Goal: Task Accomplishment & Management: Use online tool/utility

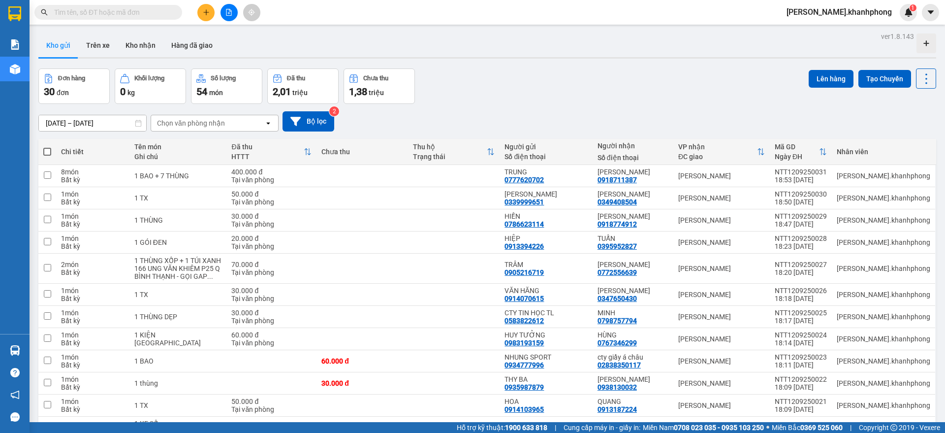
click at [89, 14] on input "text" at bounding box center [112, 12] width 116 height 11
paste input "PNL1109250012 PNL1109250013 PNL1109250017 PNL1109250020 PNL1109250027 PNL110925…"
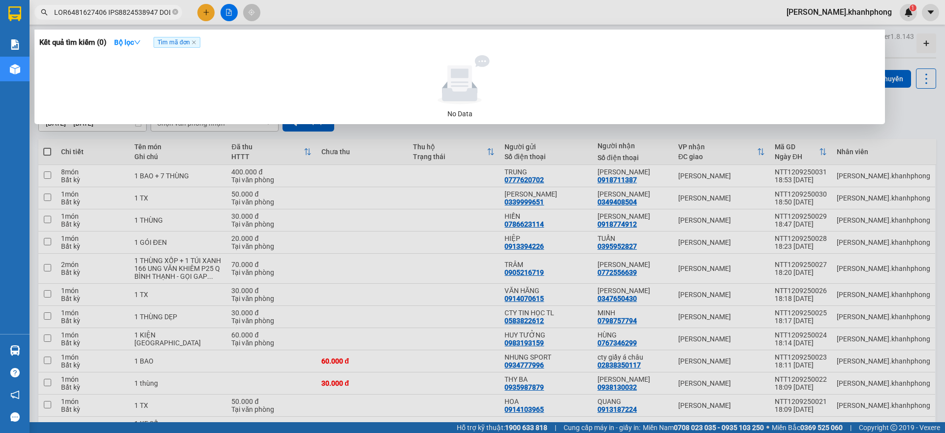
scroll to position [0, 5654]
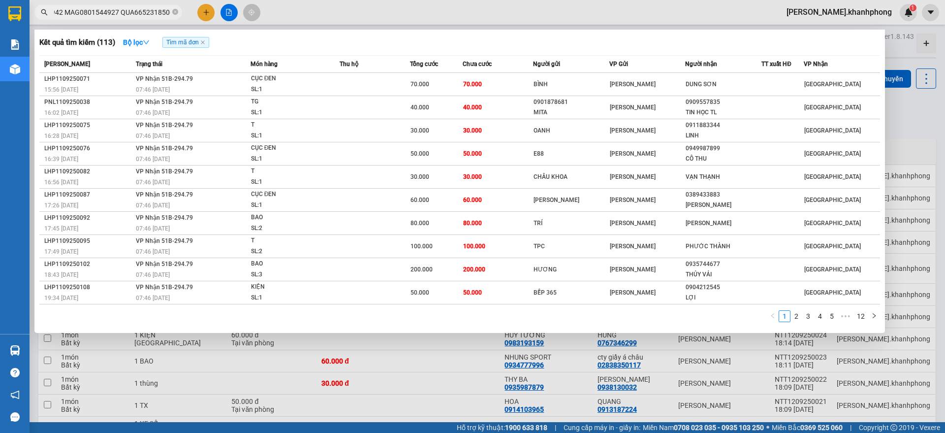
type input "PNL1109250012 PNL1109250013 PNL1109250017 PNL1109250020 PNL1109250027 PNL110925…"
click at [909, 111] on div at bounding box center [472, 216] width 945 height 433
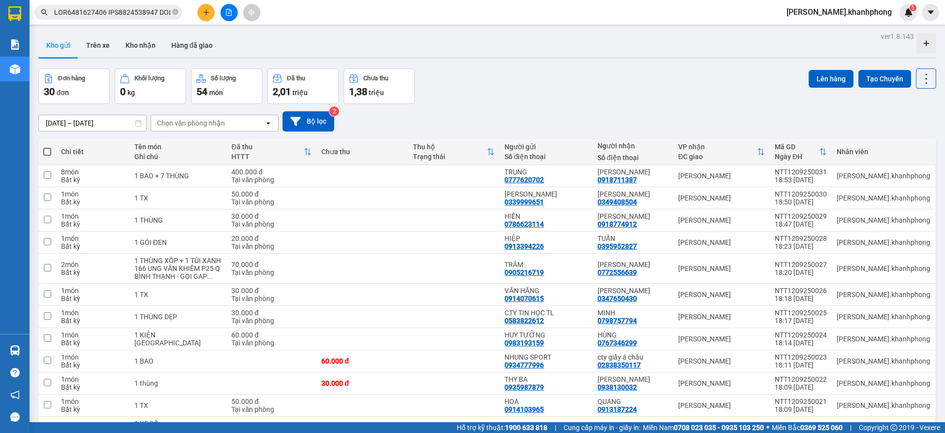
click at [50, 151] on span at bounding box center [47, 152] width 8 height 8
click at [47, 147] on input "checkbox" at bounding box center [47, 147] width 0 height 0
checkbox input "true"
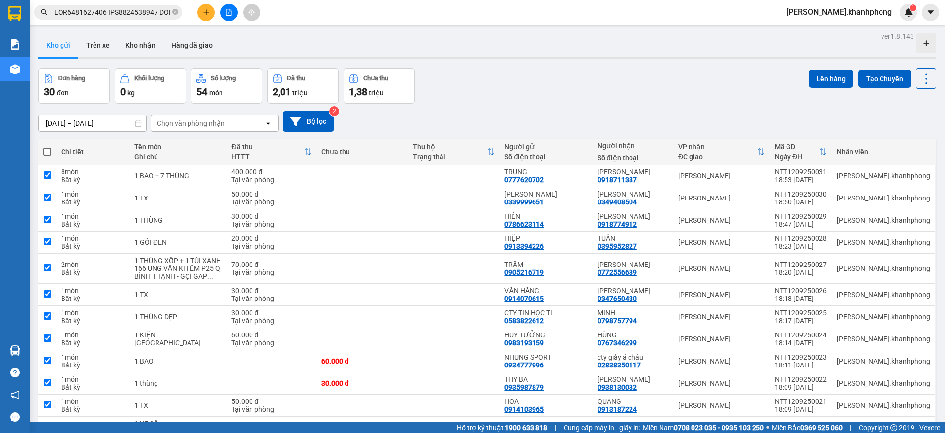
checkbox input "true"
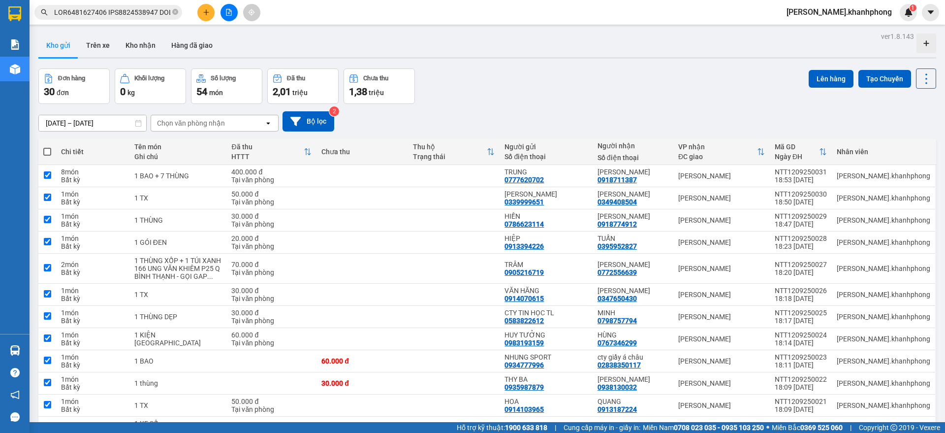
checkbox input "true"
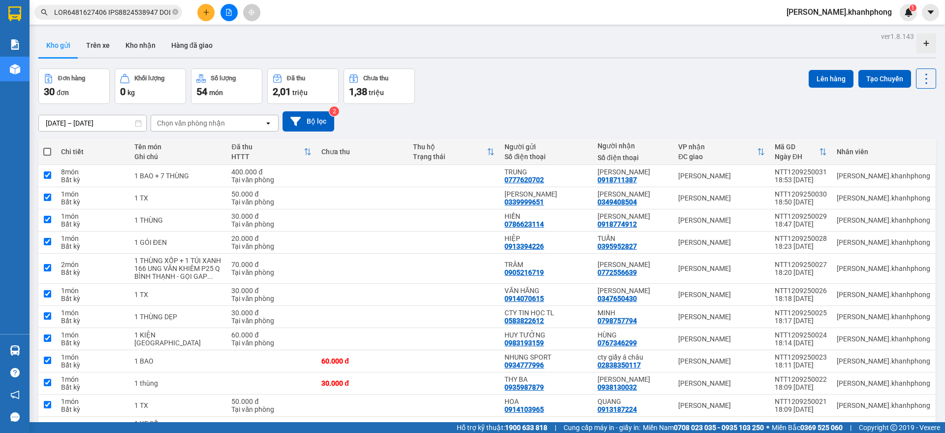
checkbox input "true"
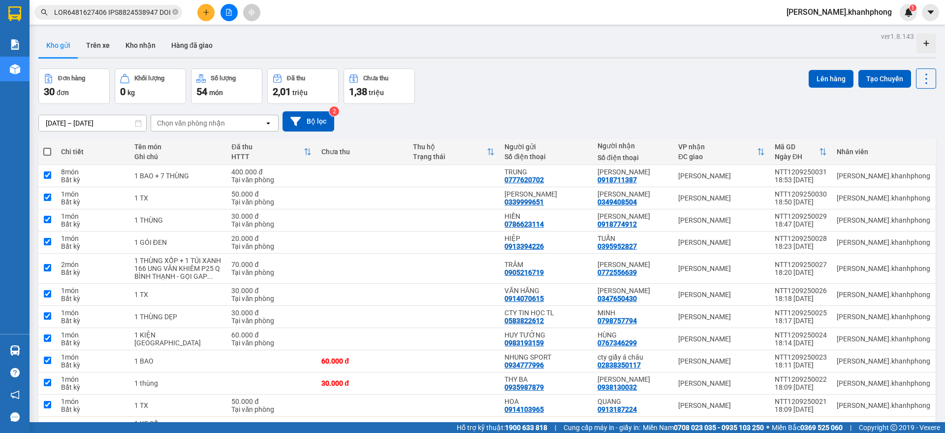
checkbox input "true"
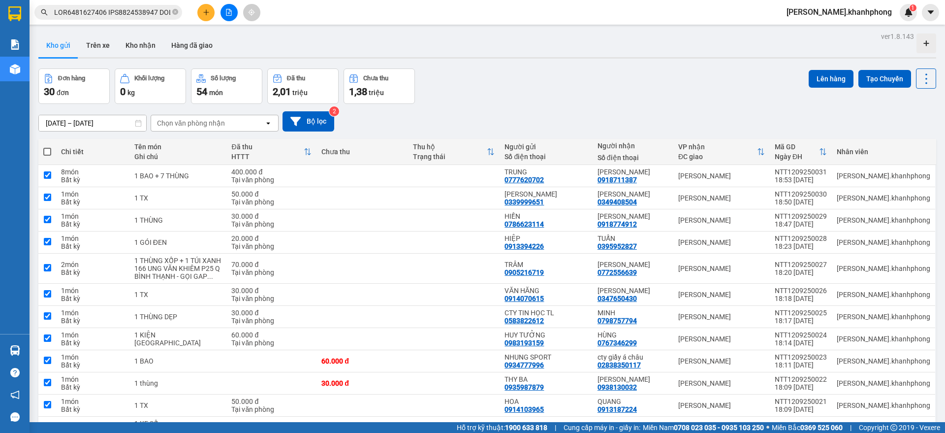
checkbox input "true"
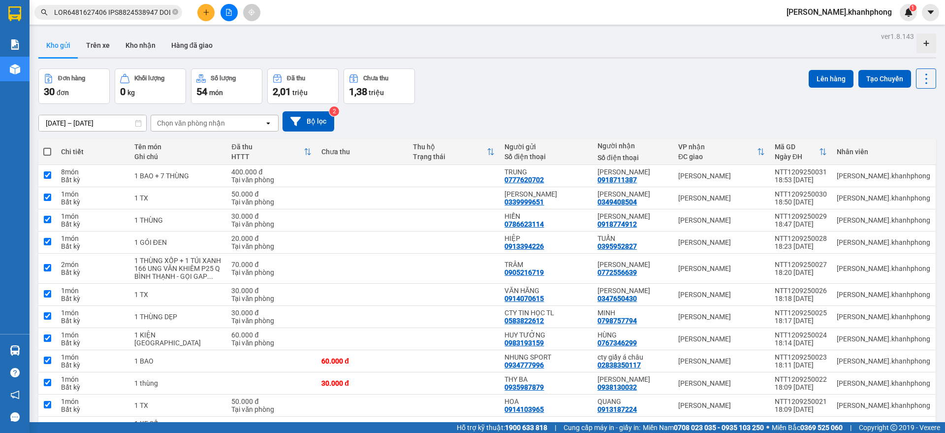
checkbox input "true"
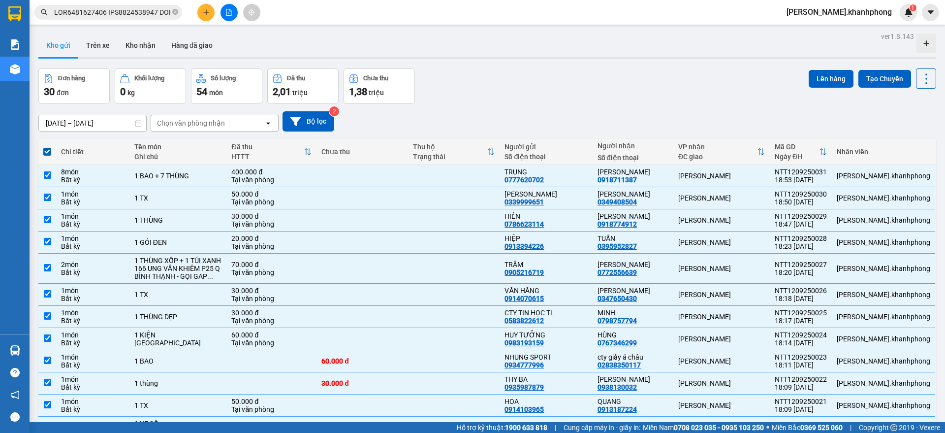
drag, startPoint x: 821, startPoint y: 73, endPoint x: 726, endPoint y: 119, distance: 105.2
click at [821, 73] on button "Lên hàng" at bounding box center [831, 79] width 45 height 18
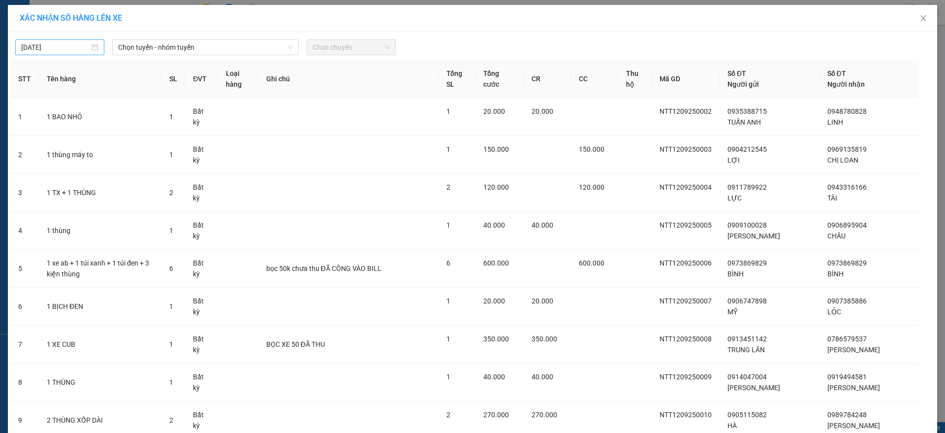
click at [71, 42] on input "[DATE]" at bounding box center [55, 47] width 68 height 11
type input "[DATE]"
drag, startPoint x: 113, startPoint y: 119, endPoint x: 120, endPoint y: 113, distance: 8.4
click at [115, 119] on div "12" at bounding box center [116, 119] width 12 height 12
click at [193, 41] on span "Chọn tuyến - nhóm tuyến" at bounding box center [205, 47] width 175 height 15
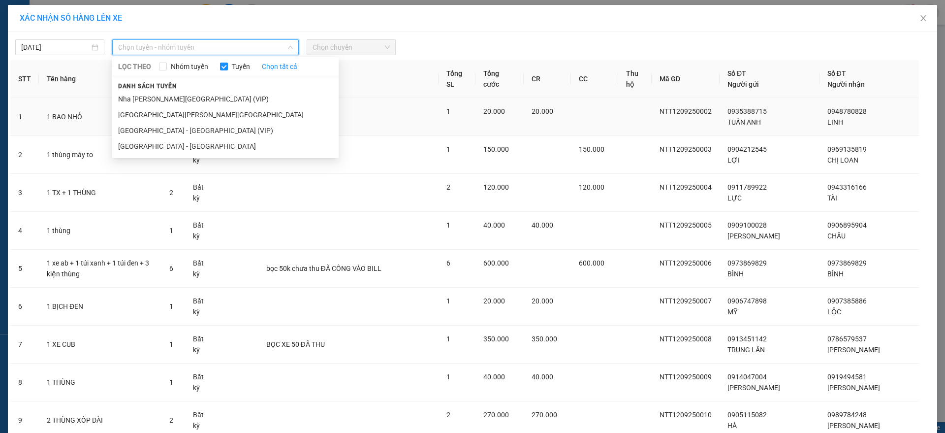
click at [164, 104] on li "Nha [PERSON_NAME][GEOGRAPHIC_DATA] (VIP)" at bounding box center [225, 99] width 226 height 16
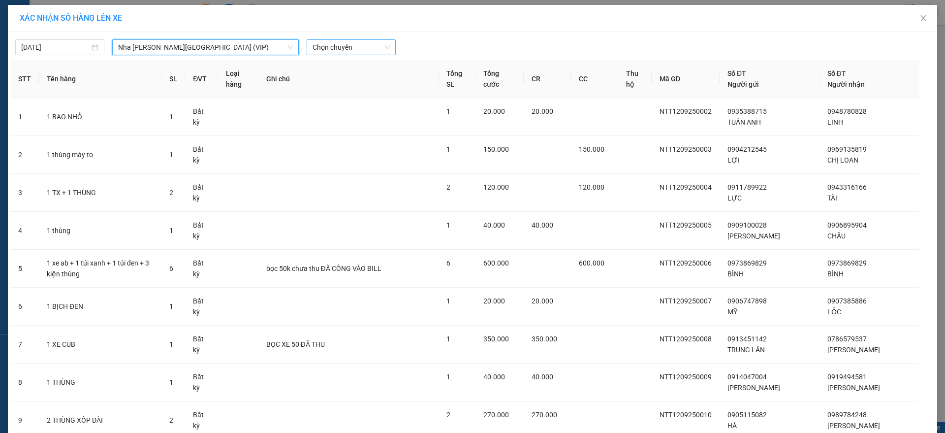
click at [354, 49] on span "Chọn chuyến" at bounding box center [351, 47] width 77 height 15
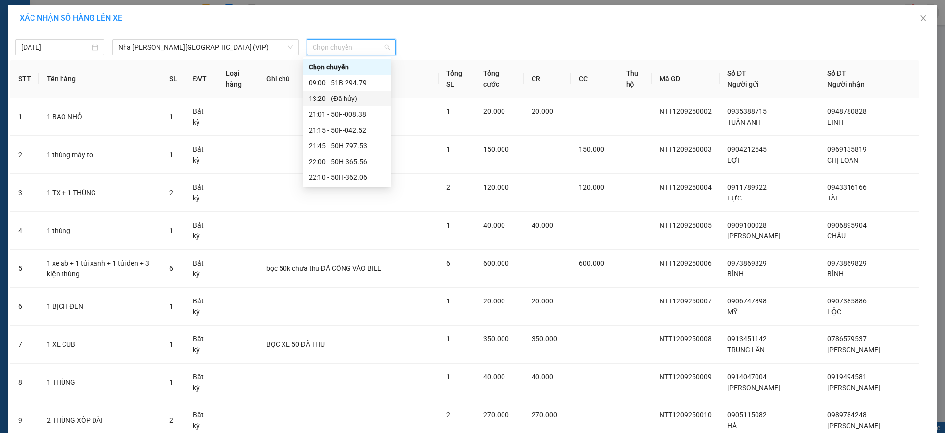
scroll to position [157, 0]
click at [372, 174] on div "23:05 (TC) - 51B-294.79" at bounding box center [347, 177] width 77 height 11
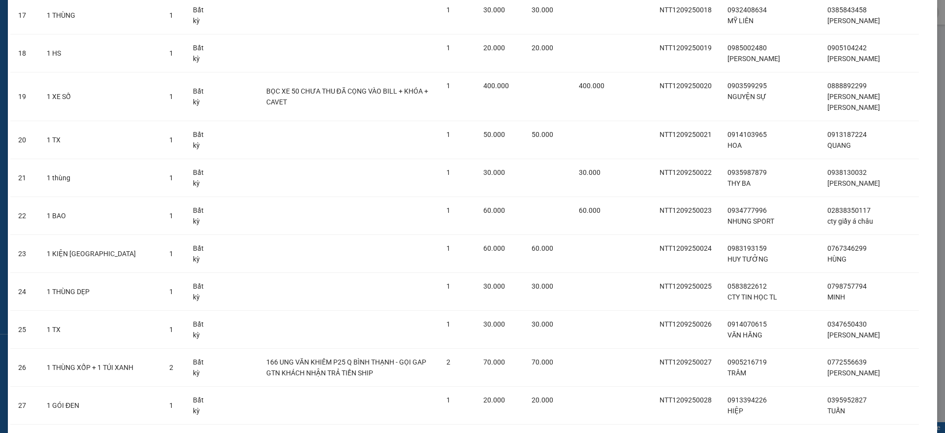
scroll to position [912, 0]
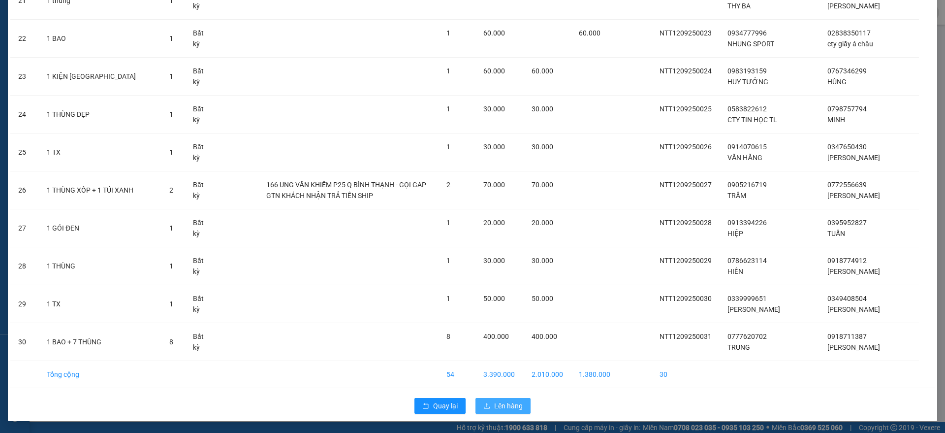
click at [490, 405] on button "Lên hàng" at bounding box center [502, 406] width 55 height 16
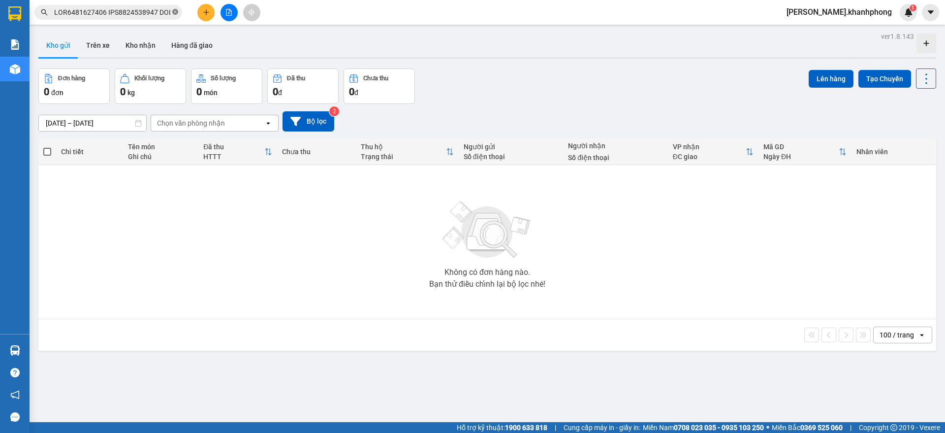
click at [176, 12] on icon "close-circle" at bounding box center [175, 12] width 6 height 6
click at [126, 14] on input "text" at bounding box center [112, 12] width 116 height 11
paste input "PNL1109250012 PNL1109250013 PNL1109250017 PNL1109250020 PNL1109250027 PNL110925…"
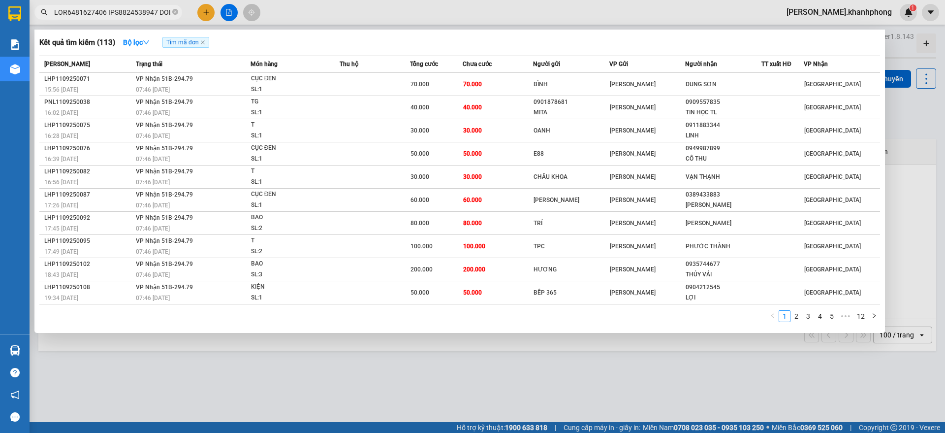
scroll to position [0, 5654]
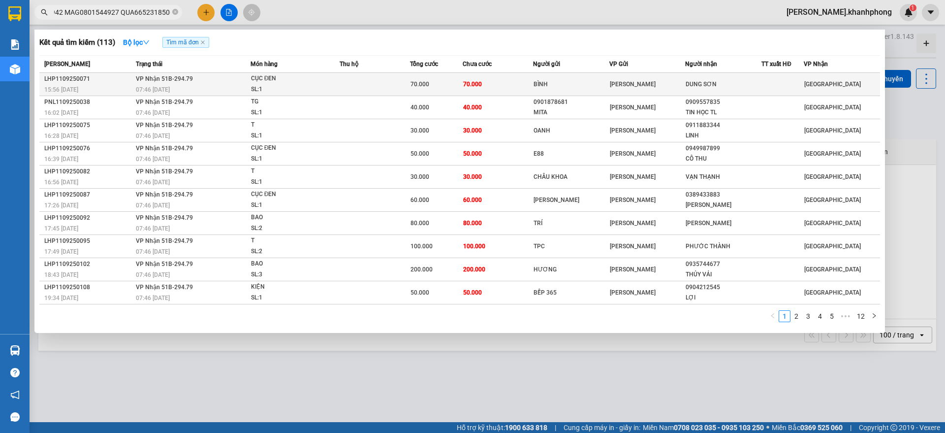
type input "PNL1109250012 PNL1109250013 PNL1109250017 PNL1109250020 PNL1109250027 PNL110925…"
click at [460, 79] on div "70.000" at bounding box center [436, 84] width 52 height 11
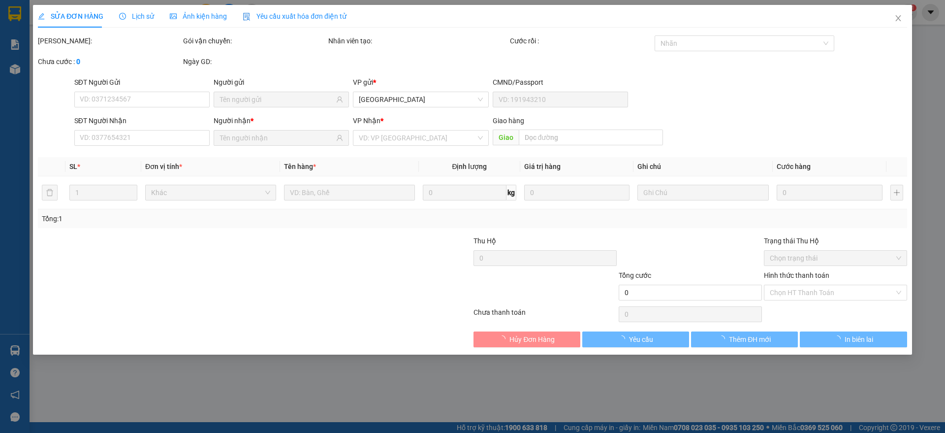
type input "BÌNH"
type input "DUNG SƠN"
type input "70.000"
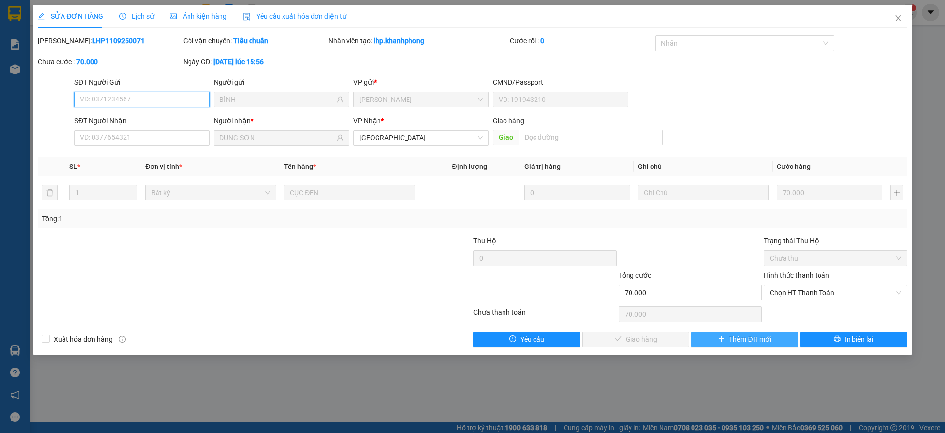
drag, startPoint x: 807, startPoint y: 293, endPoint x: 778, endPoint y: 332, distance: 48.1
click at [807, 293] on span "Chọn HT Thanh Toán" at bounding box center [835, 292] width 131 height 15
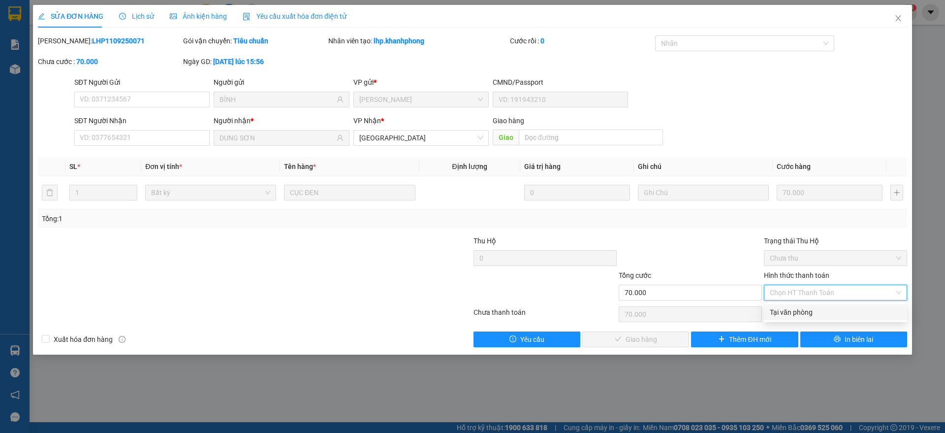
drag, startPoint x: 789, startPoint y: 314, endPoint x: 761, endPoint y: 325, distance: 30.3
click at [789, 313] on div "Tại văn phòng" at bounding box center [835, 312] width 131 height 11
type input "0"
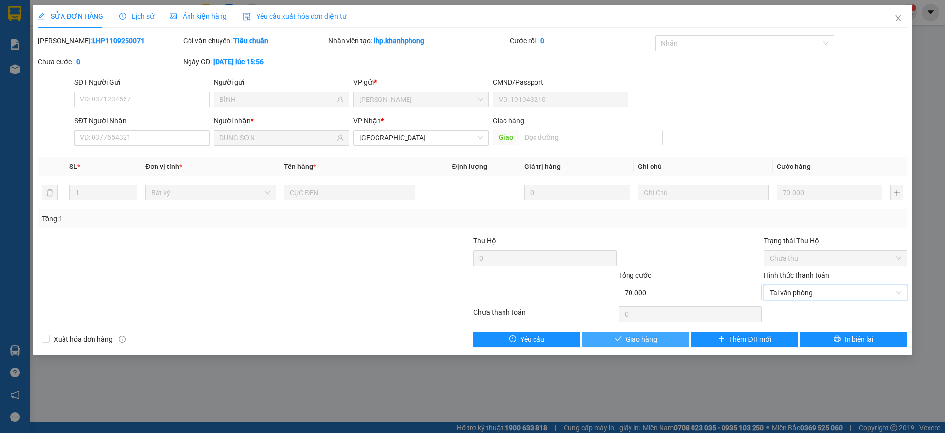
click at [636, 337] on span "Giao hàng" at bounding box center [641, 339] width 31 height 11
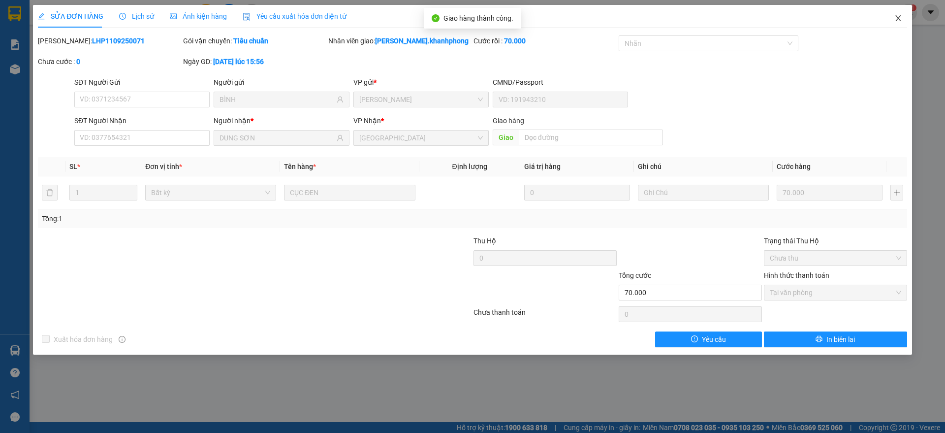
click at [897, 17] on icon "close" at bounding box center [898, 18] width 8 height 8
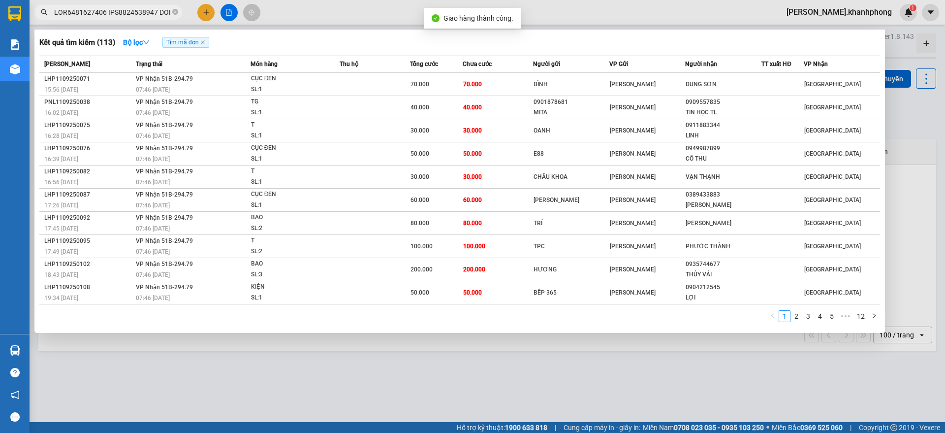
click at [119, 14] on input "text" at bounding box center [112, 12] width 116 height 11
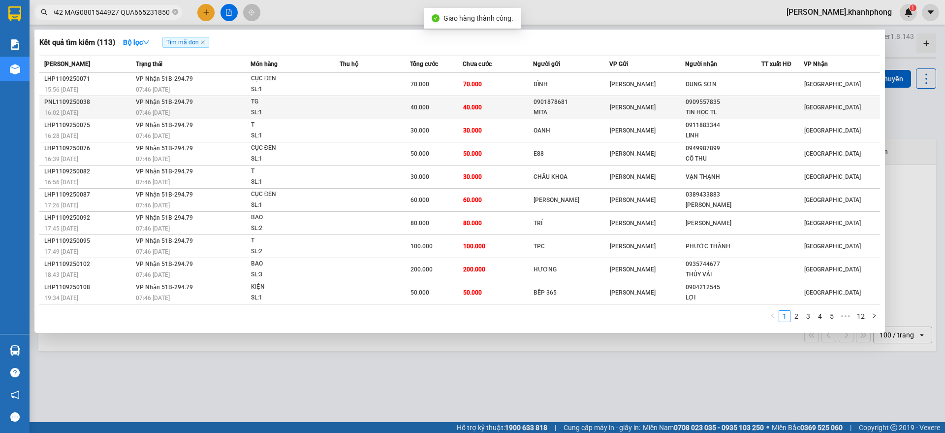
click at [313, 111] on div "SL: 1" at bounding box center [288, 112] width 74 height 11
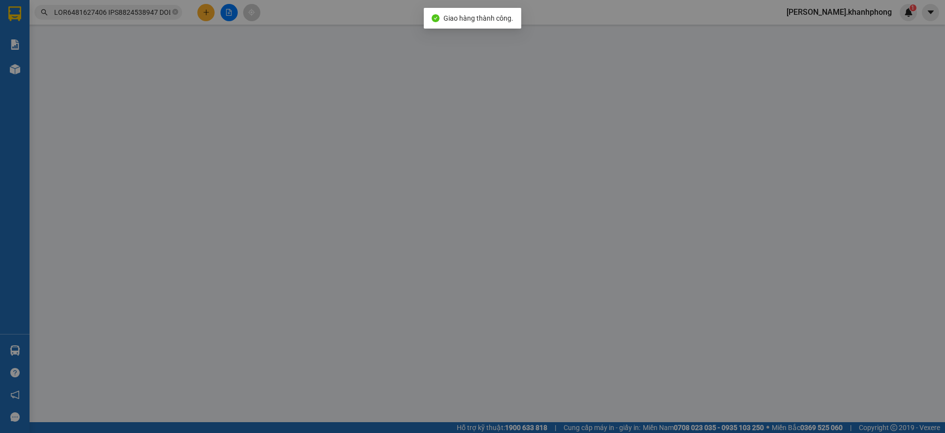
type input "0901878681"
type input "MITA"
type input "0909557835"
type input "TIN HỌC TL"
type input "40.000"
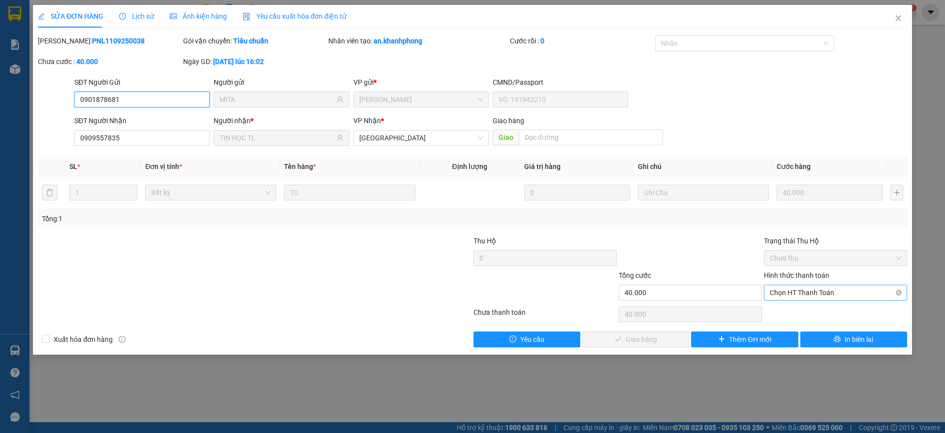
click at [799, 290] on span "Chọn HT Thanh Toán" at bounding box center [835, 292] width 131 height 15
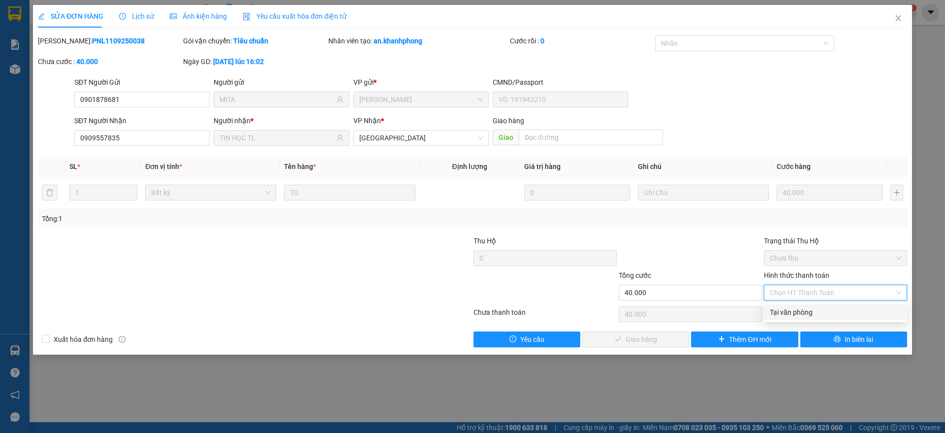
drag, startPoint x: 795, startPoint y: 310, endPoint x: 685, endPoint y: 328, distance: 111.3
click at [795, 310] on div "Tại văn phòng" at bounding box center [835, 312] width 131 height 11
type input "0"
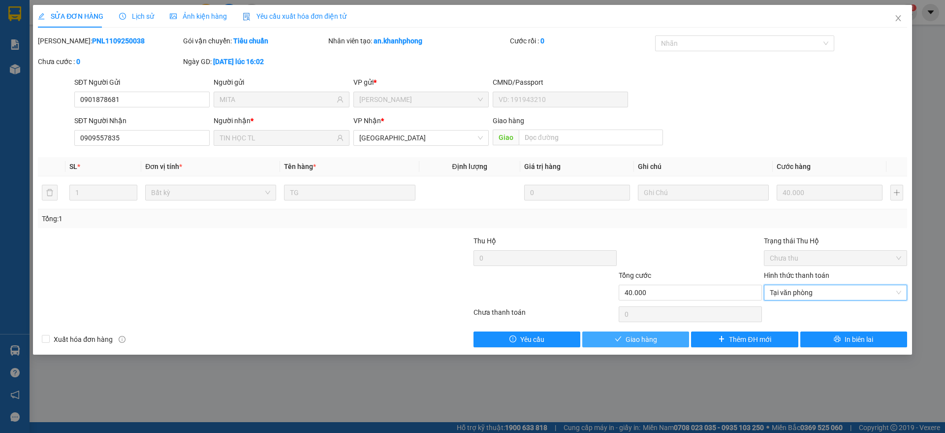
drag, startPoint x: 618, startPoint y: 341, endPoint x: 626, endPoint y: 339, distance: 7.5
click at [619, 341] on icon "check" at bounding box center [618, 338] width 7 height 7
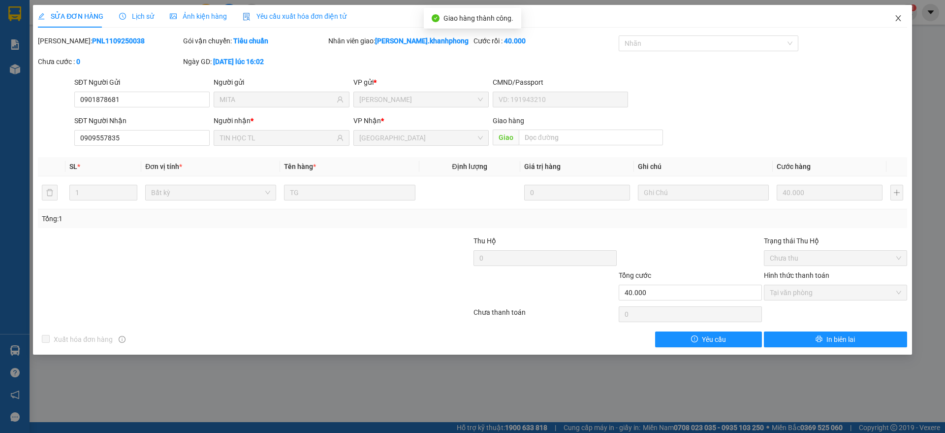
drag, startPoint x: 903, startPoint y: 12, endPoint x: 618, endPoint y: 15, distance: 285.5
click at [907, 13] on span "Close" at bounding box center [898, 19] width 28 height 28
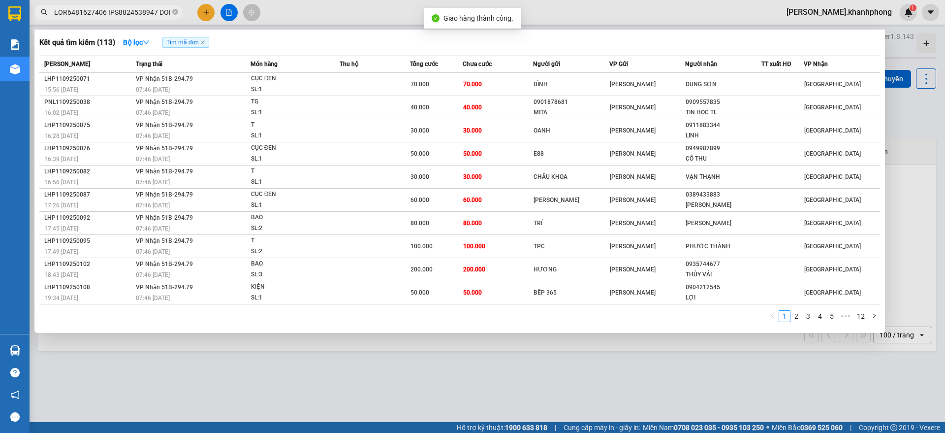
click at [136, 13] on input "text" at bounding box center [112, 12] width 116 height 11
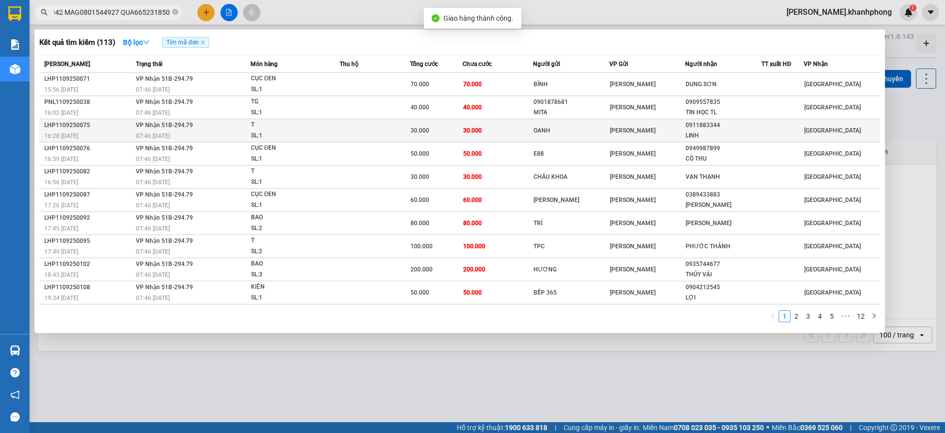
click at [96, 123] on div "LHP1109250075" at bounding box center [88, 125] width 89 height 10
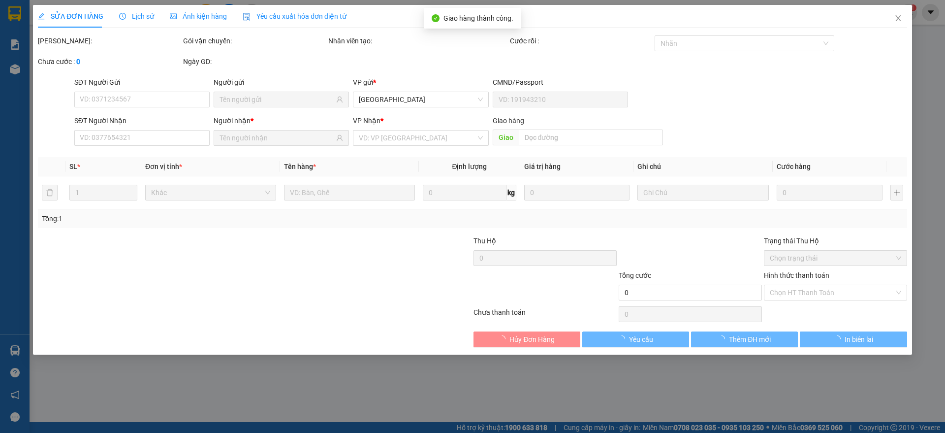
type input "OANH"
type input "0911883344"
type input "LINH"
type input "30.000"
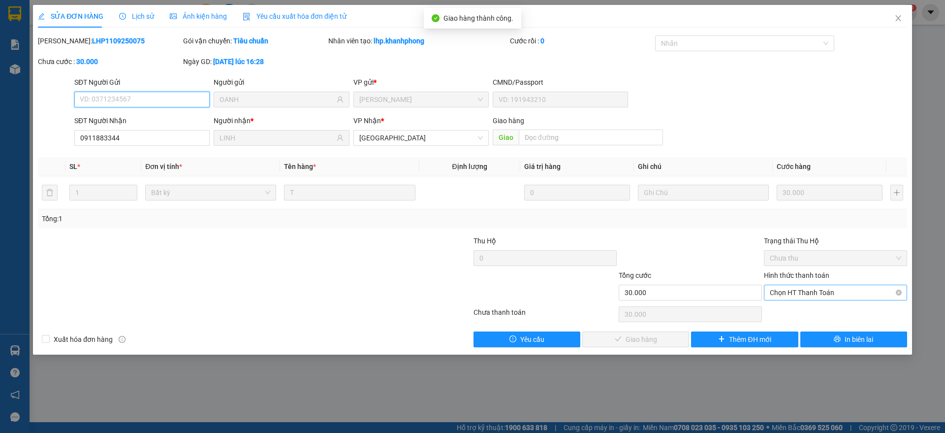
drag, startPoint x: 812, startPoint y: 289, endPoint x: 805, endPoint y: 307, distance: 18.6
click at [812, 290] on span "Chọn HT Thanh Toán" at bounding box center [835, 292] width 131 height 15
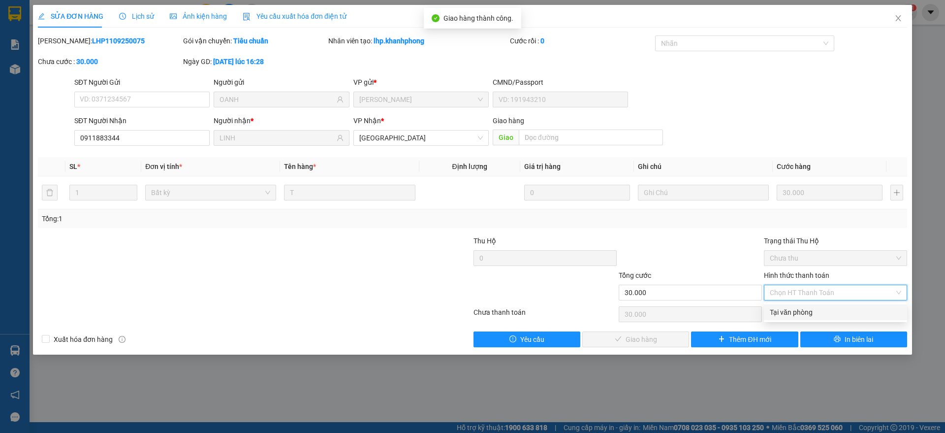
click at [785, 312] on div "Tại văn phòng" at bounding box center [835, 312] width 131 height 11
type input "0"
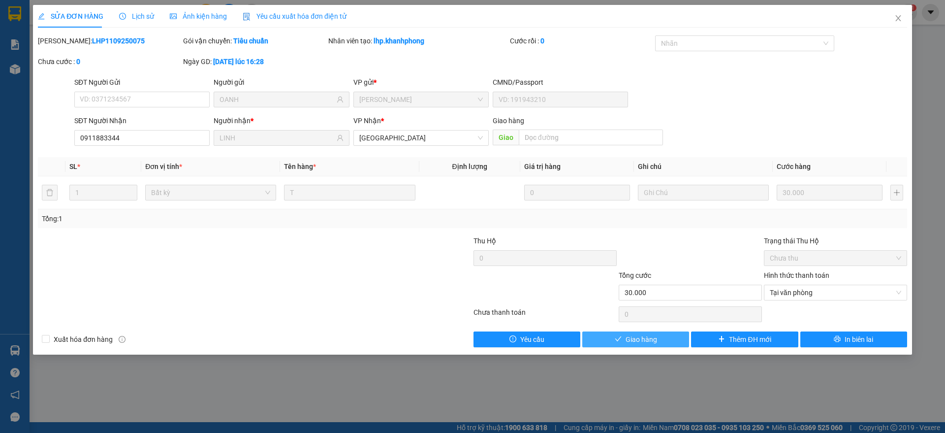
click at [649, 338] on span "Giao hàng" at bounding box center [641, 339] width 31 height 11
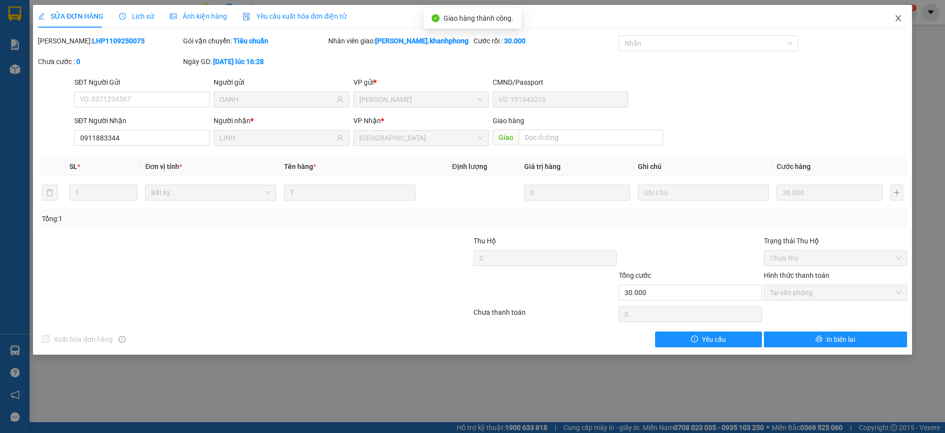
drag, startPoint x: 899, startPoint y: 14, endPoint x: 655, endPoint y: 19, distance: 244.2
click at [899, 14] on icon "close" at bounding box center [898, 18] width 8 height 8
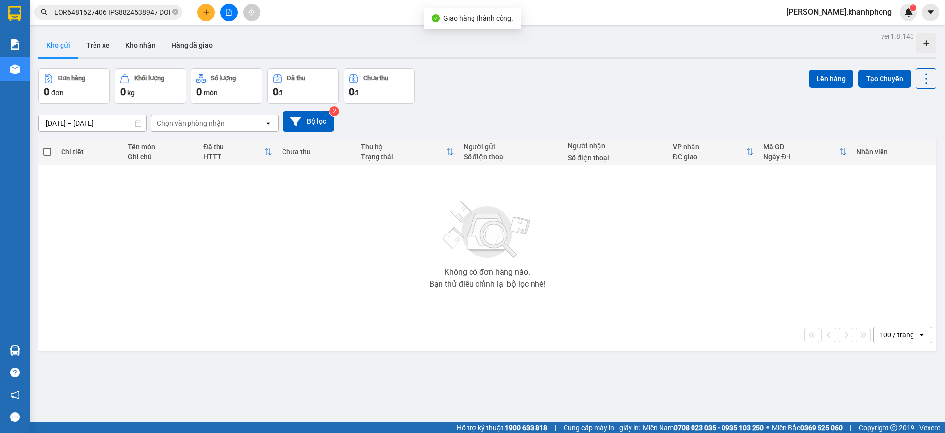
click at [107, 12] on input "text" at bounding box center [112, 12] width 116 height 11
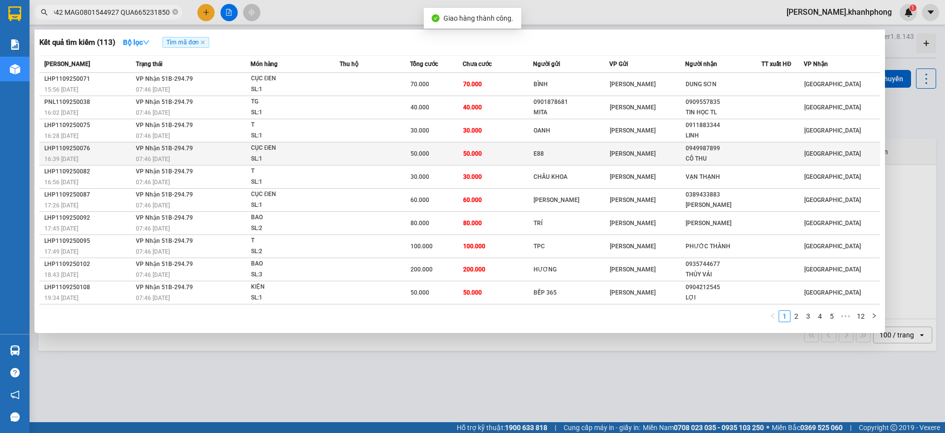
click at [130, 154] on div "16:39 [DATE]" at bounding box center [88, 159] width 89 height 11
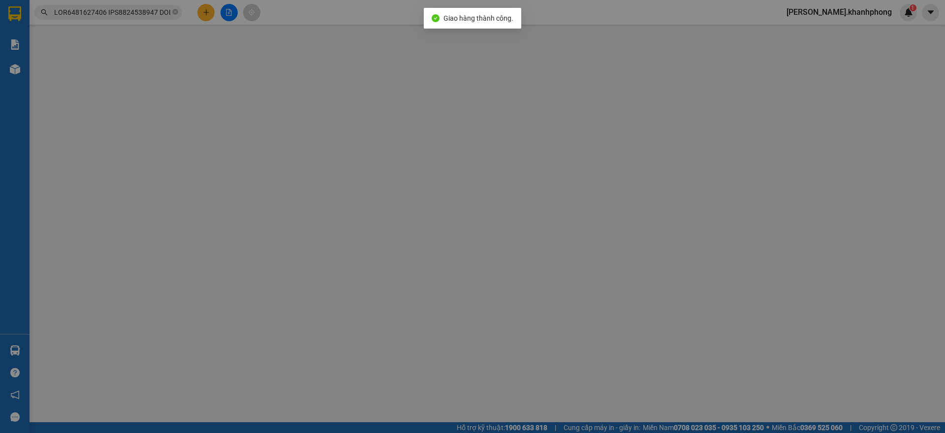
type input "E88"
type input "0949987899"
type input "CÔ THU"
type input "50.000"
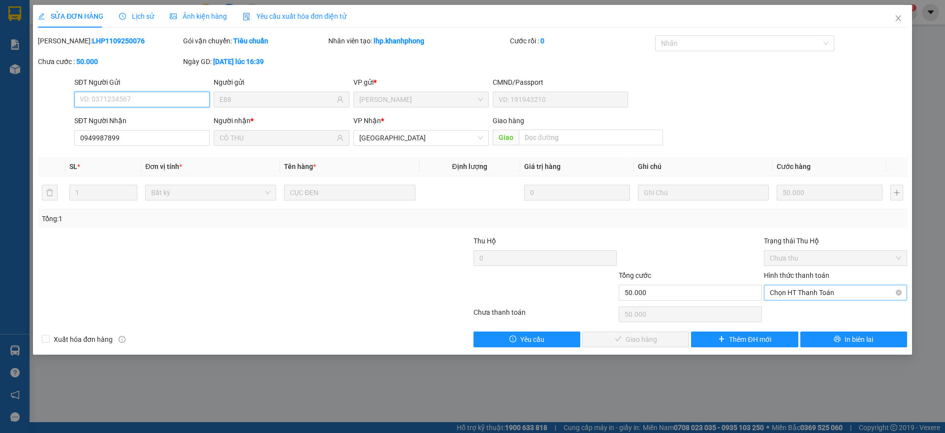
drag, startPoint x: 794, startPoint y: 292, endPoint x: 784, endPoint y: 334, distance: 43.0
click at [794, 293] on span "Chọn HT Thanh Toán" at bounding box center [835, 292] width 131 height 15
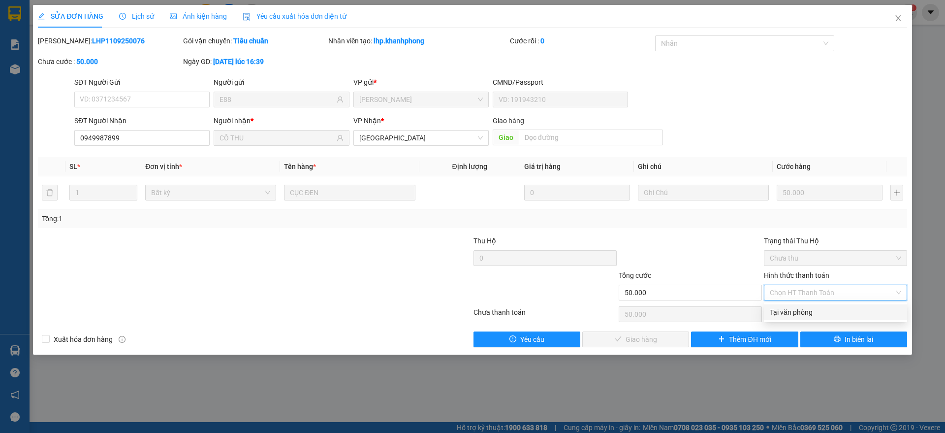
drag, startPoint x: 788, startPoint y: 306, endPoint x: 784, endPoint y: 314, distance: 9.0
click at [789, 306] on div "Tại văn phòng" at bounding box center [835, 312] width 143 height 16
type input "0"
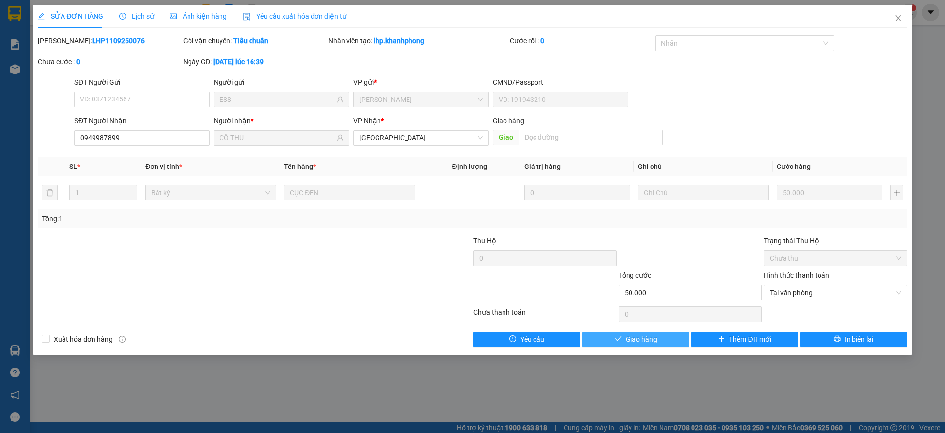
click at [638, 337] on span "Giao hàng" at bounding box center [641, 339] width 31 height 11
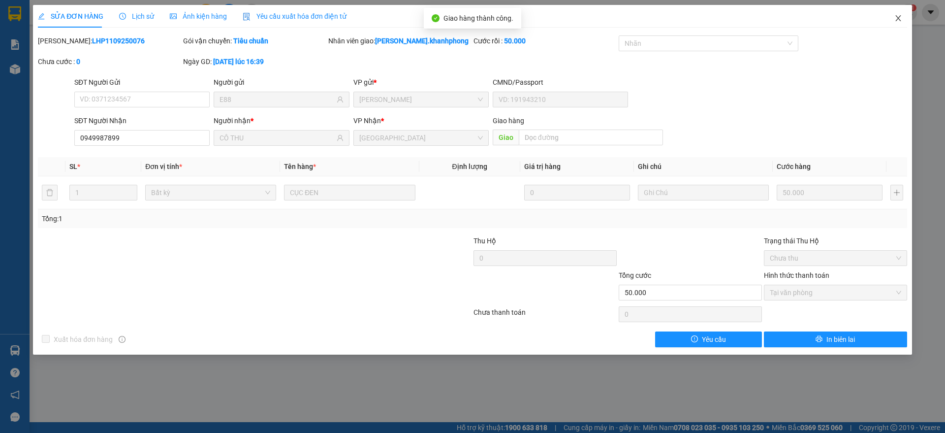
click at [898, 15] on icon "close" at bounding box center [898, 18] width 8 height 8
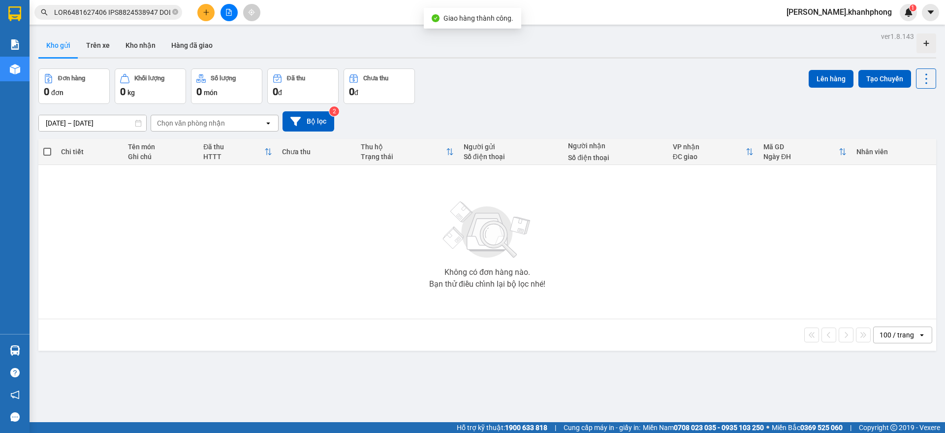
scroll to position [0, 5650]
click at [105, 15] on input "text" at bounding box center [112, 12] width 116 height 11
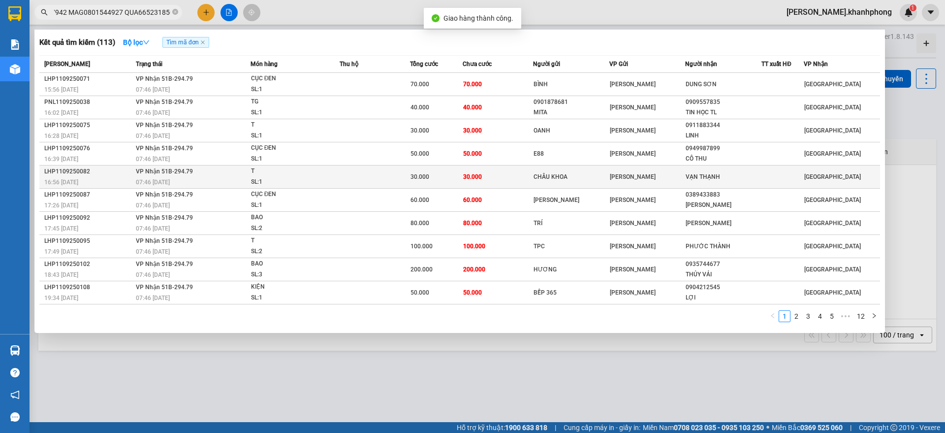
scroll to position [0, 0]
click at [118, 172] on div "LHP1109250082" at bounding box center [88, 171] width 89 height 10
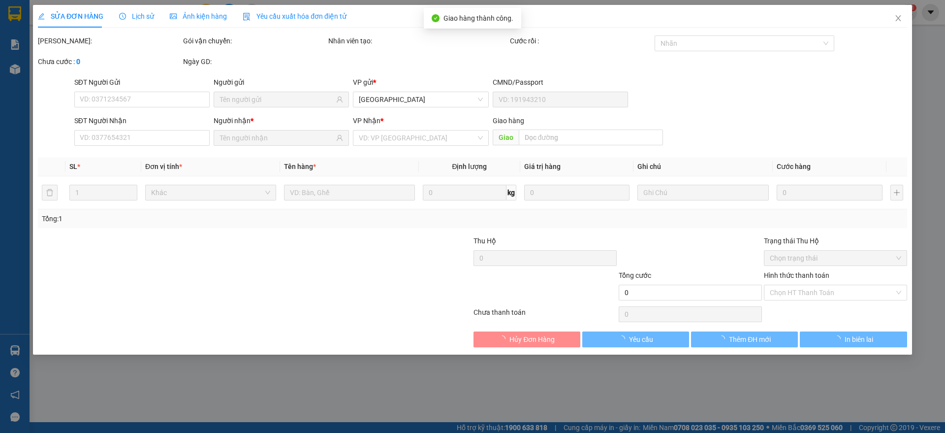
type input "CHÂU KHOA"
type input "VẠN THẠNH"
type input "30.000"
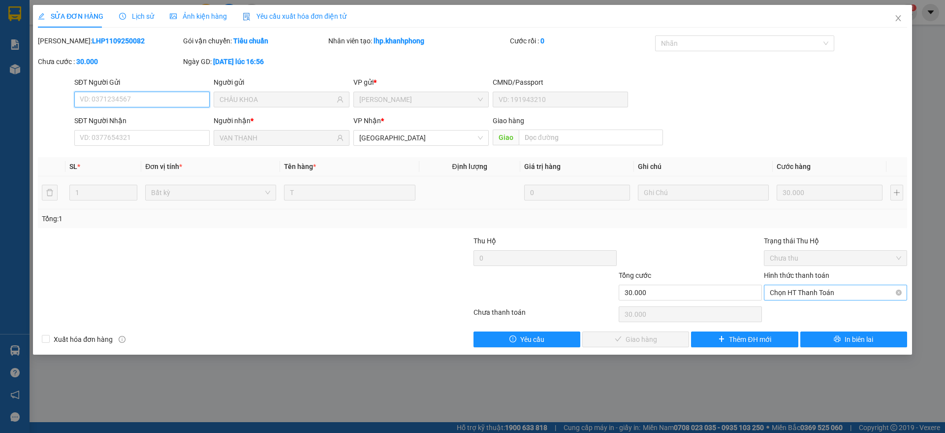
click at [813, 293] on span "Chọn HT Thanh Toán" at bounding box center [835, 292] width 131 height 15
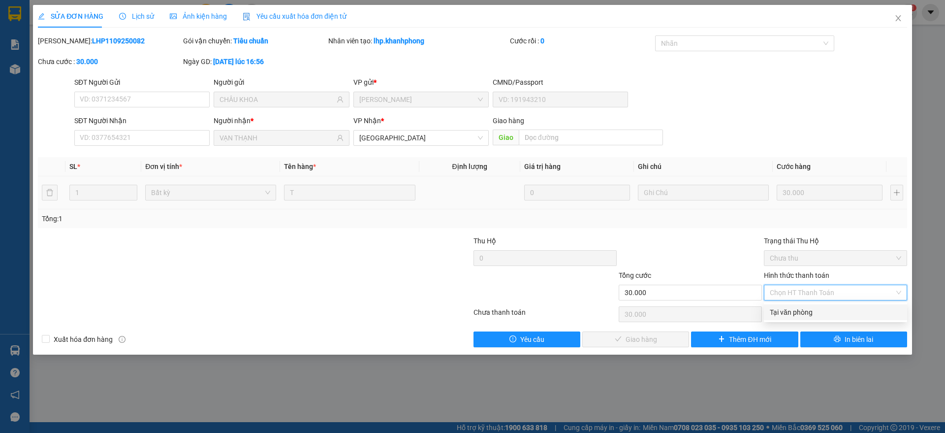
click at [790, 307] on div "Tại văn phòng" at bounding box center [835, 312] width 131 height 11
type input "0"
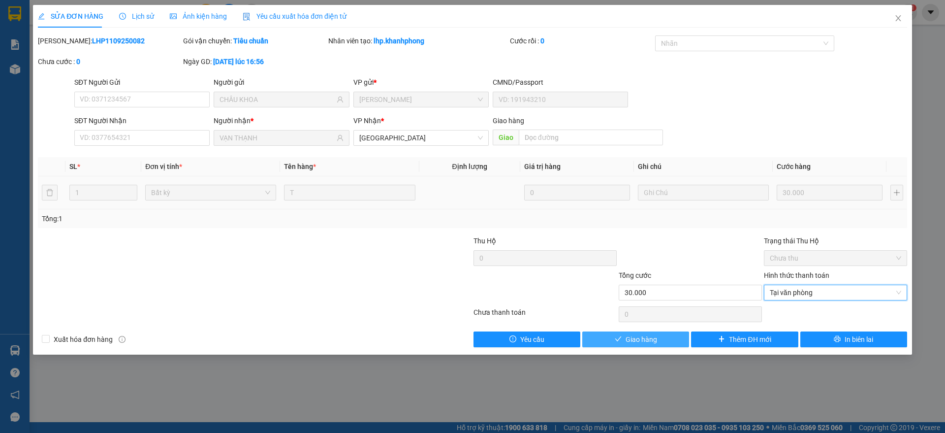
click at [623, 335] on button "Giao hàng" at bounding box center [635, 339] width 107 height 16
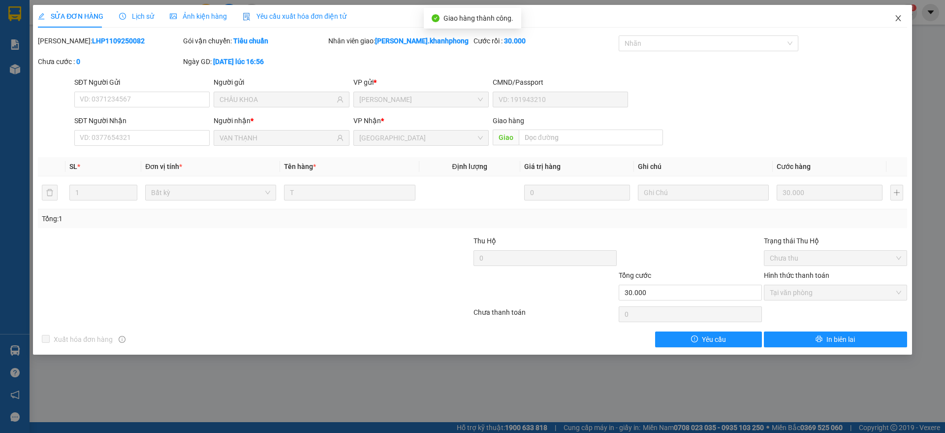
click at [908, 15] on span "Close" at bounding box center [898, 19] width 28 height 28
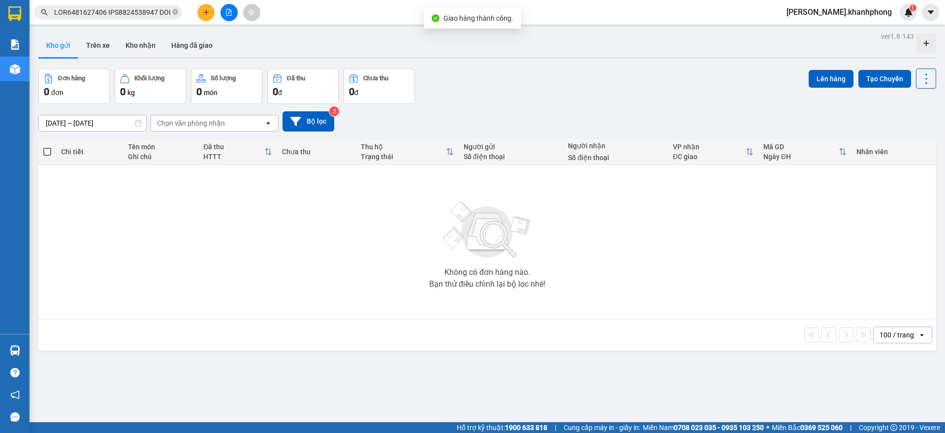
click at [113, 11] on input "text" at bounding box center [112, 12] width 116 height 11
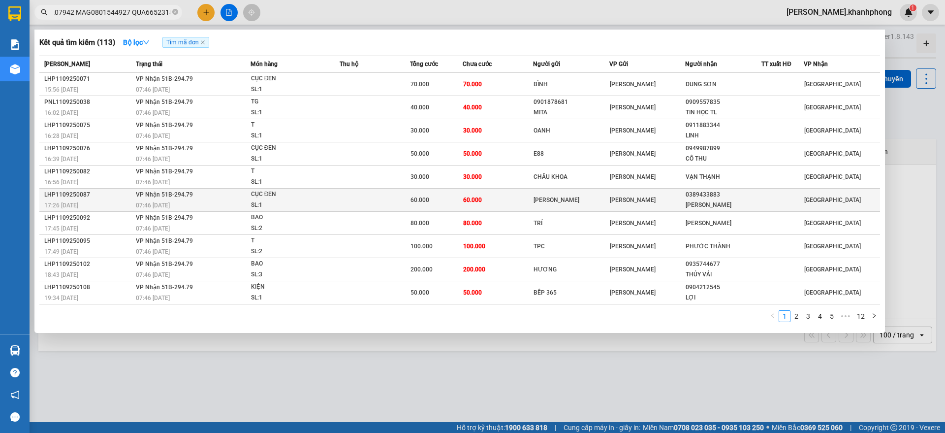
click at [119, 194] on div "LHP1109250087" at bounding box center [88, 194] width 89 height 10
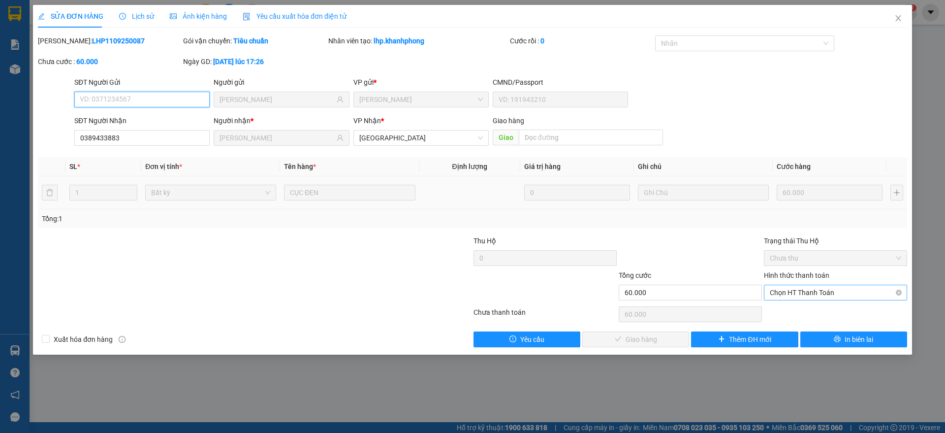
click at [799, 293] on span "Chọn HT Thanh Toán" at bounding box center [835, 292] width 131 height 15
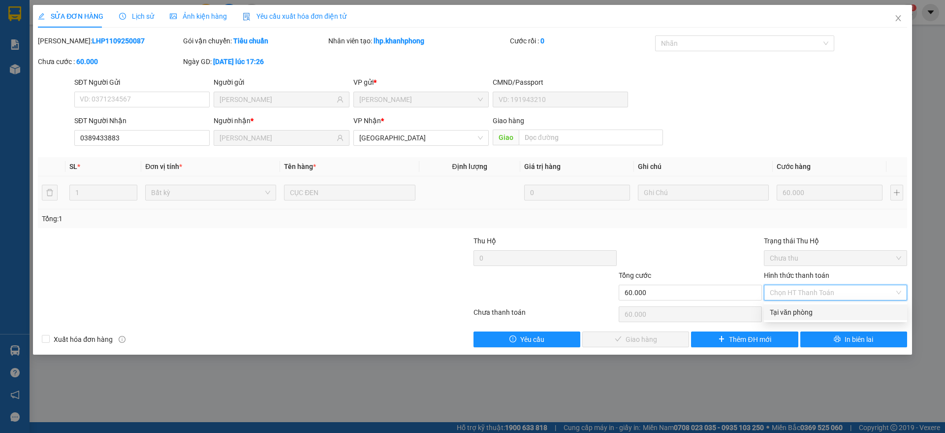
click at [799, 310] on div "Tại văn phòng" at bounding box center [835, 312] width 131 height 11
type input "0"
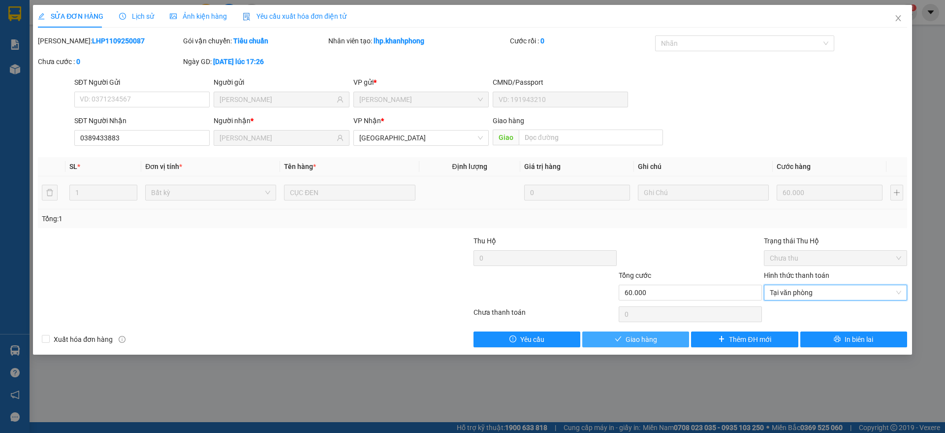
click at [643, 336] on span "Giao hàng" at bounding box center [641, 339] width 31 height 11
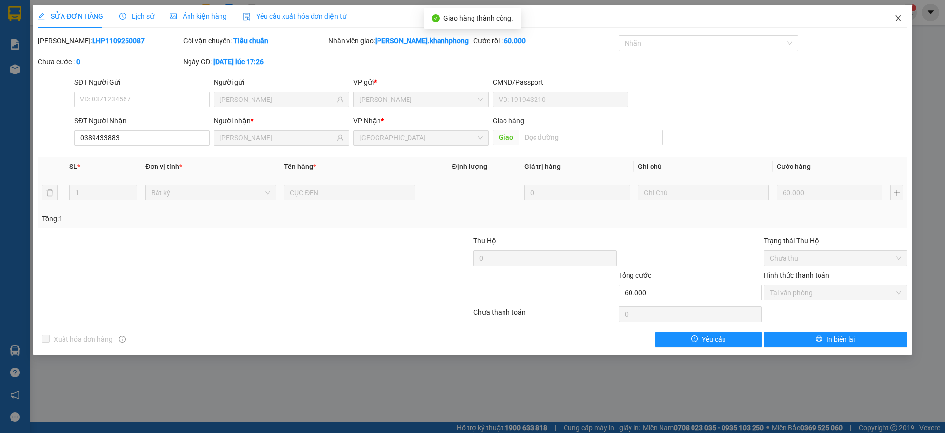
click at [902, 17] on icon "close" at bounding box center [898, 18] width 8 height 8
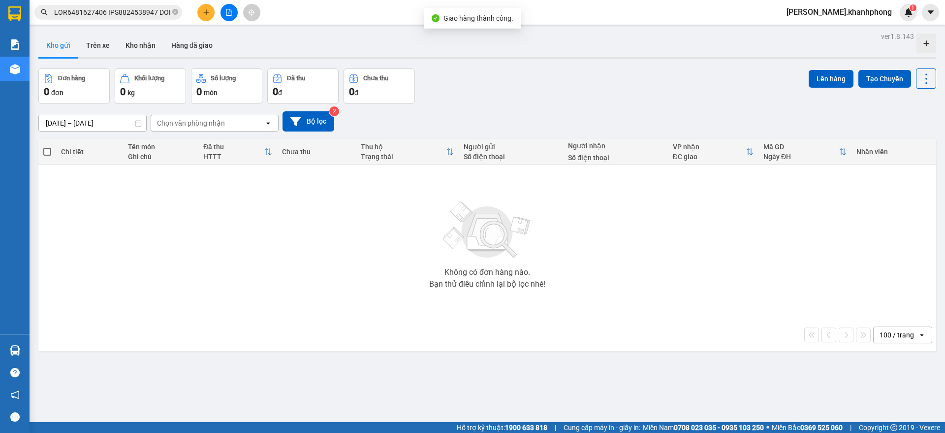
click at [109, 15] on input "text" at bounding box center [112, 12] width 116 height 11
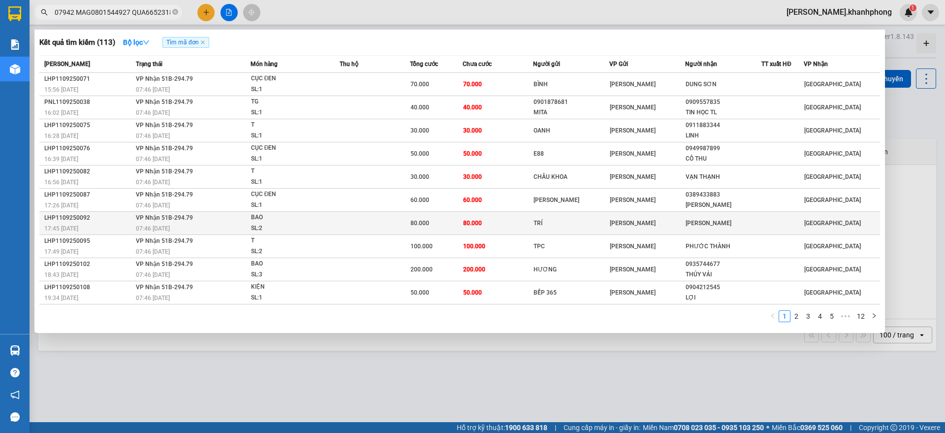
click at [114, 219] on div "LHP1109250092" at bounding box center [88, 218] width 89 height 10
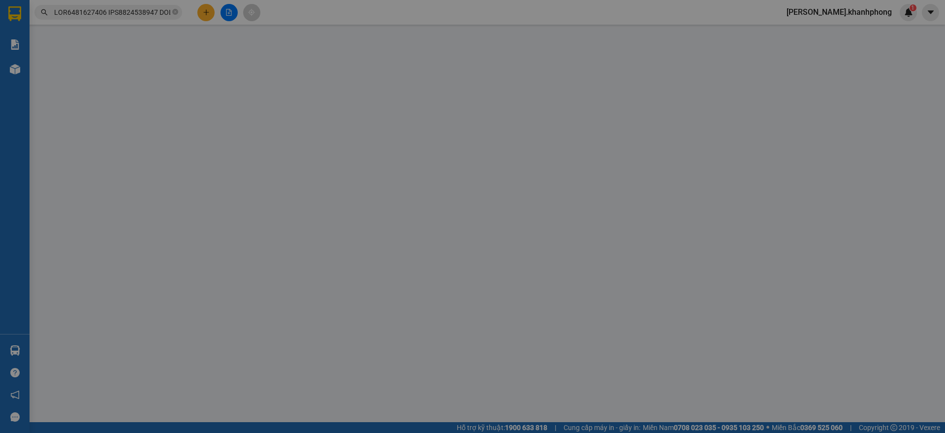
type input "TRÍ"
type input "[PERSON_NAME]"
type input "80.000"
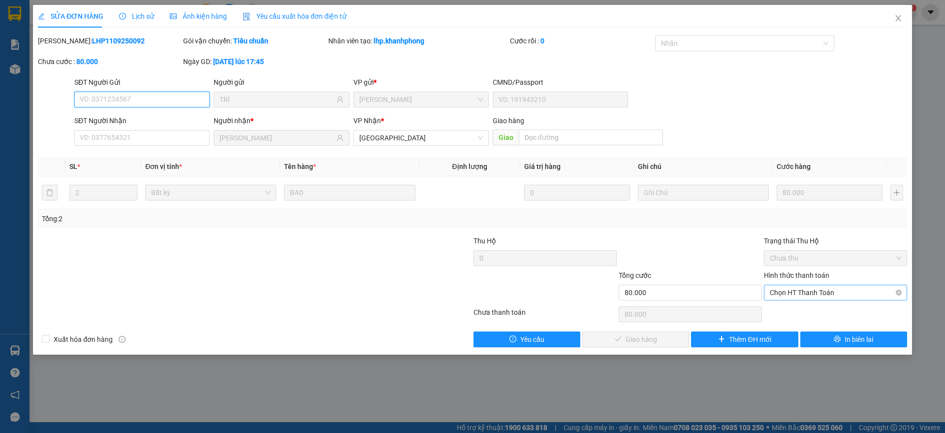
click at [813, 288] on span "Chọn HT Thanh Toán" at bounding box center [835, 292] width 131 height 15
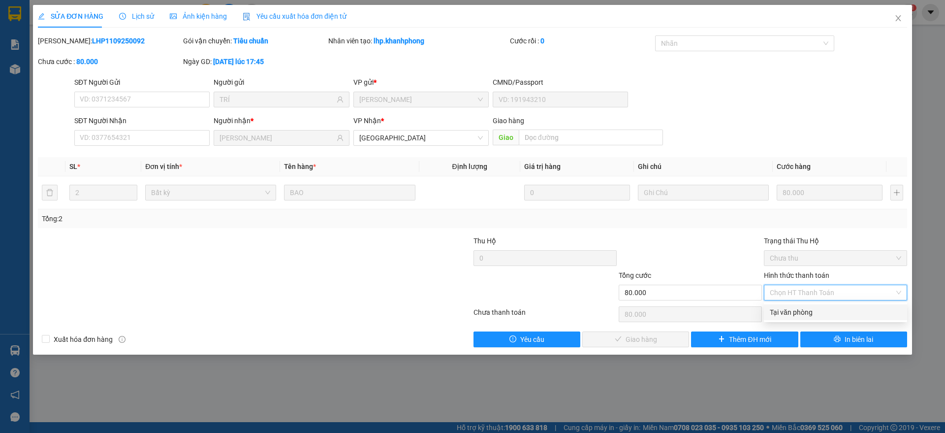
click at [798, 308] on div "Tại văn phòng" at bounding box center [835, 312] width 131 height 11
type input "0"
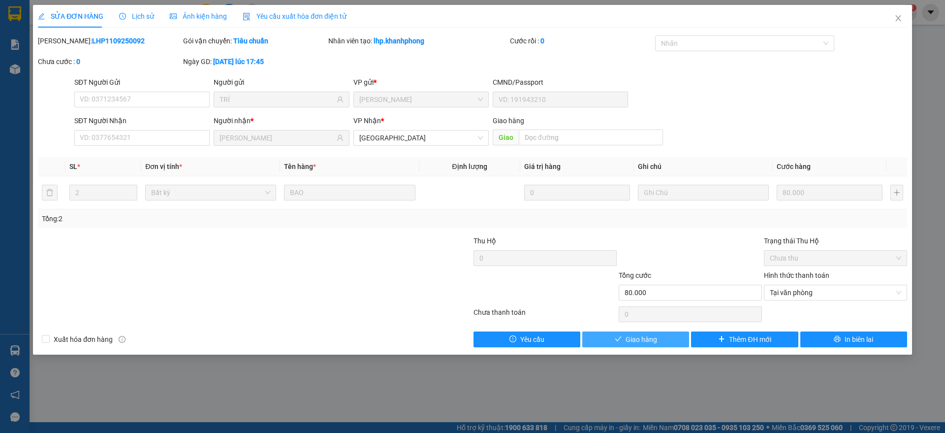
click at [597, 340] on button "Giao hàng" at bounding box center [635, 339] width 107 height 16
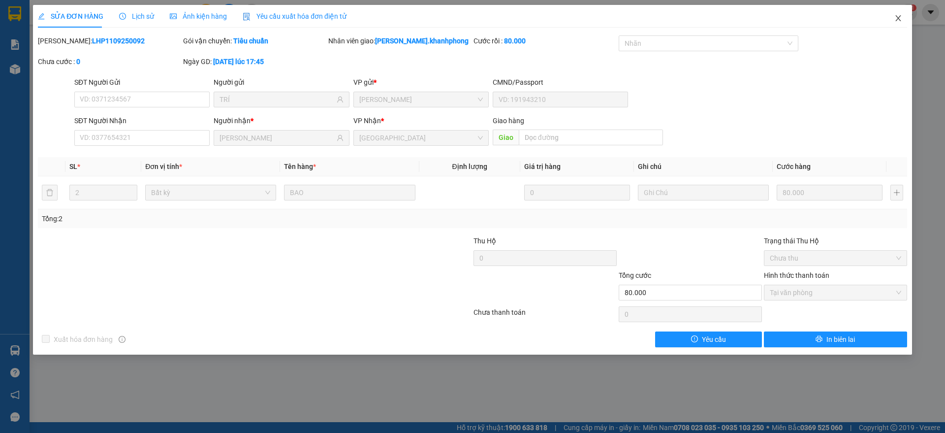
click at [899, 15] on icon "close" at bounding box center [898, 18] width 8 height 8
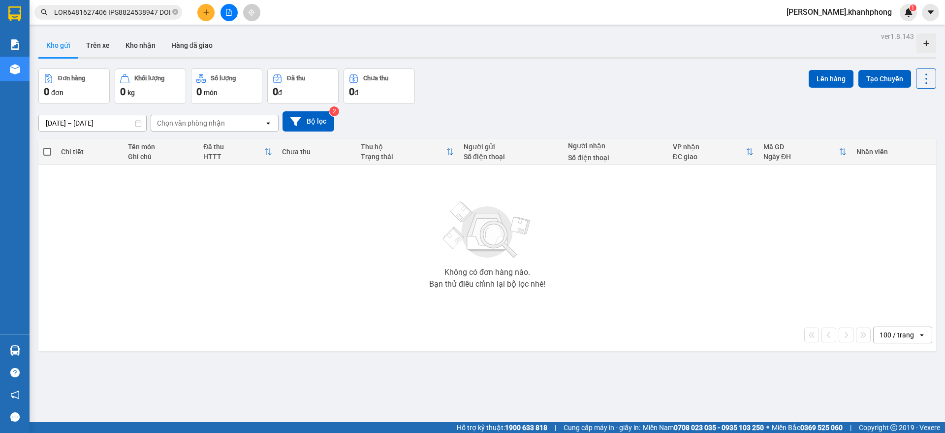
click at [118, 13] on input "text" at bounding box center [112, 12] width 116 height 11
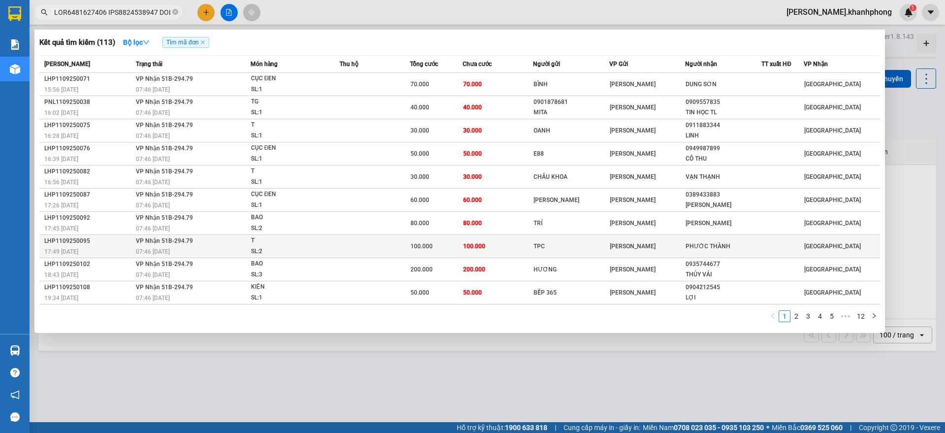
click at [113, 242] on div "LHP1109250095" at bounding box center [88, 241] width 89 height 10
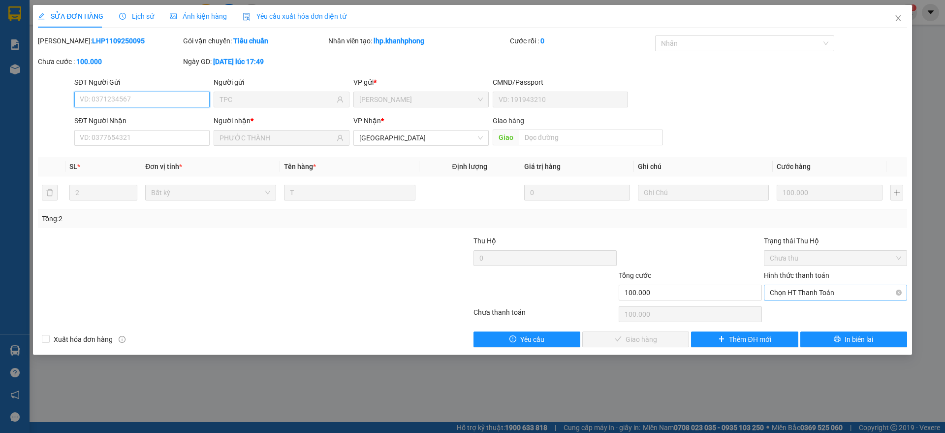
click at [797, 298] on span "Chọn HT Thanh Toán" at bounding box center [835, 292] width 131 height 15
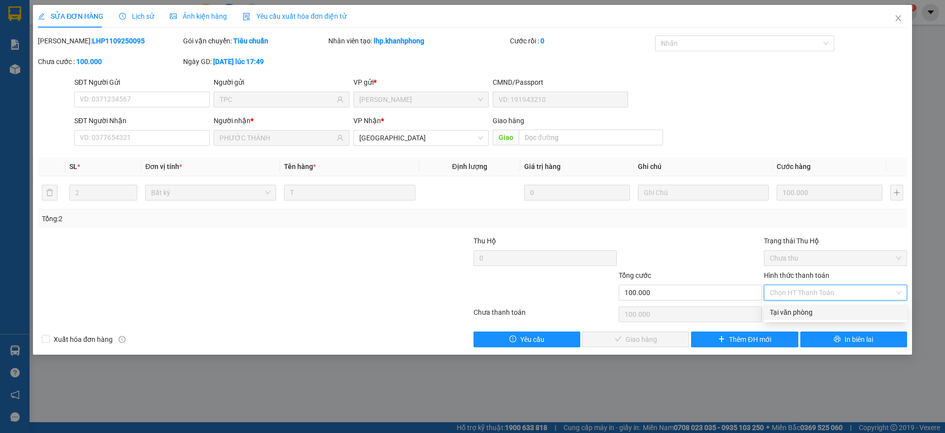
click at [791, 310] on div "Tại văn phòng" at bounding box center [835, 312] width 131 height 11
type input "0"
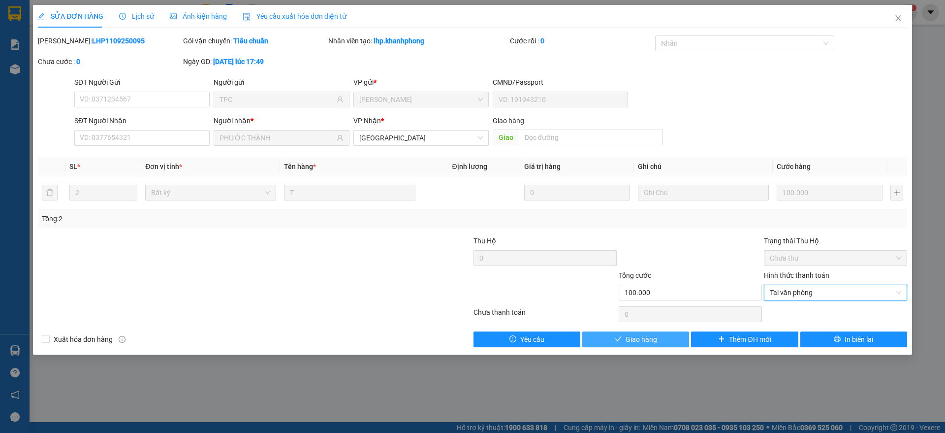
click at [622, 340] on button "Giao hàng" at bounding box center [635, 339] width 107 height 16
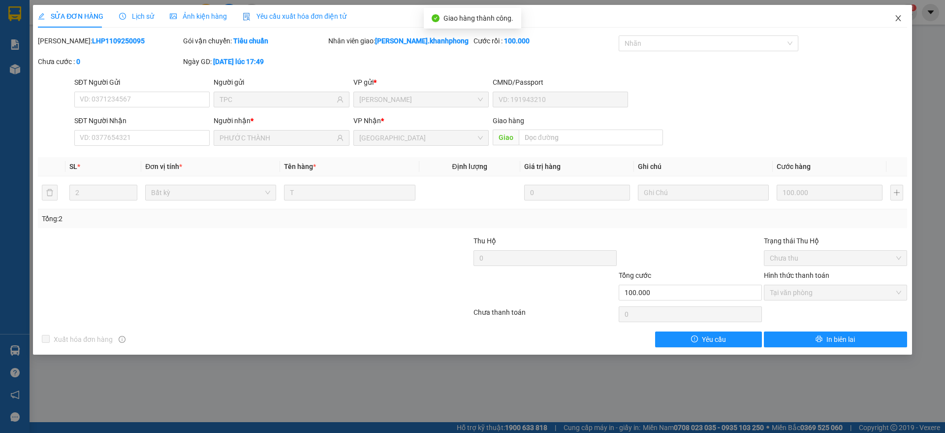
click at [898, 17] on icon "close" at bounding box center [898, 18] width 8 height 8
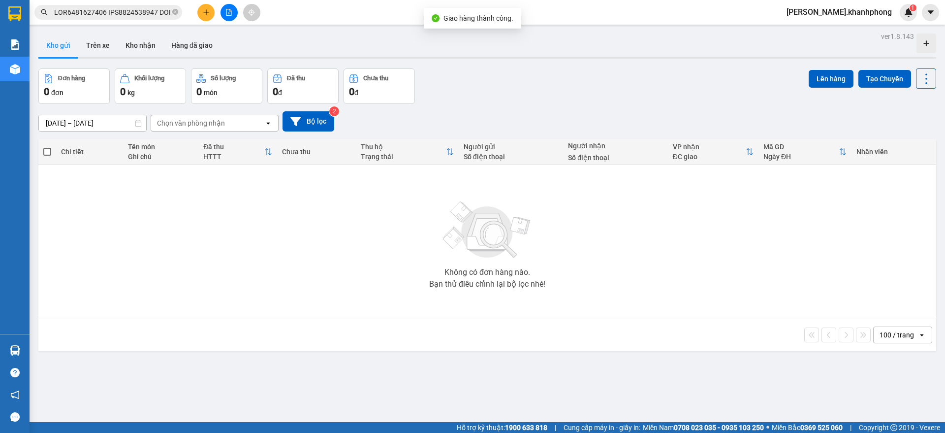
click at [134, 14] on input "text" at bounding box center [112, 12] width 116 height 11
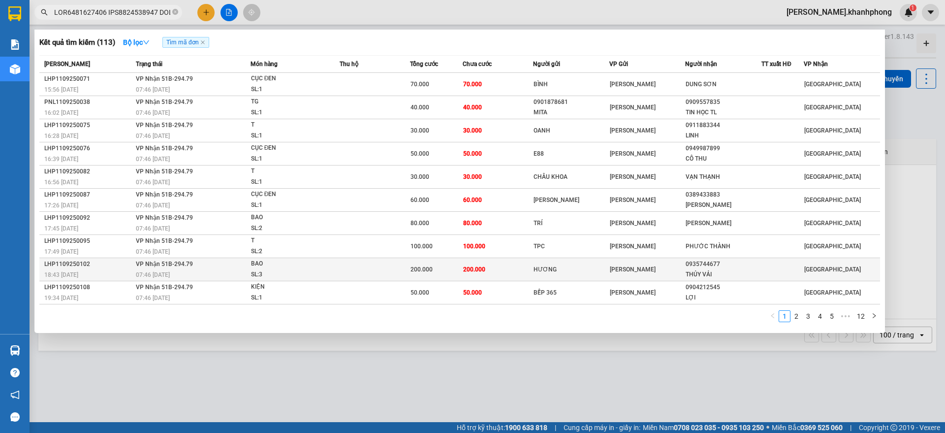
click at [105, 272] on div "18:43 [DATE]" at bounding box center [88, 274] width 89 height 11
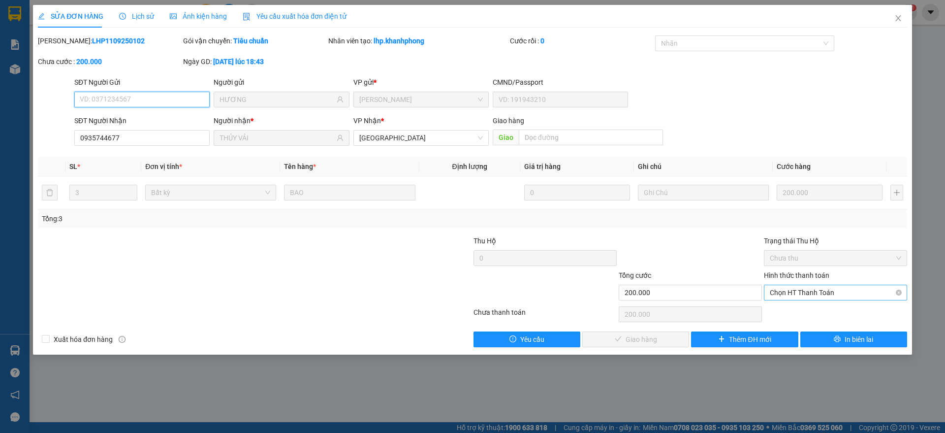
click at [791, 292] on span "Chọn HT Thanh Toán" at bounding box center [835, 292] width 131 height 15
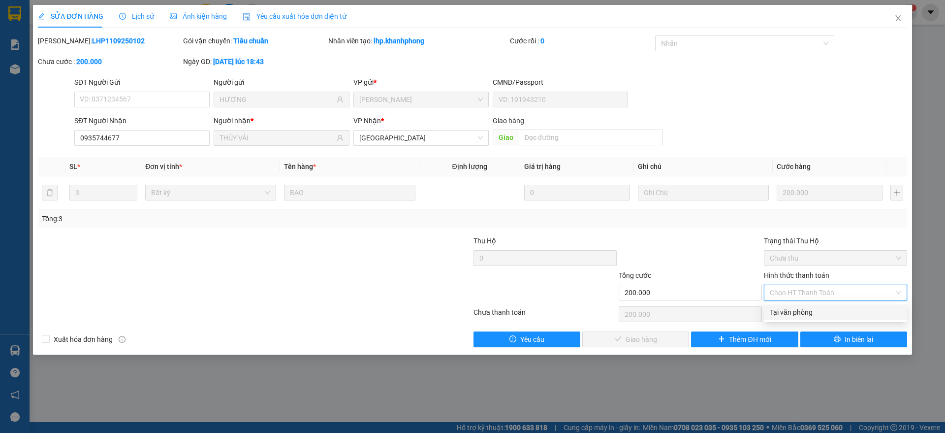
drag, startPoint x: 791, startPoint y: 314, endPoint x: 782, endPoint y: 320, distance: 11.6
click at [791, 313] on div "Tại văn phòng" at bounding box center [835, 312] width 131 height 11
type input "0"
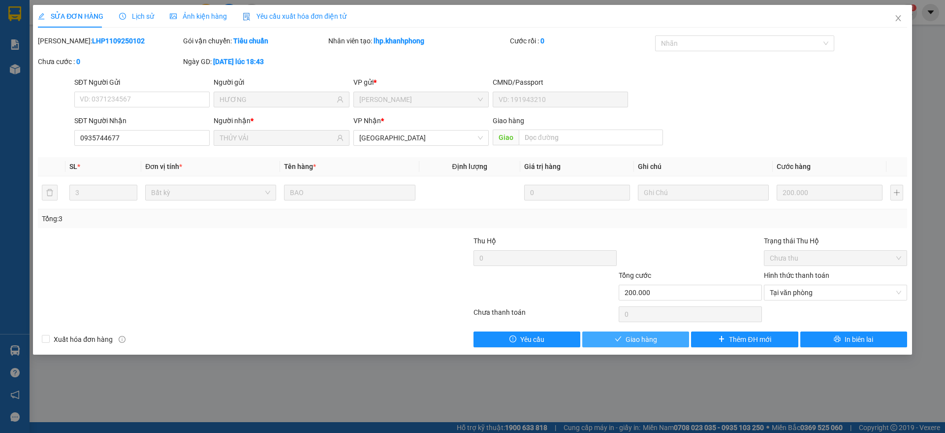
click at [637, 338] on span "Giao hàng" at bounding box center [641, 339] width 31 height 11
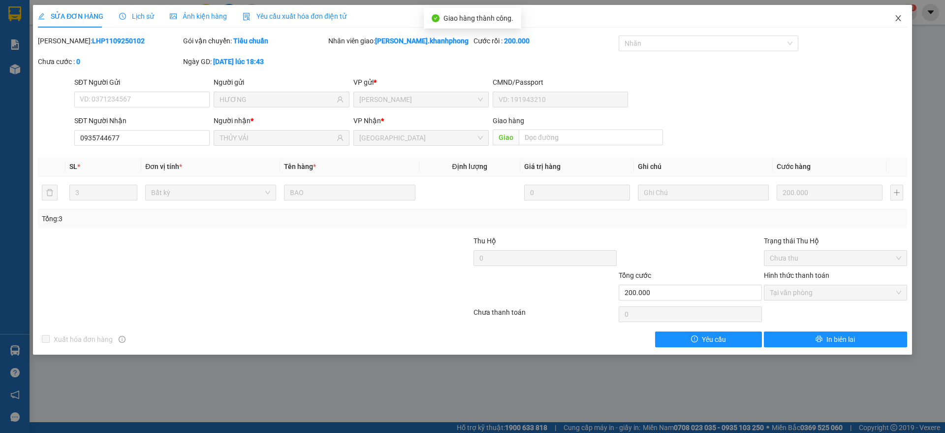
click at [906, 16] on span "Close" at bounding box center [898, 19] width 28 height 28
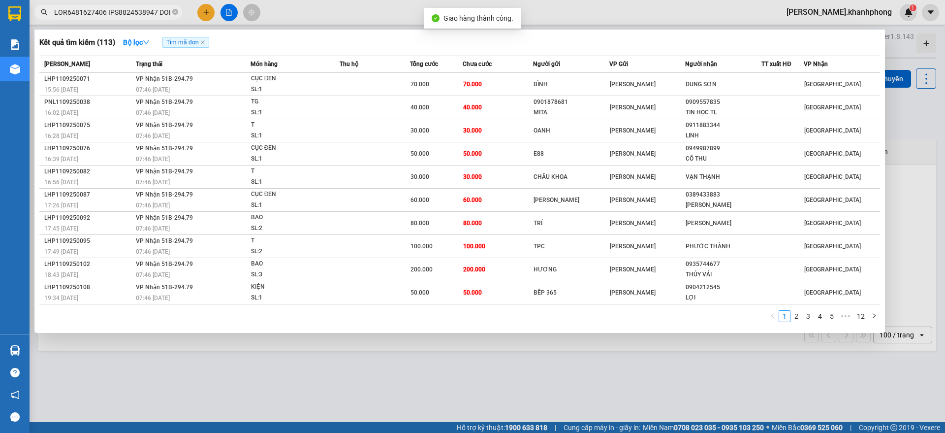
click at [138, 12] on input "text" at bounding box center [112, 12] width 116 height 11
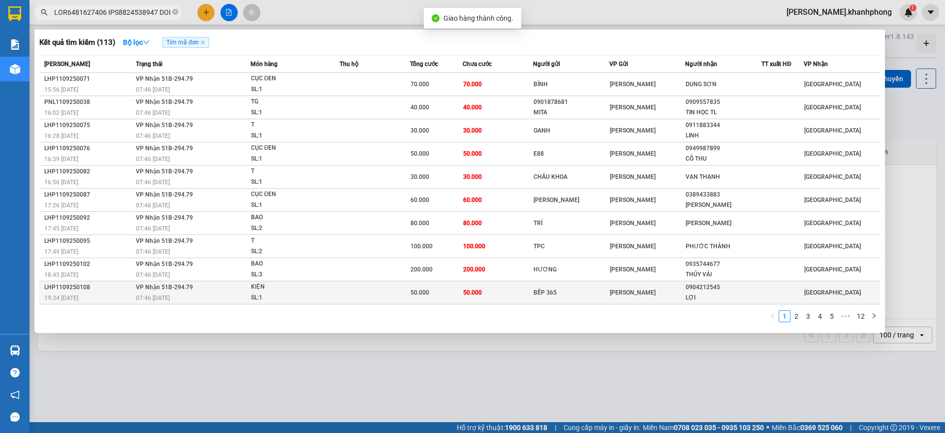
click at [102, 297] on div "19:34 [DATE]" at bounding box center [88, 297] width 89 height 11
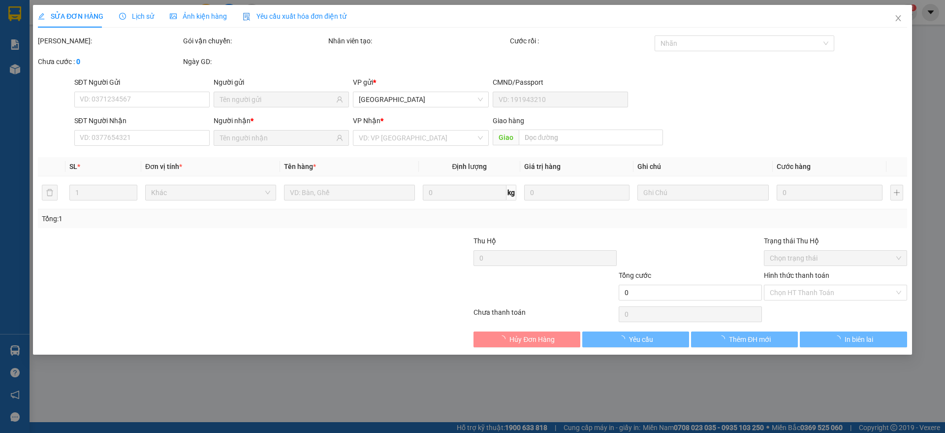
type input "BẾP 365"
type input "0904212545"
type input "LỢI"
type input "50.000"
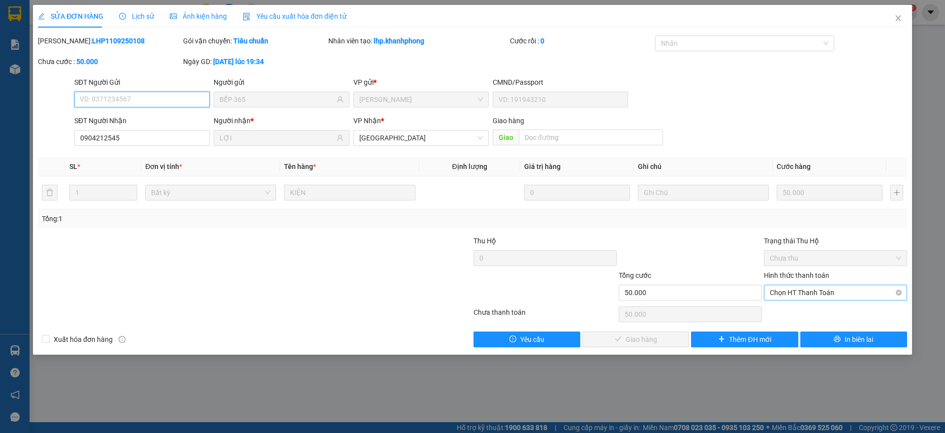
click at [806, 295] on span "Chọn HT Thanh Toán" at bounding box center [835, 292] width 131 height 15
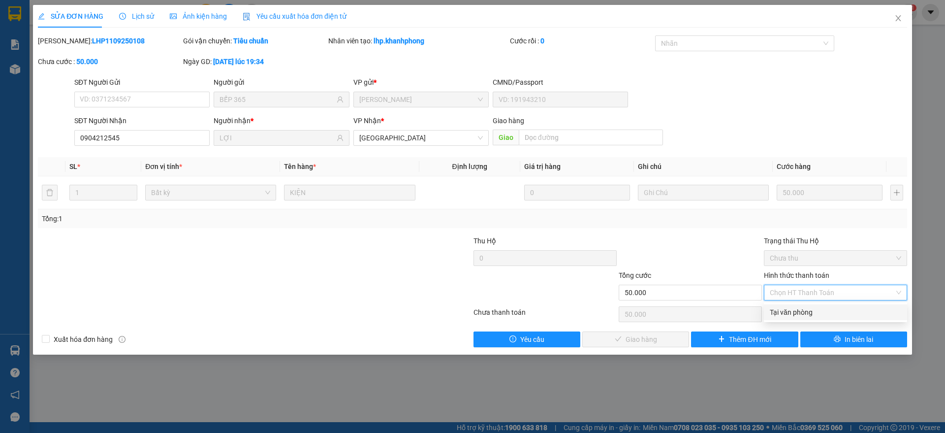
click at [803, 310] on div "Tại văn phòng" at bounding box center [835, 312] width 131 height 11
type input "0"
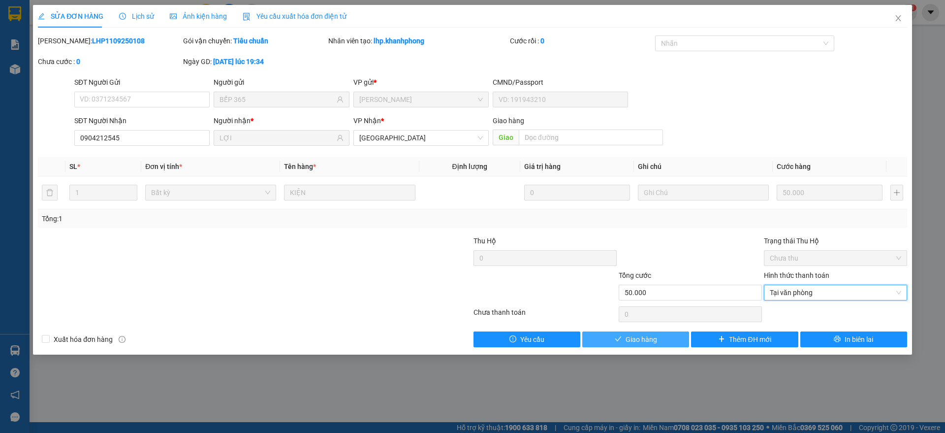
drag, startPoint x: 636, startPoint y: 339, endPoint x: 658, endPoint y: 322, distance: 27.8
click at [636, 339] on span "Giao hàng" at bounding box center [641, 339] width 31 height 11
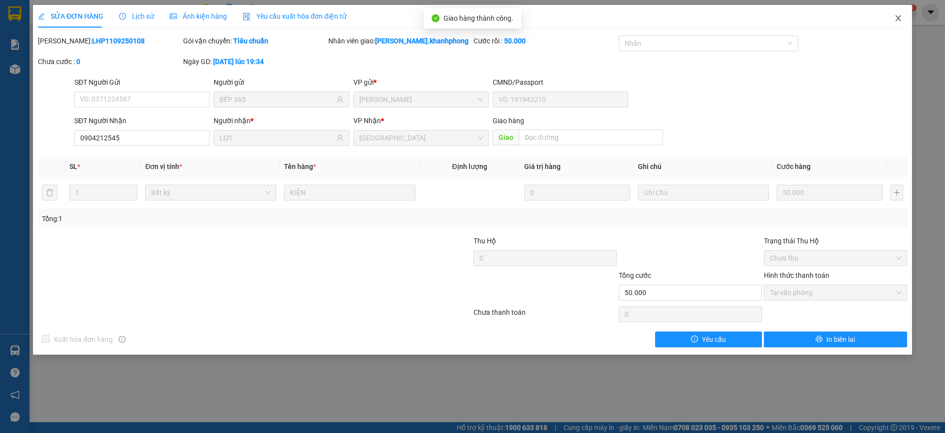
click at [894, 16] on icon "close" at bounding box center [898, 18] width 8 height 8
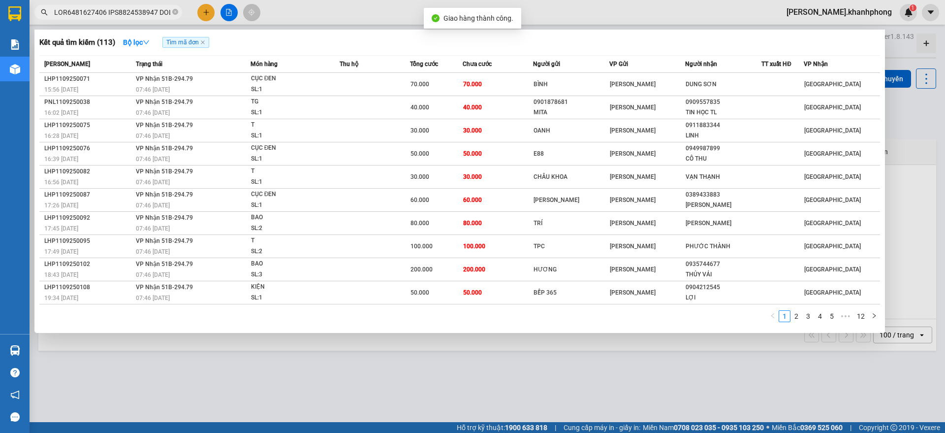
click at [119, 11] on input "text" at bounding box center [112, 12] width 116 height 11
click at [795, 316] on link "2" at bounding box center [796, 316] width 11 height 11
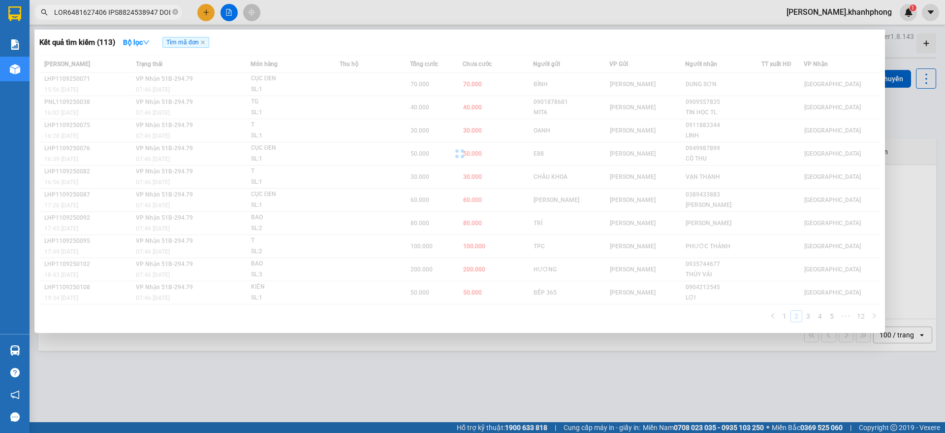
click at [783, 319] on link "1" at bounding box center [784, 316] width 11 height 11
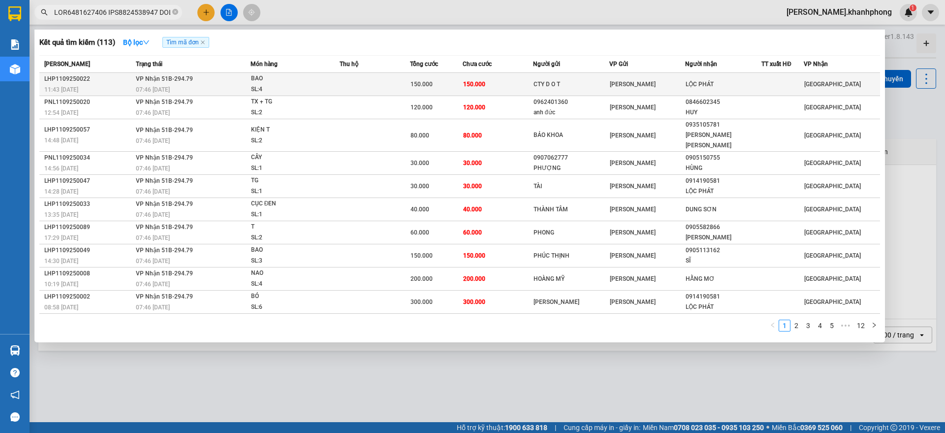
click at [374, 83] on td at bounding box center [375, 84] width 70 height 23
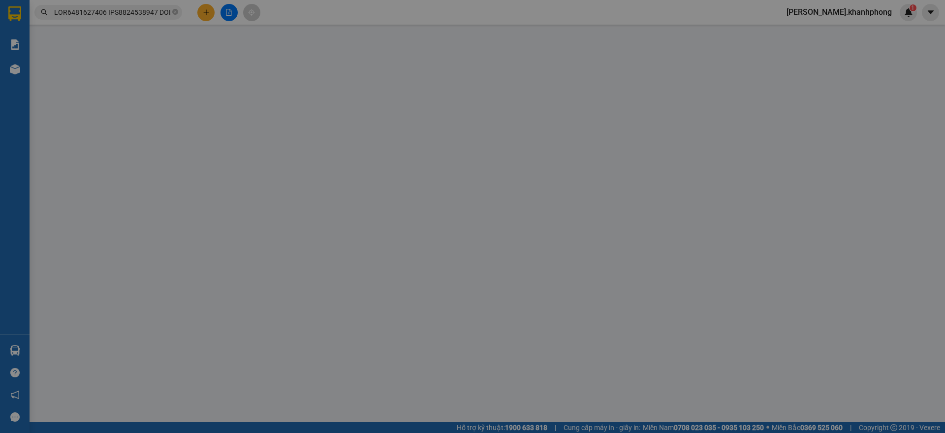
type input "CTY D O T"
type input "LỘC PHÁT"
type input "150.000"
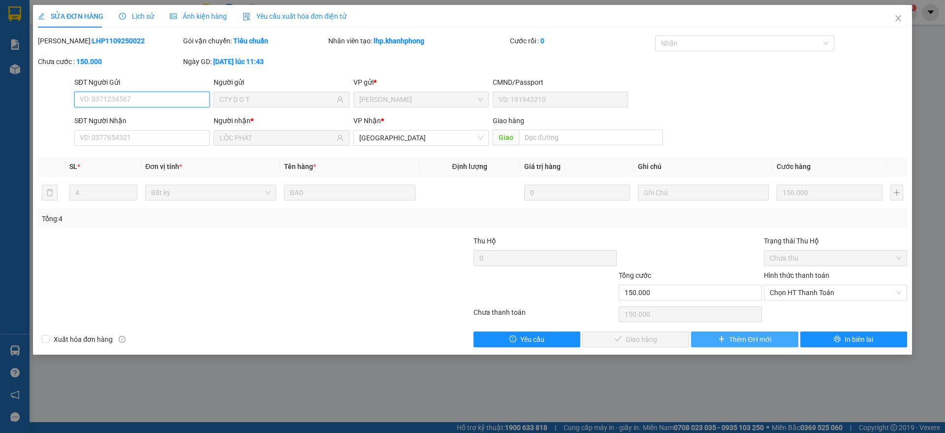
drag, startPoint x: 786, startPoint y: 295, endPoint x: 772, endPoint y: 340, distance: 46.5
click at [788, 295] on span "Chọn HT Thanh Toán" at bounding box center [835, 292] width 131 height 15
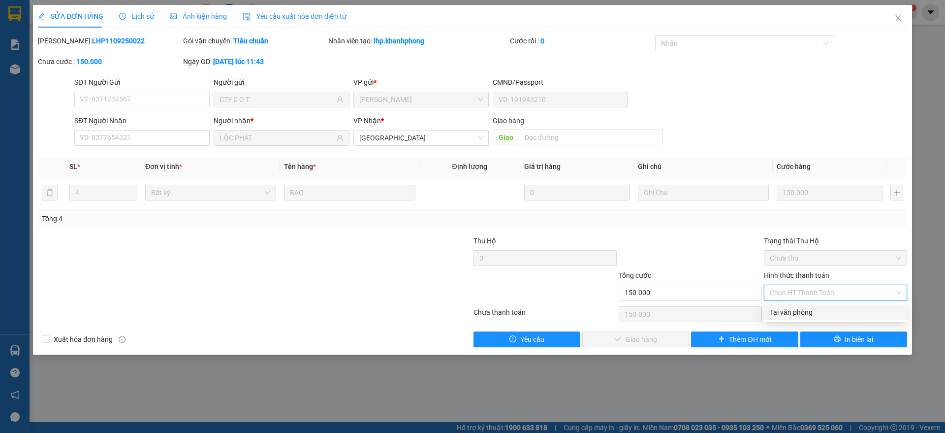
click at [783, 312] on div "Tại văn phòng" at bounding box center [835, 312] width 131 height 11
type input "0"
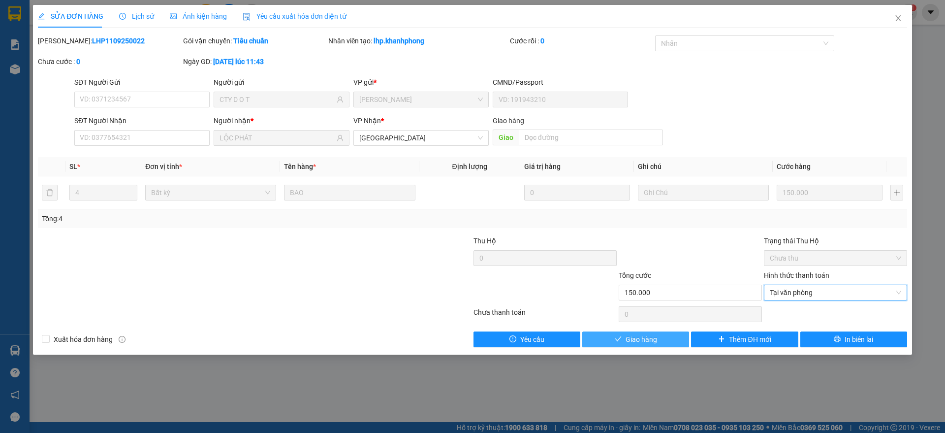
click at [655, 336] on span "Giao hàng" at bounding box center [641, 339] width 31 height 11
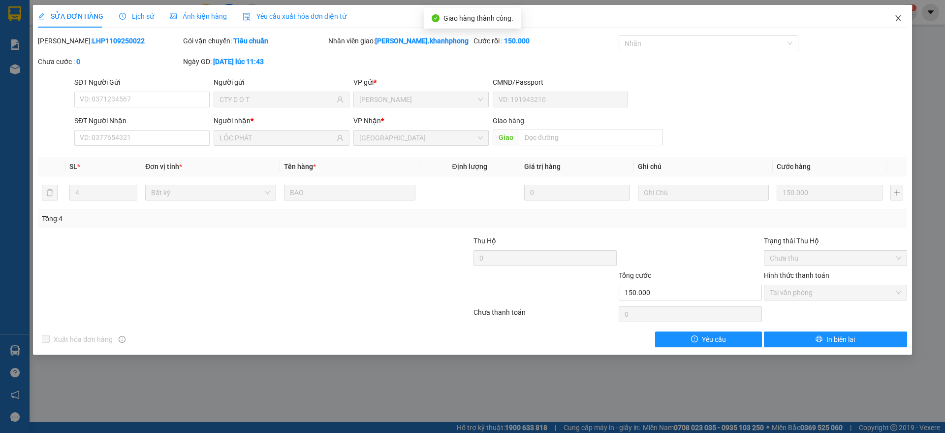
click at [901, 17] on icon "close" at bounding box center [898, 18] width 8 height 8
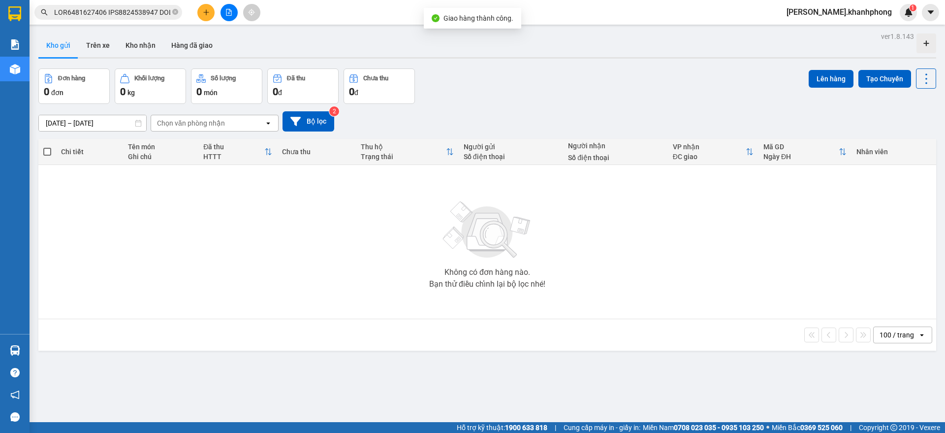
scroll to position [0, 5654]
click at [145, 13] on input "text" at bounding box center [112, 12] width 116 height 11
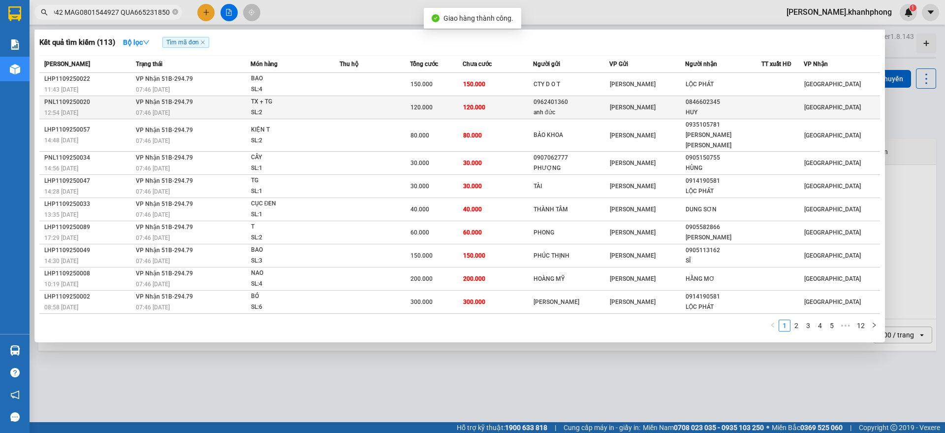
scroll to position [0, 0]
click at [306, 106] on span "TX + TG SL: 2" at bounding box center [295, 106] width 88 height 21
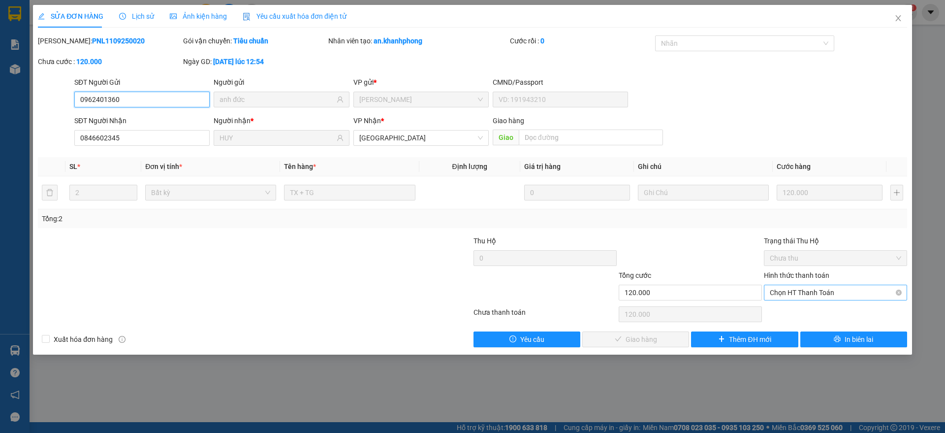
click at [829, 285] on span "Chọn HT Thanh Toán" at bounding box center [835, 292] width 131 height 15
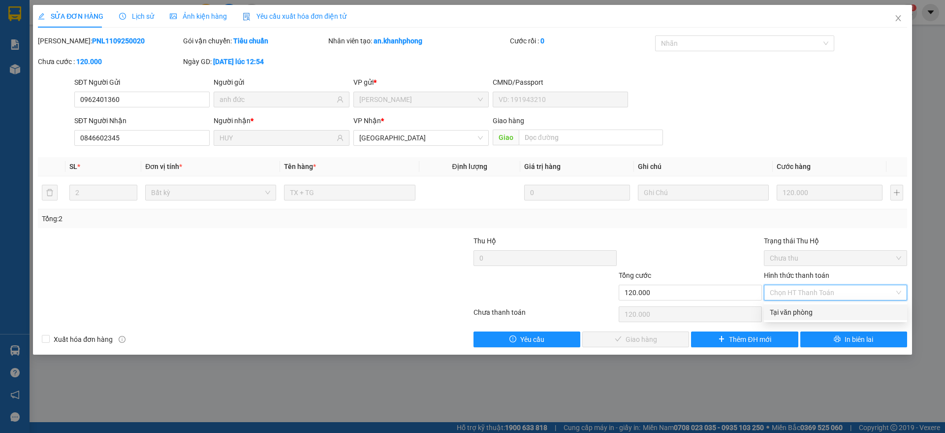
click at [795, 310] on div "Tại văn phòng" at bounding box center [835, 312] width 131 height 11
type input "0"
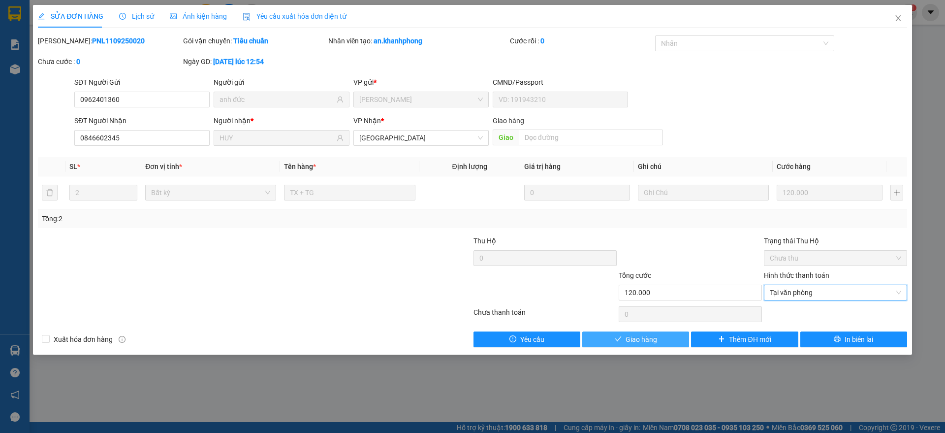
click at [646, 336] on span "Giao hàng" at bounding box center [641, 339] width 31 height 11
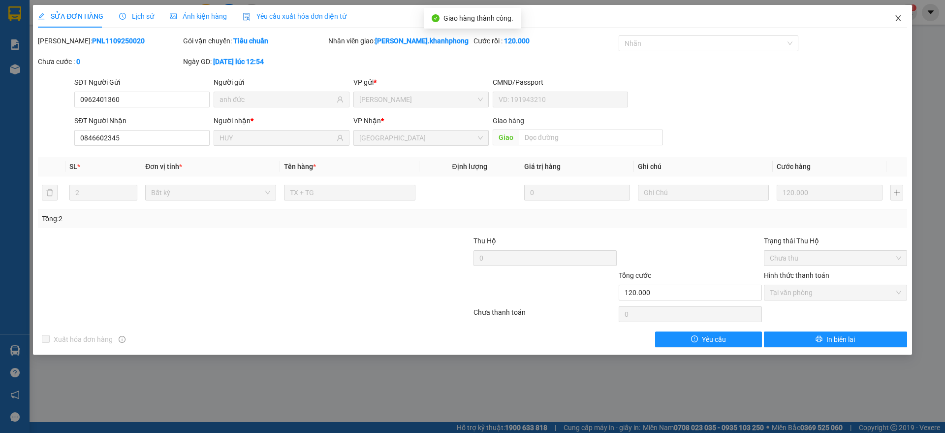
click at [900, 16] on icon "close" at bounding box center [897, 18] width 5 height 6
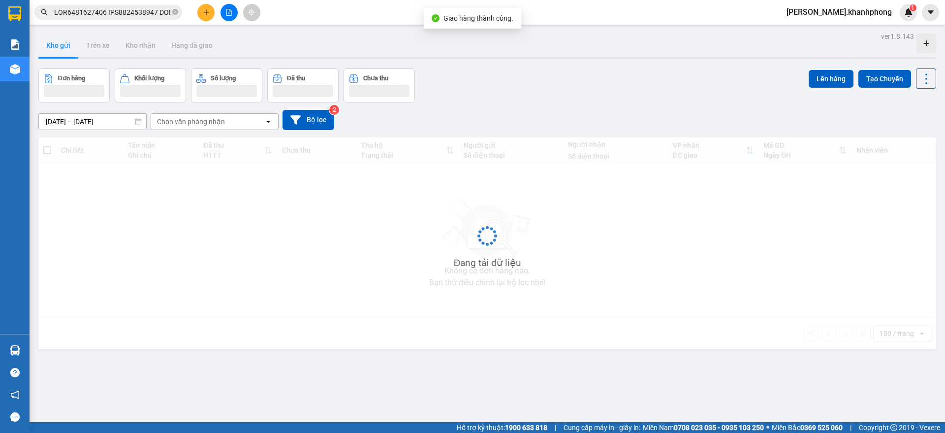
click at [116, 10] on input "text" at bounding box center [112, 12] width 116 height 11
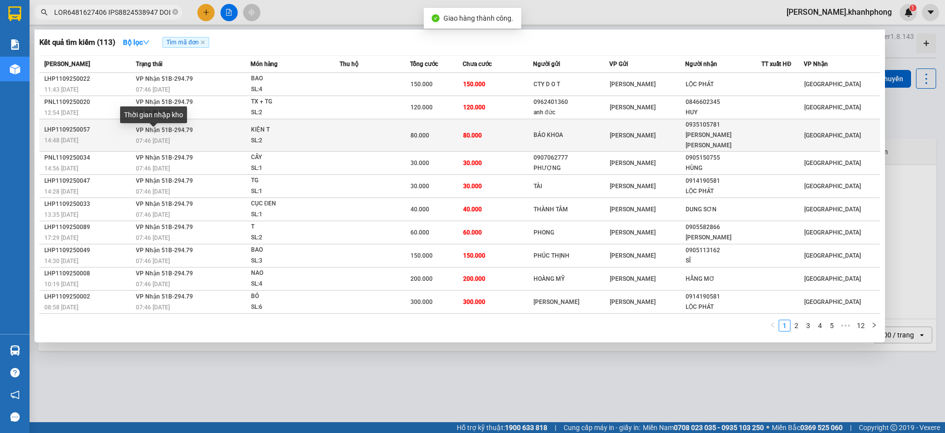
click at [135, 130] on td "[PERSON_NAME] 51B-294.79 07:46 [DATE]" at bounding box center [191, 135] width 117 height 32
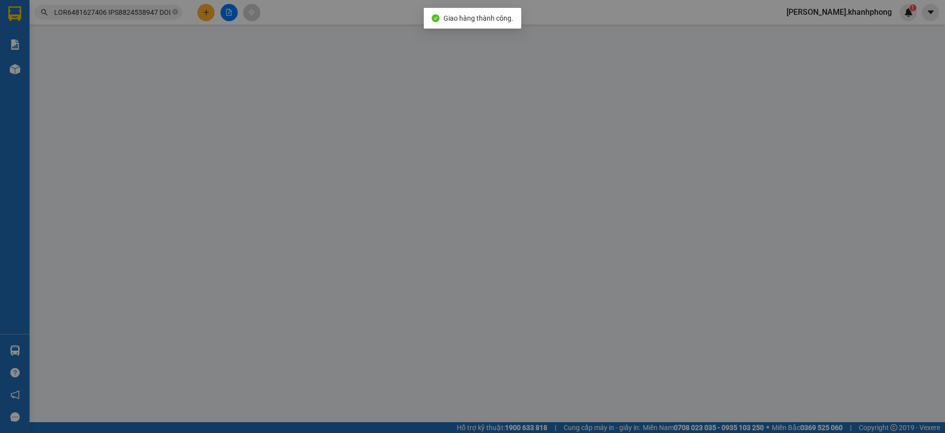
type input "BẢO KHOA"
type input "0935105781"
type input "[PERSON_NAME] [PERSON_NAME]"
type input "80.000"
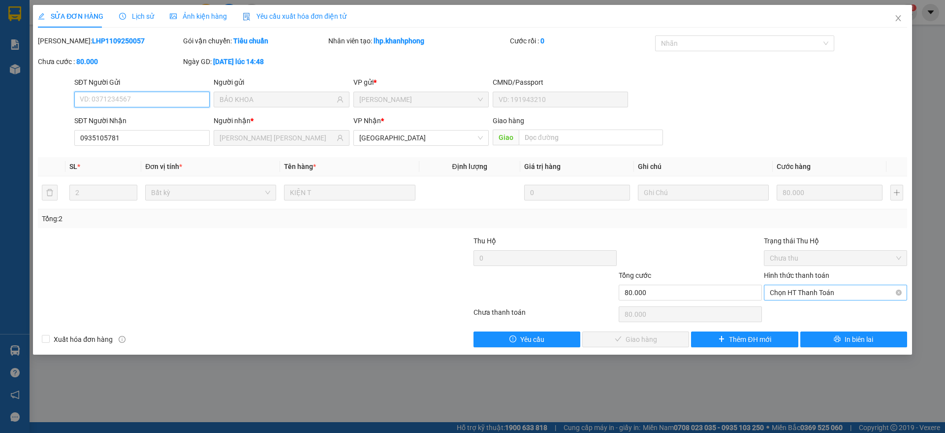
click at [800, 291] on span "Chọn HT Thanh Toán" at bounding box center [835, 292] width 131 height 15
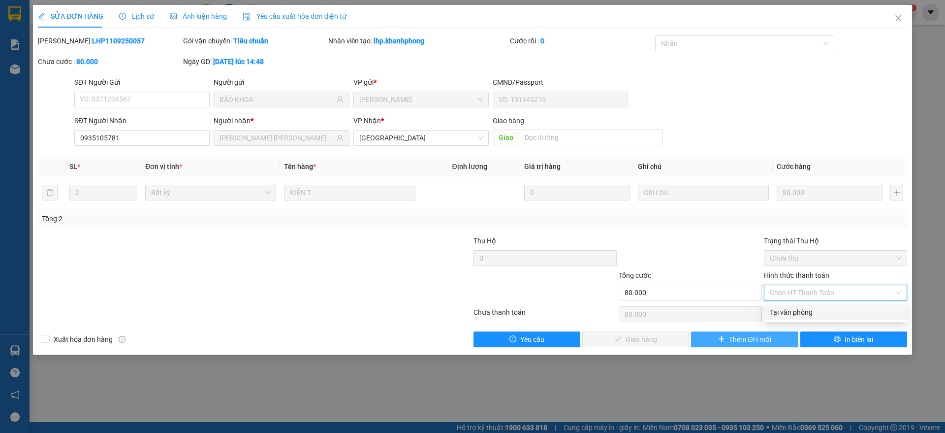
drag, startPoint x: 783, startPoint y: 314, endPoint x: 711, endPoint y: 333, distance: 73.9
click at [783, 314] on div "Tại văn phòng" at bounding box center [835, 312] width 131 height 11
type input "0"
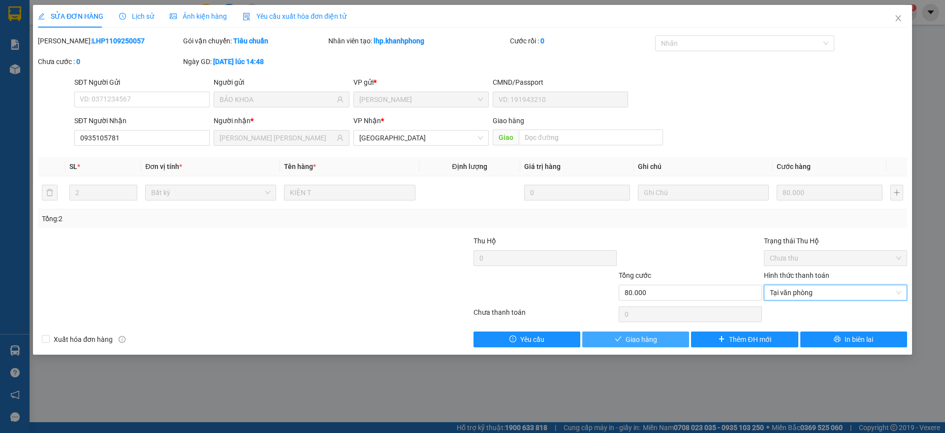
click at [638, 343] on span "Giao hàng" at bounding box center [641, 339] width 31 height 11
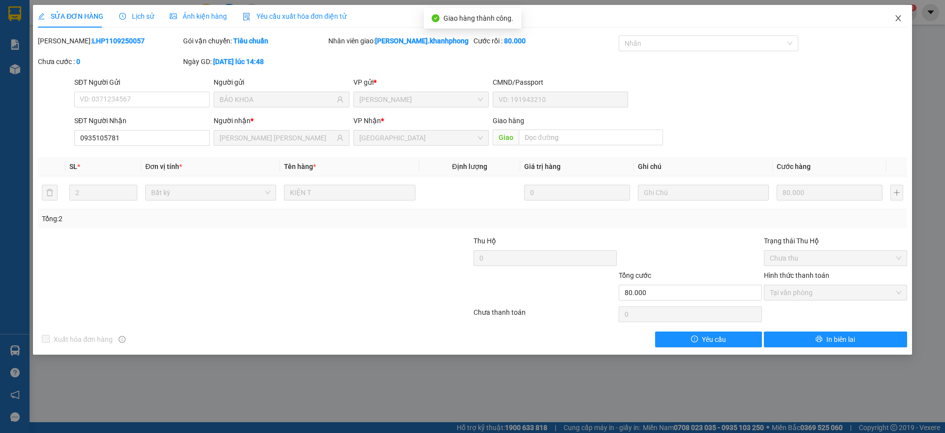
click at [898, 17] on icon "close" at bounding box center [898, 18] width 8 height 8
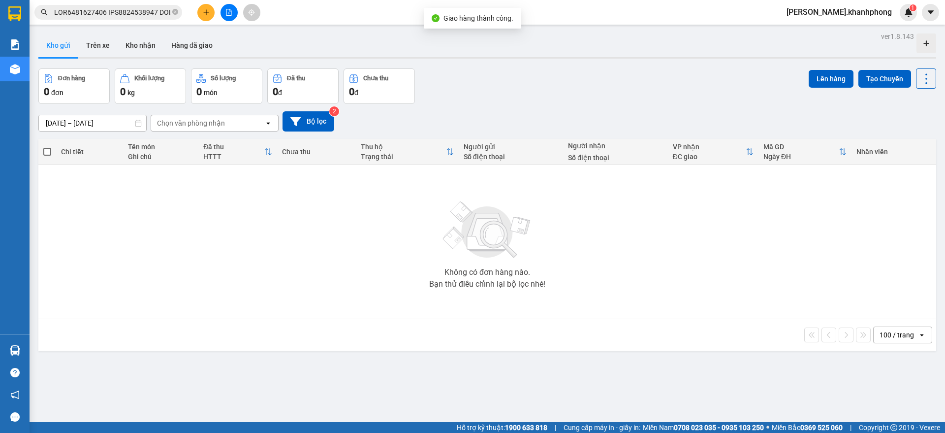
click at [112, 16] on input "text" at bounding box center [112, 12] width 116 height 11
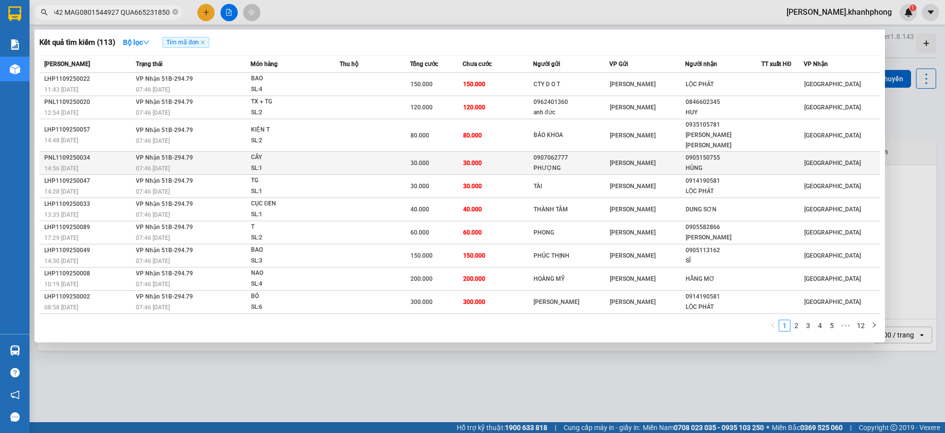
click at [137, 165] on span "07:46 [DATE]" at bounding box center [153, 168] width 34 height 7
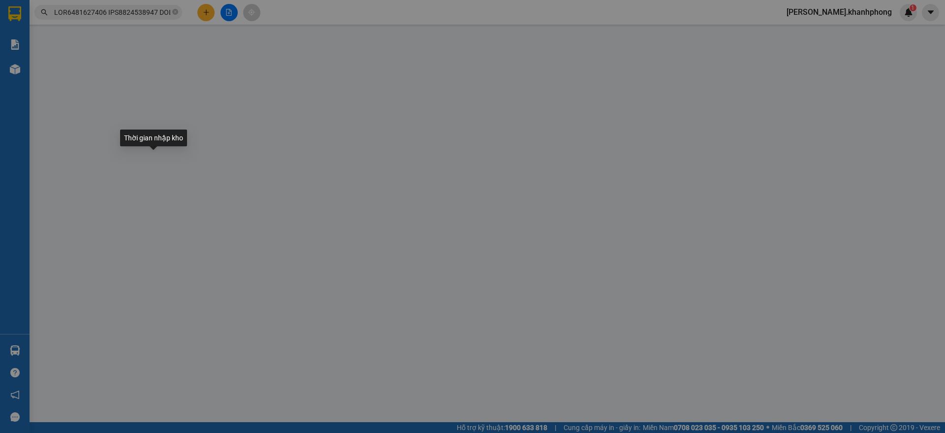
type input "0907062777"
type input "PHƯỢNG"
type input "0905150755"
type input "HÙNG"
type input "30.000"
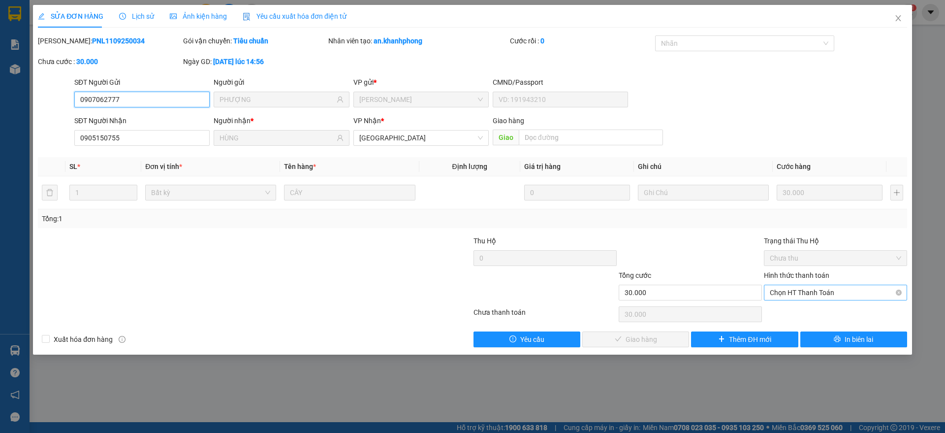
drag, startPoint x: 812, startPoint y: 292, endPoint x: 796, endPoint y: 324, distance: 35.2
click at [813, 295] on span "Chọn HT Thanh Toán" at bounding box center [835, 292] width 131 height 15
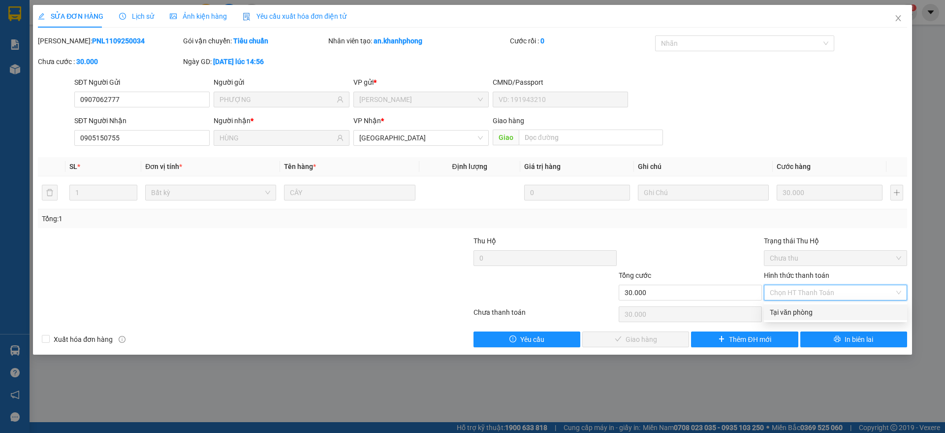
click at [800, 310] on div "Tại văn phòng" at bounding box center [835, 312] width 131 height 11
type input "0"
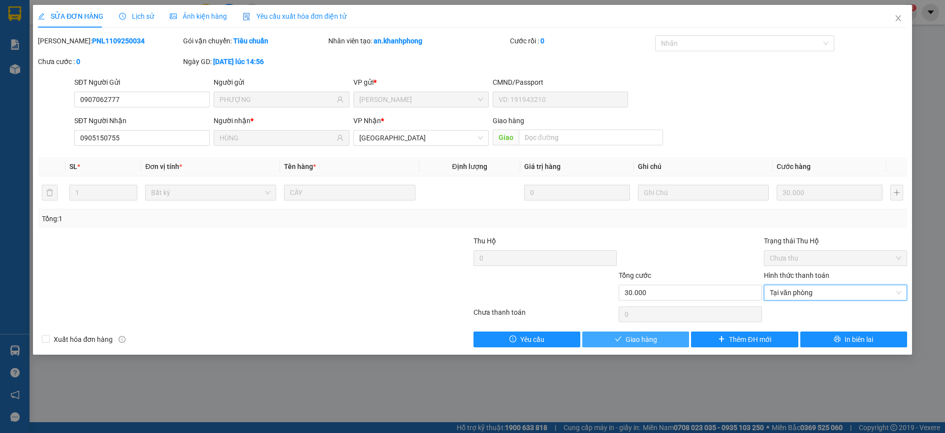
click at [644, 337] on span "Giao hàng" at bounding box center [641, 339] width 31 height 11
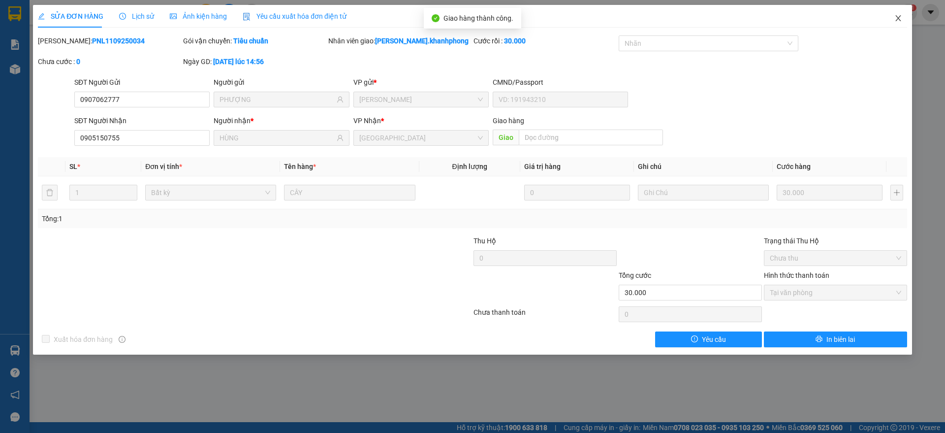
click at [898, 18] on icon "close" at bounding box center [897, 18] width 5 height 6
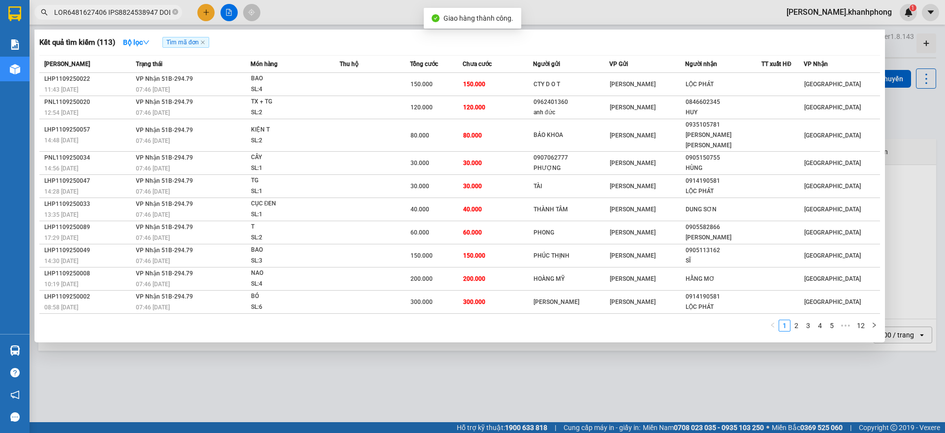
click at [100, 10] on input "text" at bounding box center [112, 12] width 116 height 11
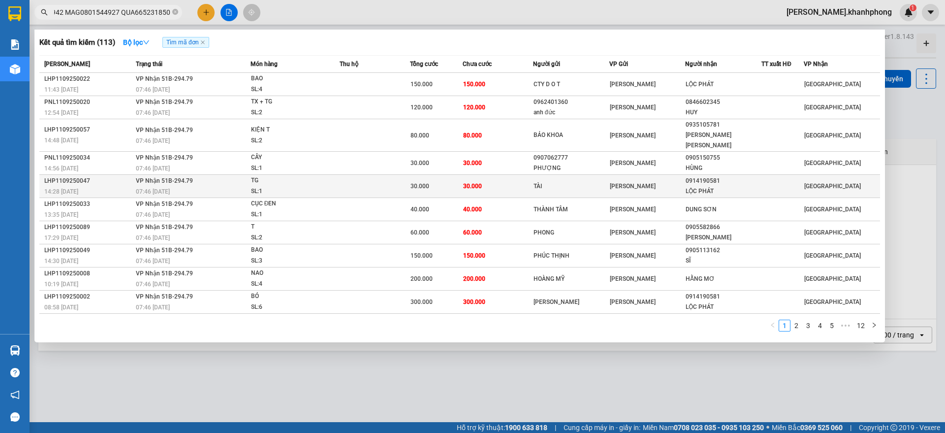
click at [135, 177] on td "[PERSON_NAME] 51B-294.79 07:46 [DATE]" at bounding box center [191, 186] width 117 height 23
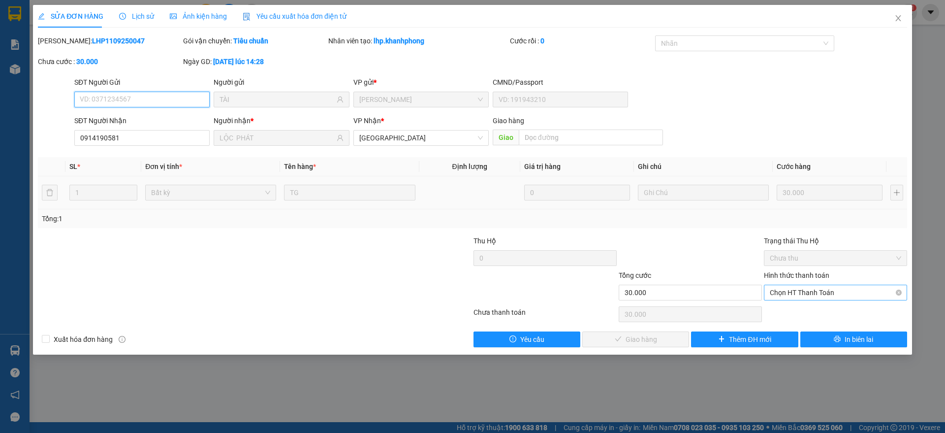
click at [800, 293] on span "Chọn HT Thanh Toán" at bounding box center [835, 292] width 131 height 15
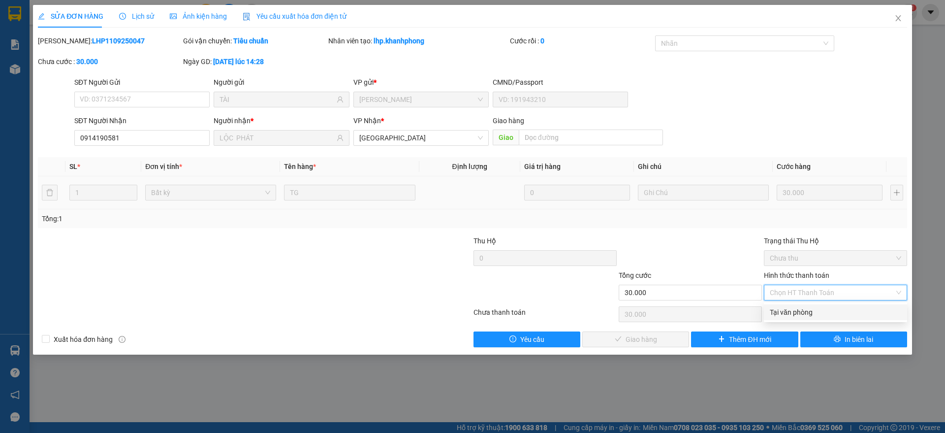
click at [794, 308] on div "Tại văn phòng" at bounding box center [835, 312] width 131 height 11
type input "0"
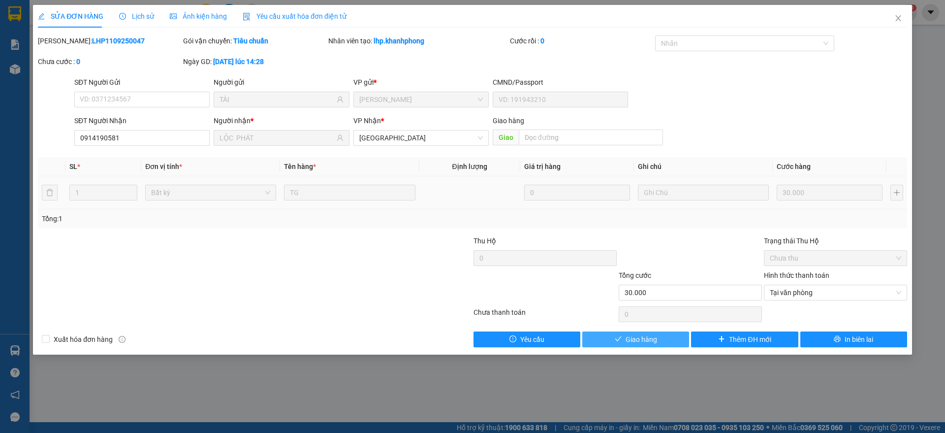
drag, startPoint x: 635, startPoint y: 333, endPoint x: 693, endPoint y: 246, distance: 105.1
click at [636, 334] on span "Giao hàng" at bounding box center [641, 339] width 31 height 11
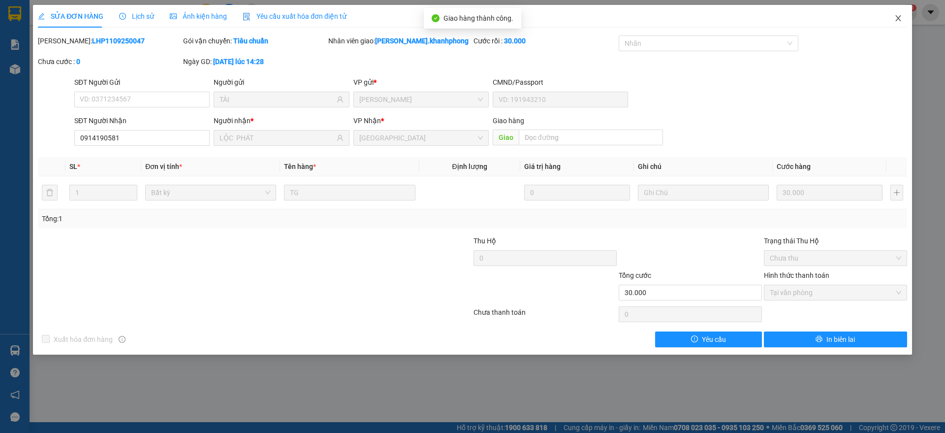
click at [904, 12] on span "Close" at bounding box center [898, 19] width 28 height 28
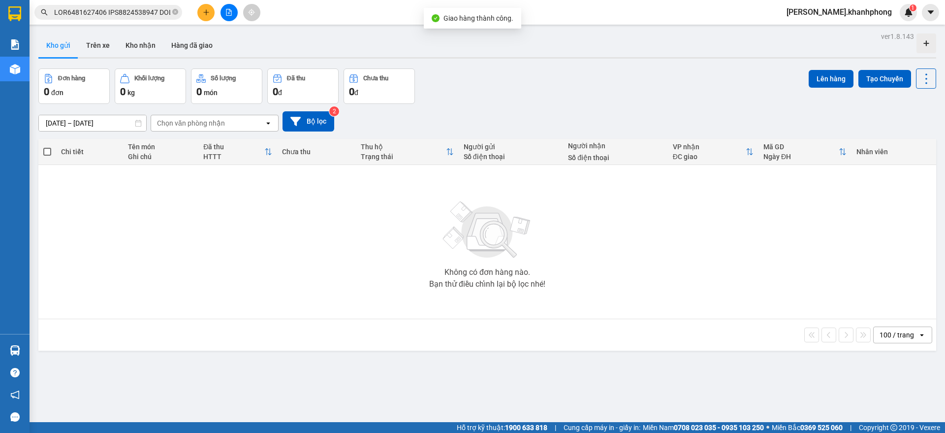
click at [124, 15] on input "text" at bounding box center [112, 12] width 116 height 11
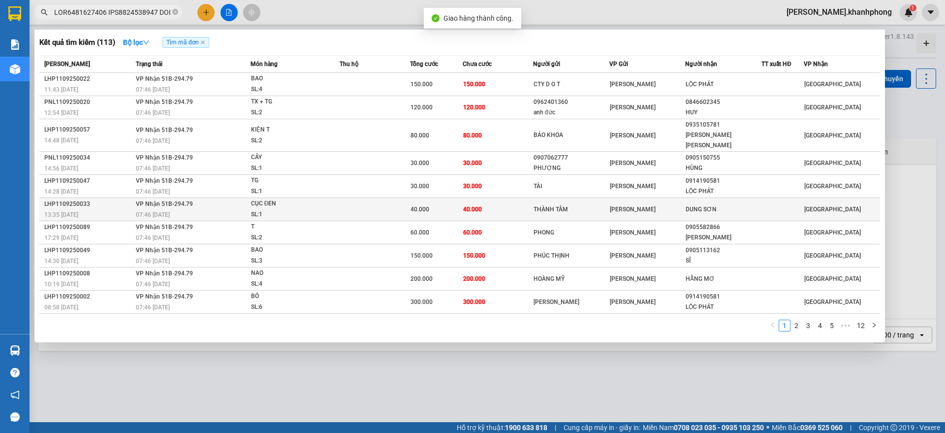
click at [119, 199] on div "LHP1109250033" at bounding box center [88, 204] width 89 height 10
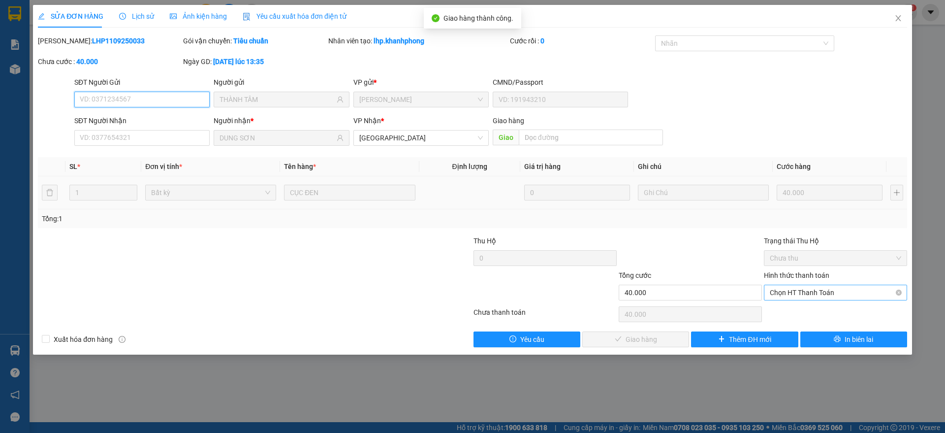
drag, startPoint x: 802, startPoint y: 290, endPoint x: 805, endPoint y: 300, distance: 10.3
click at [804, 291] on span "Chọn HT Thanh Toán" at bounding box center [835, 292] width 131 height 15
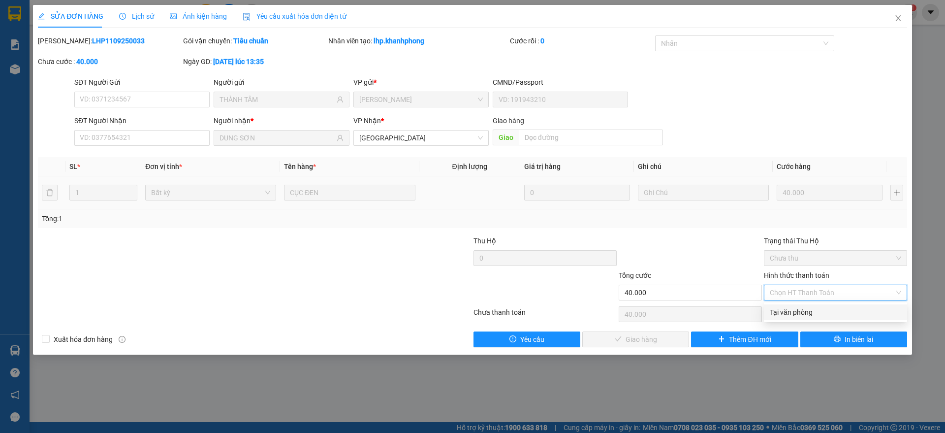
click at [792, 313] on div "Tại văn phòng" at bounding box center [835, 312] width 131 height 11
type input "0"
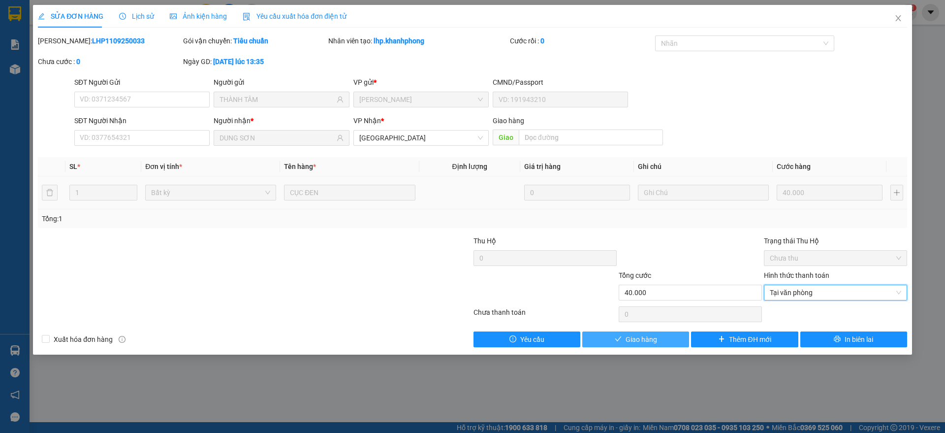
click at [648, 332] on button "Giao hàng" at bounding box center [635, 339] width 107 height 16
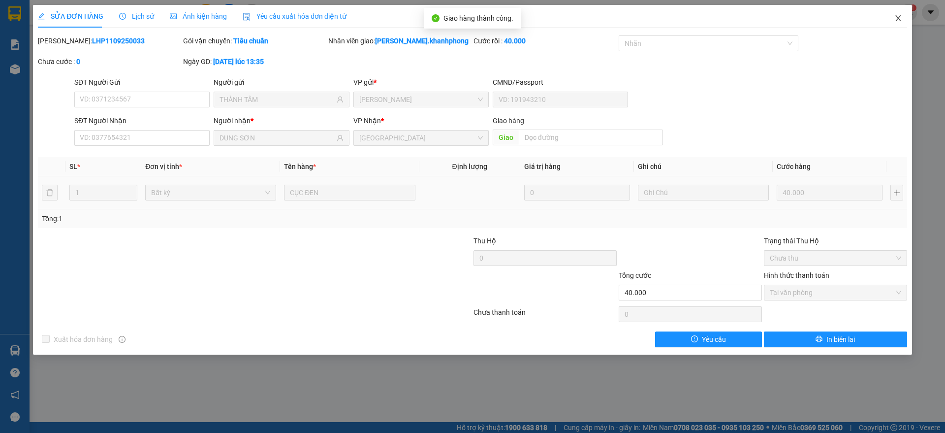
click at [904, 18] on span "Close" at bounding box center [898, 19] width 28 height 28
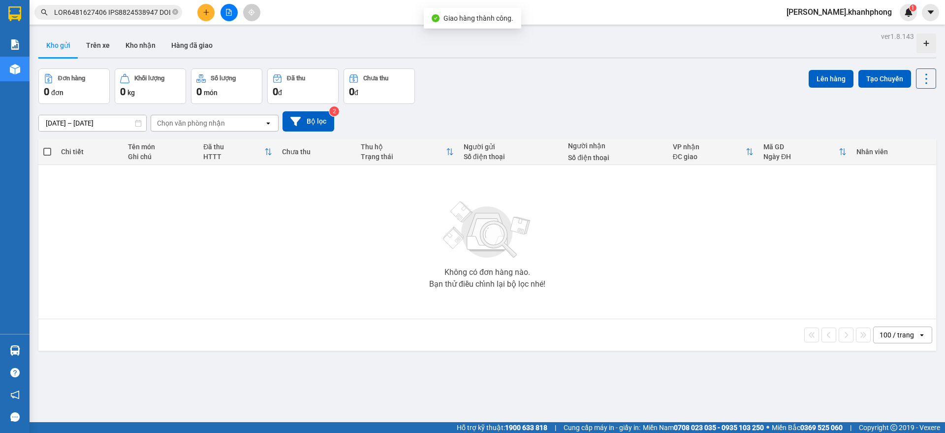
click at [128, 13] on input "text" at bounding box center [112, 12] width 116 height 11
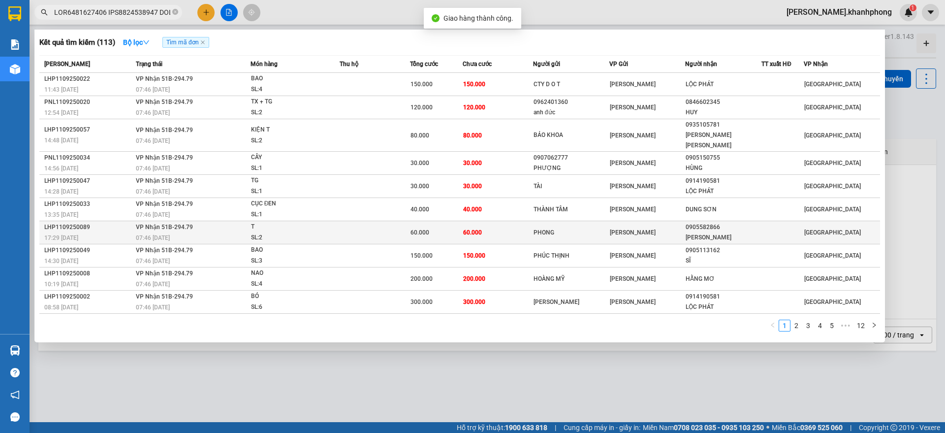
click at [115, 232] on div "17:29 [DATE]" at bounding box center [88, 237] width 89 height 11
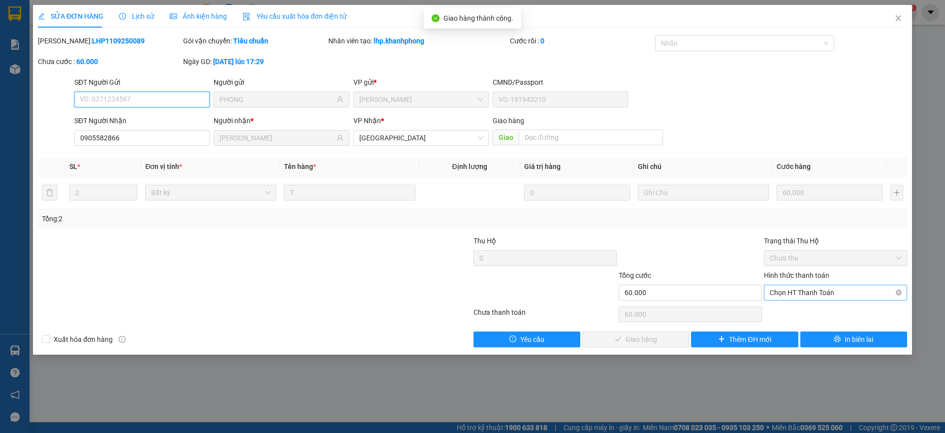
click at [809, 289] on span "Chọn HT Thanh Toán" at bounding box center [835, 292] width 131 height 15
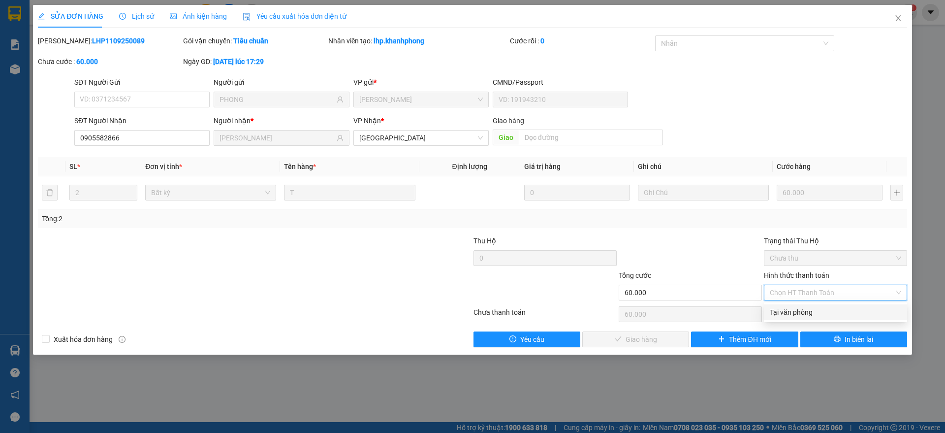
click at [785, 313] on div "Tại văn phòng" at bounding box center [835, 312] width 131 height 11
type input "0"
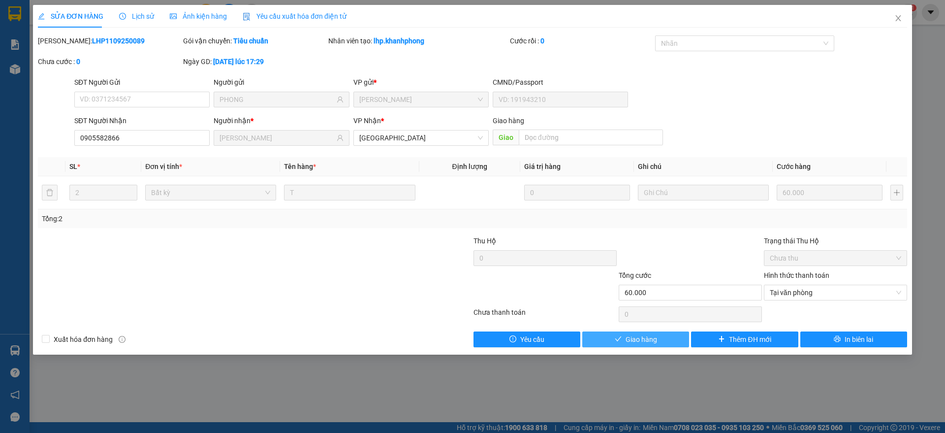
click at [628, 336] on span "Giao hàng" at bounding box center [641, 339] width 31 height 11
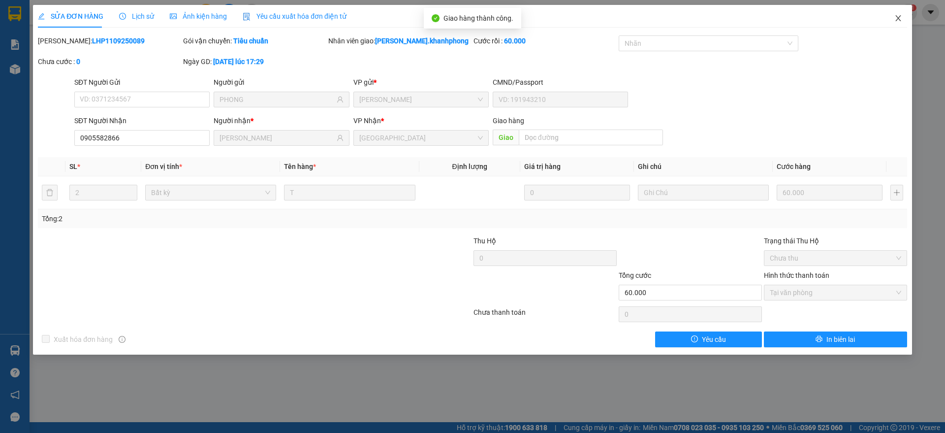
click at [900, 17] on icon "close" at bounding box center [898, 18] width 8 height 8
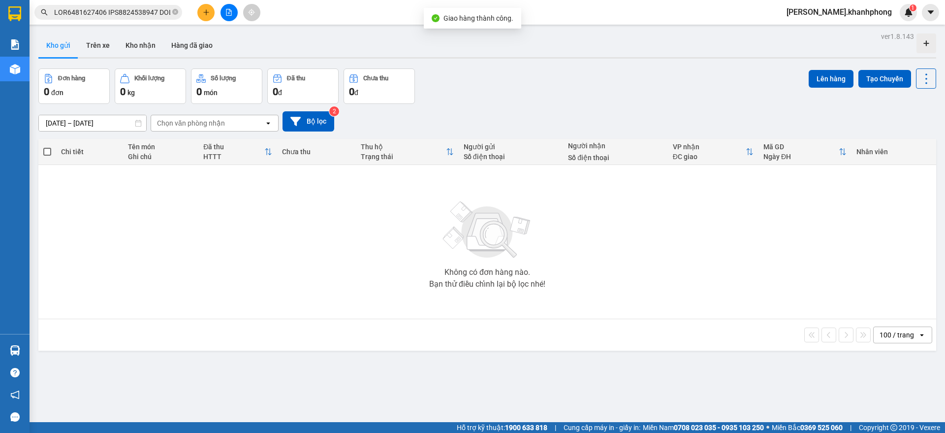
click at [91, 13] on input "text" at bounding box center [112, 12] width 116 height 11
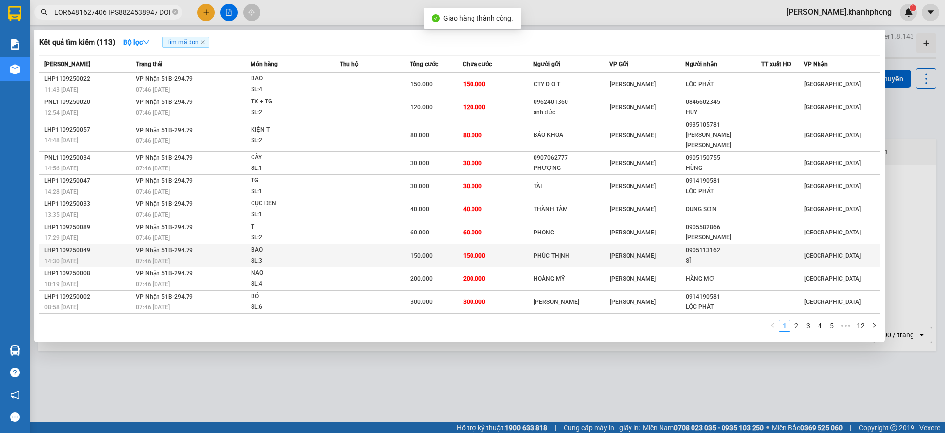
click at [106, 245] on div "LHP1109250049" at bounding box center [88, 250] width 89 height 10
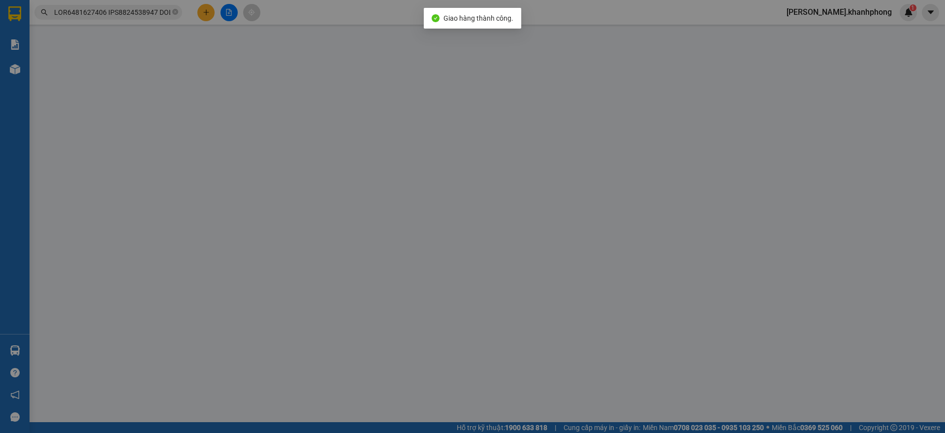
type input "PHÚC THỊNH"
type input "0905113162"
type input "SĨ"
type input "150.000"
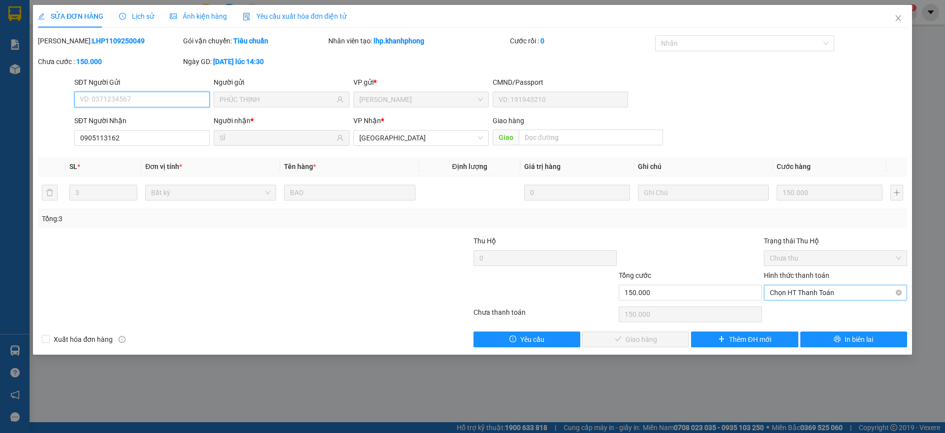
click at [802, 293] on span "Chọn HT Thanh Toán" at bounding box center [835, 292] width 131 height 15
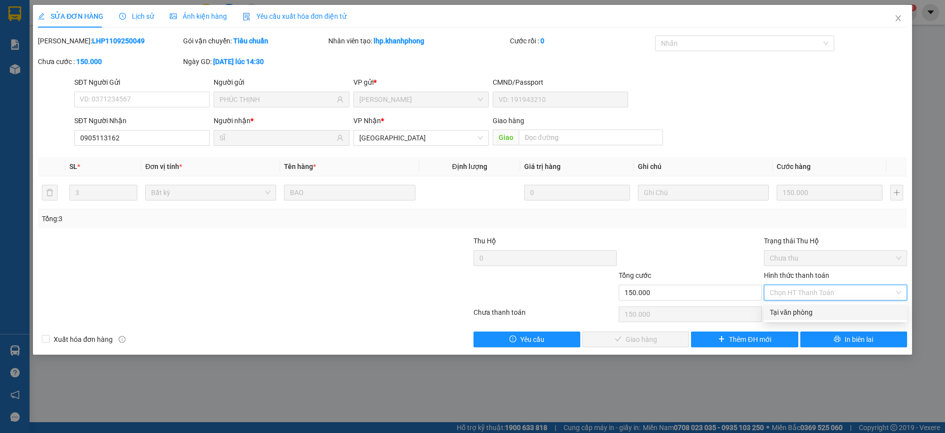
click at [789, 313] on div "Tại văn phòng" at bounding box center [835, 312] width 131 height 11
type input "0"
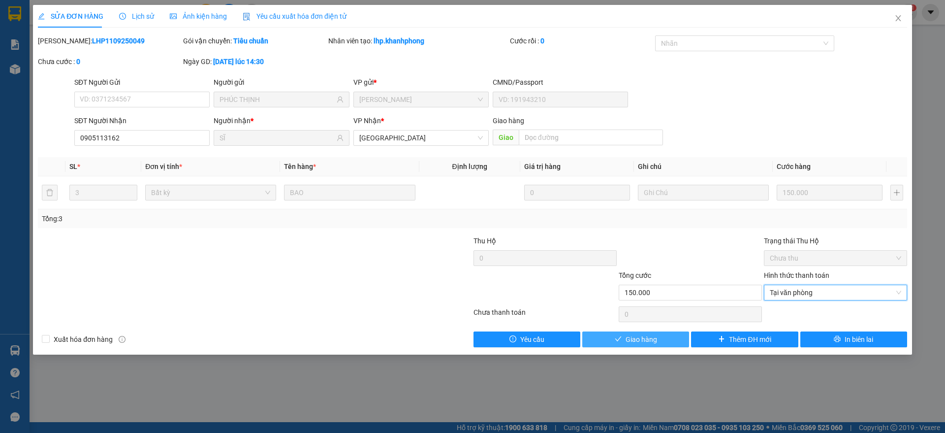
click at [629, 335] on span "Giao hàng" at bounding box center [641, 339] width 31 height 11
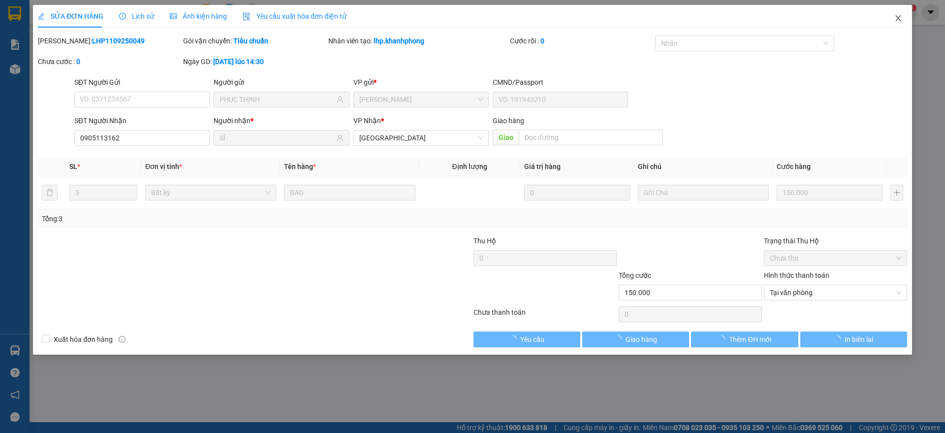
drag, startPoint x: 896, startPoint y: 13, endPoint x: 389, endPoint y: 23, distance: 507.5
click at [898, 13] on span "Close" at bounding box center [898, 19] width 28 height 28
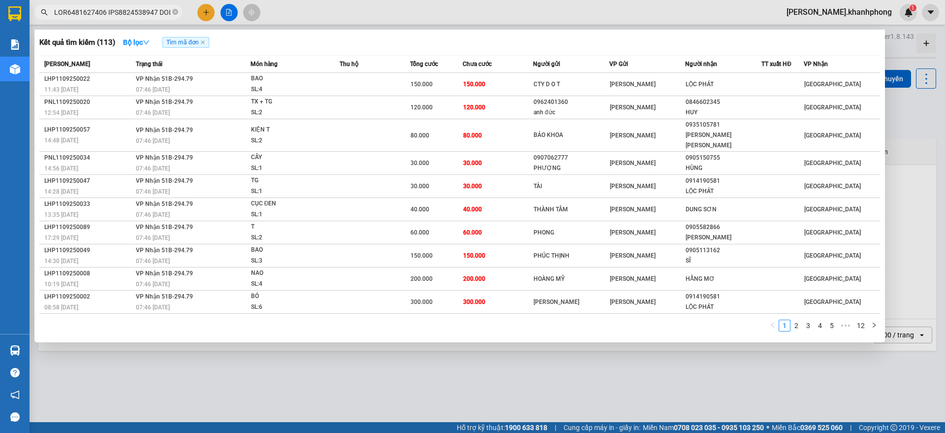
click at [136, 10] on input "text" at bounding box center [112, 12] width 116 height 11
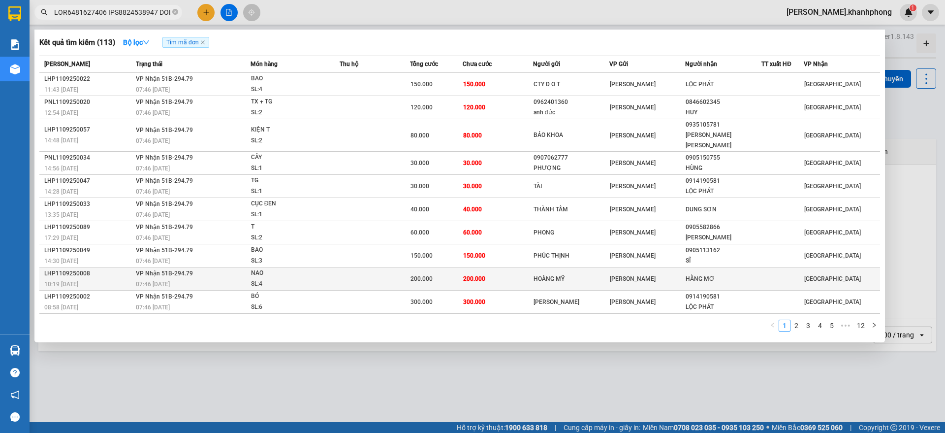
click at [109, 268] on div "LHP1109250008" at bounding box center [88, 273] width 89 height 10
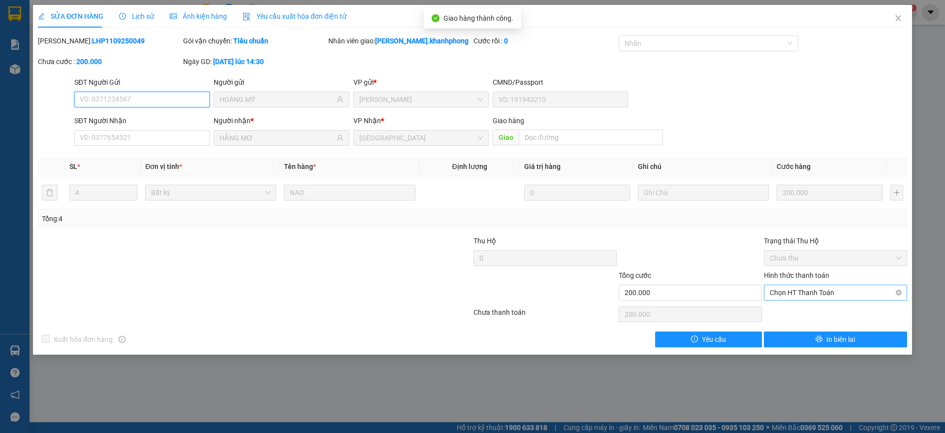
click at [805, 292] on span "Chọn HT Thanh Toán" at bounding box center [835, 292] width 131 height 15
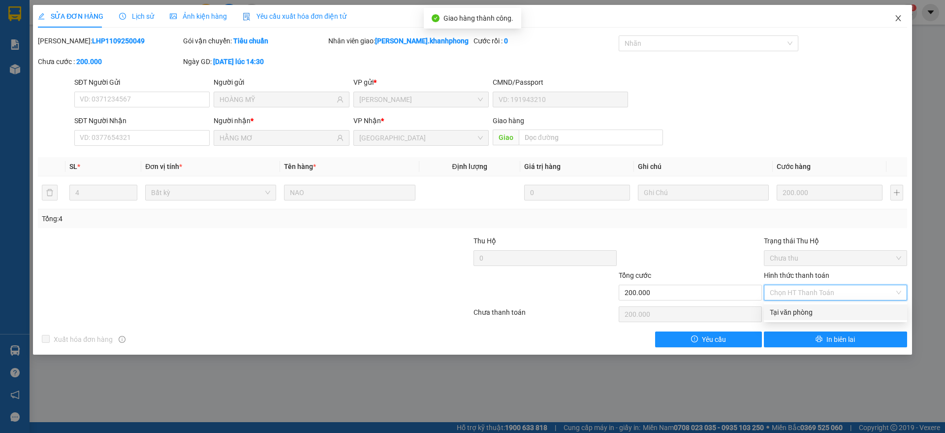
click at [899, 18] on icon "close" at bounding box center [898, 18] width 8 height 8
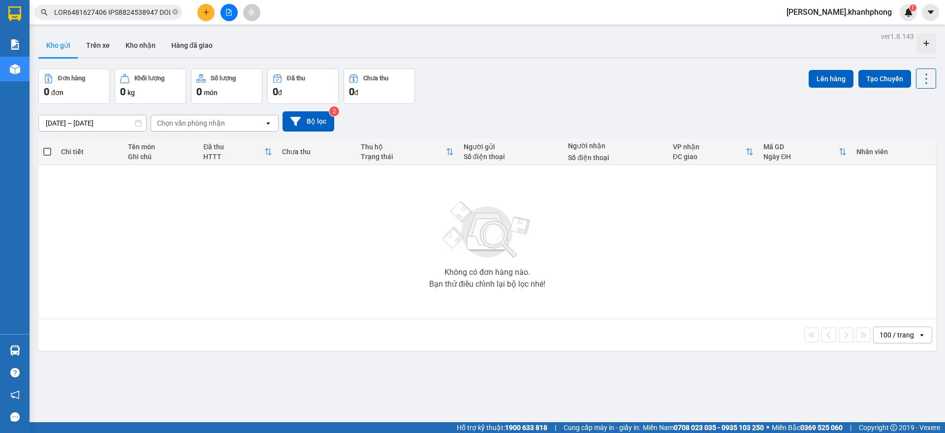
click at [129, 14] on input "text" at bounding box center [112, 12] width 116 height 11
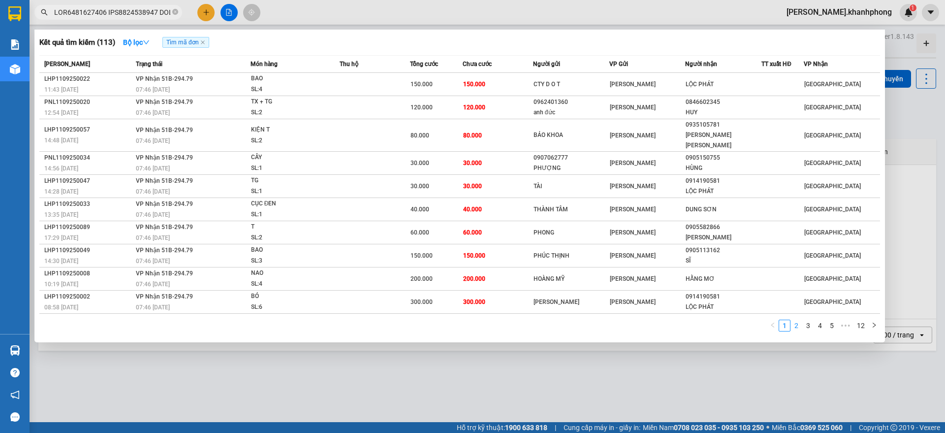
click at [797, 320] on link "2" at bounding box center [796, 325] width 11 height 11
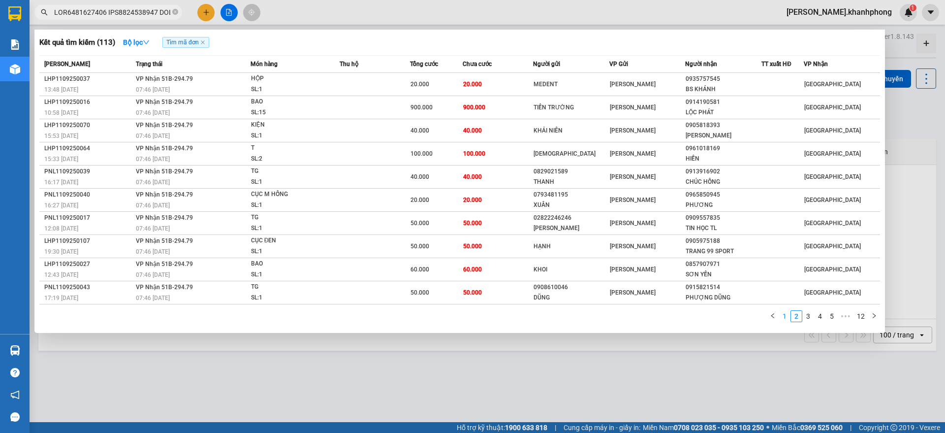
click at [784, 319] on link "1" at bounding box center [784, 316] width 11 height 11
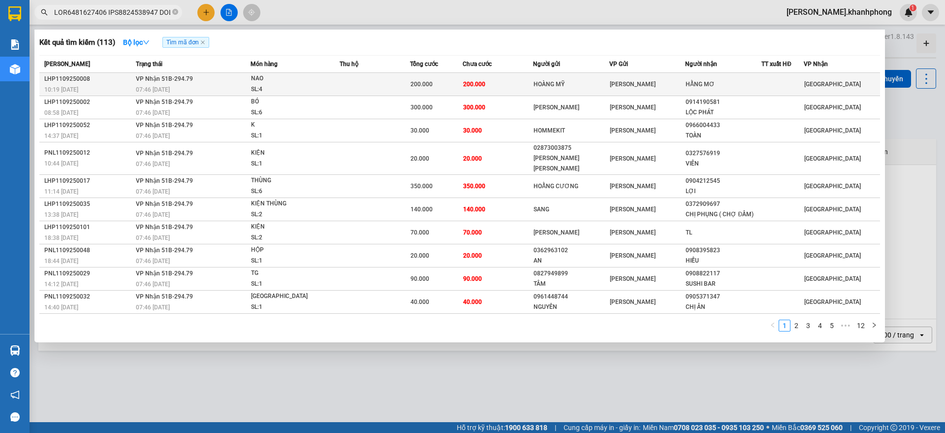
click at [280, 81] on div "NAO" at bounding box center [288, 78] width 74 height 11
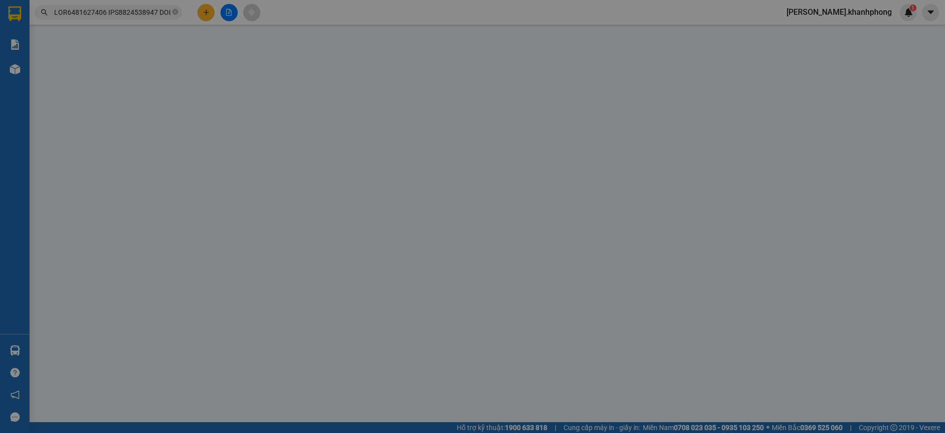
type input "HOÀNG MỸ"
type input "HẰNG MƠ"
type input "200.000"
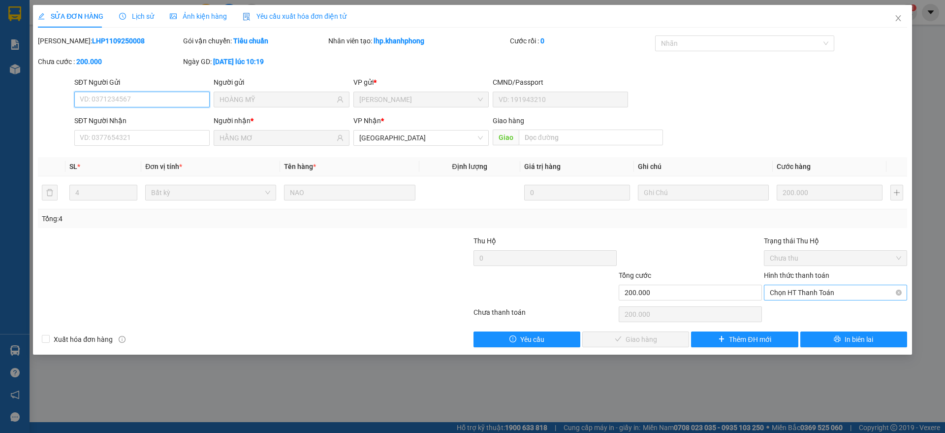
click at [806, 290] on span "Chọn HT Thanh Toán" at bounding box center [835, 292] width 131 height 15
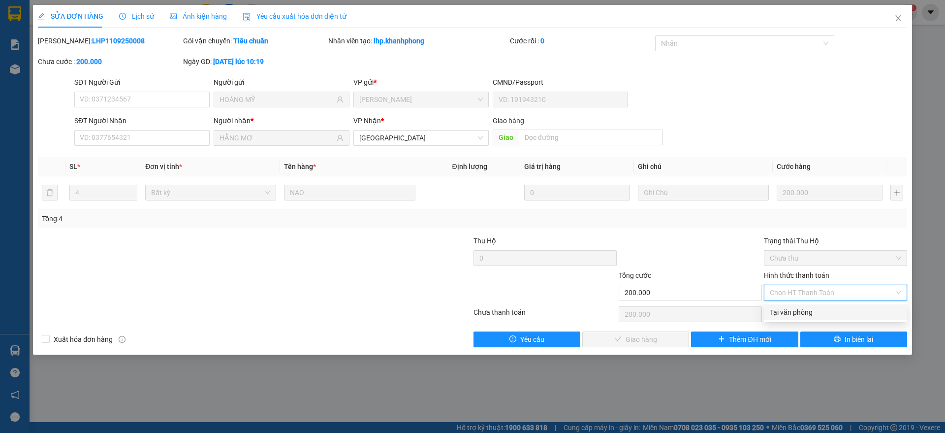
click at [795, 309] on div "Tại văn phòng" at bounding box center [835, 312] width 131 height 11
type input "0"
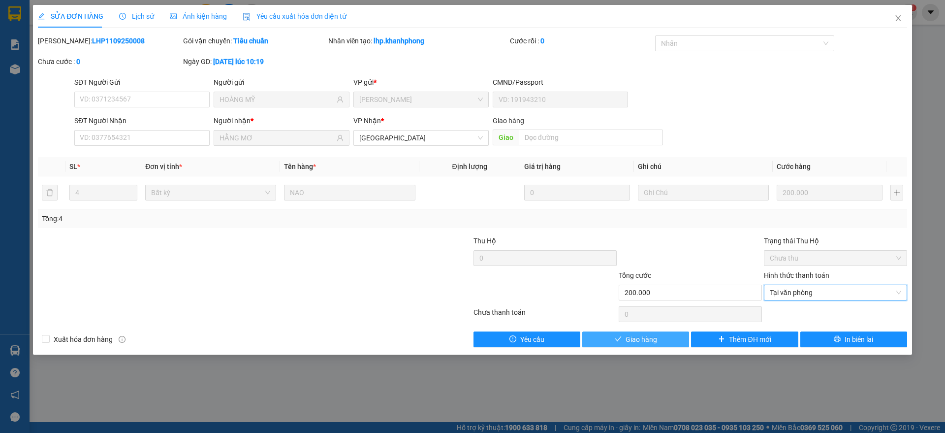
click at [630, 335] on span "Giao hàng" at bounding box center [641, 339] width 31 height 11
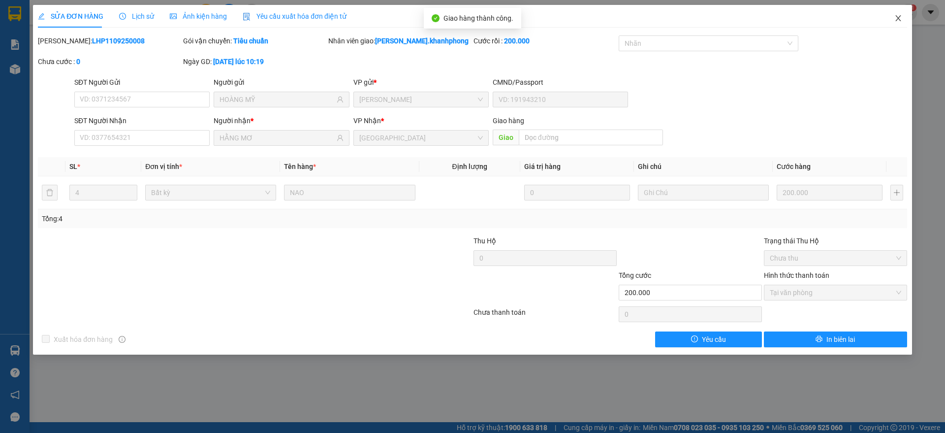
click at [899, 12] on span "Close" at bounding box center [898, 19] width 28 height 28
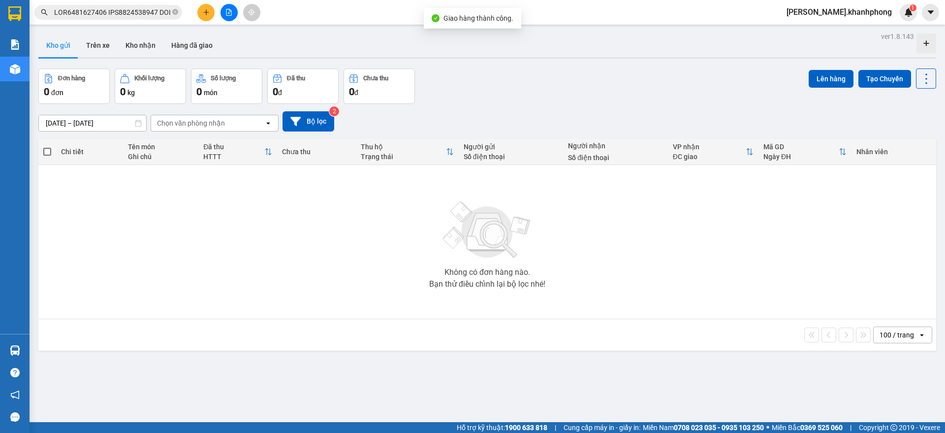
click at [103, 11] on input "text" at bounding box center [112, 12] width 116 height 11
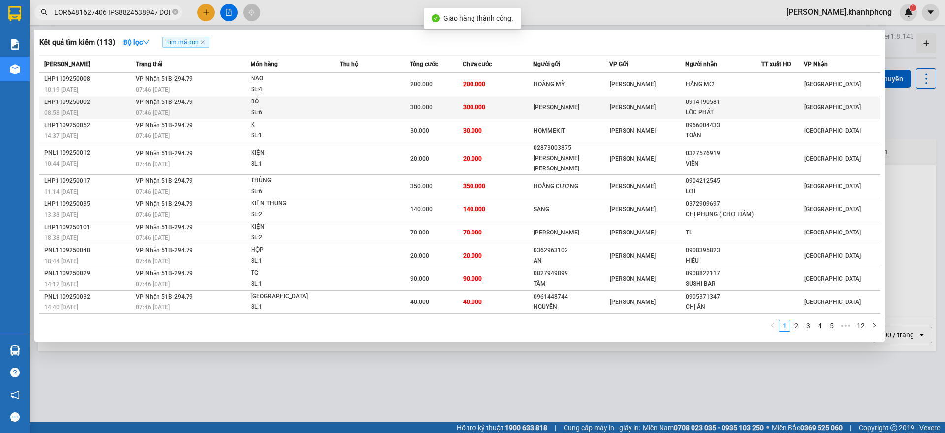
click at [203, 115] on div "07:46 [DATE]" at bounding box center [193, 112] width 114 height 11
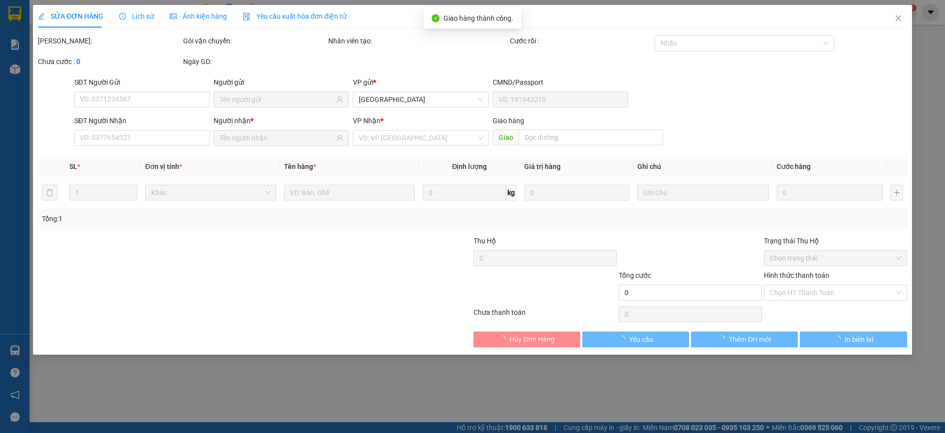
type input "[PERSON_NAME]"
type input "0914190581"
type input "LỘC PHÁT"
type input "300.000"
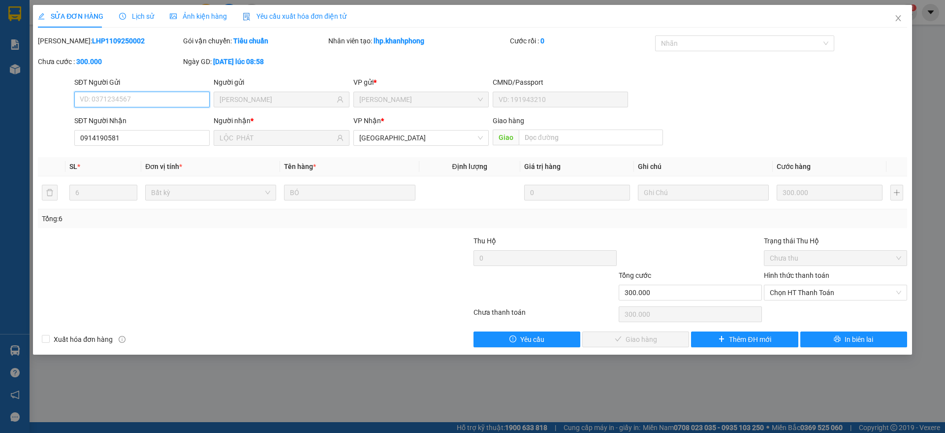
drag, startPoint x: 783, startPoint y: 294, endPoint x: 788, endPoint y: 303, distance: 10.8
click at [785, 293] on span "Chọn HT Thanh Toán" at bounding box center [835, 292] width 131 height 15
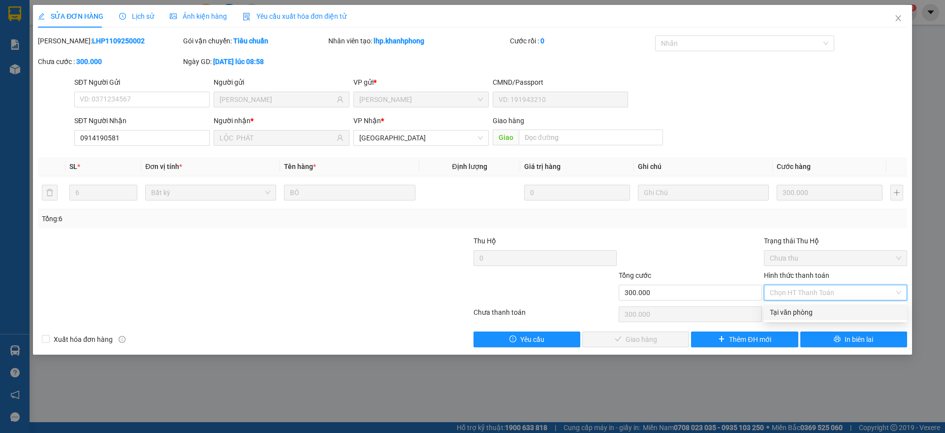
click at [785, 312] on div "Tại văn phòng" at bounding box center [835, 312] width 131 height 11
type input "0"
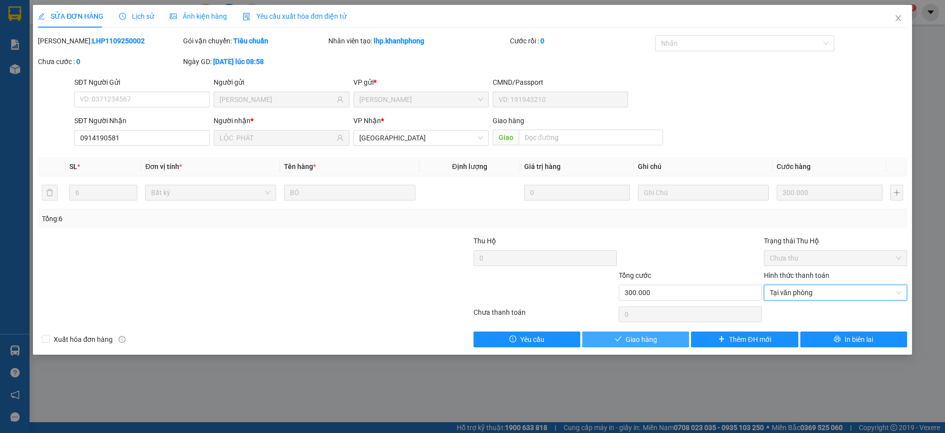
click at [628, 337] on span "Giao hàng" at bounding box center [641, 339] width 31 height 11
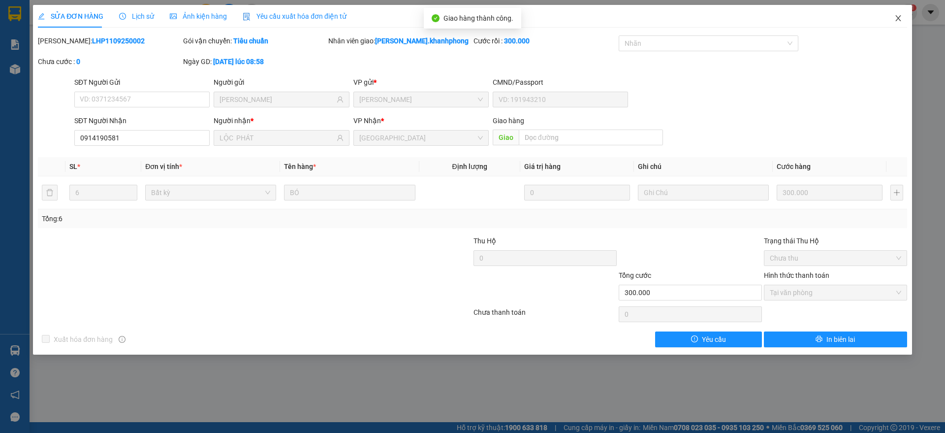
click at [902, 16] on icon "close" at bounding box center [898, 18] width 8 height 8
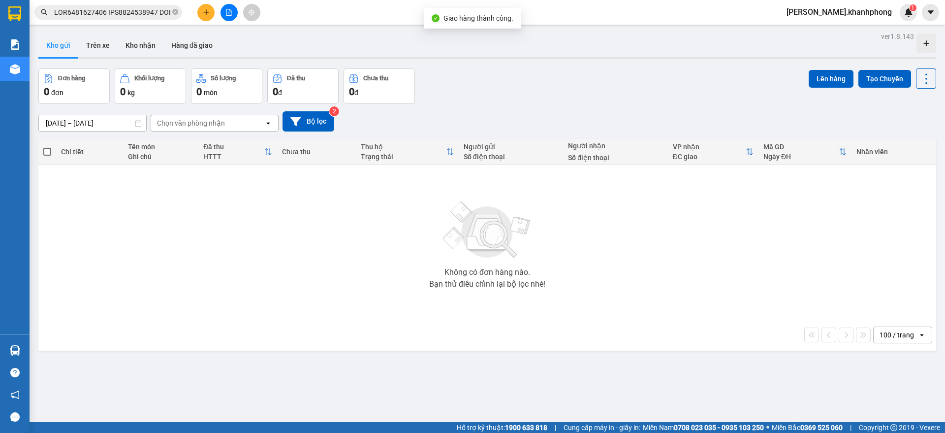
drag, startPoint x: 103, startPoint y: 21, endPoint x: 108, endPoint y: 17, distance: 6.6
click at [106, 20] on div "Kết quả [PERSON_NAME] ( 113 ) Bộ lọc [PERSON_NAME] mã đơn Mã ĐH Trạng thái Món …" at bounding box center [472, 12] width 945 height 25
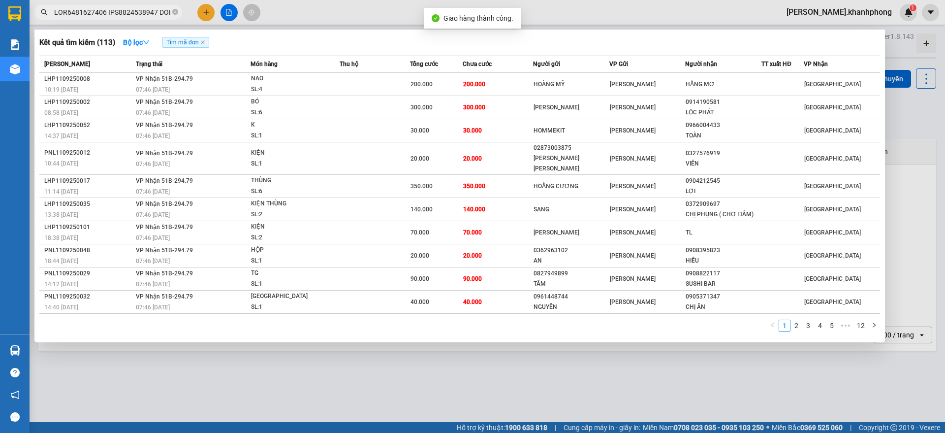
click at [110, 16] on input "text" at bounding box center [112, 12] width 116 height 11
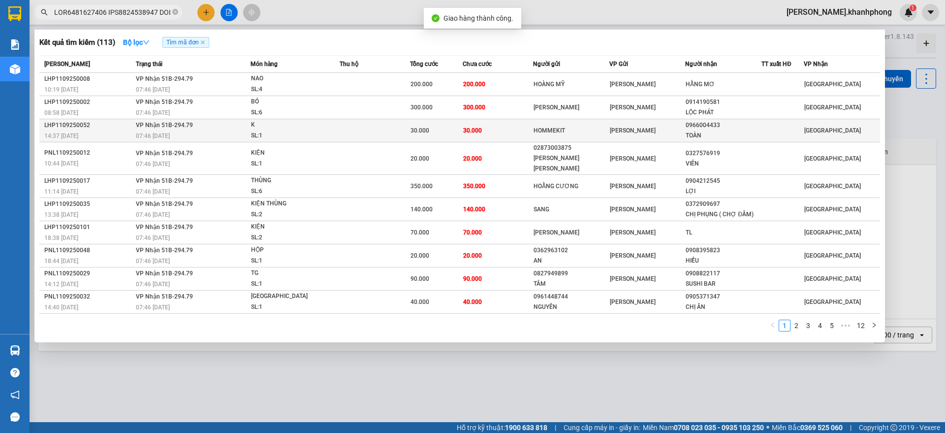
click at [109, 131] on div "14:37 [DATE]" at bounding box center [88, 135] width 89 height 11
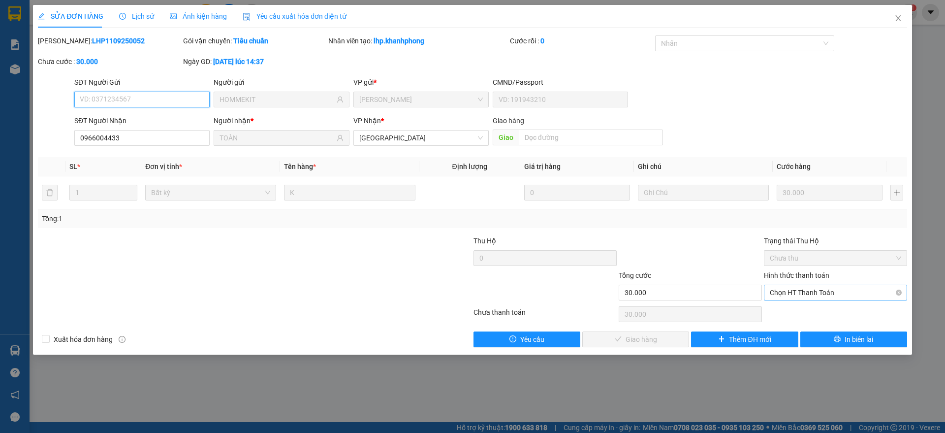
click at [821, 288] on span "Chọn HT Thanh Toán" at bounding box center [835, 292] width 131 height 15
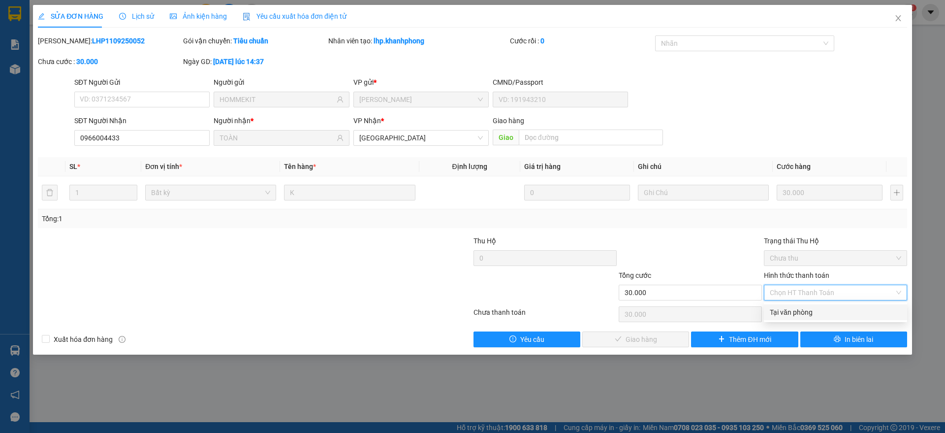
click at [807, 314] on div "Tại văn phòng" at bounding box center [835, 312] width 131 height 11
type input "0"
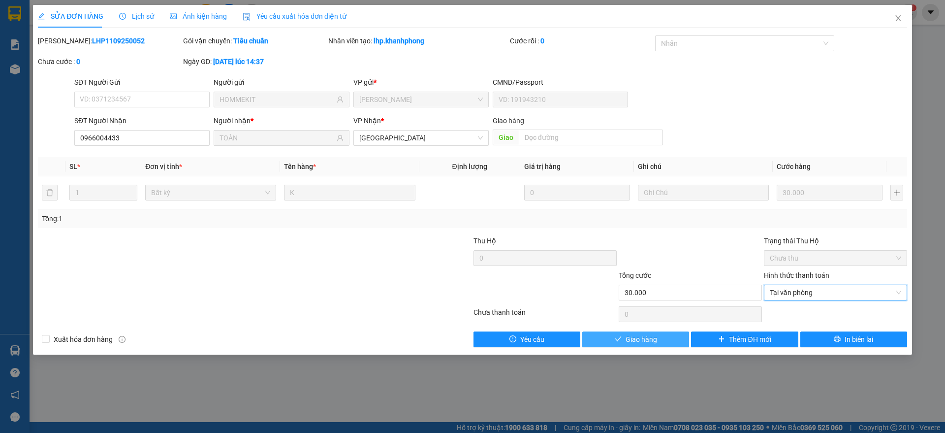
click at [649, 338] on span "Giao hàng" at bounding box center [641, 339] width 31 height 11
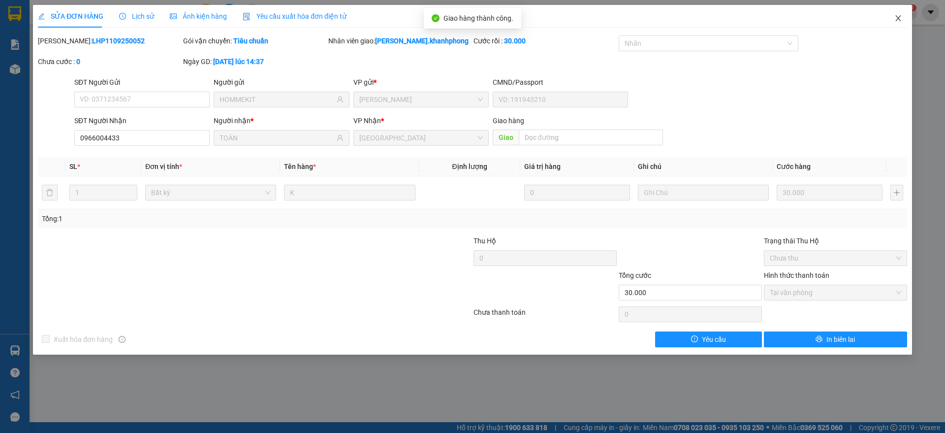
click at [900, 15] on icon "close" at bounding box center [898, 18] width 8 height 8
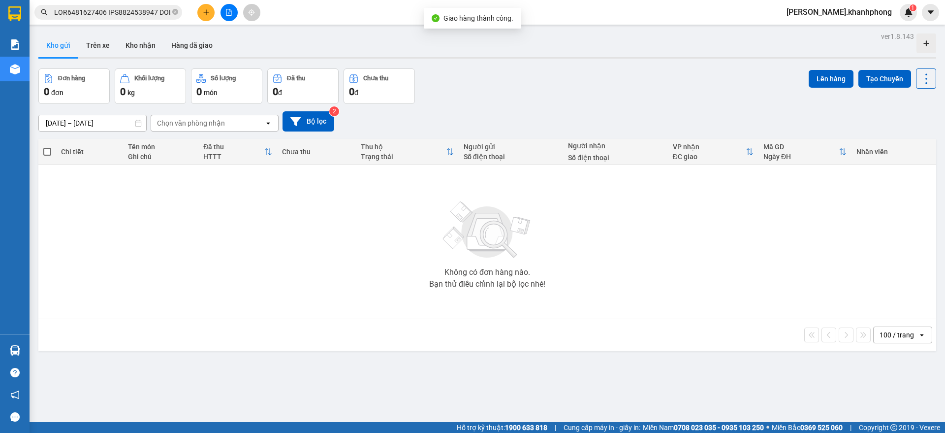
click at [112, 7] on input "text" at bounding box center [112, 12] width 116 height 11
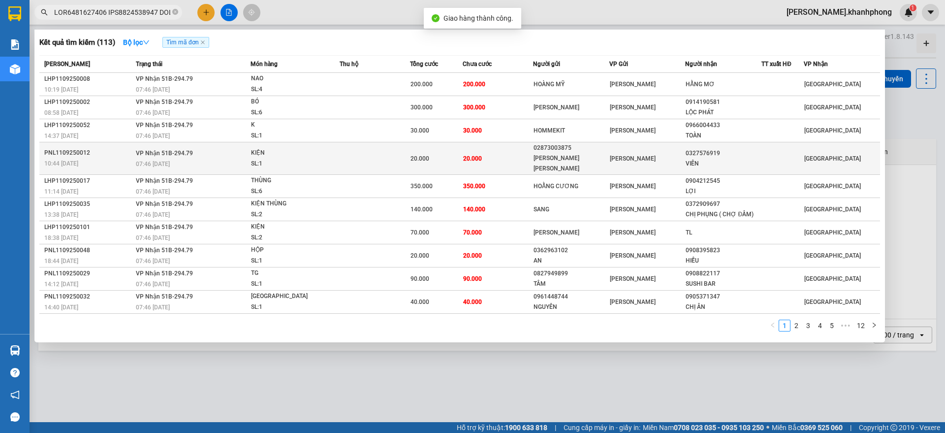
click at [98, 158] on div "10:44 [DATE]" at bounding box center [88, 163] width 89 height 11
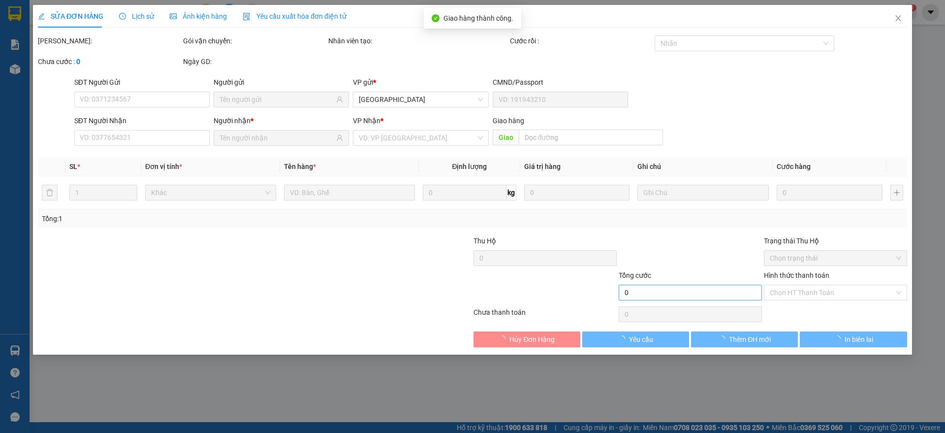
type input "02873003875"
type input "[PERSON_NAME] [PERSON_NAME]"
type input "0327576919"
type input "VIÊN"
type input "20.000"
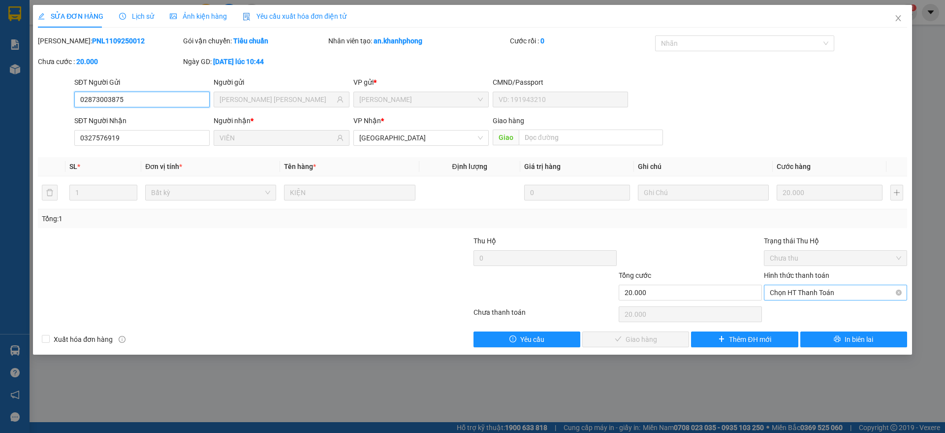
click at [811, 287] on span "Chọn HT Thanh Toán" at bounding box center [835, 292] width 131 height 15
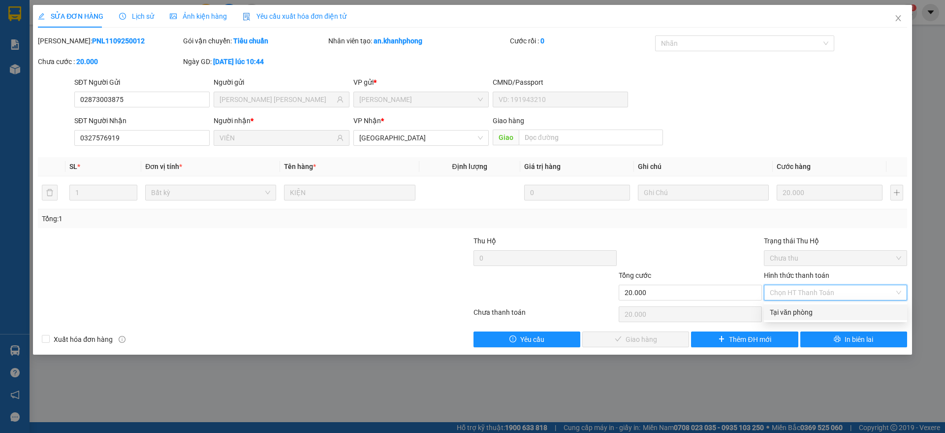
click at [785, 308] on div "Tại văn phòng" at bounding box center [835, 312] width 131 height 11
type input "0"
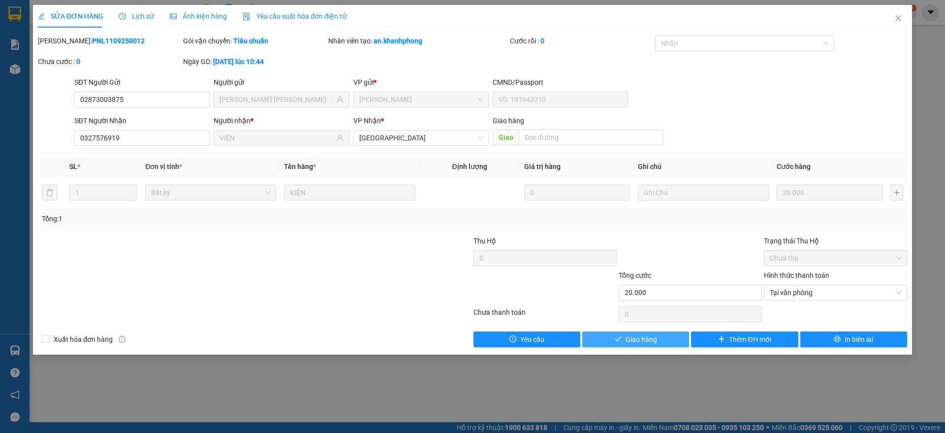
drag, startPoint x: 608, startPoint y: 335, endPoint x: 804, endPoint y: 94, distance: 310.0
click at [610, 336] on button "Giao hàng" at bounding box center [635, 339] width 107 height 16
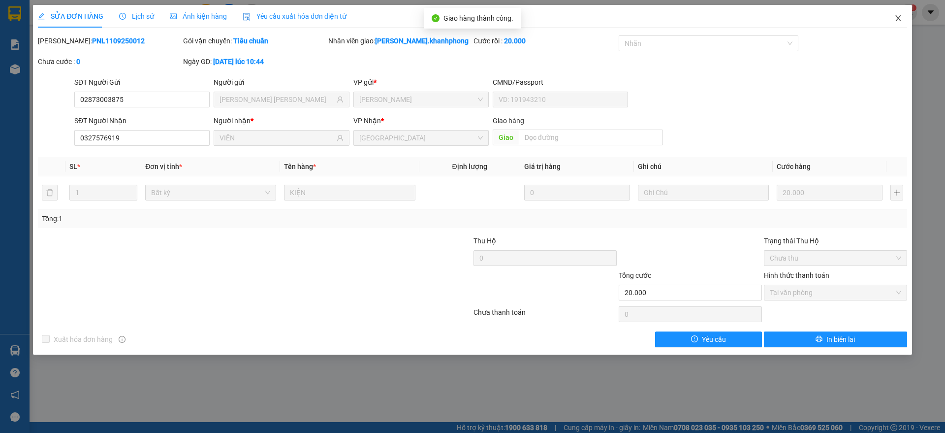
click at [895, 14] on icon "close" at bounding box center [898, 18] width 8 height 8
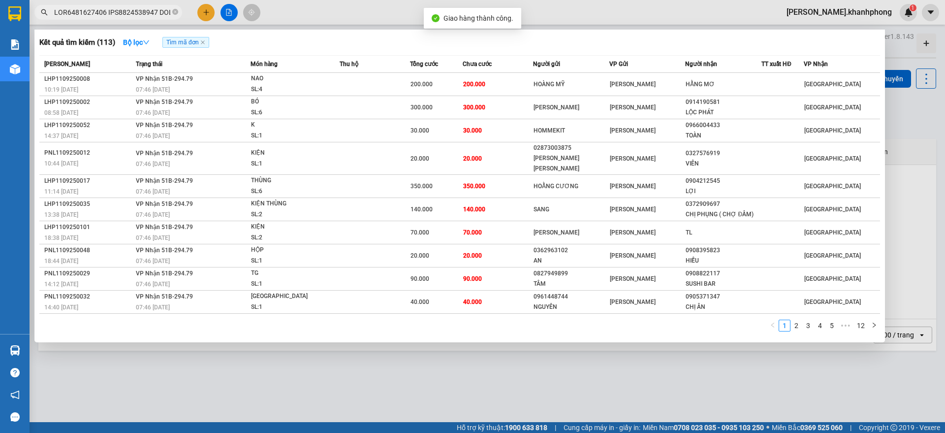
click at [131, 12] on input "text" at bounding box center [112, 12] width 116 height 11
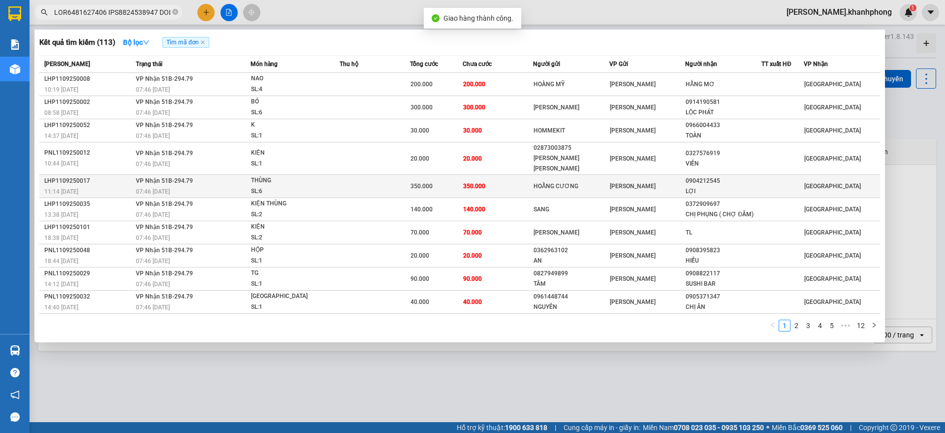
click at [96, 186] on div "11:14 [DATE]" at bounding box center [88, 191] width 89 height 11
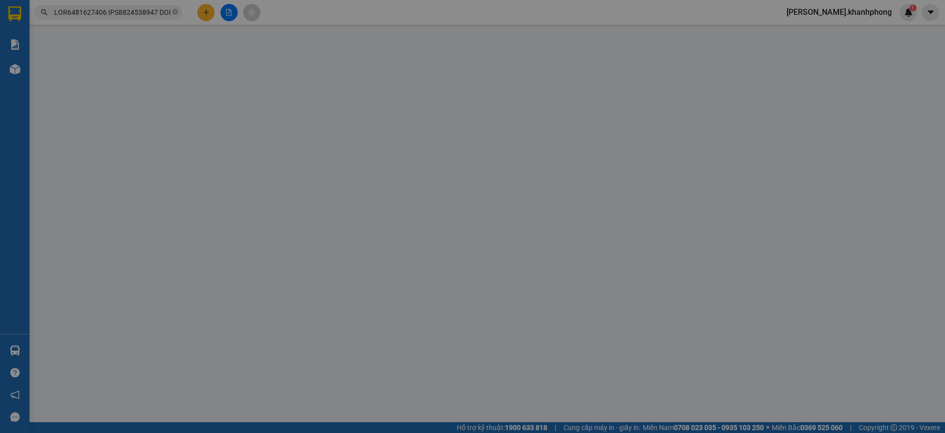
type input "HOẰNG CƯƠNG"
type input "0904212545"
type input "LỢI"
type input "350.000"
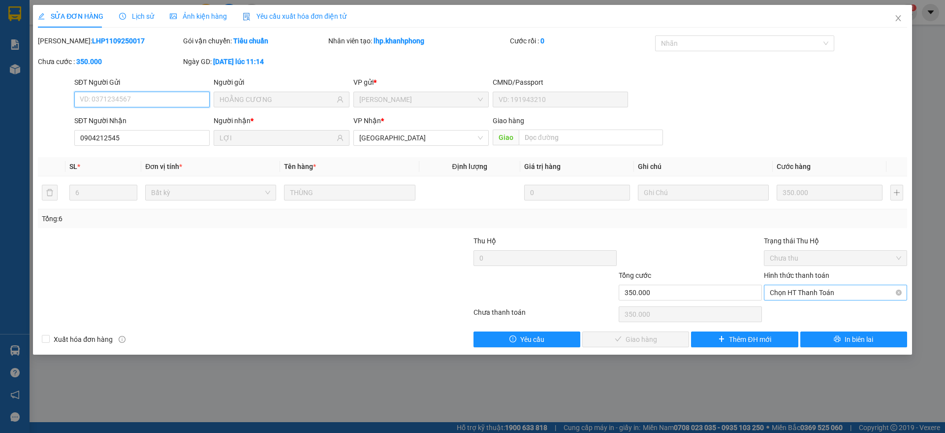
drag, startPoint x: 782, startPoint y: 292, endPoint x: 787, endPoint y: 294, distance: 5.3
click at [785, 292] on span "Chọn HT Thanh Toán" at bounding box center [835, 292] width 131 height 15
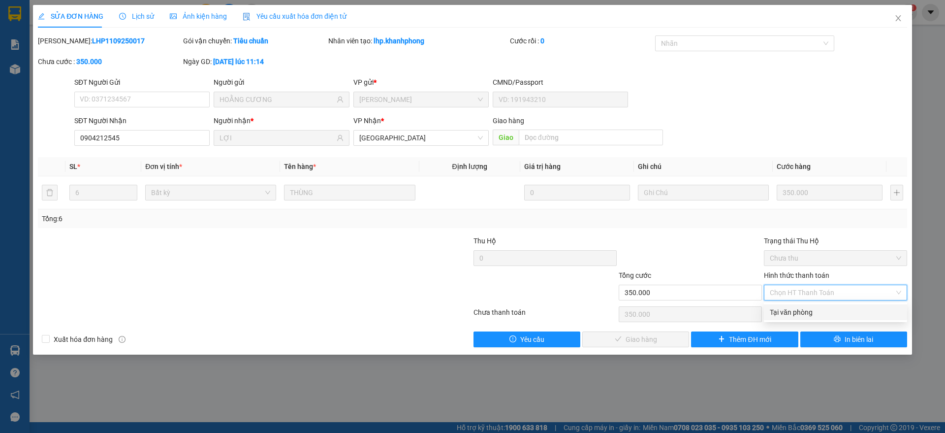
click at [785, 316] on div "Tại văn phòng" at bounding box center [835, 312] width 131 height 11
type input "0"
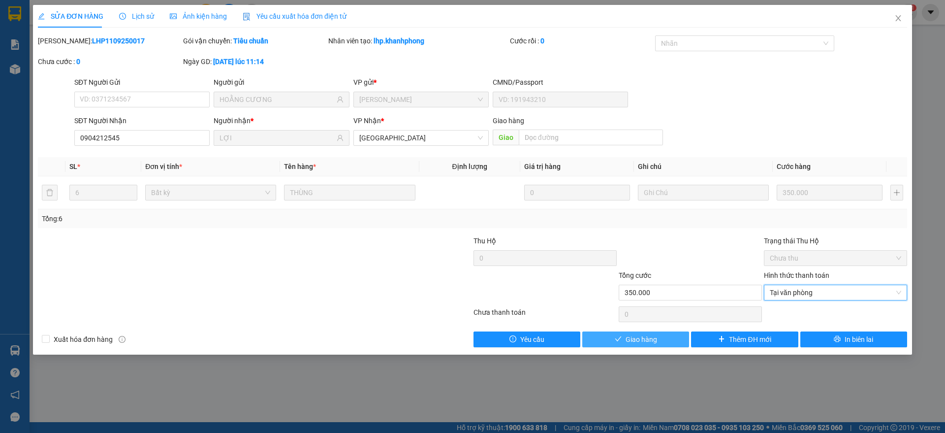
click at [632, 338] on span "Giao hàng" at bounding box center [641, 339] width 31 height 11
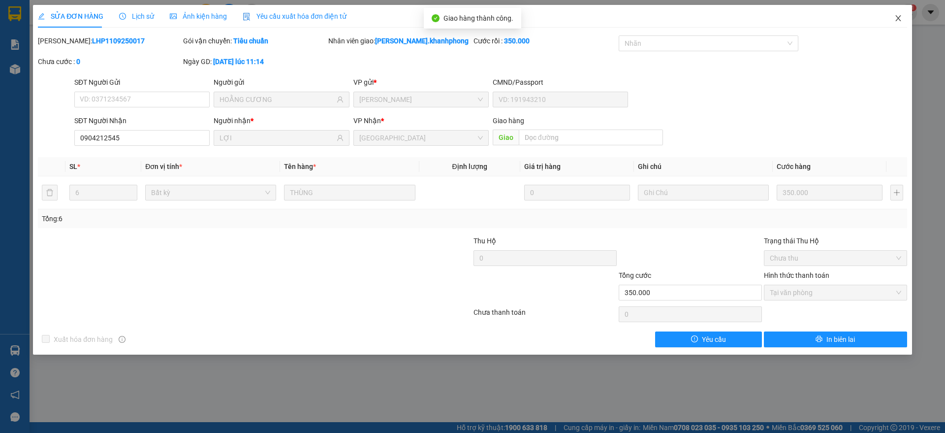
click at [899, 14] on icon "close" at bounding box center [898, 18] width 8 height 8
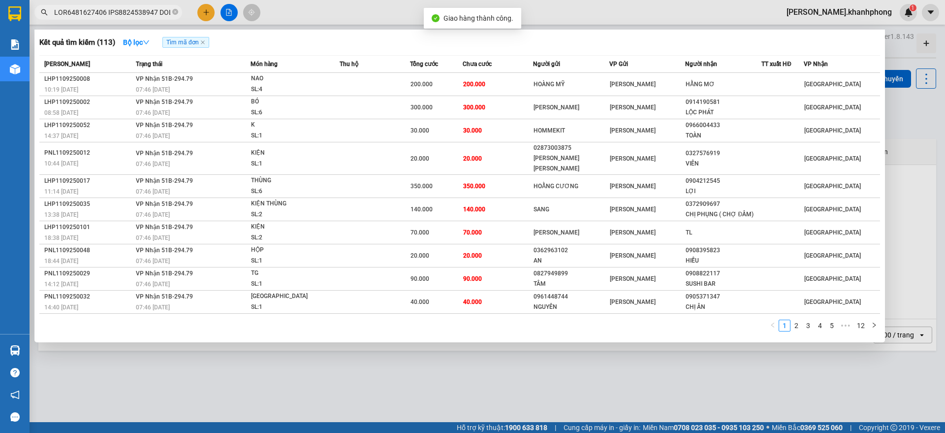
click at [126, 7] on input "text" at bounding box center [112, 12] width 116 height 11
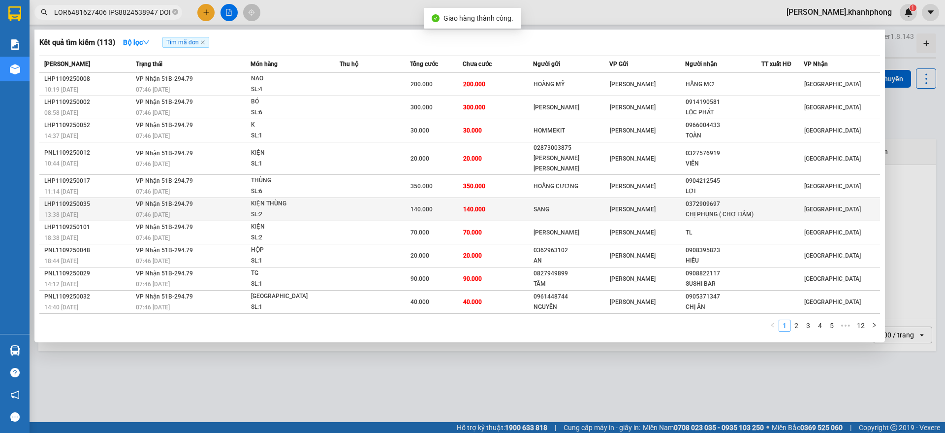
click at [108, 209] on div "13:38 [DATE]" at bounding box center [88, 214] width 89 height 11
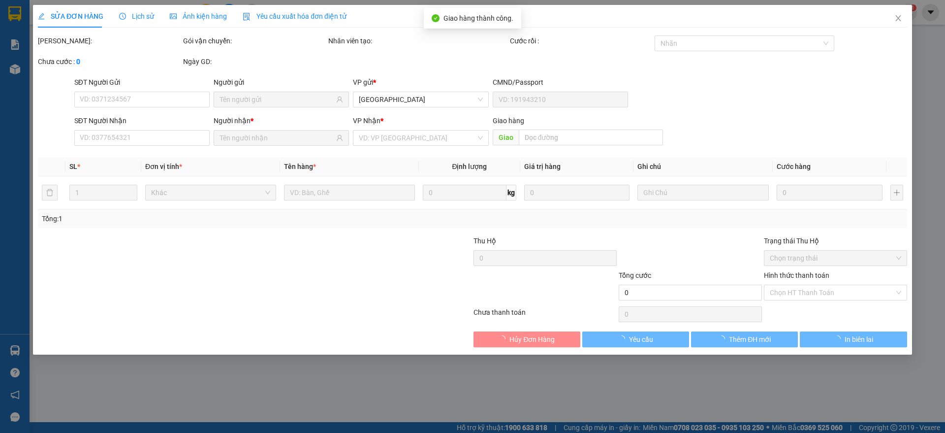
type input "SANG"
type input "0372909697"
type input "CHỊ PHỤNG ( CHỢ ĐẦM)"
type input "140.000"
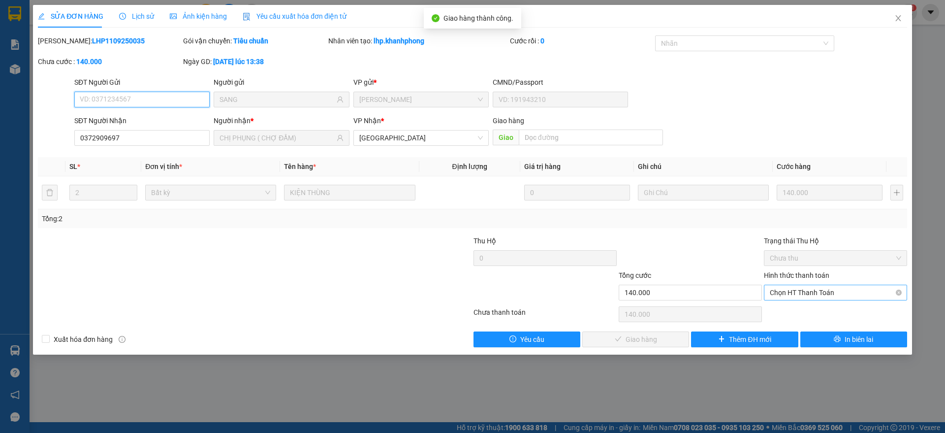
click at [823, 291] on span "Chọn HT Thanh Toán" at bounding box center [835, 292] width 131 height 15
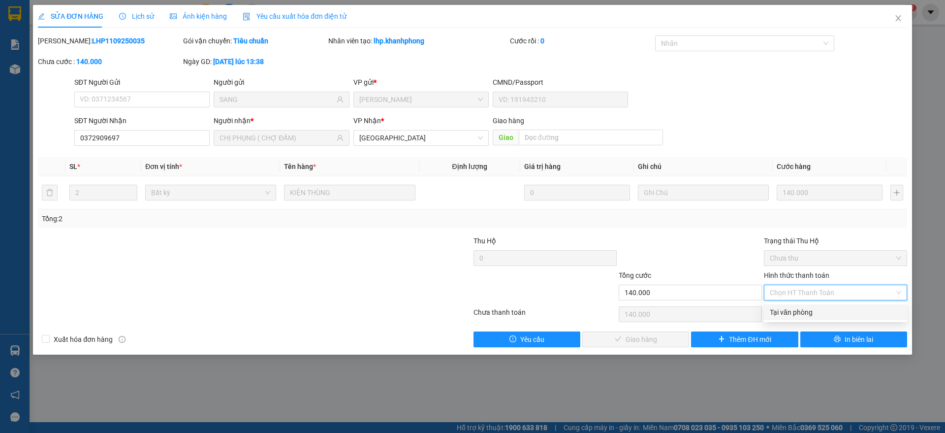
click at [808, 310] on div "Tại văn phòng" at bounding box center [835, 312] width 131 height 11
type input "0"
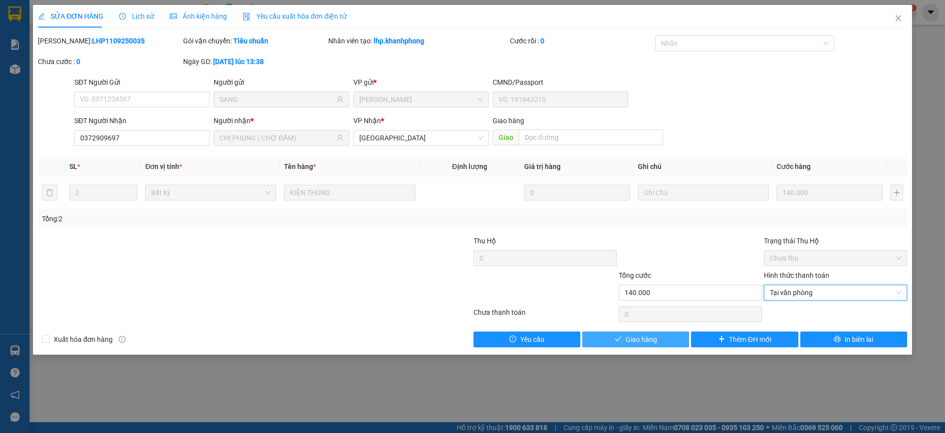
drag, startPoint x: 625, startPoint y: 339, endPoint x: 632, endPoint y: 337, distance: 8.1
click at [625, 339] on button "Giao hàng" at bounding box center [635, 339] width 107 height 16
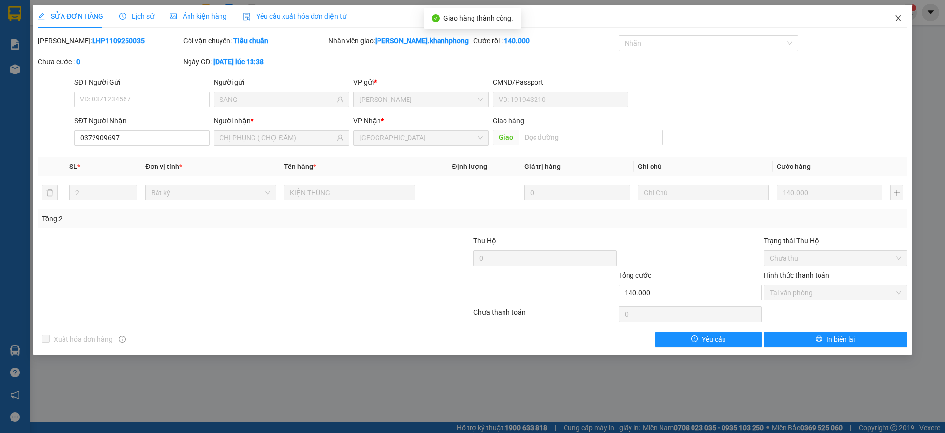
click at [899, 19] on icon "close" at bounding box center [897, 18] width 5 height 6
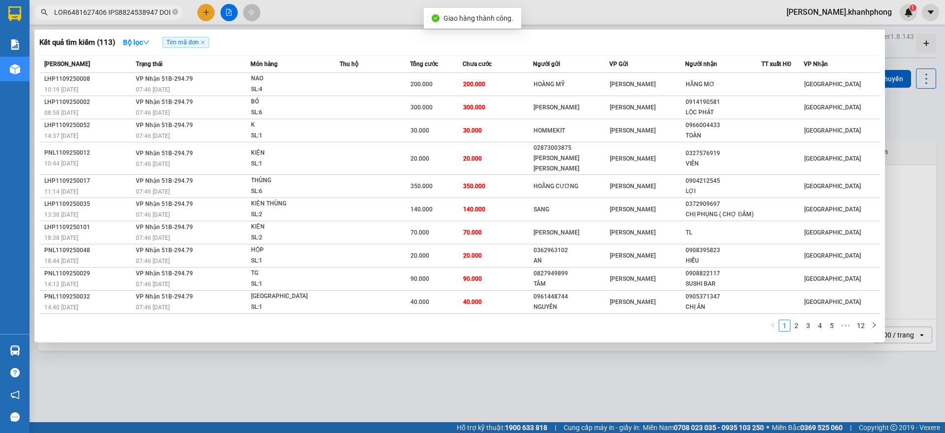
click at [136, 10] on input "text" at bounding box center [112, 12] width 116 height 11
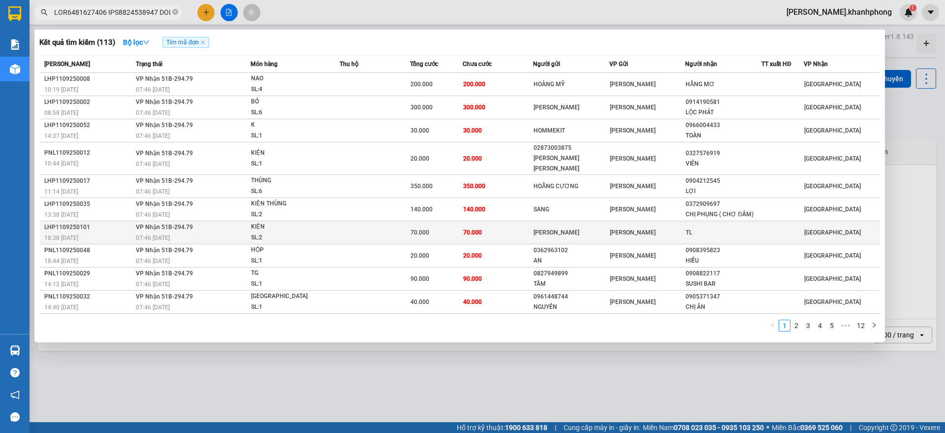
click at [119, 222] on div "LHP1109250101" at bounding box center [88, 227] width 89 height 10
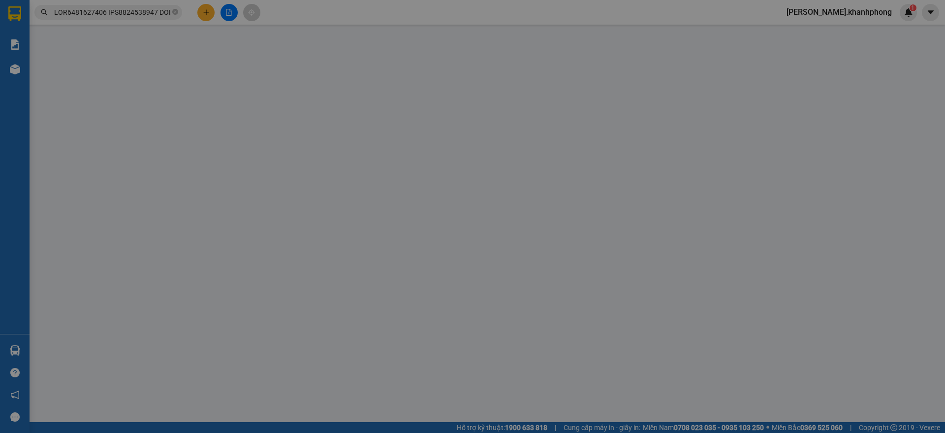
type input "[PERSON_NAME]"
type input "TL"
type input "70.000"
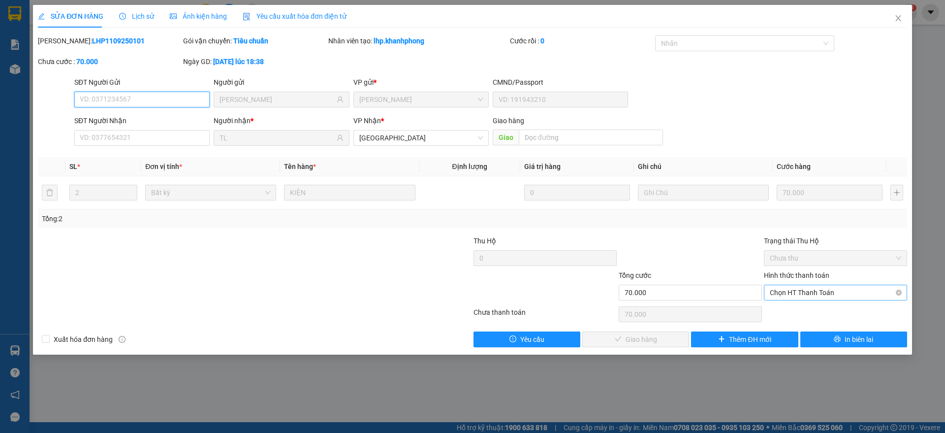
drag, startPoint x: 800, startPoint y: 294, endPoint x: 791, endPoint y: 327, distance: 34.1
click at [800, 294] on span "Chọn HT Thanh Toán" at bounding box center [835, 292] width 131 height 15
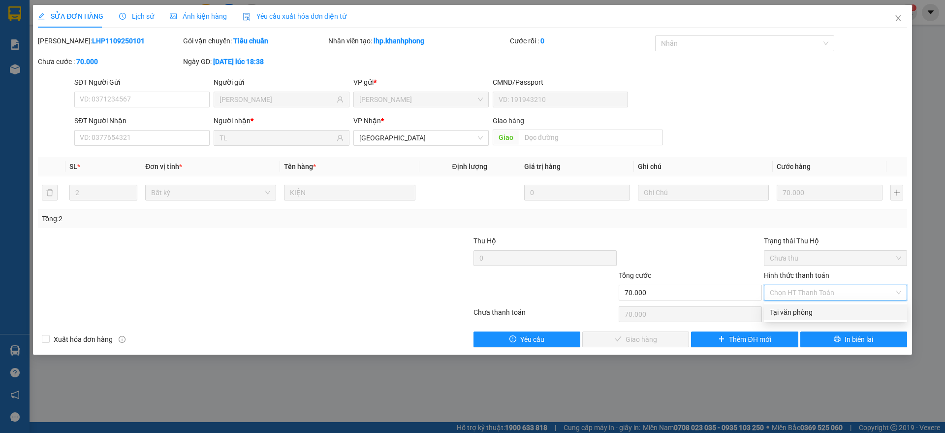
click at [793, 313] on div "Tại văn phòng" at bounding box center [835, 312] width 131 height 11
type input "0"
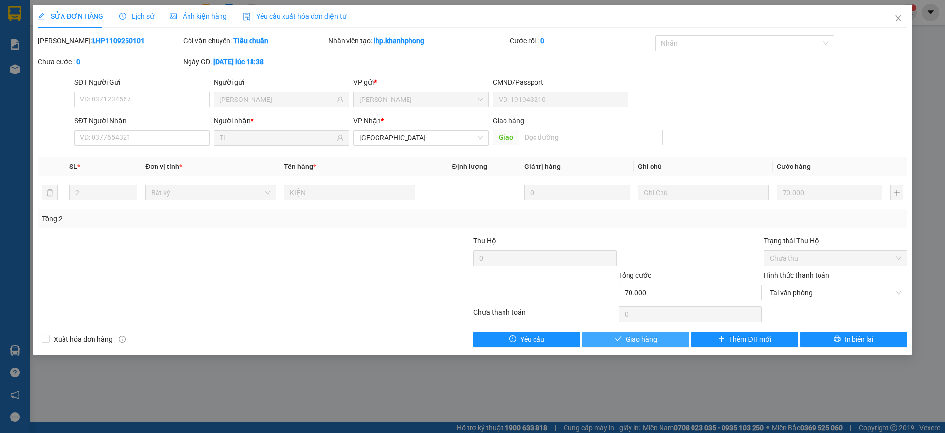
drag, startPoint x: 615, startPoint y: 339, endPoint x: 669, endPoint y: 283, distance: 77.3
click at [616, 339] on icon "check" at bounding box center [618, 338] width 7 height 7
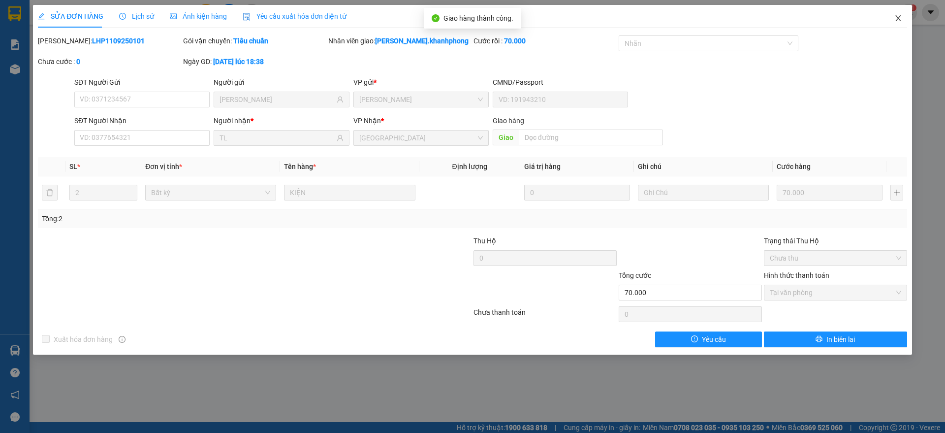
click at [898, 12] on span "Close" at bounding box center [898, 19] width 28 height 28
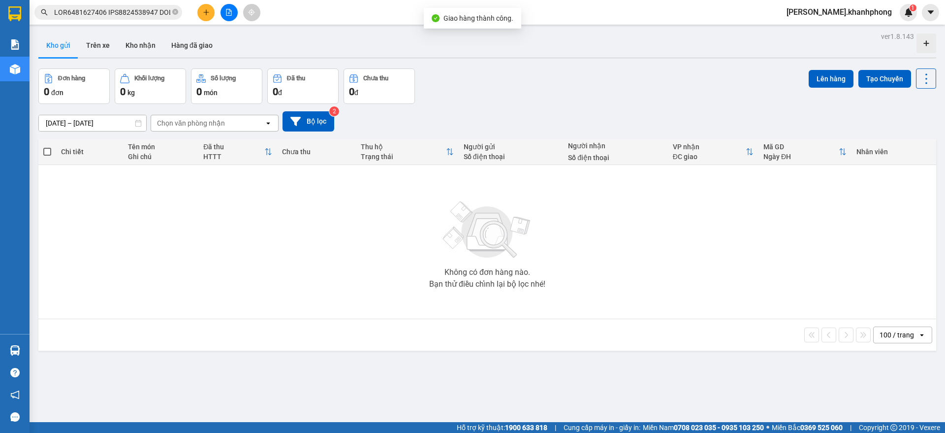
click at [124, 10] on input "text" at bounding box center [112, 12] width 116 height 11
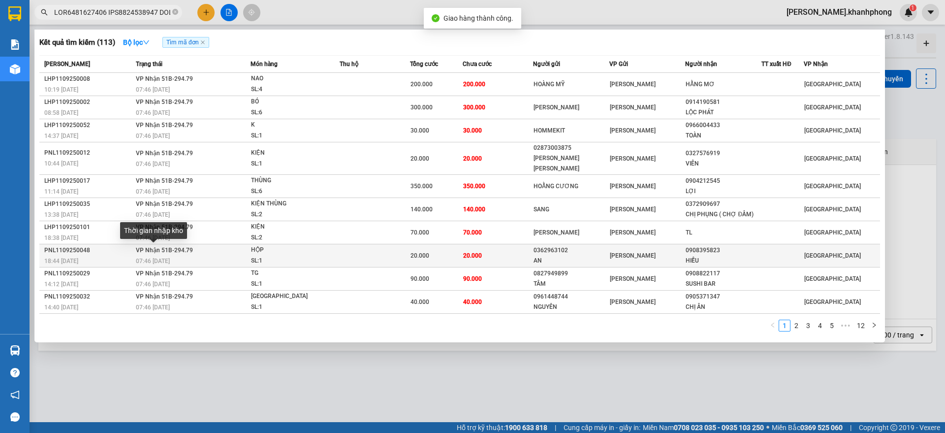
click at [144, 257] on span "07:46 [DATE]" at bounding box center [153, 260] width 34 height 7
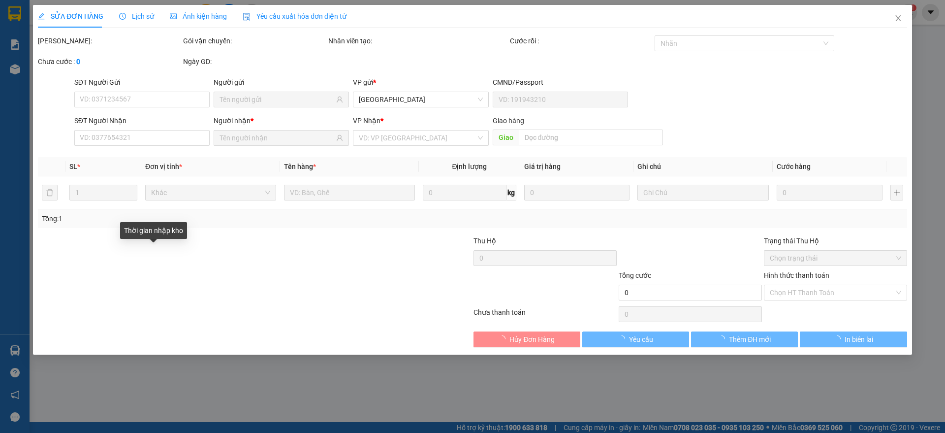
type input "0362963102"
type input "AN"
type input "0908395823"
type input "HIẾU"
type input "20.000"
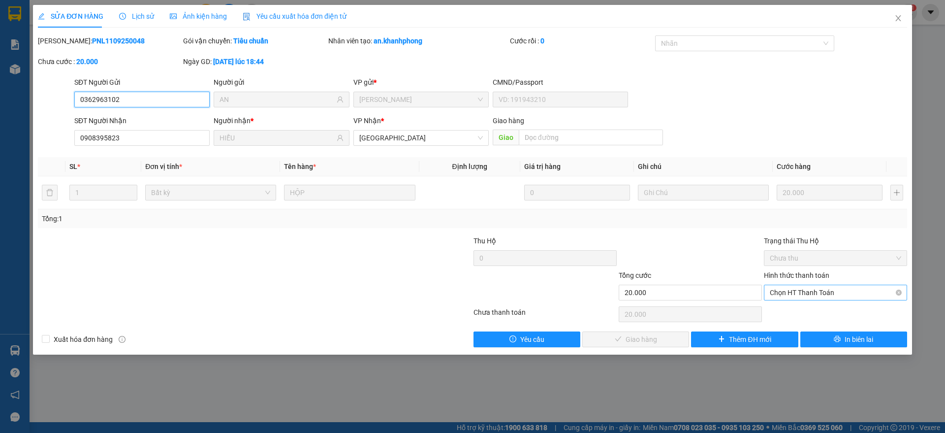
click at [828, 288] on span "Chọn HT Thanh Toán" at bounding box center [835, 292] width 131 height 15
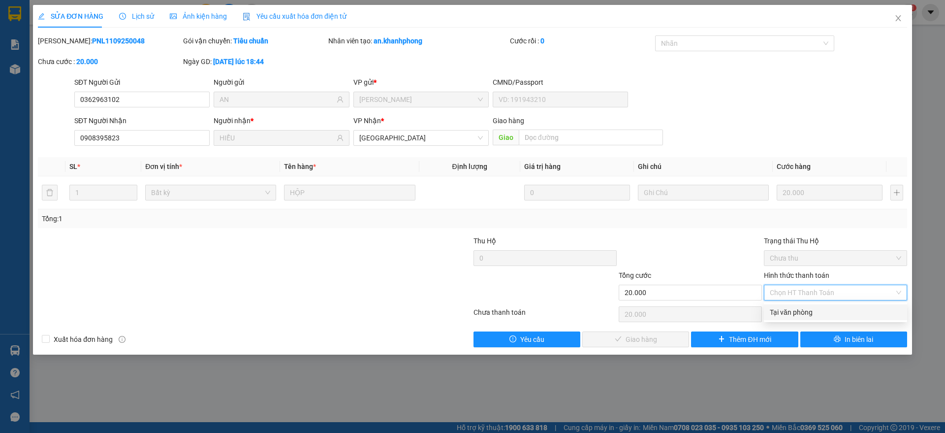
click at [795, 310] on div "Tại văn phòng" at bounding box center [835, 312] width 131 height 11
type input "0"
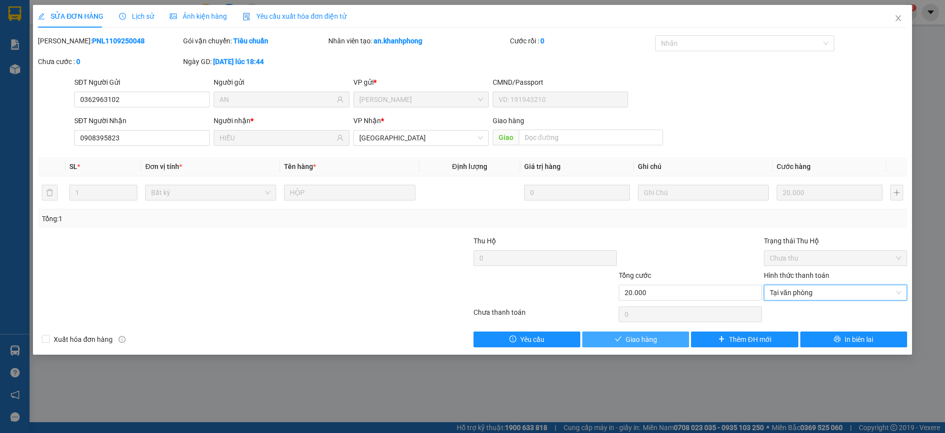
click at [612, 336] on button "Giao hàng" at bounding box center [635, 339] width 107 height 16
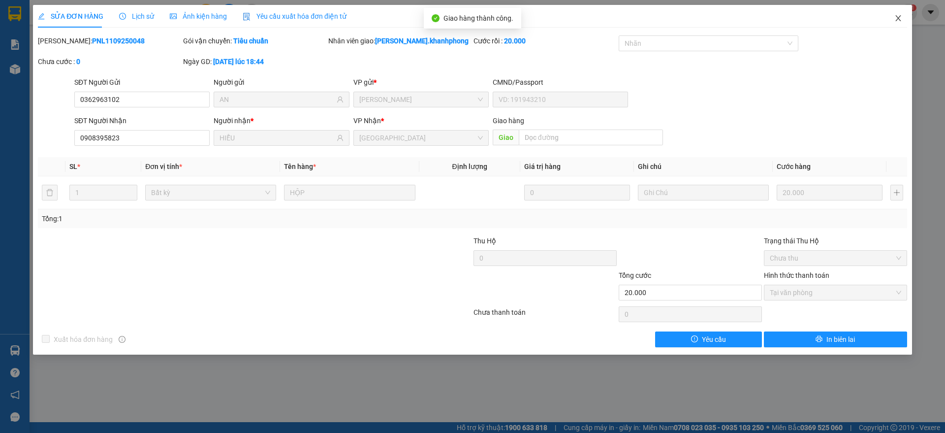
click at [899, 16] on icon "close" at bounding box center [898, 18] width 8 height 8
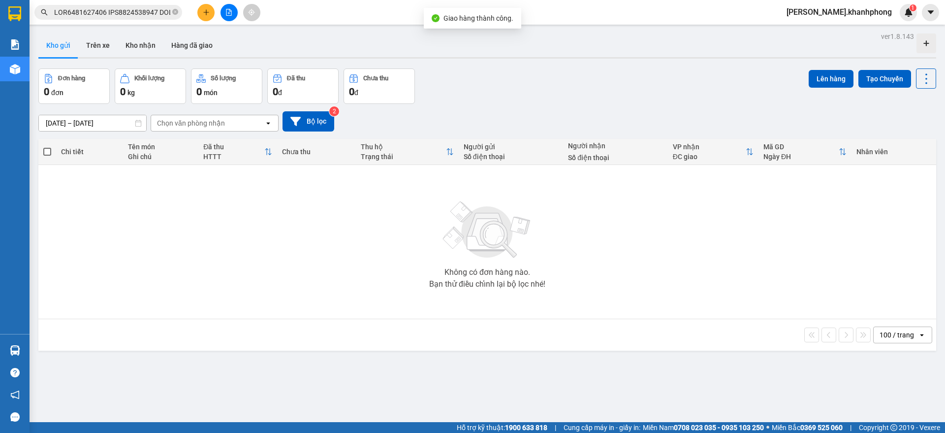
click at [105, 14] on input "text" at bounding box center [112, 12] width 116 height 11
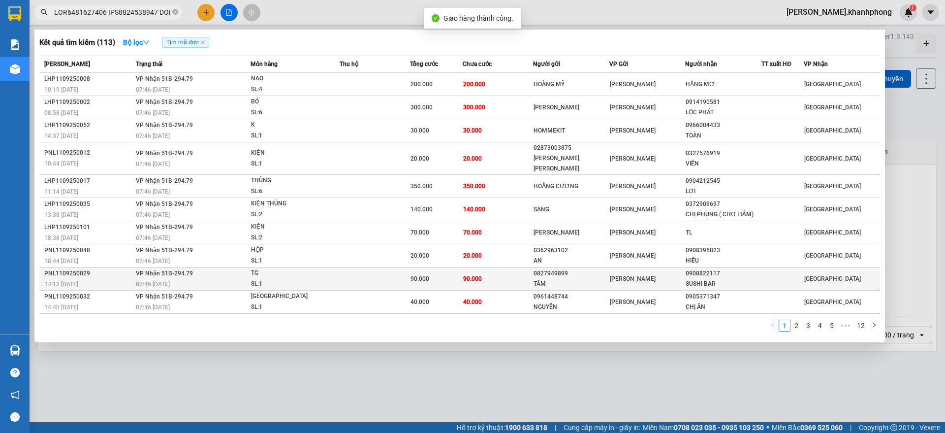
click at [119, 279] on div "14:12 [DATE]" at bounding box center [88, 284] width 89 height 11
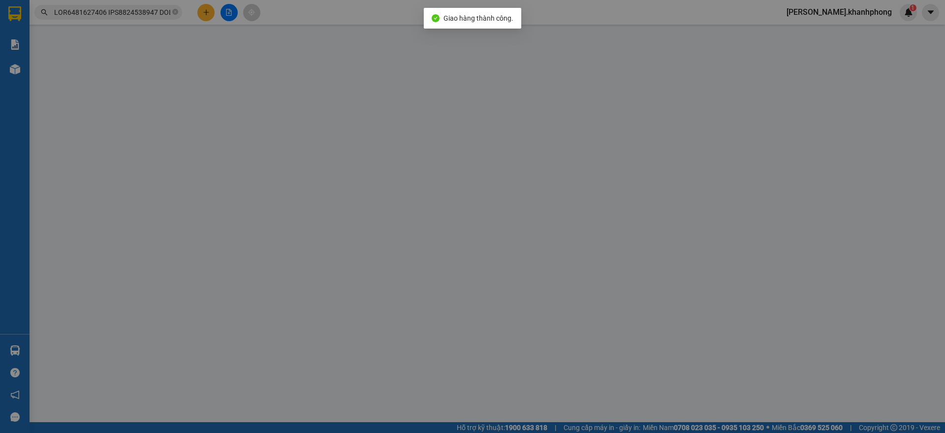
type input "0827949899"
type input "TÂM"
type input "0908822117"
type input "SUSHI BAR"
type input "90.000"
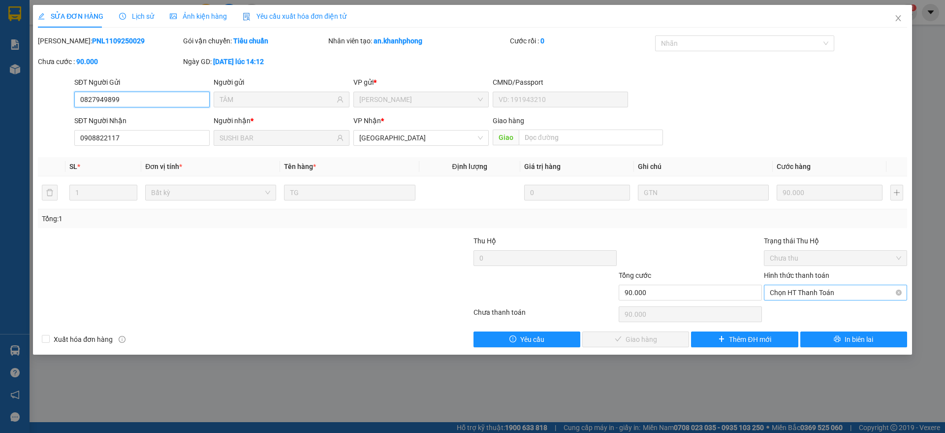
click at [800, 293] on span "Chọn HT Thanh Toán" at bounding box center [835, 292] width 131 height 15
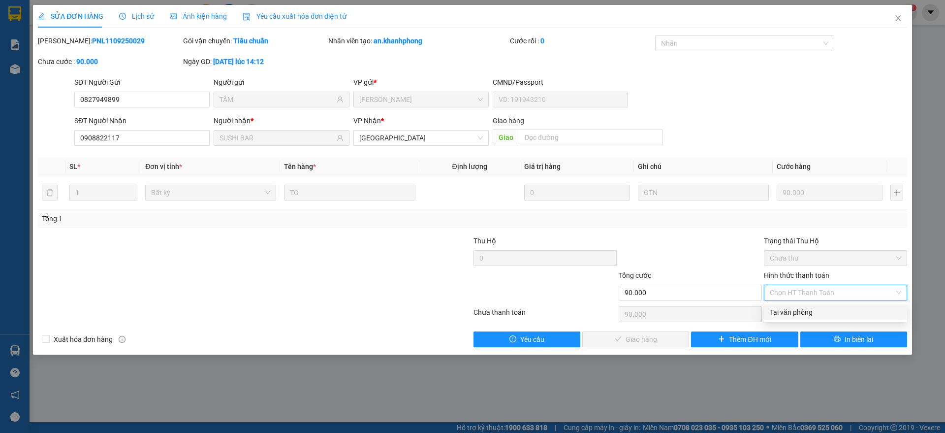
drag, startPoint x: 793, startPoint y: 308, endPoint x: 785, endPoint y: 313, distance: 10.0
click at [793, 307] on div "Tại văn phòng" at bounding box center [835, 312] width 131 height 11
type input "0"
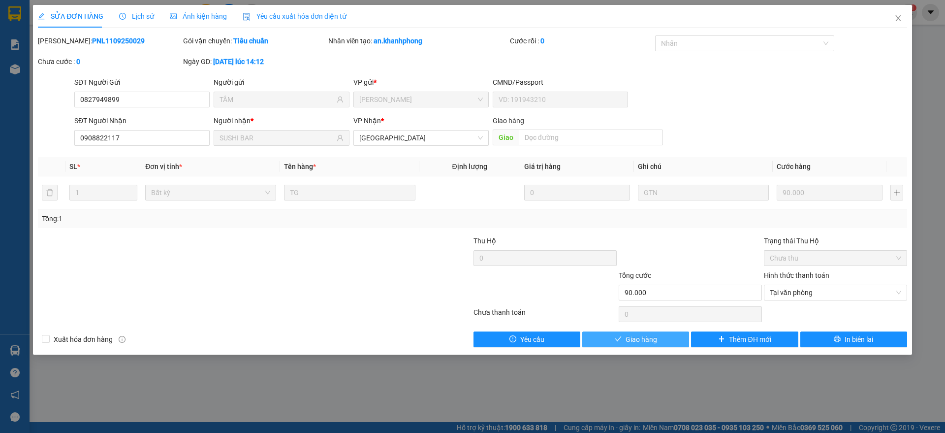
drag, startPoint x: 628, startPoint y: 339, endPoint x: 633, endPoint y: 337, distance: 5.5
click at [629, 339] on span "Giao hàng" at bounding box center [641, 339] width 31 height 11
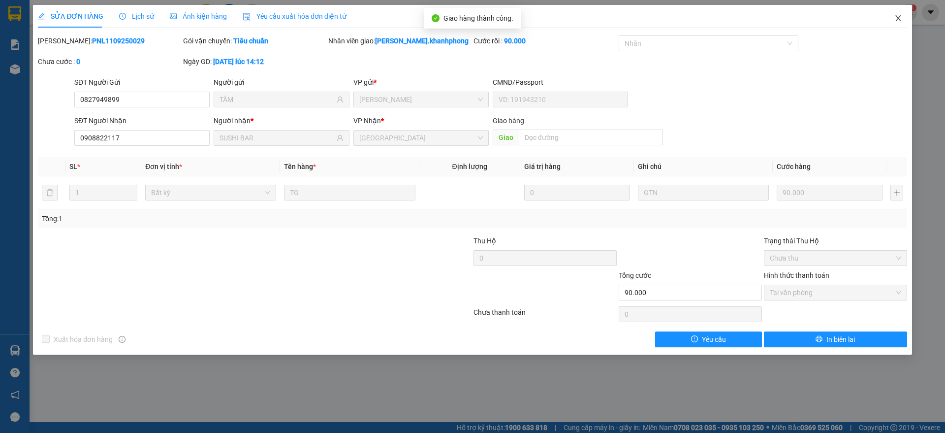
click at [897, 14] on icon "close" at bounding box center [898, 18] width 8 height 8
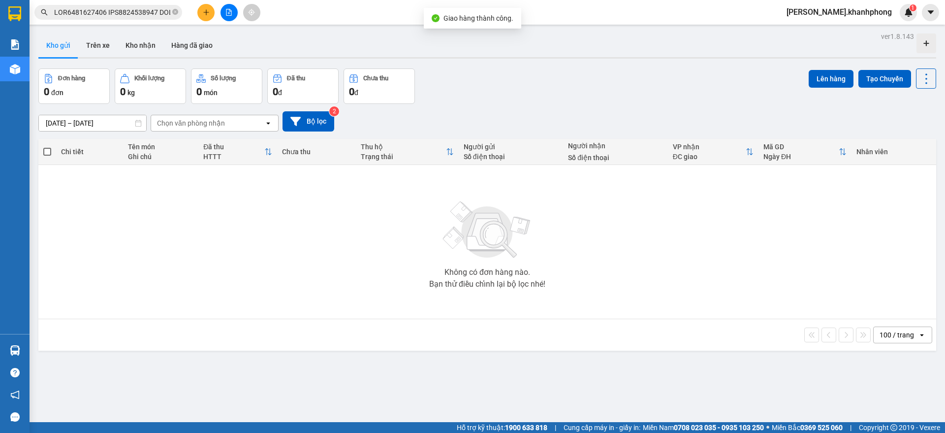
click at [126, 10] on input "text" at bounding box center [112, 12] width 116 height 11
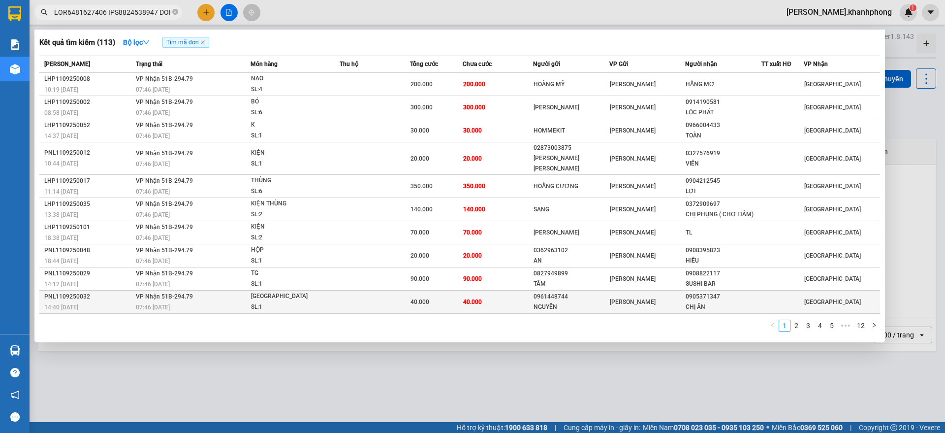
click at [107, 302] on div "14:40 [DATE]" at bounding box center [88, 307] width 89 height 11
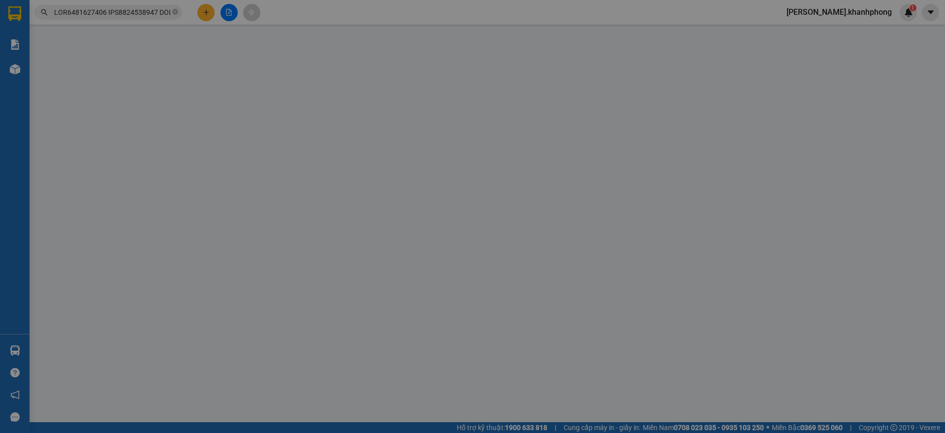
type input "0961448744"
type input "NGUYÊN"
type input "0905371347"
type input "CHỊ ÂN"
type input "40.000"
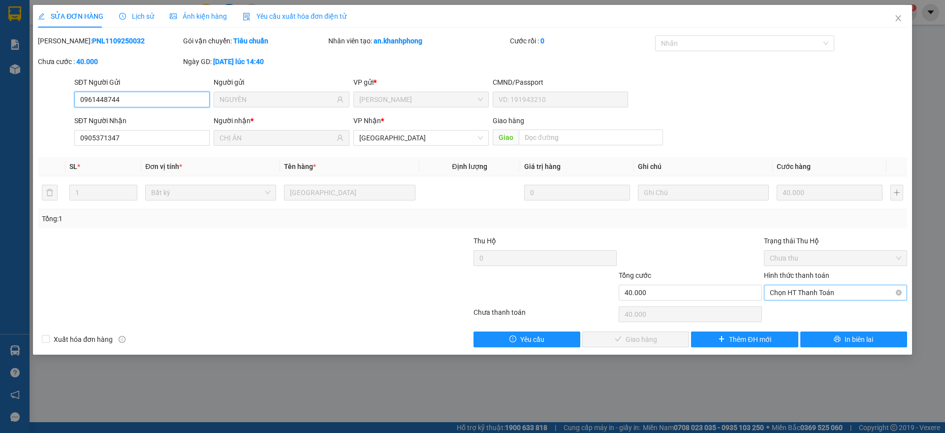
click at [812, 290] on span "Chọn HT Thanh Toán" at bounding box center [835, 292] width 131 height 15
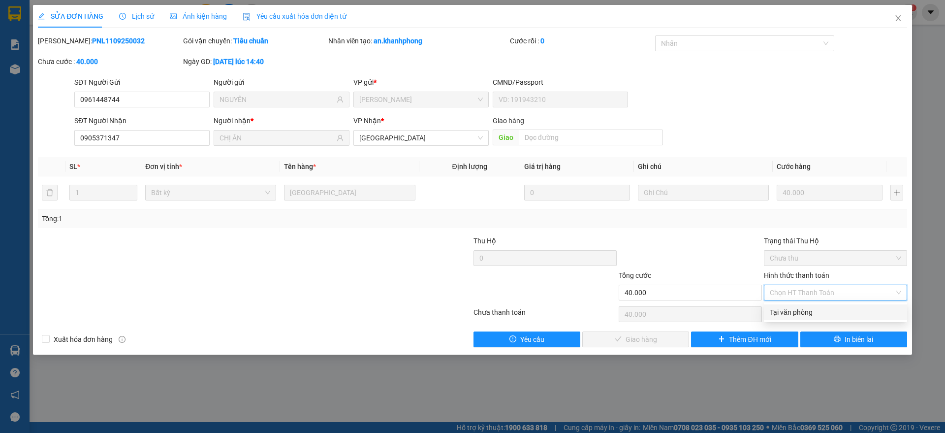
click at [788, 309] on div "Tại văn phòng" at bounding box center [835, 312] width 131 height 11
type input "0"
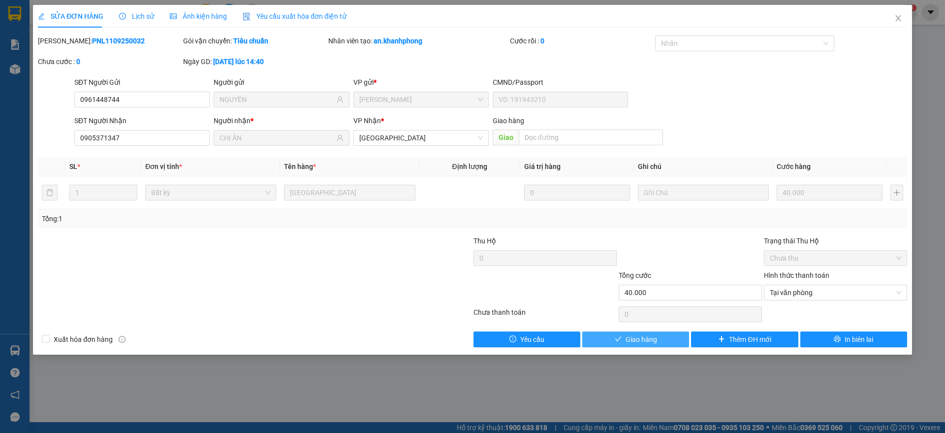
click at [636, 336] on span "Giao hàng" at bounding box center [641, 339] width 31 height 11
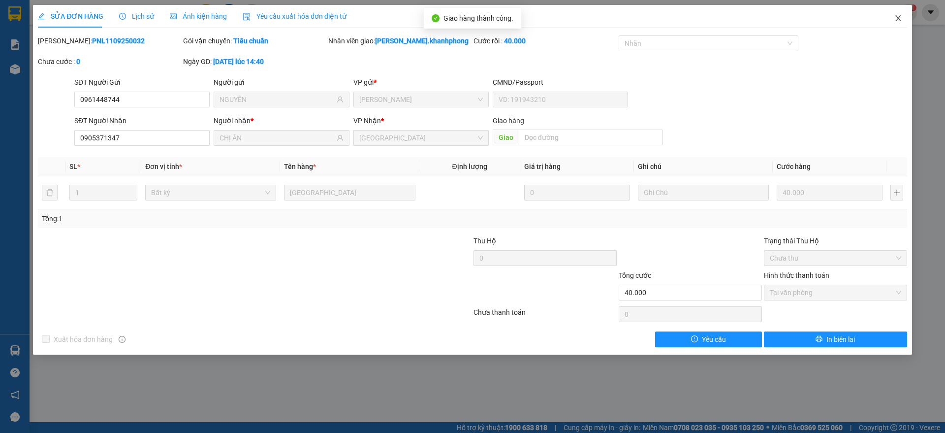
click at [903, 19] on span "Close" at bounding box center [898, 19] width 28 height 28
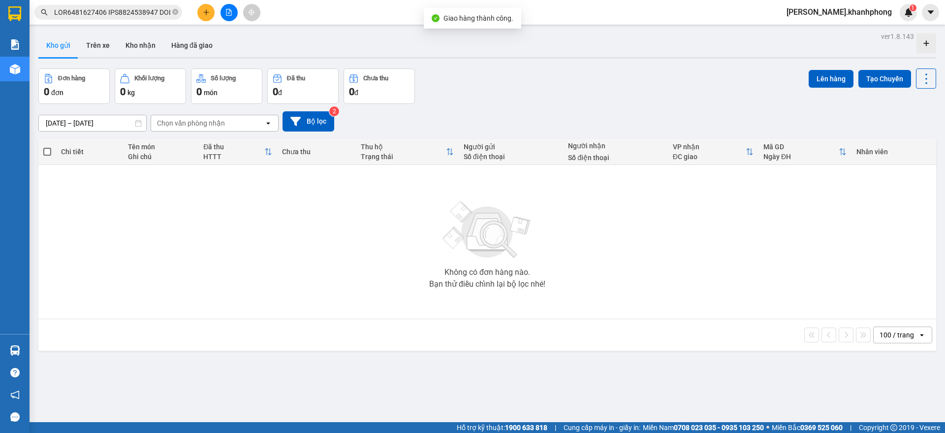
click at [134, 15] on input "text" at bounding box center [112, 12] width 116 height 11
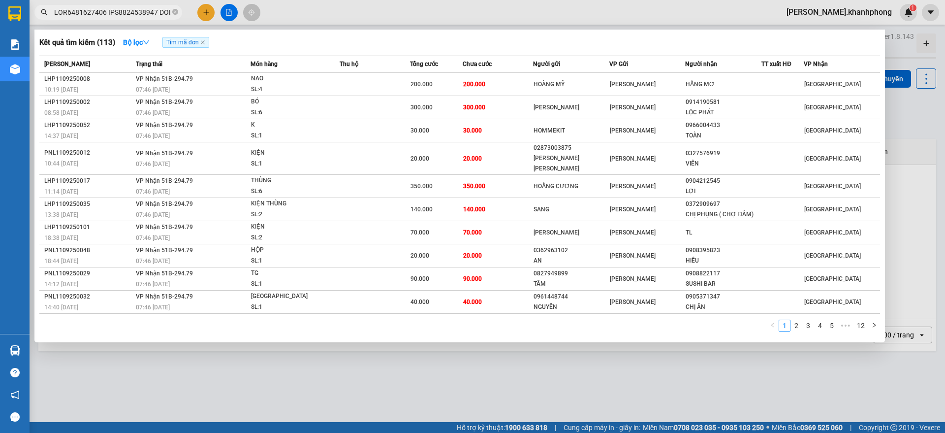
click at [796, 320] on link "2" at bounding box center [796, 325] width 11 height 11
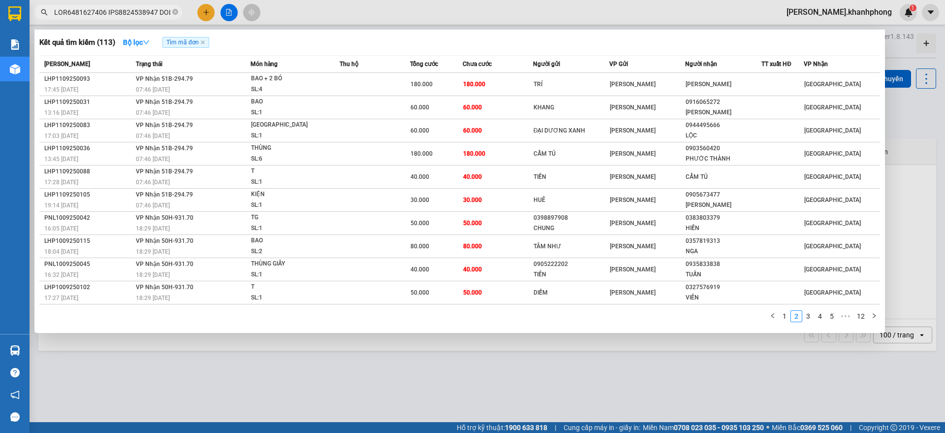
click at [786, 316] on link "1" at bounding box center [784, 316] width 11 height 11
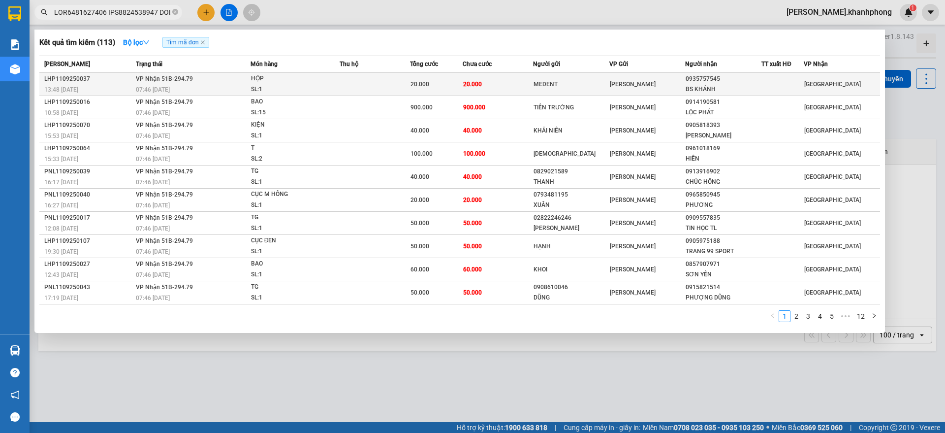
click at [524, 87] on td "20.000" at bounding box center [498, 84] width 70 height 23
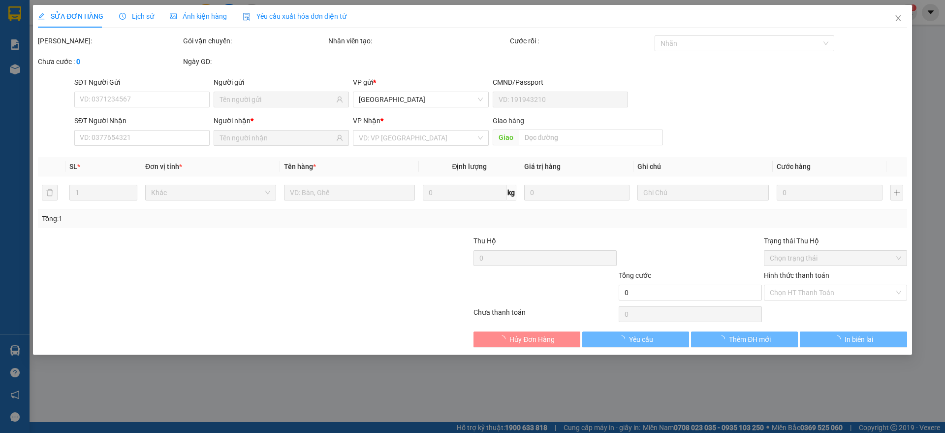
type input "MEDENT"
type input "0935757545"
type input "BS KHÁNH"
type input "20.000"
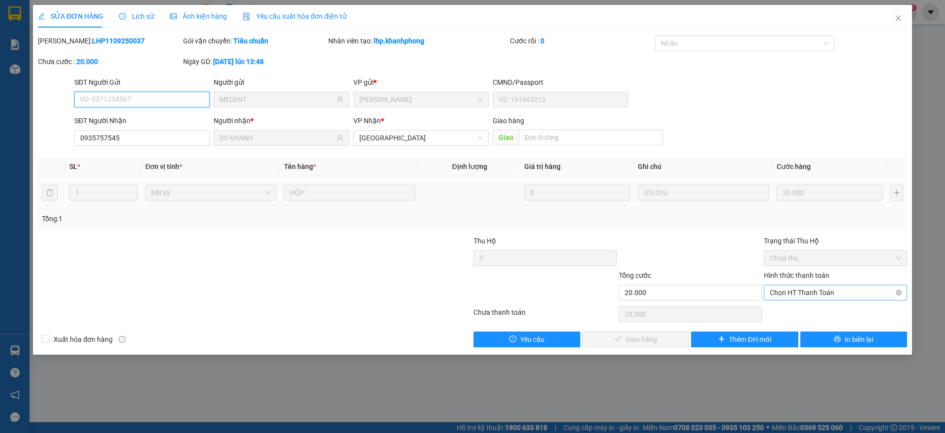
click at [784, 289] on span "Chọn HT Thanh Toán" at bounding box center [835, 292] width 131 height 15
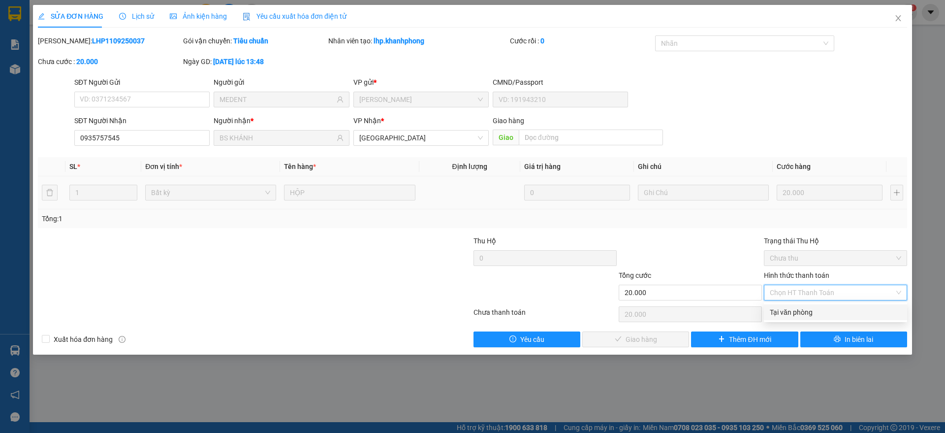
click at [785, 308] on div "Tại văn phòng" at bounding box center [835, 312] width 131 height 11
type input "0"
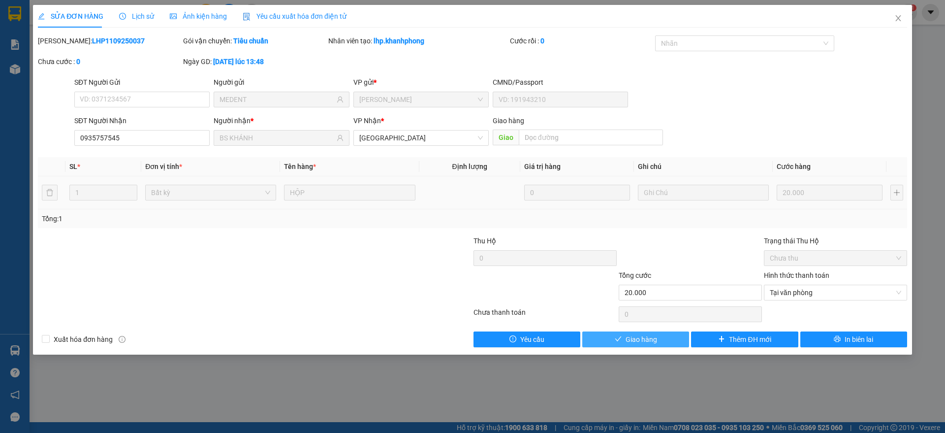
click at [619, 343] on button "Giao hàng" at bounding box center [635, 339] width 107 height 16
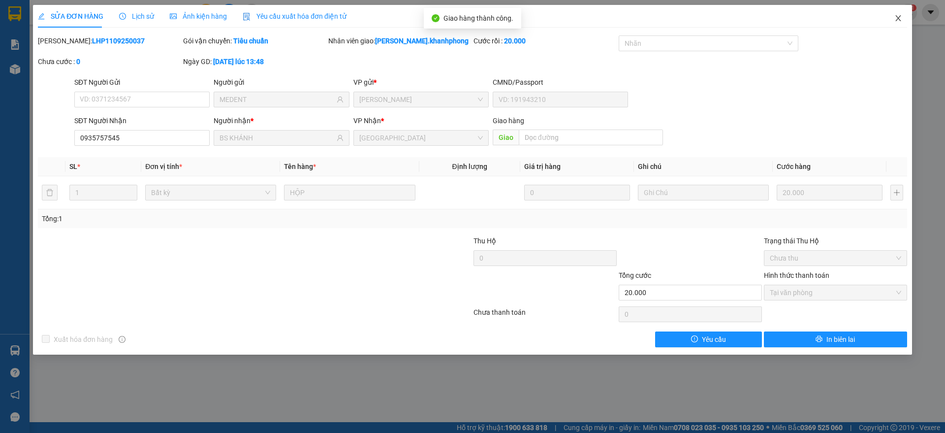
click at [899, 14] on span "Close" at bounding box center [898, 19] width 28 height 28
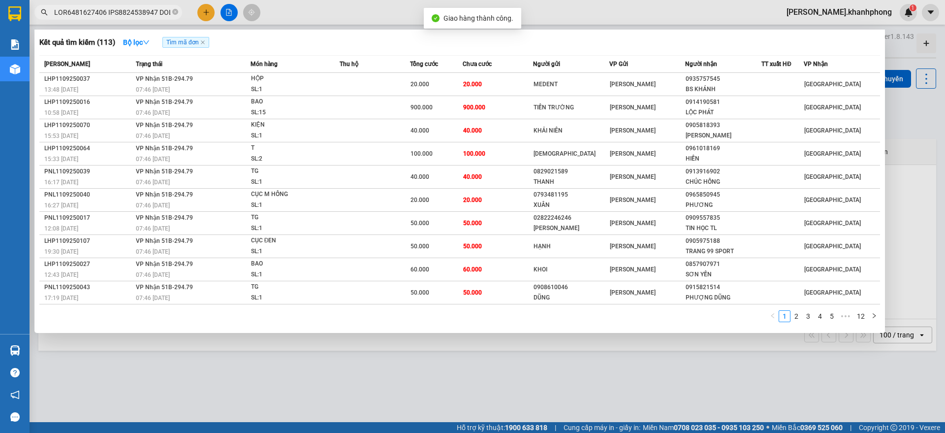
click at [126, 7] on input "text" at bounding box center [112, 12] width 116 height 11
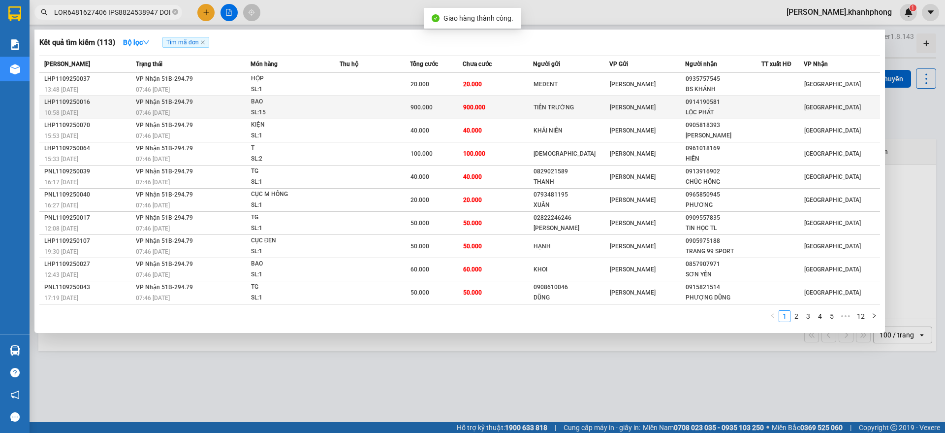
click at [188, 108] on div "07:46 [DATE]" at bounding box center [193, 112] width 114 height 11
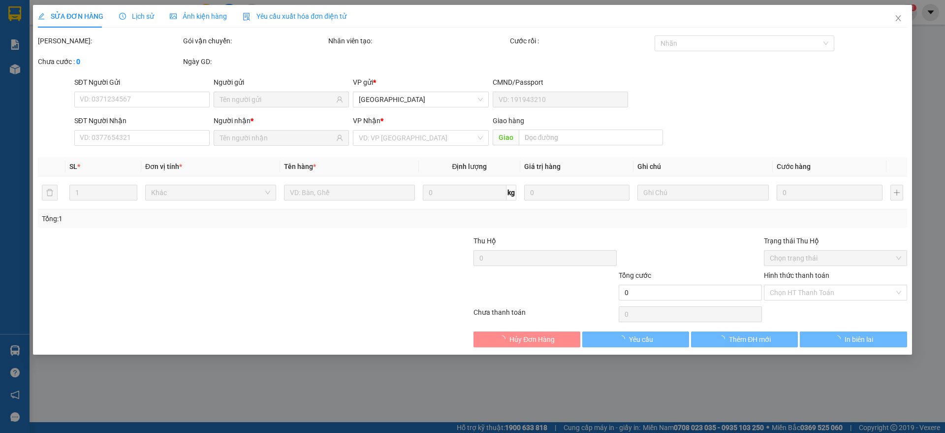
type input "TIẾN TRƯỜNG"
type input "0914190581"
type input "LỘC PHÁT"
type input "900.000"
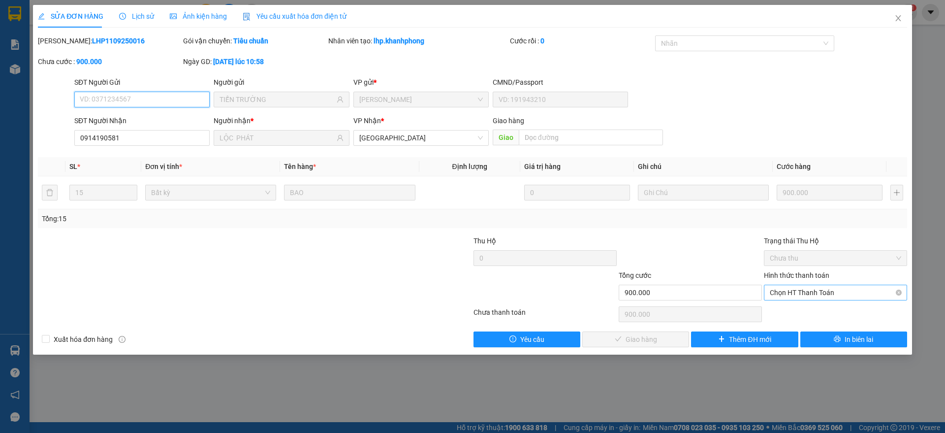
click at [792, 294] on span "Chọn HT Thanh Toán" at bounding box center [835, 292] width 131 height 15
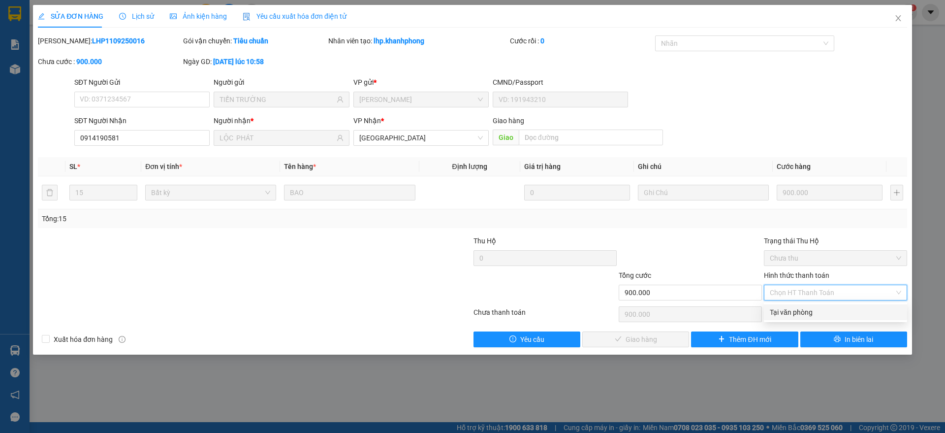
click at [786, 314] on div "Tại văn phòng" at bounding box center [835, 312] width 131 height 11
type input "0"
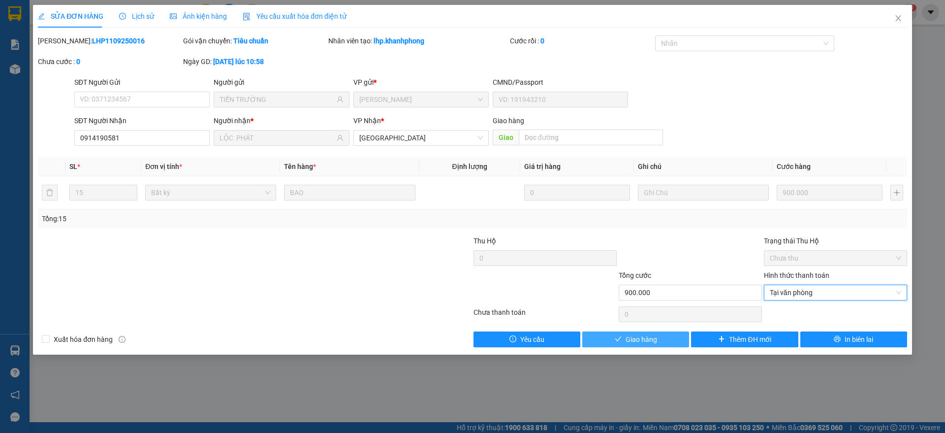
click at [620, 345] on button "Giao hàng" at bounding box center [635, 339] width 107 height 16
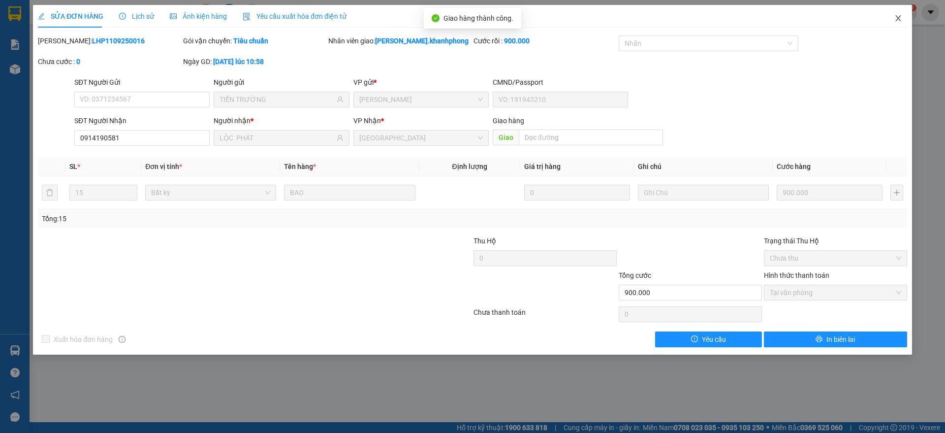
click at [900, 17] on icon "close" at bounding box center [898, 18] width 8 height 8
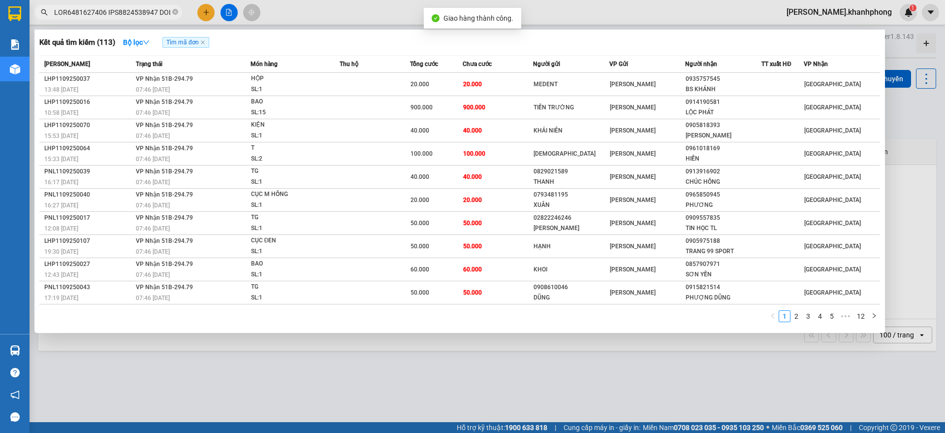
click at [134, 16] on input "text" at bounding box center [112, 12] width 116 height 11
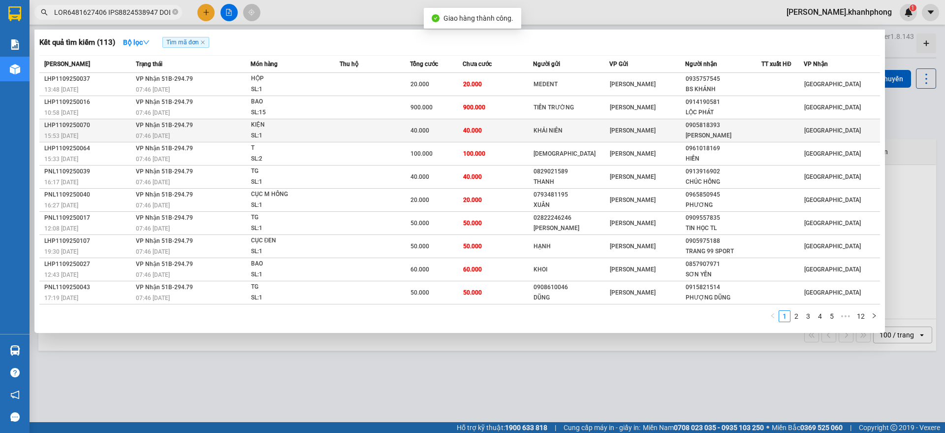
click at [140, 123] on span "VP Nhận 51B-294.79" at bounding box center [164, 125] width 57 height 7
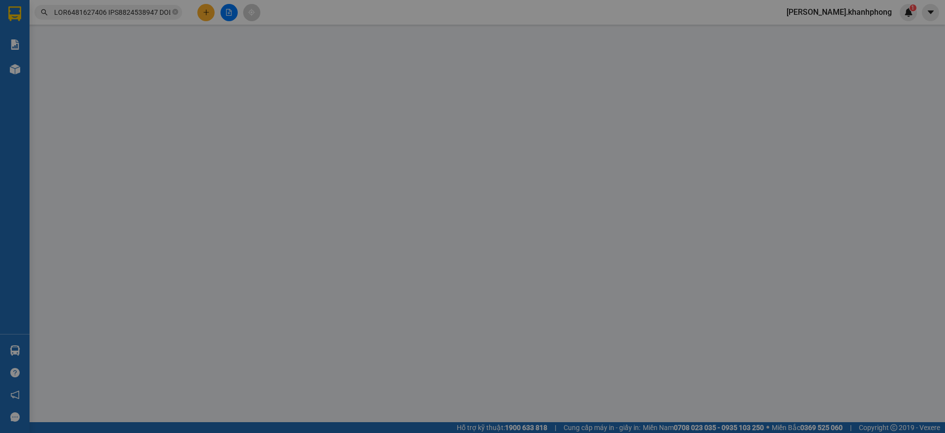
type input "KHẢI NIÊN"
type input "0905818393"
type input "[PERSON_NAME]"
type input "40.000"
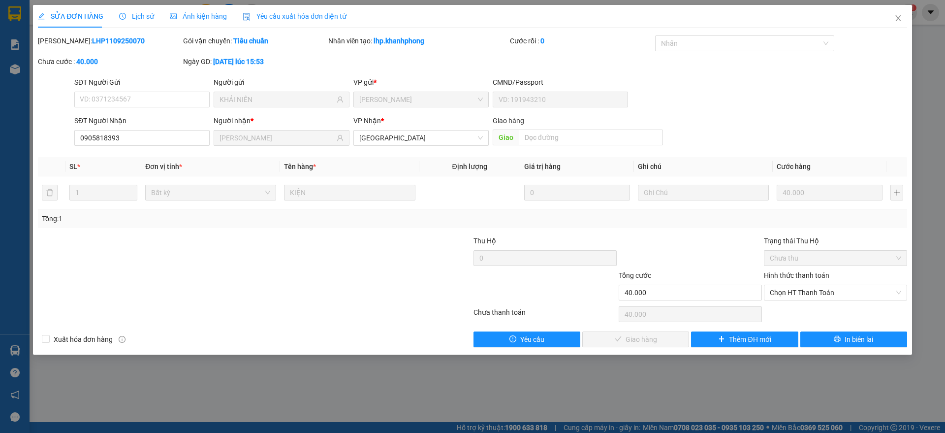
click at [835, 300] on div "Hình thức thanh toán Chọn HT Thanh Toán" at bounding box center [835, 287] width 143 height 34
click at [814, 297] on span "Chọn HT Thanh Toán" at bounding box center [835, 292] width 131 height 15
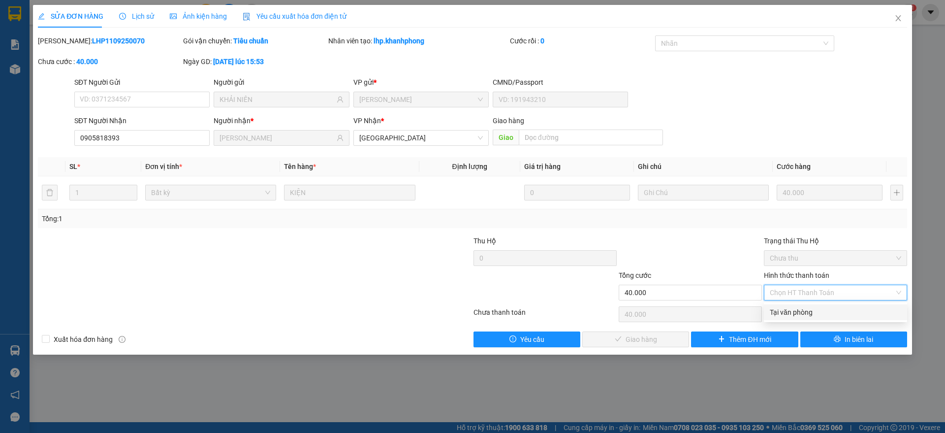
click at [808, 311] on div "Tại văn phòng" at bounding box center [835, 312] width 131 height 11
type input "0"
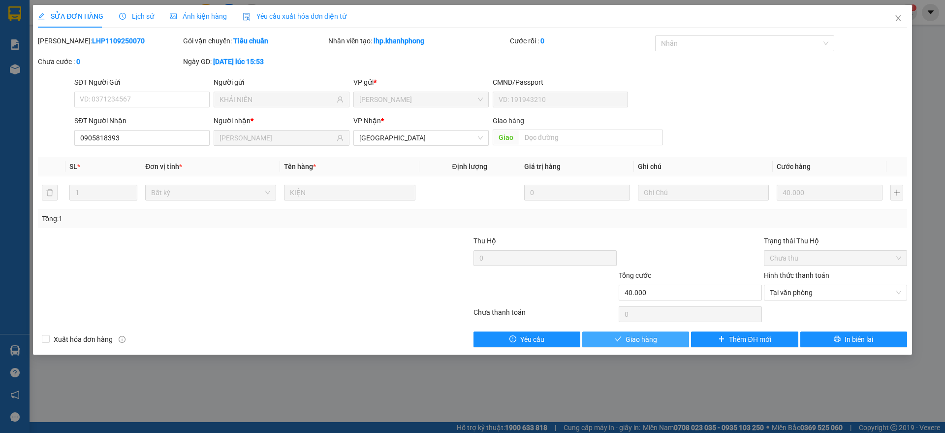
click at [641, 337] on span "Giao hàng" at bounding box center [641, 339] width 31 height 11
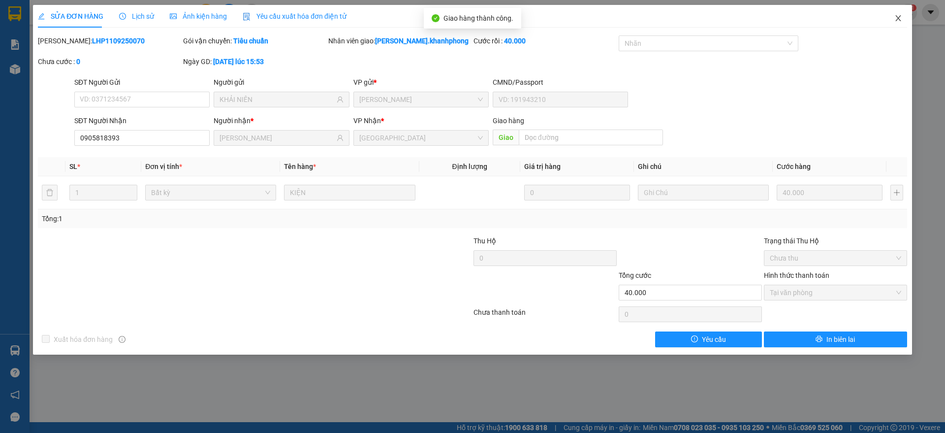
click at [894, 17] on span "Close" at bounding box center [898, 19] width 28 height 28
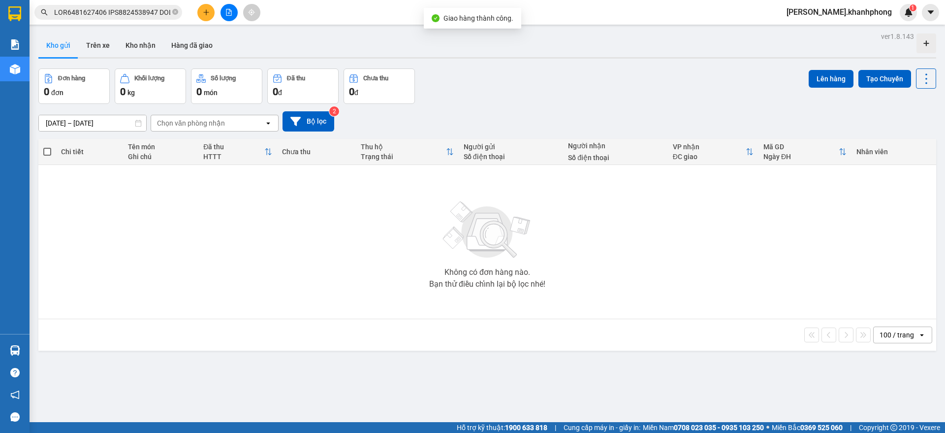
click at [112, 8] on input "text" at bounding box center [112, 12] width 116 height 11
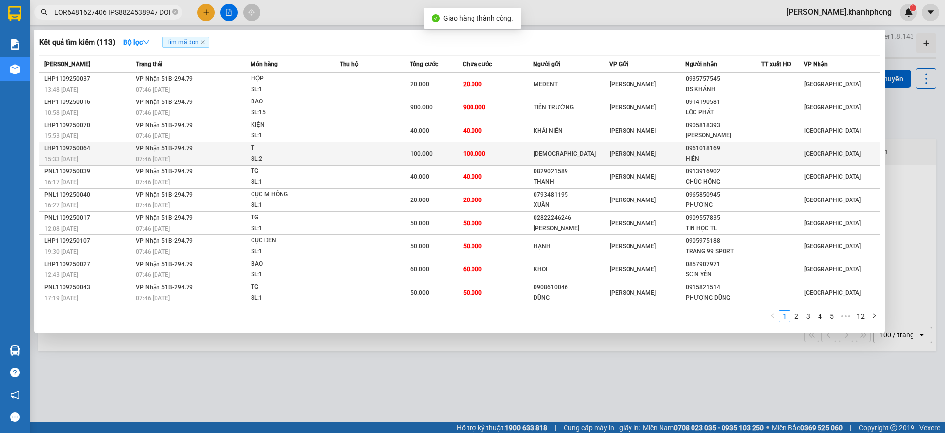
click at [108, 157] on div "15:33 [DATE]" at bounding box center [88, 159] width 89 height 11
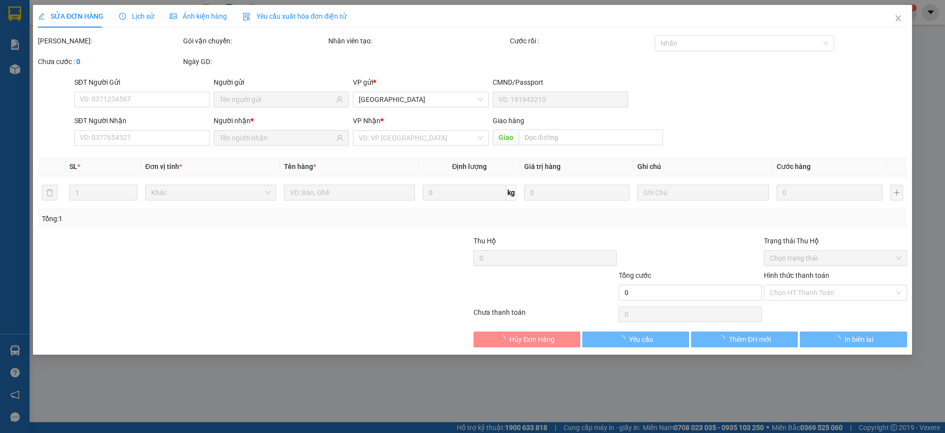
type input "[DEMOGRAPHIC_DATA]"
type input "0961018169"
type input "HIỀN"
type input "100.000"
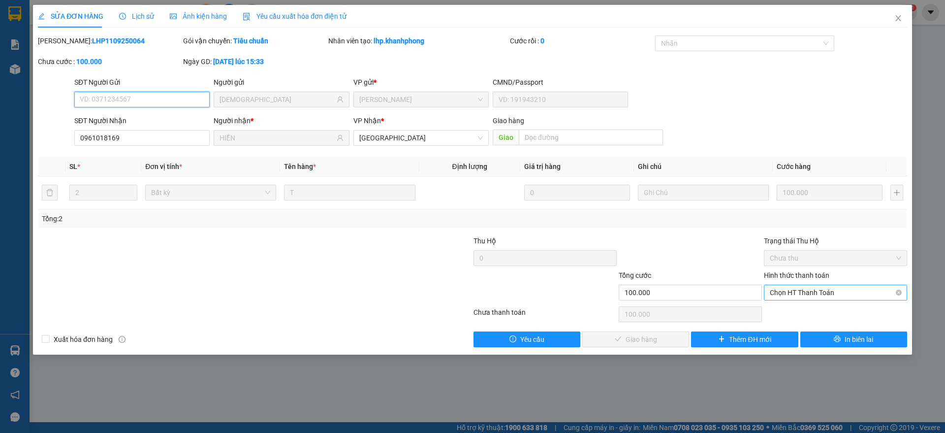
click at [807, 290] on span "Chọn HT Thanh Toán" at bounding box center [835, 292] width 131 height 15
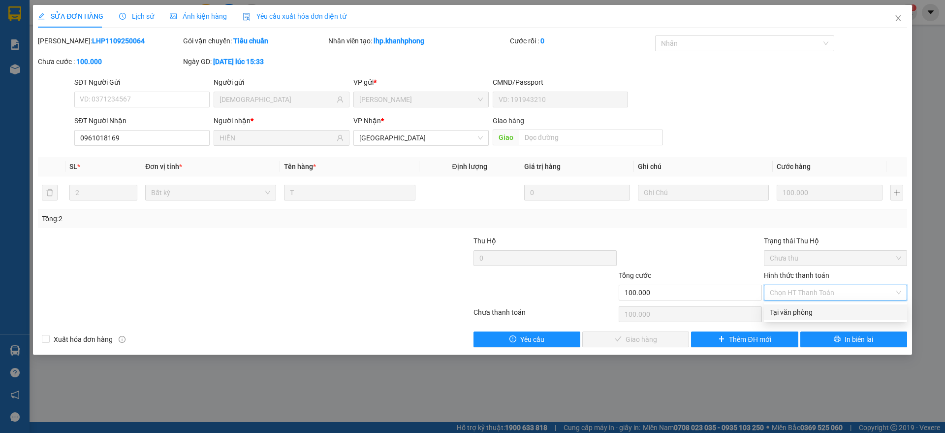
drag, startPoint x: 792, startPoint y: 314, endPoint x: 699, endPoint y: 315, distance: 93.0
click at [791, 314] on div "Tại văn phòng" at bounding box center [835, 312] width 131 height 11
type input "0"
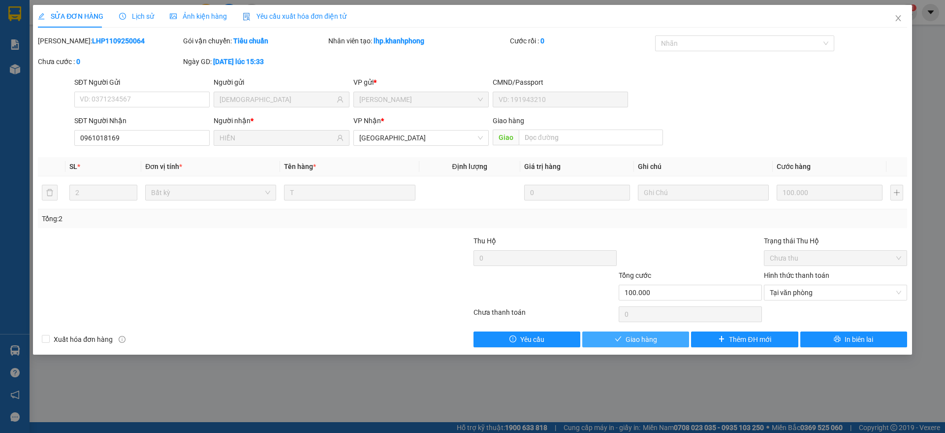
click at [624, 334] on button "Giao hàng" at bounding box center [635, 339] width 107 height 16
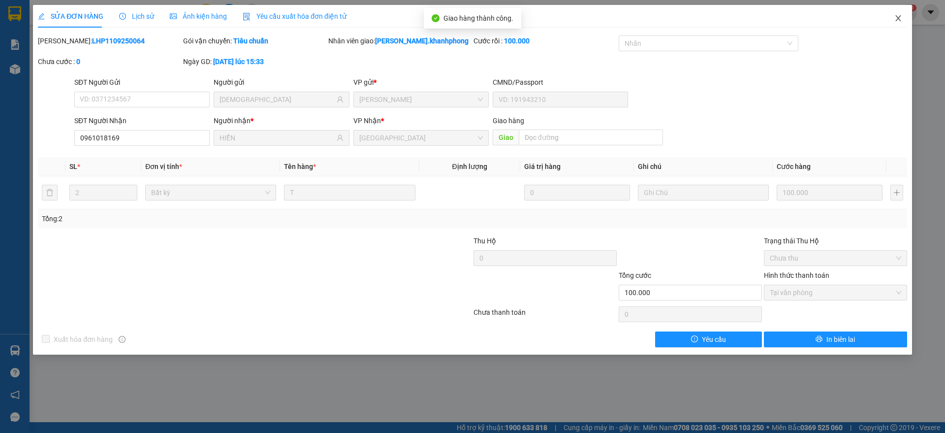
click at [901, 18] on icon "close" at bounding box center [898, 18] width 8 height 8
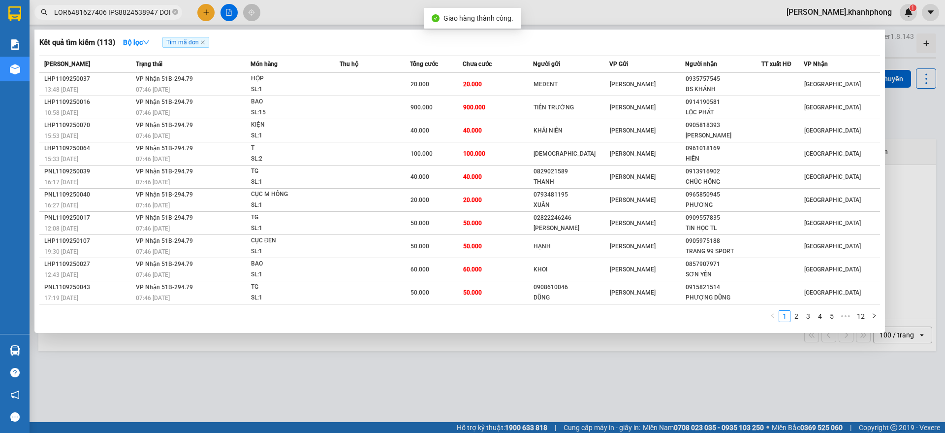
click at [114, 14] on input "text" at bounding box center [112, 12] width 116 height 11
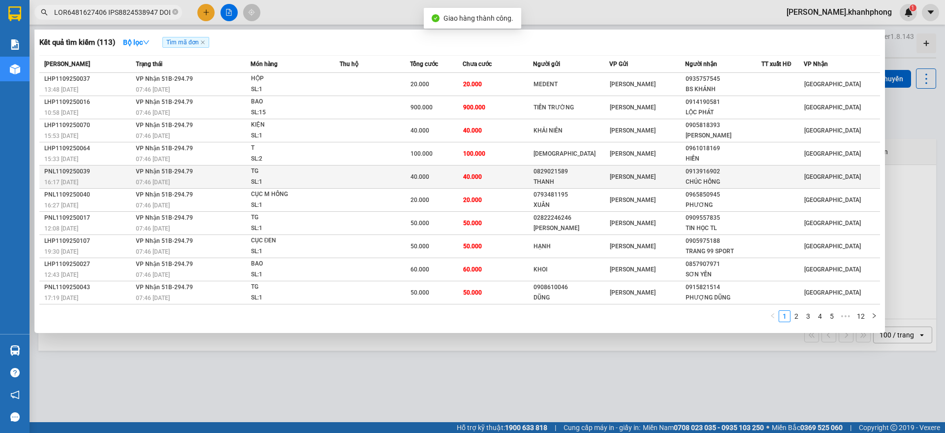
click at [101, 174] on div "PNL1109250039" at bounding box center [88, 171] width 89 height 10
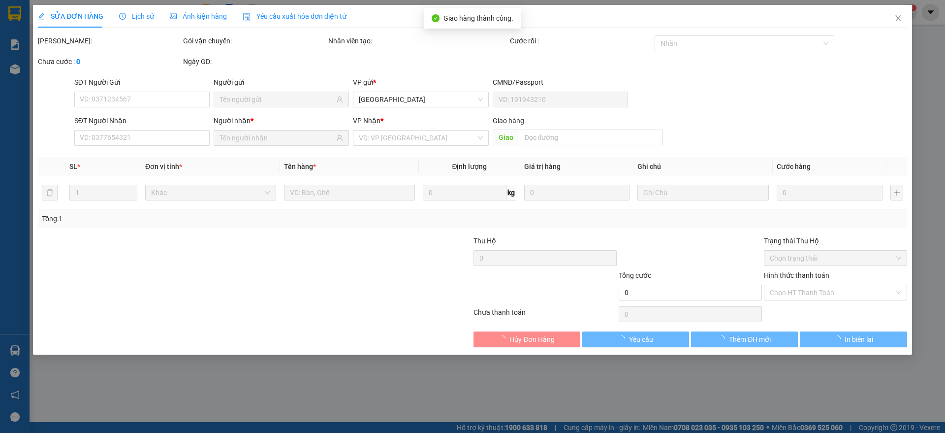
type input "0829021589"
type input "THANH"
type input "0913916902"
type input "CHÚC HỒNG"
type input "40.000"
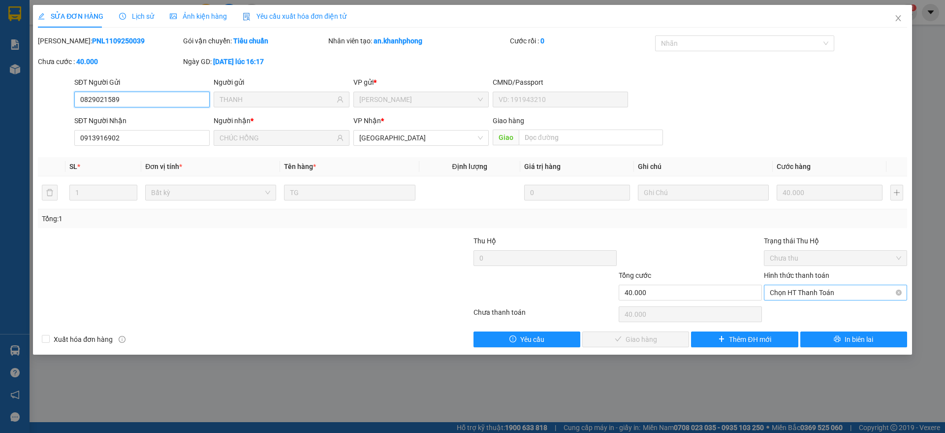
click at [812, 293] on span "Chọn HT Thanh Toán" at bounding box center [835, 292] width 131 height 15
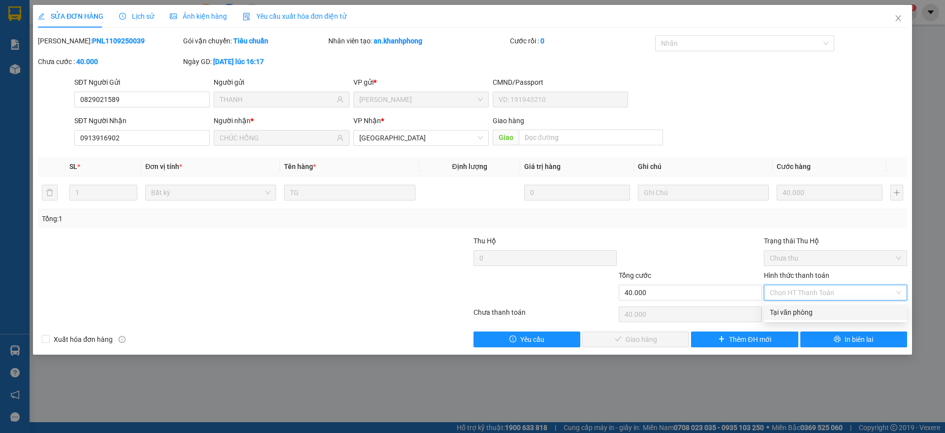
click at [801, 312] on div "Tại văn phòng" at bounding box center [835, 312] width 131 height 11
type input "0"
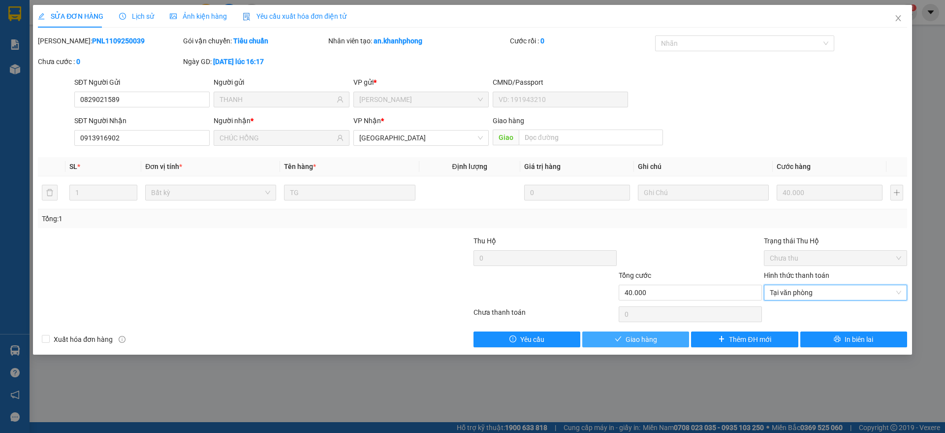
drag, startPoint x: 644, startPoint y: 335, endPoint x: 673, endPoint y: 303, distance: 43.2
click at [645, 335] on span "Giao hàng" at bounding box center [641, 339] width 31 height 11
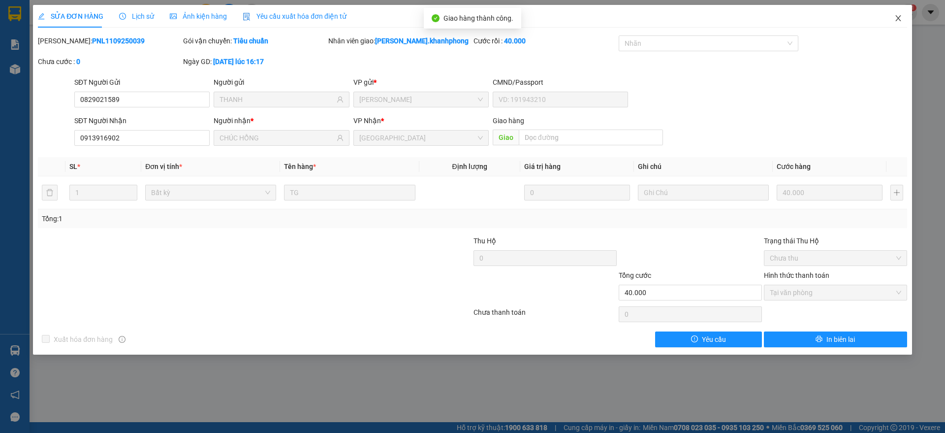
click at [901, 18] on icon "close" at bounding box center [898, 18] width 8 height 8
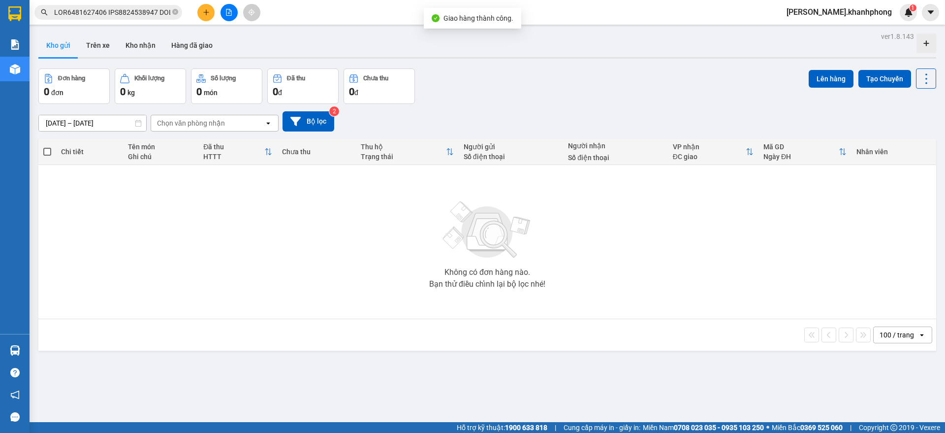
click at [131, 13] on input "text" at bounding box center [112, 12] width 116 height 11
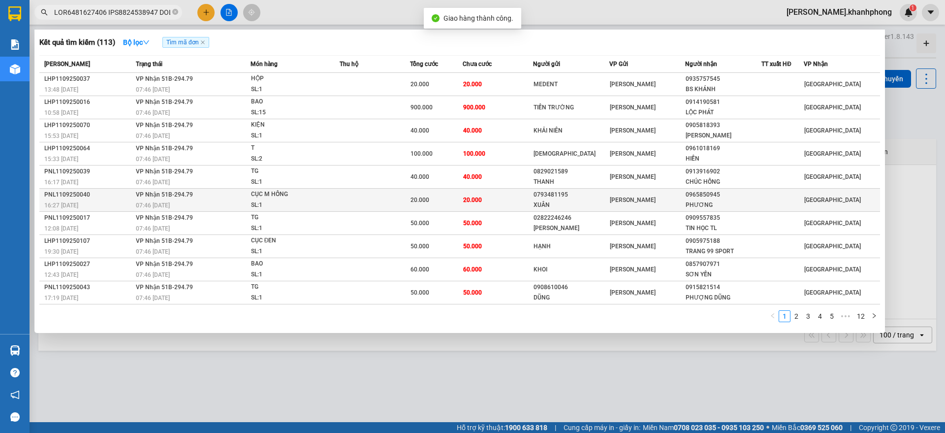
click at [104, 204] on div "16:27 [DATE]" at bounding box center [88, 205] width 89 height 11
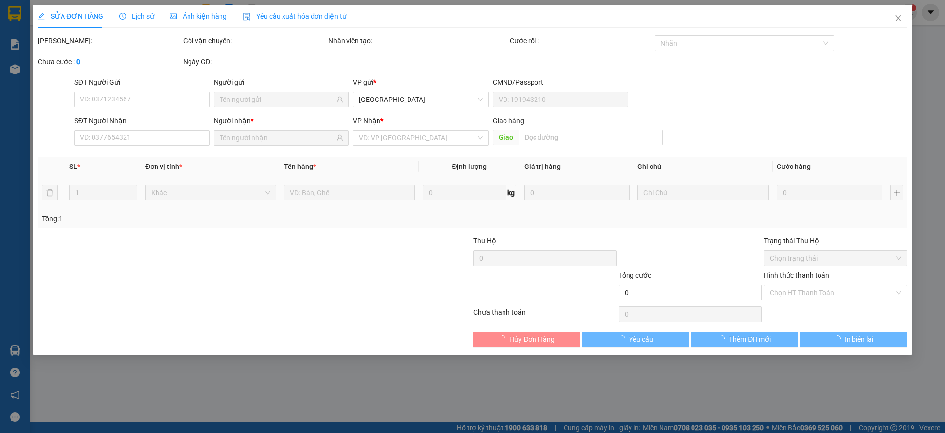
type input "0793481195"
type input "XUÂN"
type input "0965850945"
type input "PHƯƠNG"
type input "20.000"
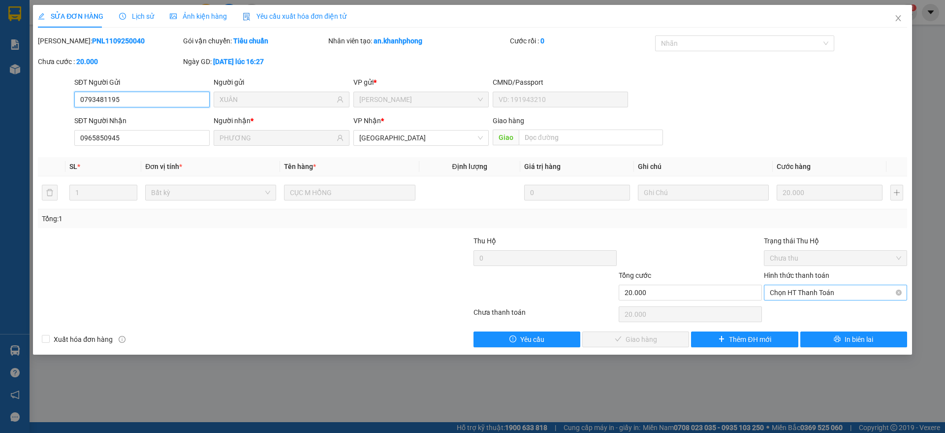
click at [820, 295] on span "Chọn HT Thanh Toán" at bounding box center [835, 292] width 131 height 15
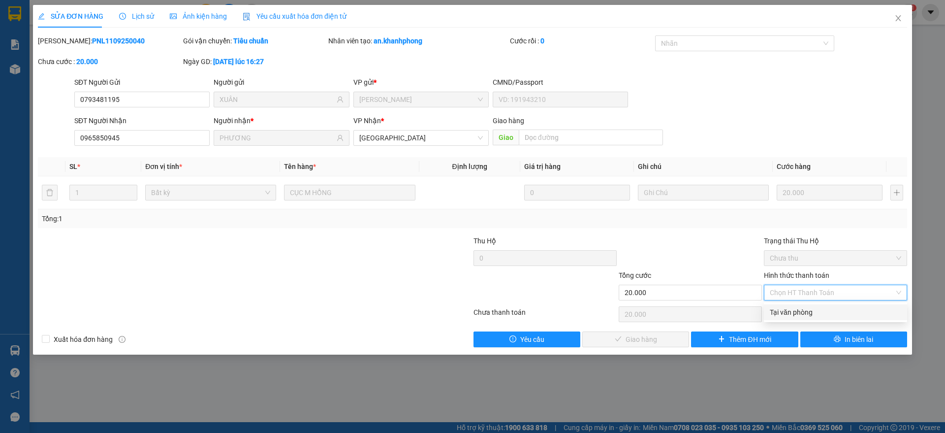
click at [791, 310] on div "Tại văn phòng" at bounding box center [835, 312] width 131 height 11
type input "0"
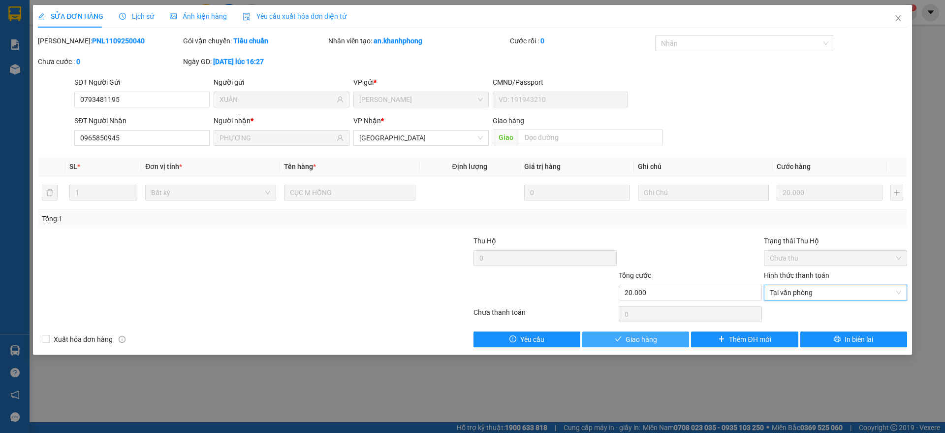
click at [622, 333] on button "Giao hàng" at bounding box center [635, 339] width 107 height 16
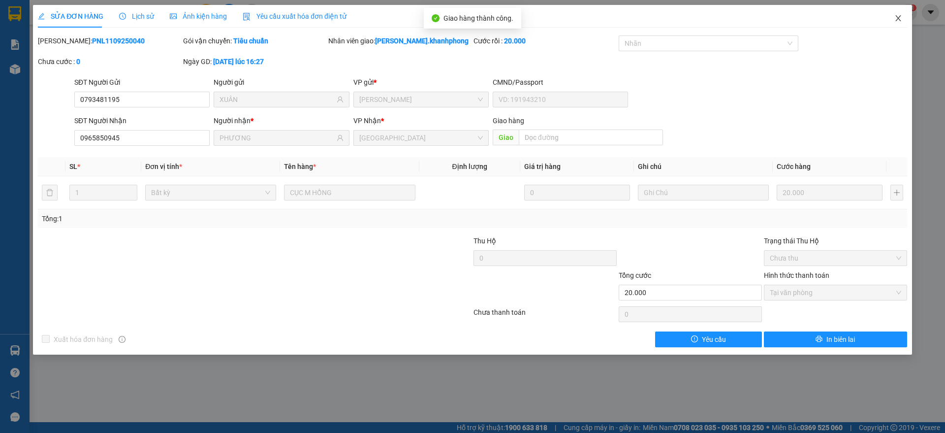
click at [903, 16] on span "Close" at bounding box center [898, 19] width 28 height 28
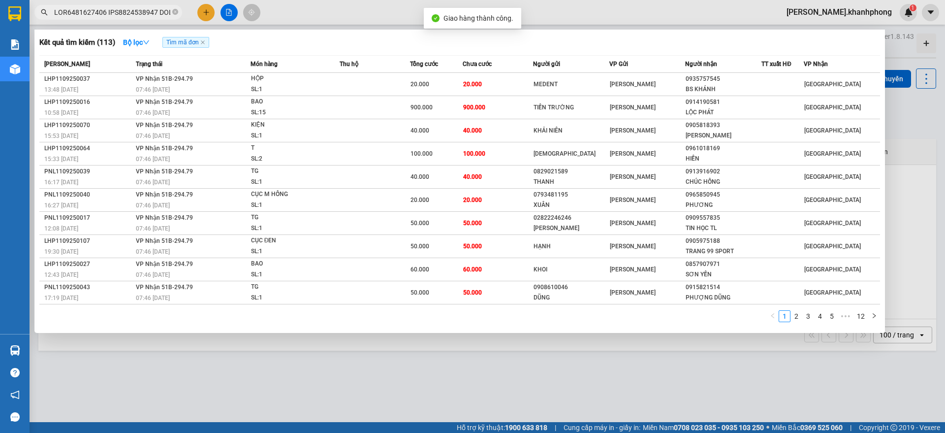
click at [117, 12] on input "text" at bounding box center [112, 12] width 116 height 11
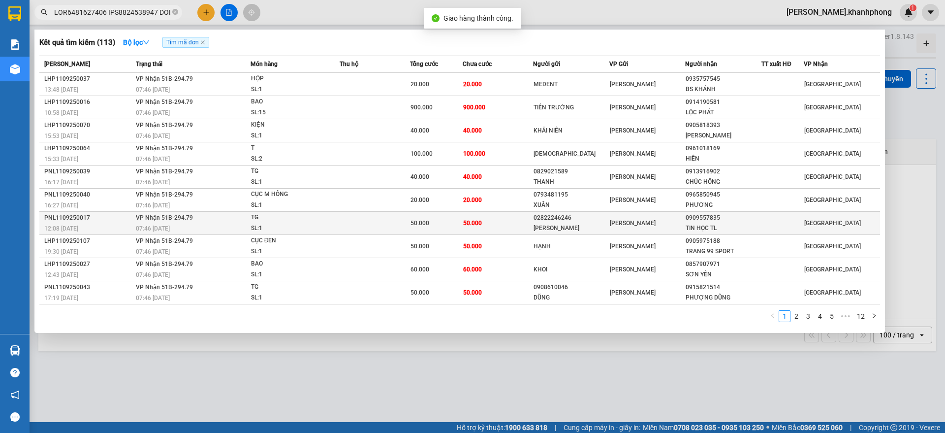
click at [115, 217] on div "PNL1109250017" at bounding box center [88, 218] width 89 height 10
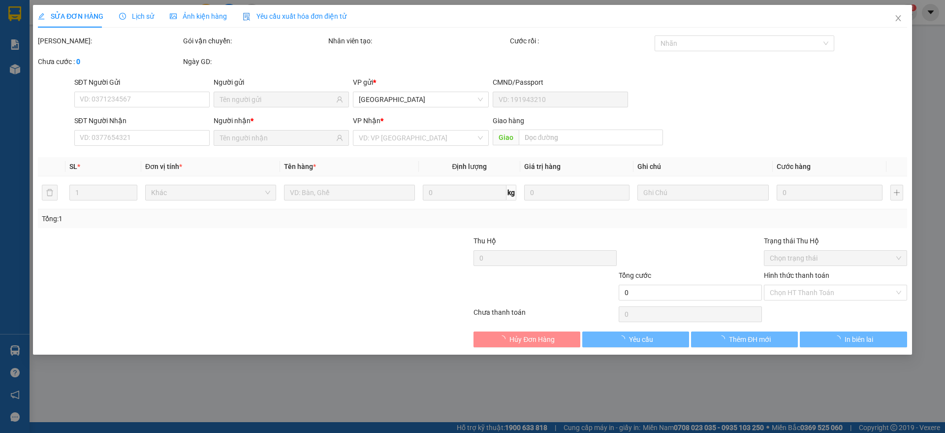
type input "02822246246"
type input "[PERSON_NAME]"
type input "0909557835"
type input "TIN HỌC TL"
type input "50.000"
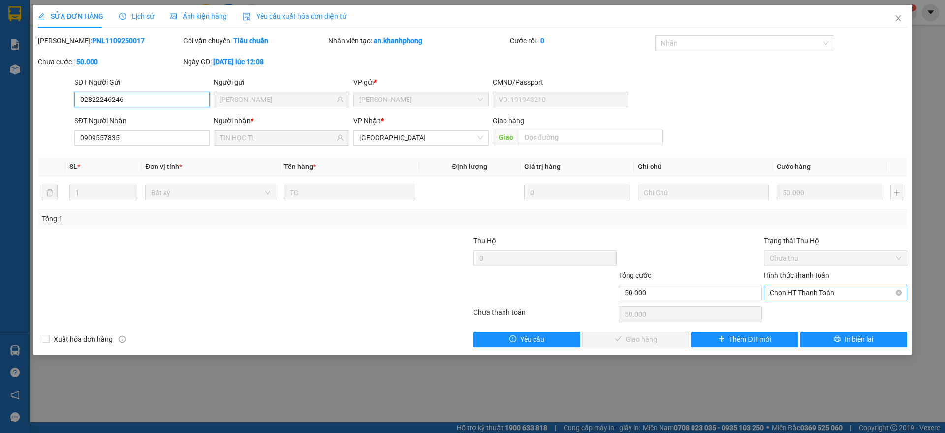
drag, startPoint x: 778, startPoint y: 287, endPoint x: 779, endPoint y: 298, distance: 11.3
click at [778, 288] on span "Chọn HT Thanh Toán" at bounding box center [835, 292] width 131 height 15
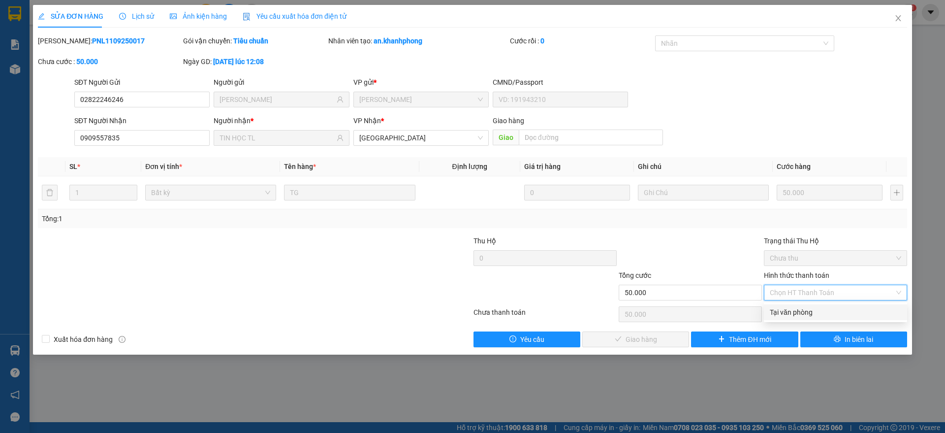
click at [785, 311] on div "Tại văn phòng" at bounding box center [835, 312] width 131 height 11
type input "0"
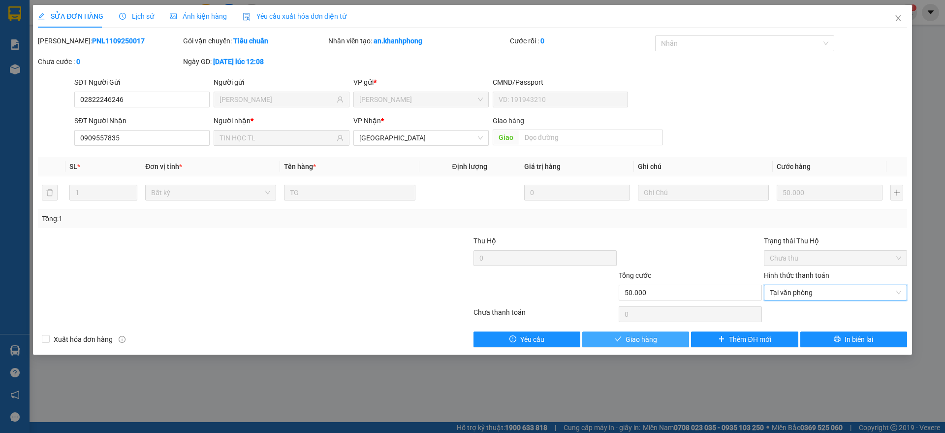
click at [636, 337] on span "Giao hàng" at bounding box center [641, 339] width 31 height 11
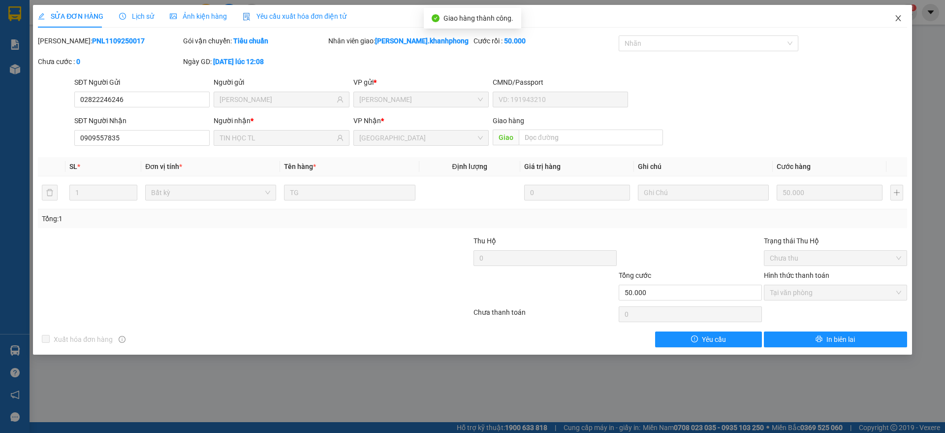
click at [900, 17] on icon "close" at bounding box center [898, 18] width 8 height 8
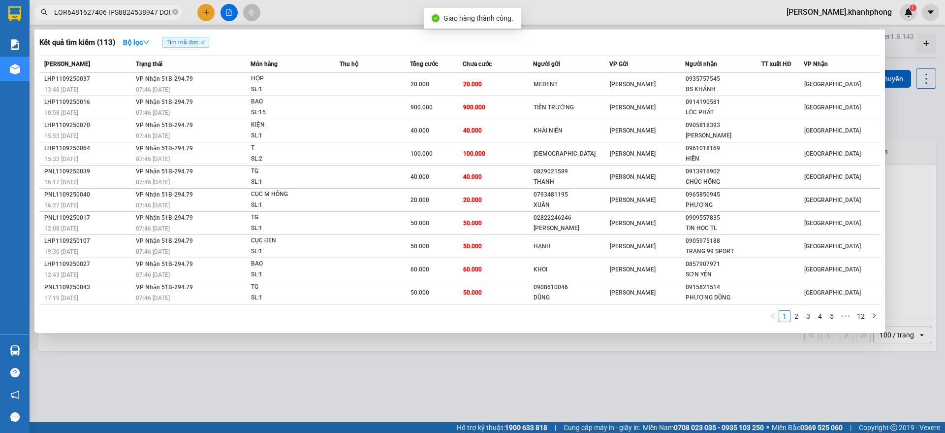
click at [140, 13] on input "text" at bounding box center [112, 12] width 116 height 11
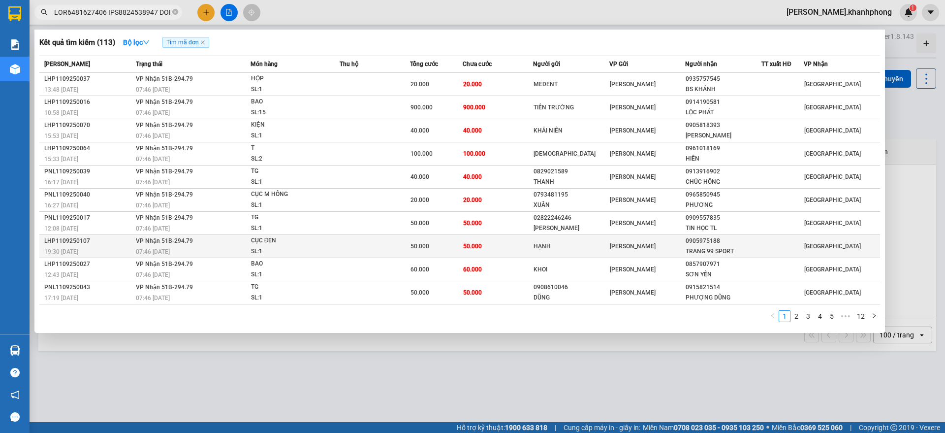
click at [127, 249] on div "19:30 [DATE]" at bounding box center [88, 251] width 89 height 11
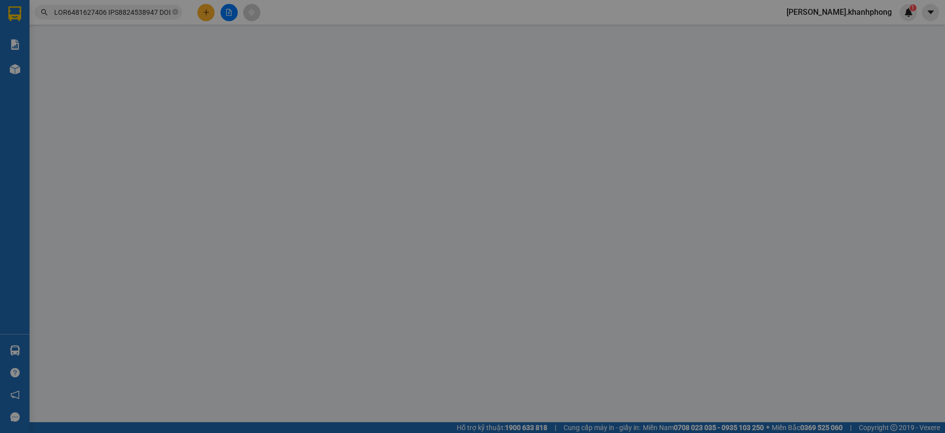
type input "HẠNH"
type input "0905975188"
type input "TRANG 99 SPORT"
type input "50.000"
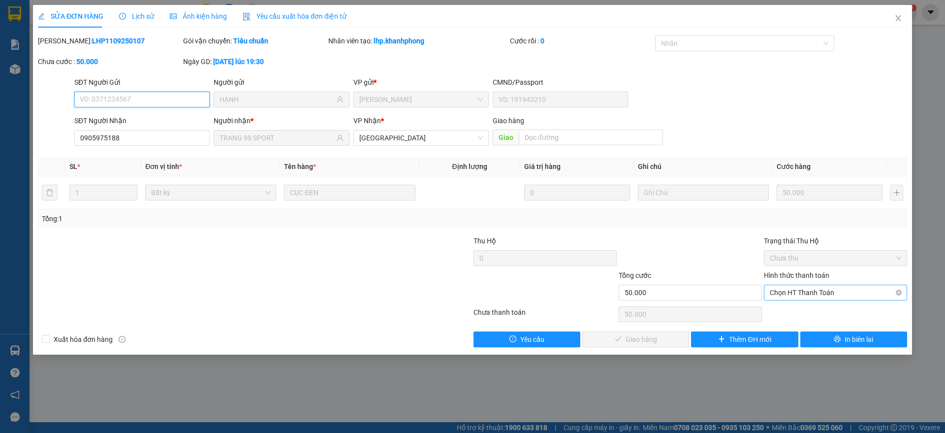
click at [801, 288] on span "Chọn HT Thanh Toán" at bounding box center [835, 292] width 131 height 15
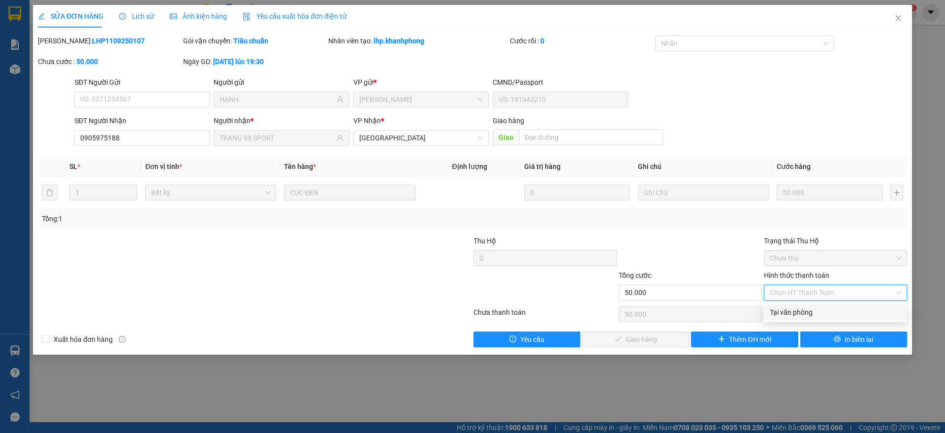
click at [801, 305] on div "Tại văn phòng" at bounding box center [835, 312] width 143 height 16
type input "0"
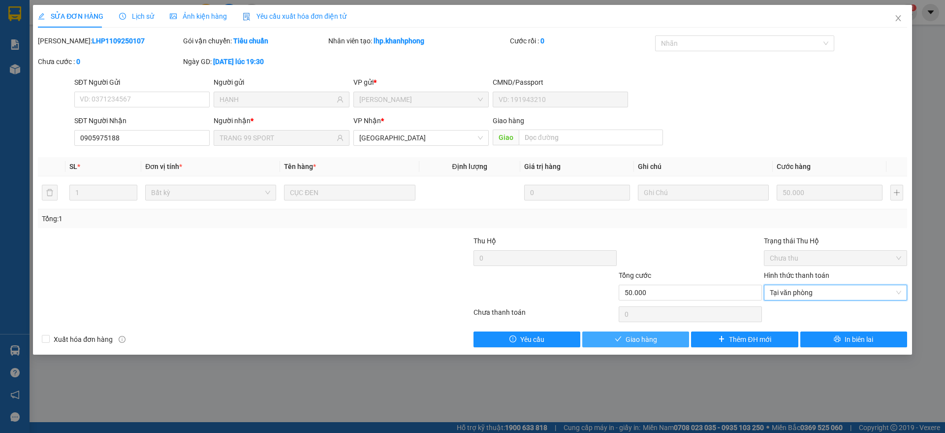
drag, startPoint x: 611, startPoint y: 340, endPoint x: 632, endPoint y: 333, distance: 22.9
click at [615, 339] on button "Giao hàng" at bounding box center [635, 339] width 107 height 16
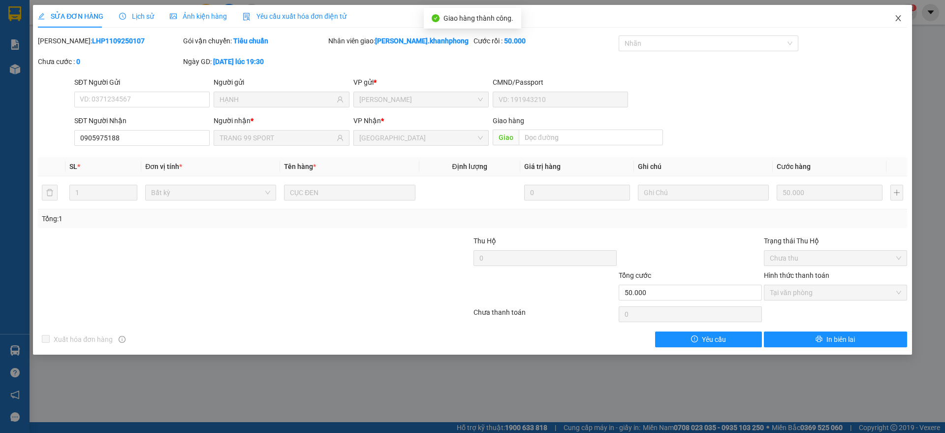
click at [901, 17] on icon "close" at bounding box center [898, 18] width 8 height 8
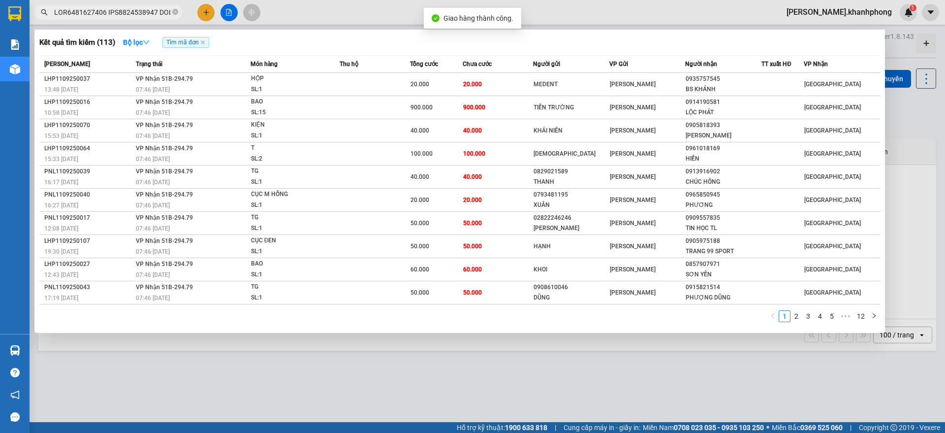
click at [123, 11] on input "text" at bounding box center [112, 12] width 116 height 11
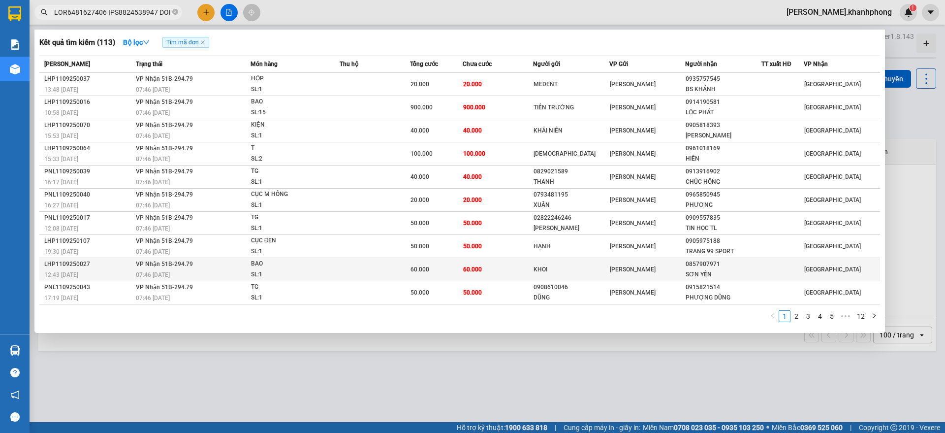
click at [115, 276] on div "12:43 [DATE]" at bounding box center [88, 274] width 89 height 11
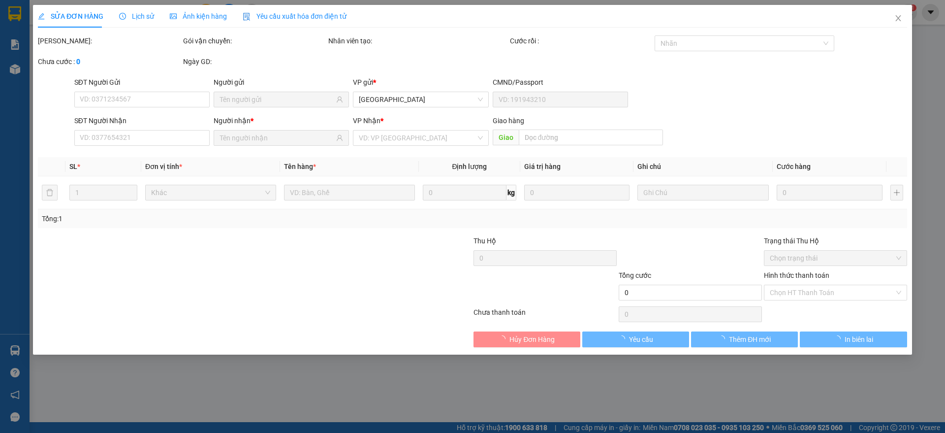
type input "KHOI"
type input "0857907971"
type input "SƠN YẾN"
type input "60.000"
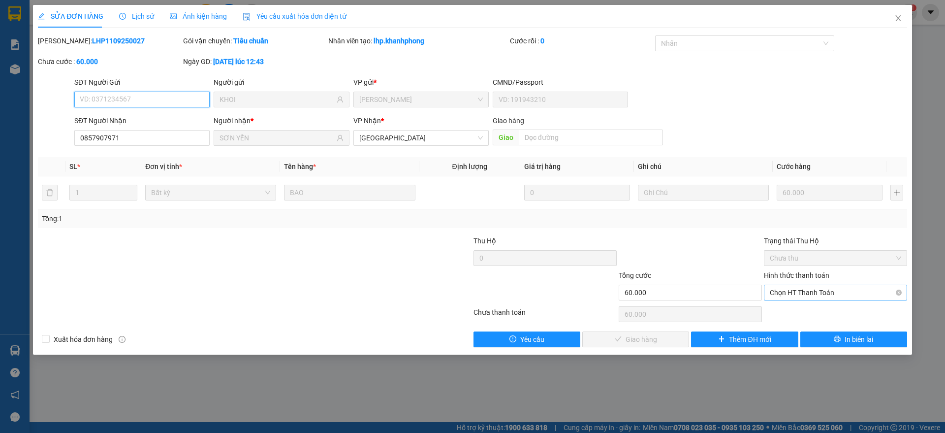
click at [794, 292] on span "Chọn HT Thanh Toán" at bounding box center [835, 292] width 131 height 15
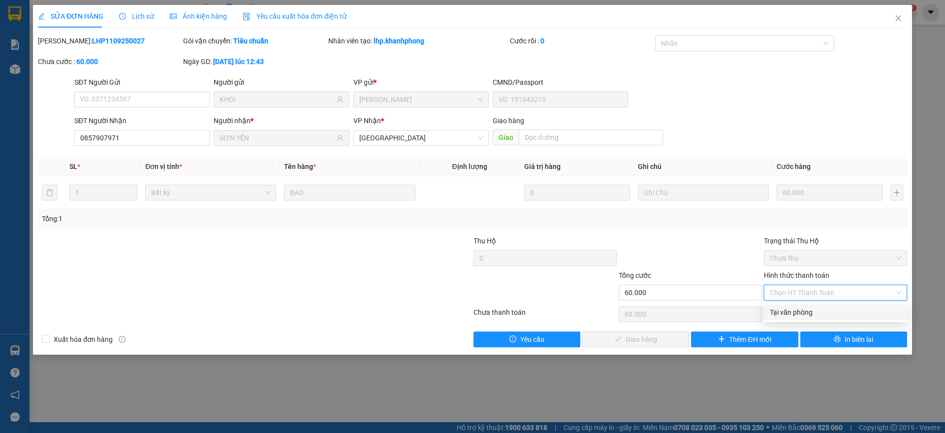
click at [792, 312] on div "Tại văn phòng" at bounding box center [835, 312] width 131 height 11
type input "0"
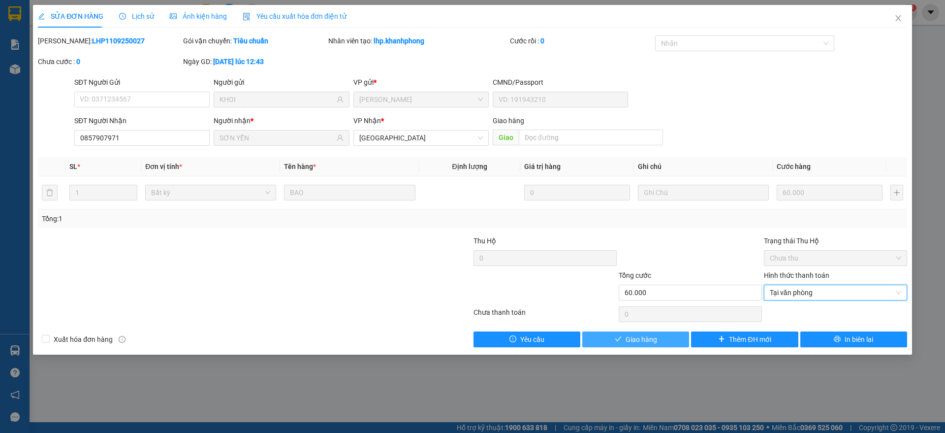
drag, startPoint x: 628, startPoint y: 338, endPoint x: 633, endPoint y: 335, distance: 6.6
click at [628, 338] on span "Giao hàng" at bounding box center [641, 339] width 31 height 11
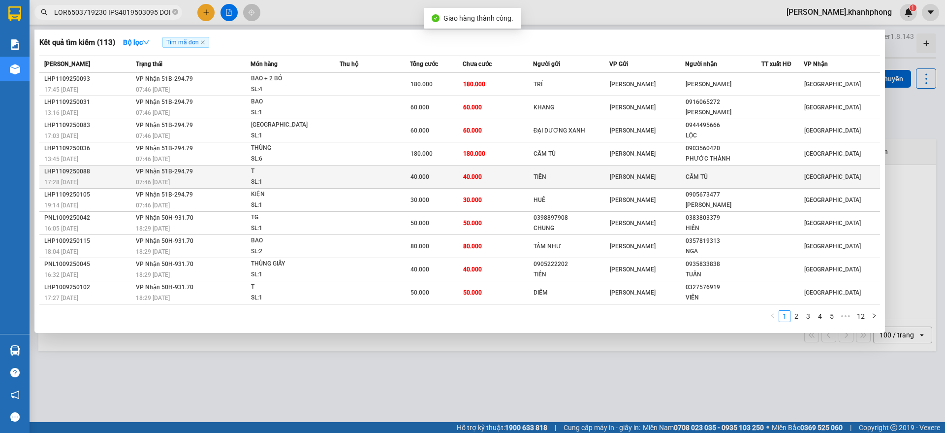
click at [92, 180] on div "17:28 [DATE]" at bounding box center [88, 182] width 89 height 11
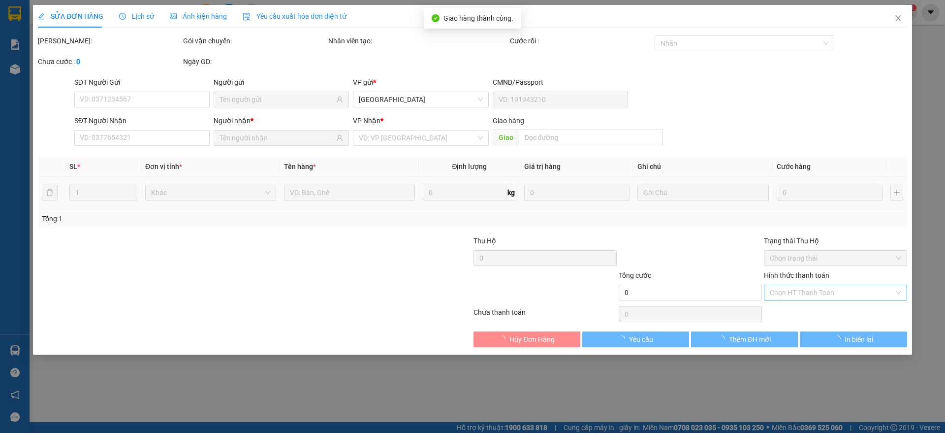
type input "TIỀN"
type input "CẨM TÚ"
type input "40.000"
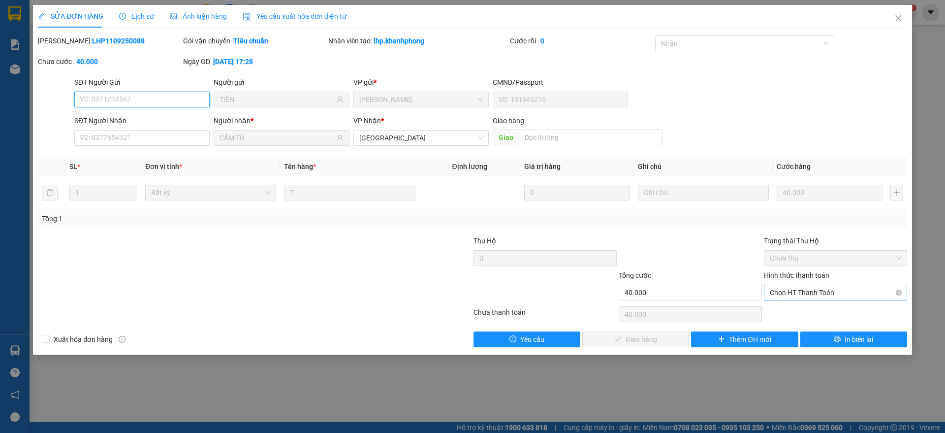
click at [831, 289] on span "Chọn HT Thanh Toán" at bounding box center [835, 292] width 131 height 15
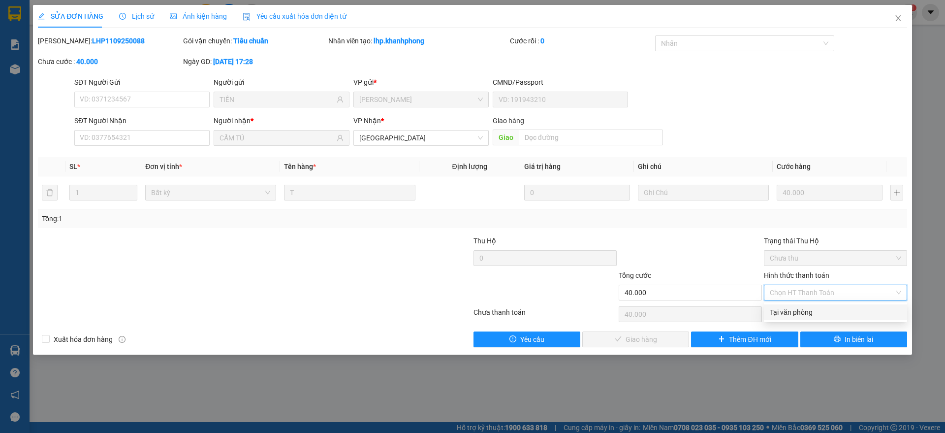
click at [803, 312] on div "Tại văn phòng" at bounding box center [835, 312] width 131 height 11
type input "0"
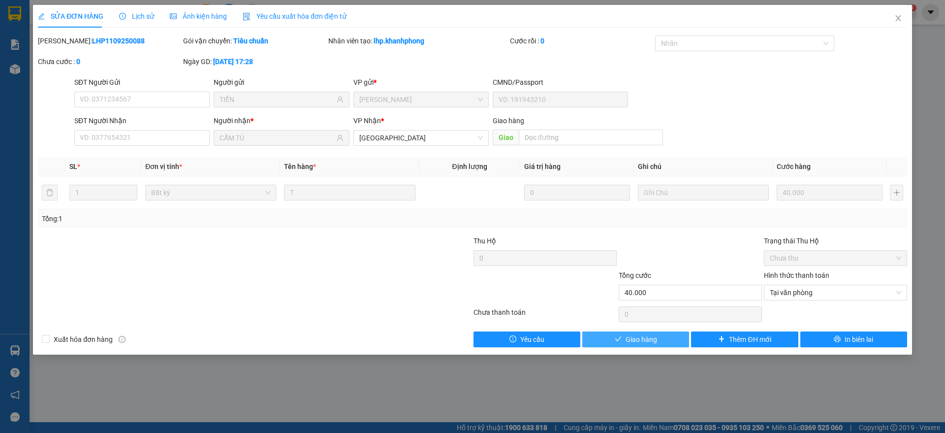
drag, startPoint x: 633, startPoint y: 338, endPoint x: 646, endPoint y: 338, distance: 13.3
click at [634, 338] on span "Giao hàng" at bounding box center [641, 339] width 31 height 11
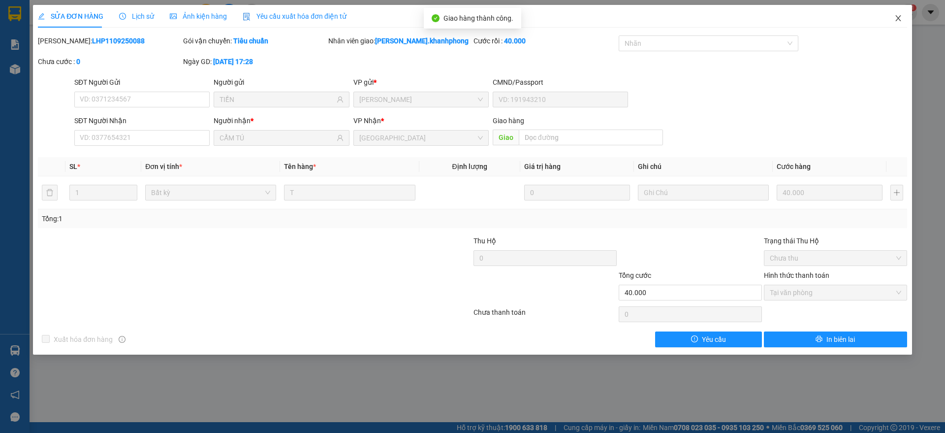
click at [902, 14] on span "Close" at bounding box center [898, 19] width 28 height 28
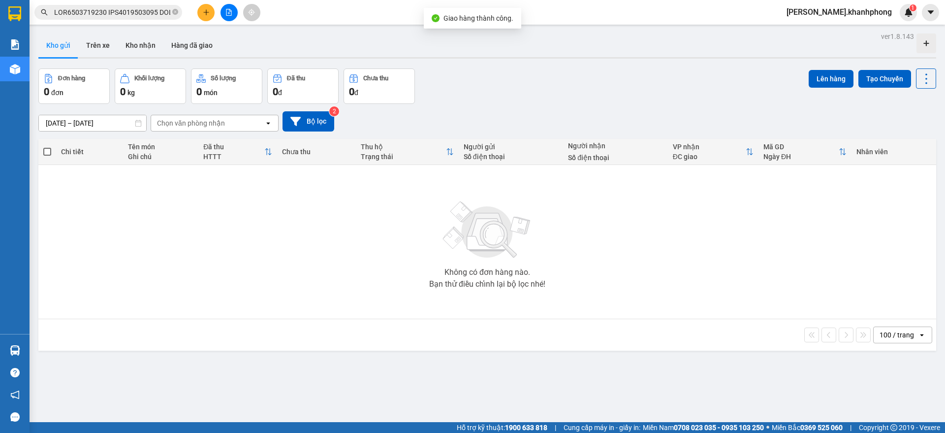
click at [126, 11] on input "text" at bounding box center [112, 12] width 116 height 11
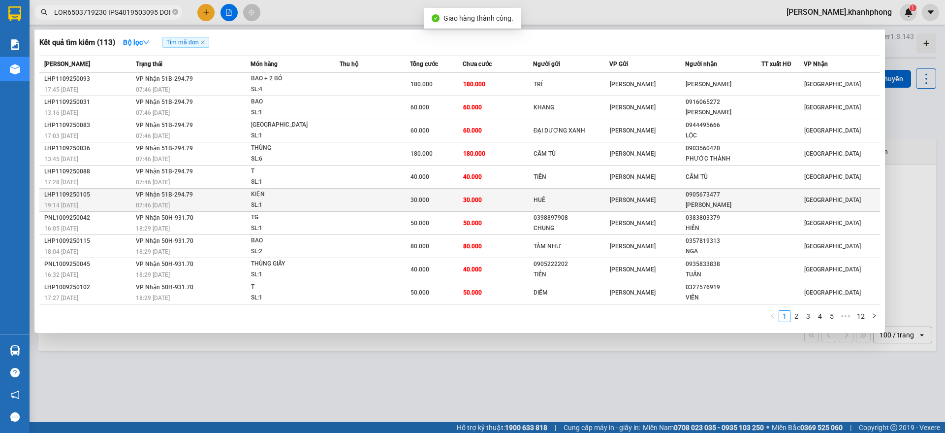
click at [103, 205] on div "19:14 [DATE]" at bounding box center [88, 205] width 89 height 11
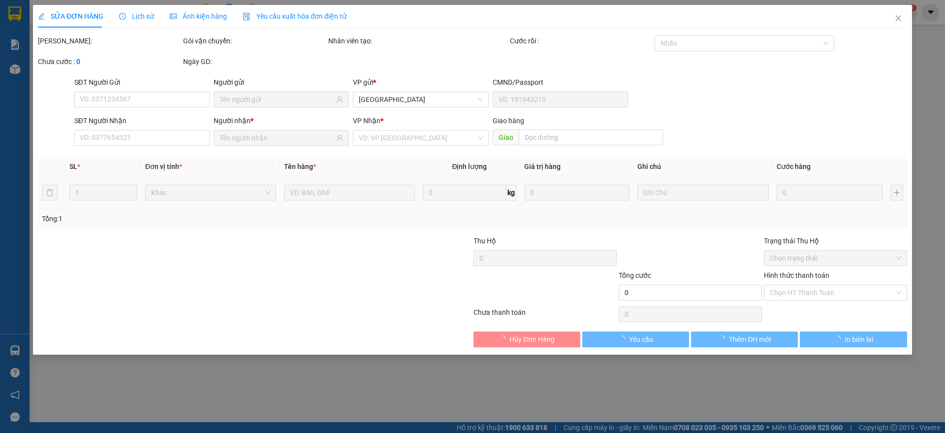
type input "HUÊ"
type input "0905673477"
type input "[PERSON_NAME]"
type input "30.000"
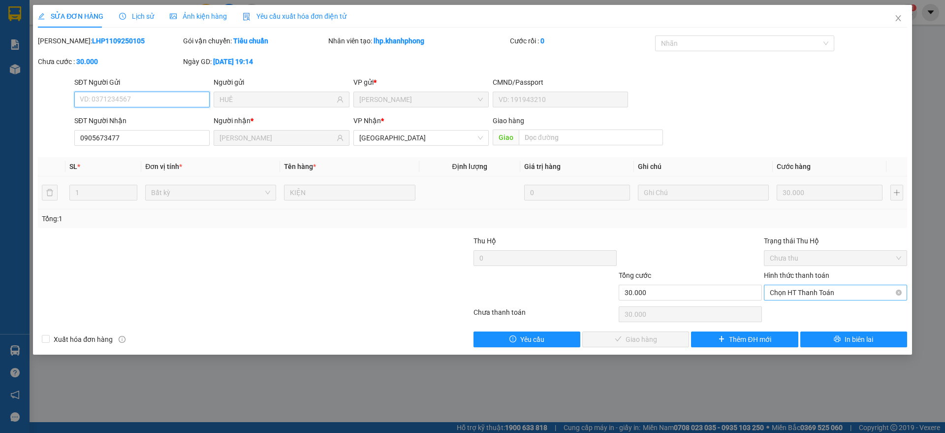
drag, startPoint x: 811, startPoint y: 291, endPoint x: 811, endPoint y: 299, distance: 7.4
click at [811, 291] on span "Chọn HT Thanh Toán" at bounding box center [835, 292] width 131 height 15
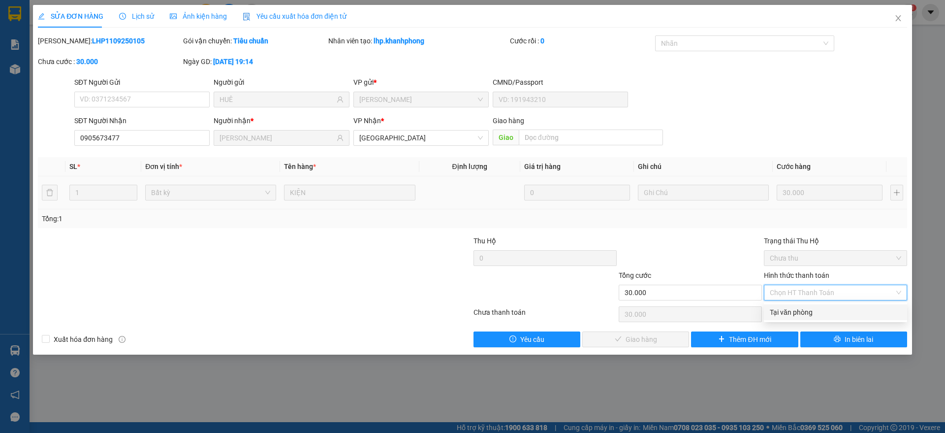
click at [801, 312] on div "Tại văn phòng" at bounding box center [835, 312] width 131 height 11
type input "0"
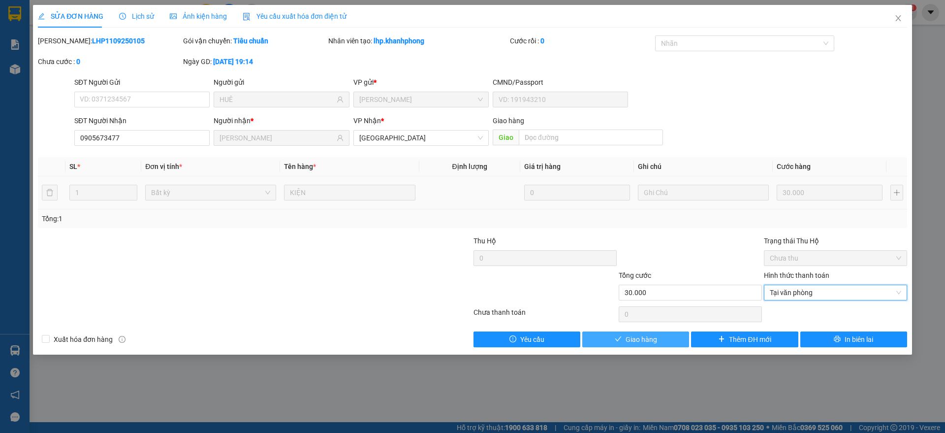
drag, startPoint x: 664, startPoint y: 332, endPoint x: 679, endPoint y: 314, distance: 23.8
click at [664, 332] on button "Giao hàng" at bounding box center [635, 339] width 107 height 16
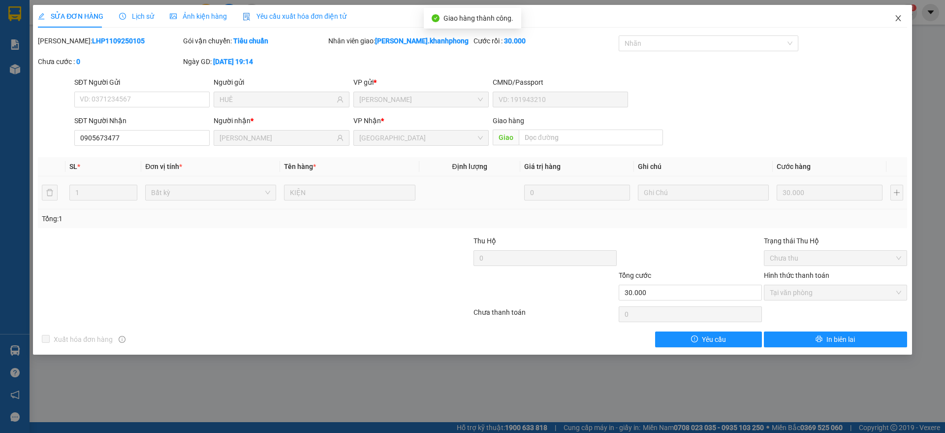
drag, startPoint x: 901, startPoint y: 15, endPoint x: 549, endPoint y: 27, distance: 352.1
click at [902, 15] on icon "close" at bounding box center [898, 18] width 8 height 8
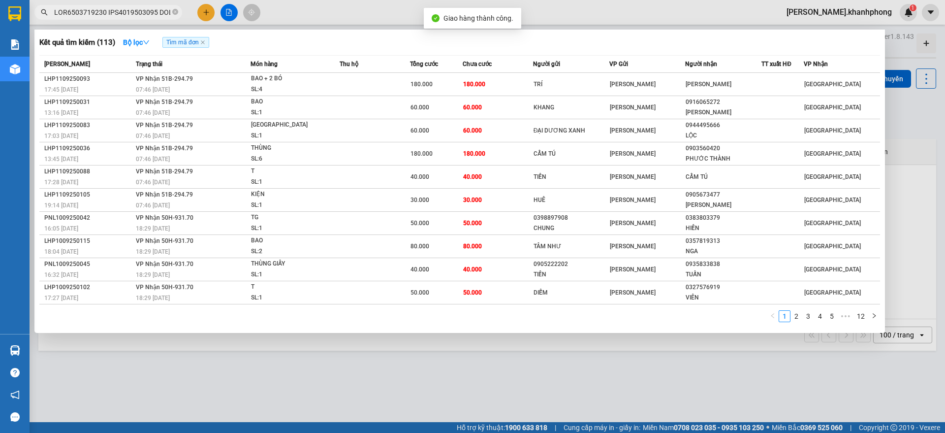
click at [112, 13] on input "text" at bounding box center [112, 12] width 116 height 11
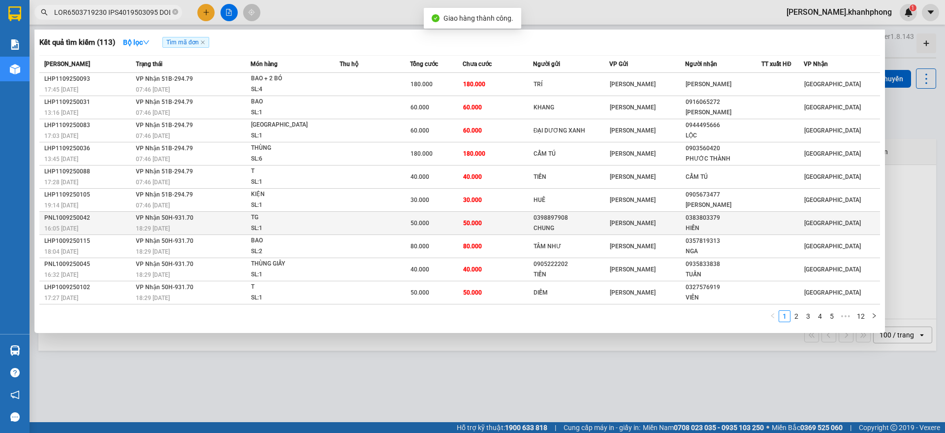
click at [111, 216] on div "PNL1009250042" at bounding box center [88, 218] width 89 height 10
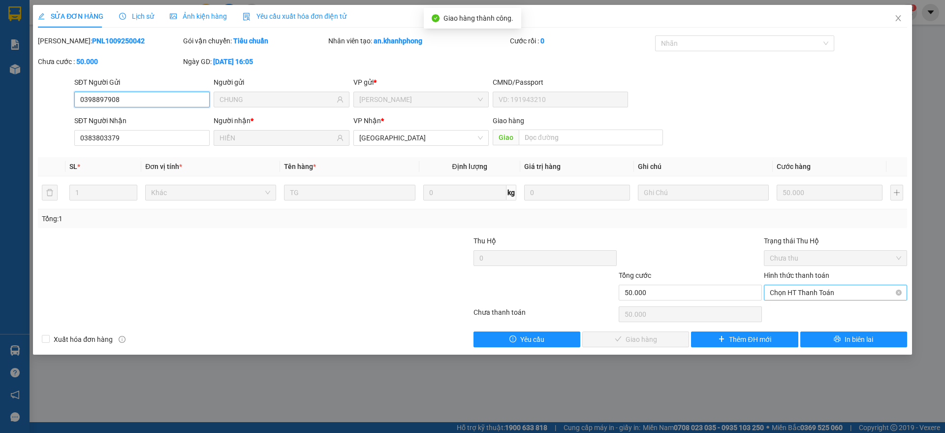
click at [798, 288] on span "Chọn HT Thanh Toán" at bounding box center [835, 292] width 131 height 15
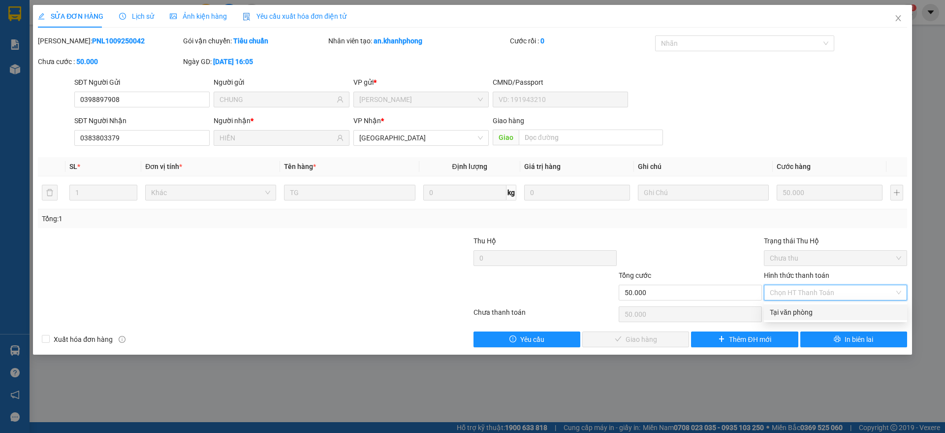
click at [781, 315] on div "Tại văn phòng" at bounding box center [835, 312] width 131 height 11
type input "0"
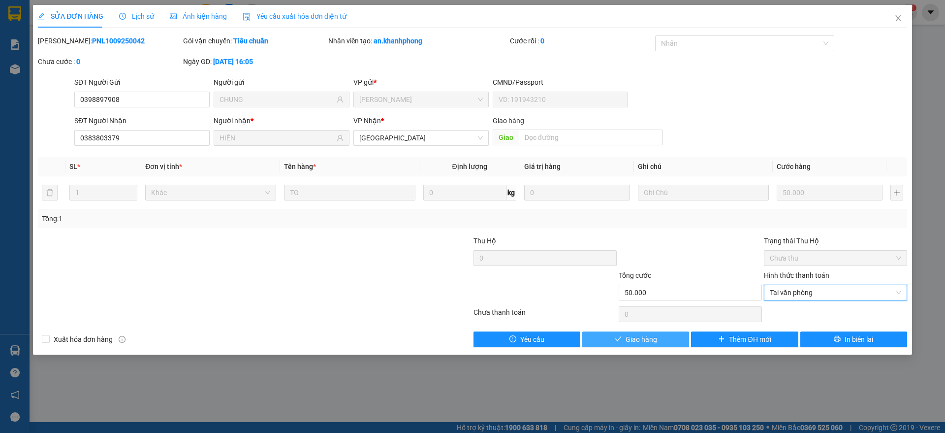
click at [654, 340] on span "Giao hàng" at bounding box center [641, 339] width 31 height 11
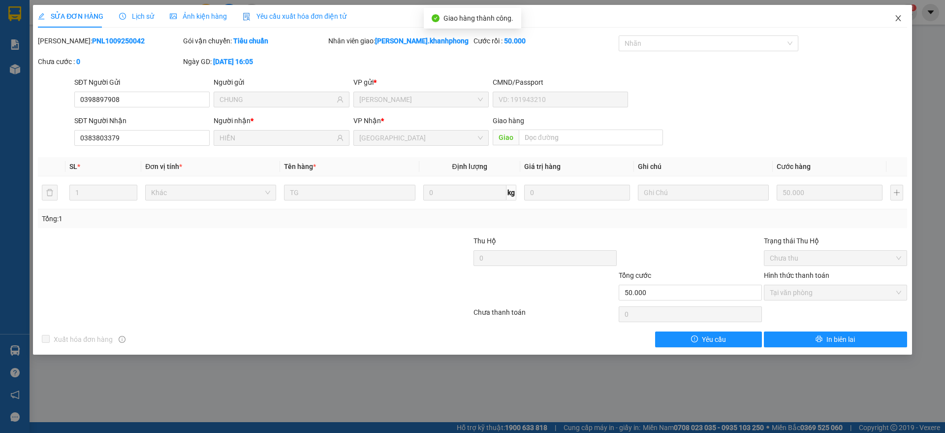
click at [898, 17] on icon "close" at bounding box center [898, 18] width 8 height 8
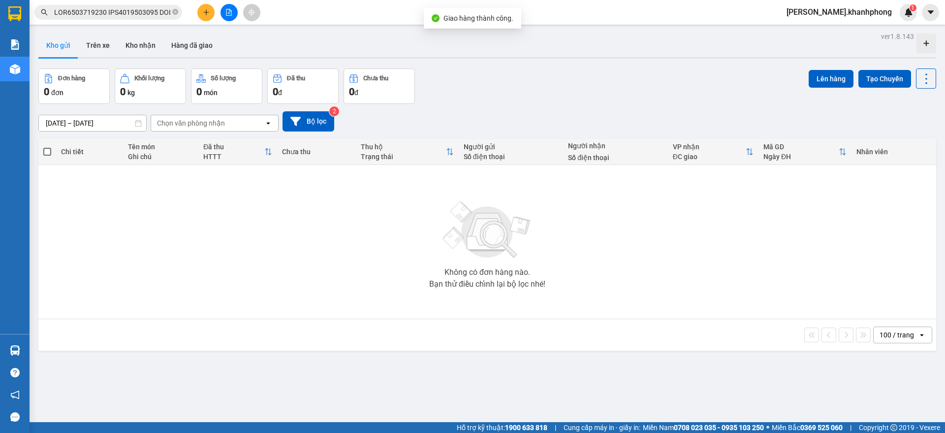
click at [121, 16] on input "text" at bounding box center [112, 12] width 116 height 11
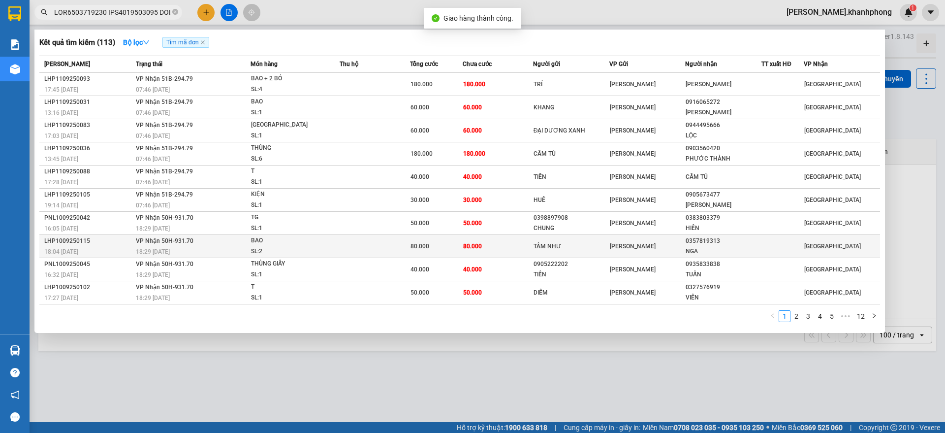
click at [109, 250] on div "18:04 [DATE]" at bounding box center [88, 251] width 89 height 11
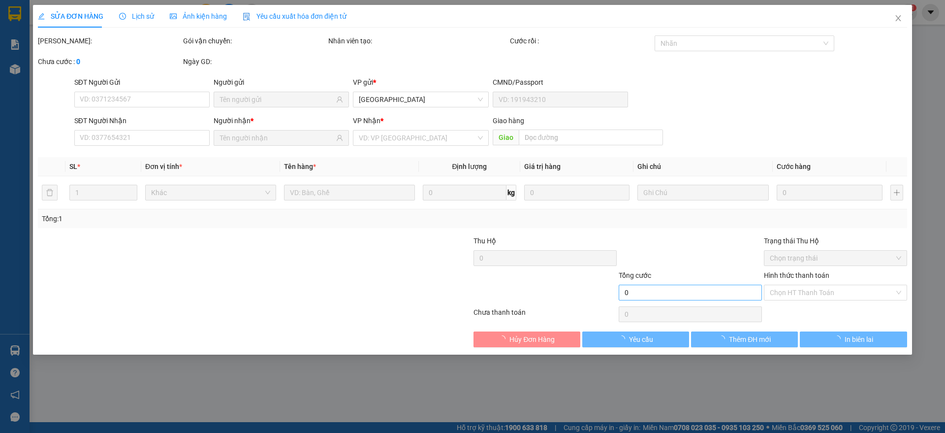
type input "TÂM NHƯ"
type input "0357819313"
type input "NGA"
type input "80.000"
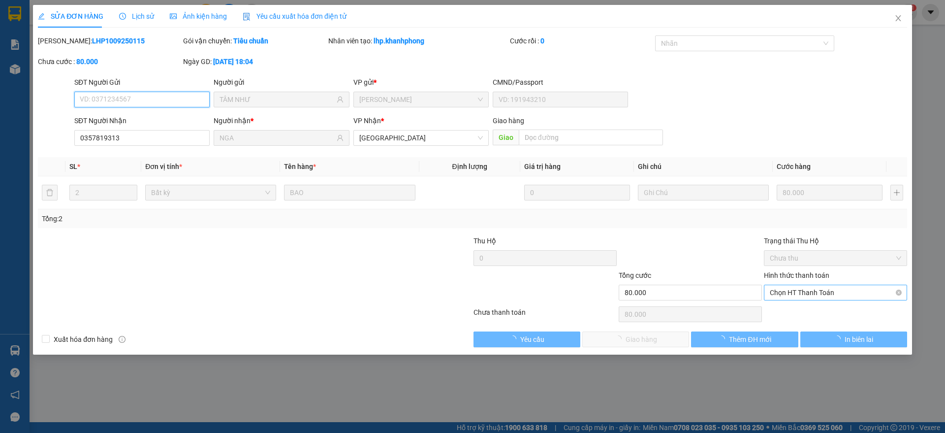
click at [790, 291] on span "Chọn HT Thanh Toán" at bounding box center [835, 292] width 131 height 15
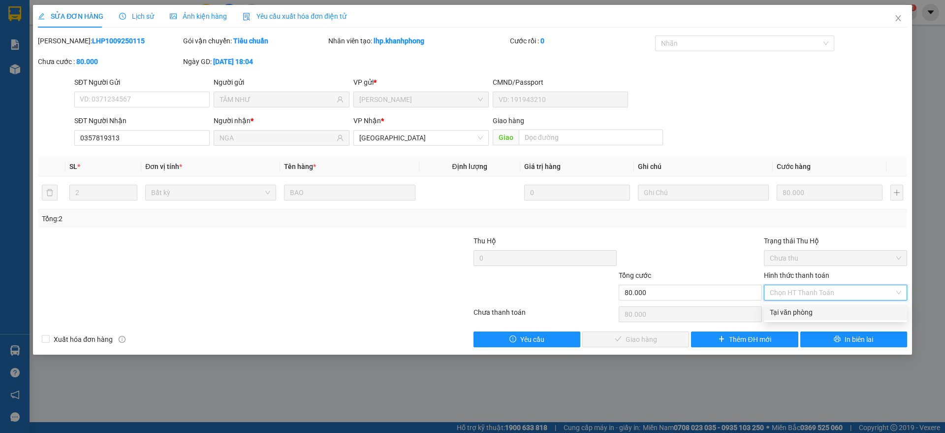
click at [795, 313] on div "Tại văn phòng" at bounding box center [835, 312] width 131 height 11
type input "0"
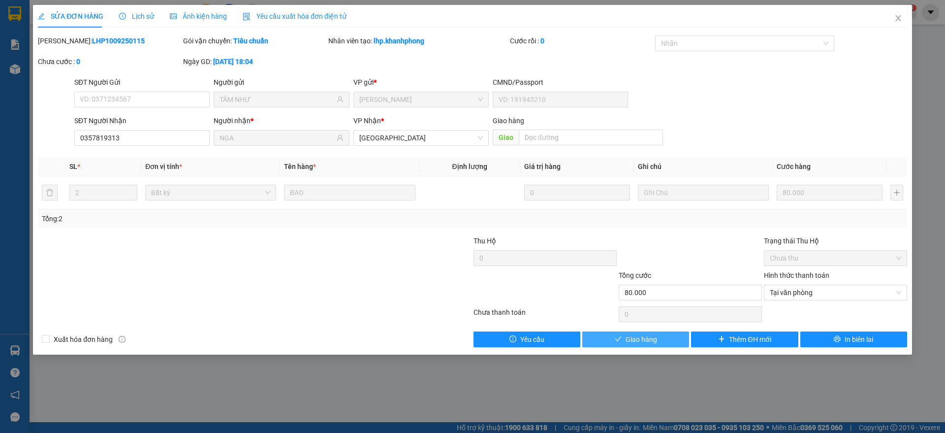
click at [647, 340] on span "Giao hàng" at bounding box center [641, 339] width 31 height 11
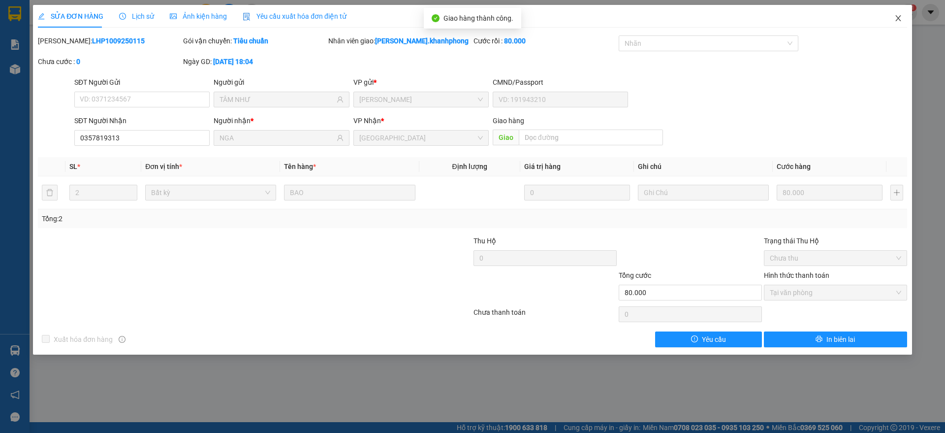
click at [902, 15] on span "Close" at bounding box center [898, 19] width 28 height 28
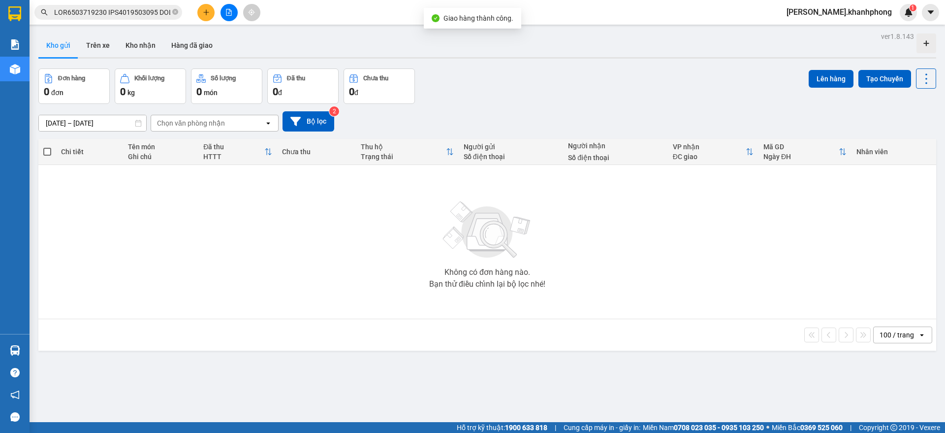
click at [137, 11] on input "text" at bounding box center [112, 12] width 116 height 11
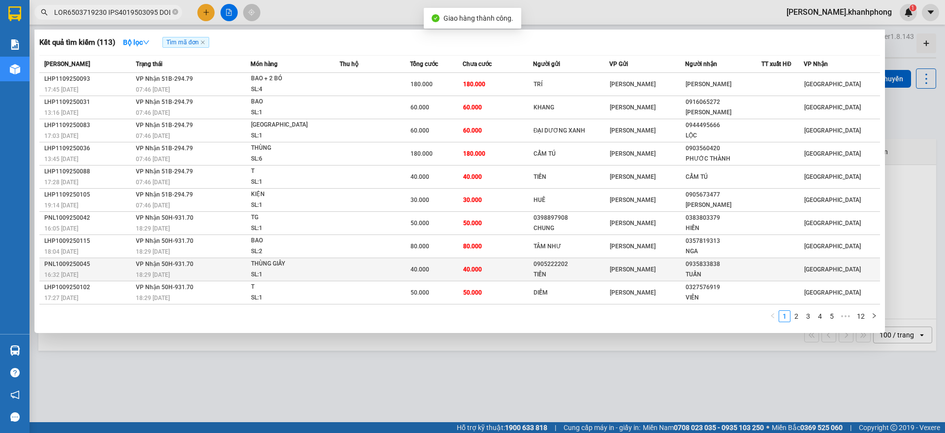
click at [103, 270] on div "16:32 [DATE]" at bounding box center [88, 274] width 89 height 11
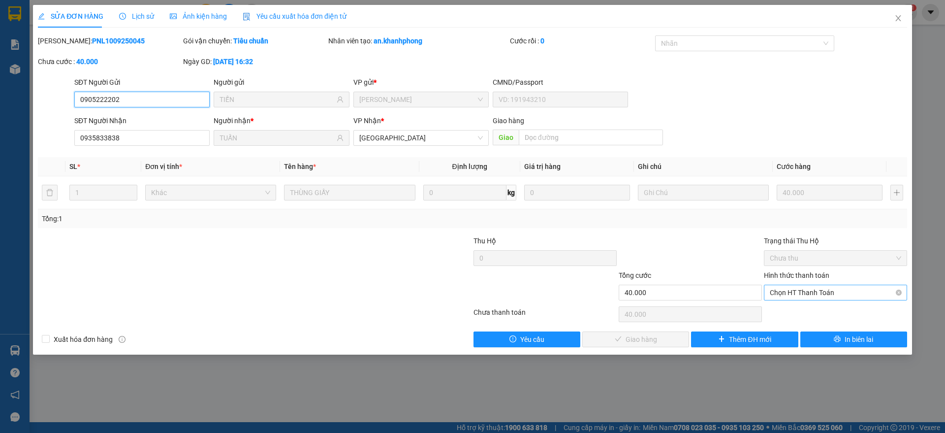
click at [812, 292] on span "Chọn HT Thanh Toán" at bounding box center [835, 292] width 131 height 15
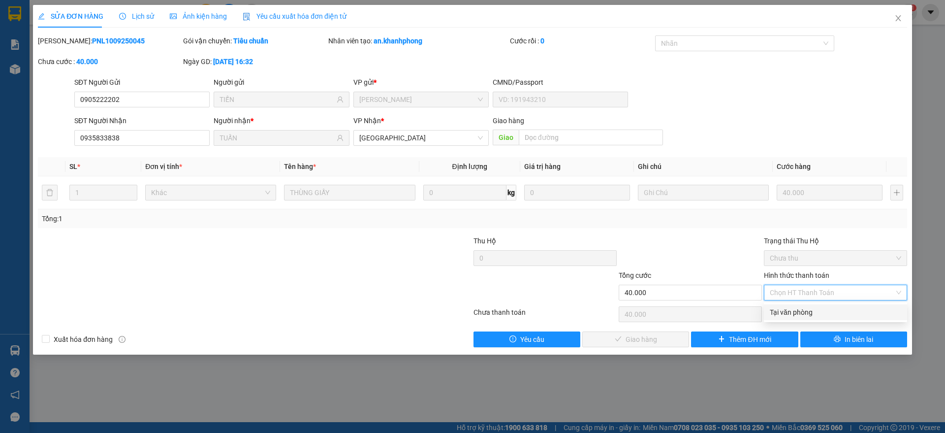
click at [793, 310] on div "Tại văn phòng" at bounding box center [835, 312] width 131 height 11
type input "0"
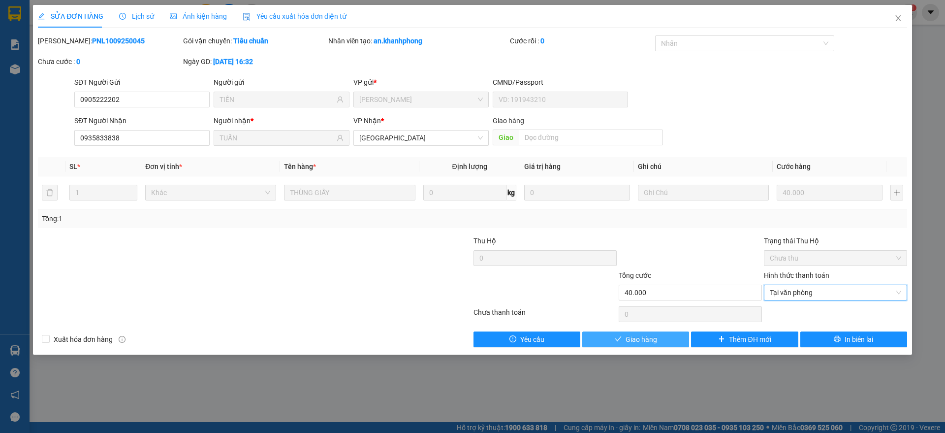
click at [628, 334] on span "Giao hàng" at bounding box center [641, 339] width 31 height 11
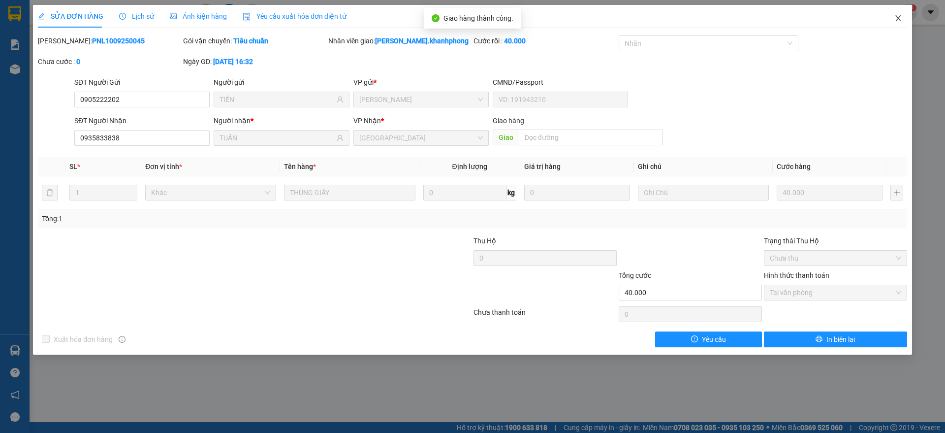
click at [901, 12] on span "Close" at bounding box center [898, 19] width 28 height 28
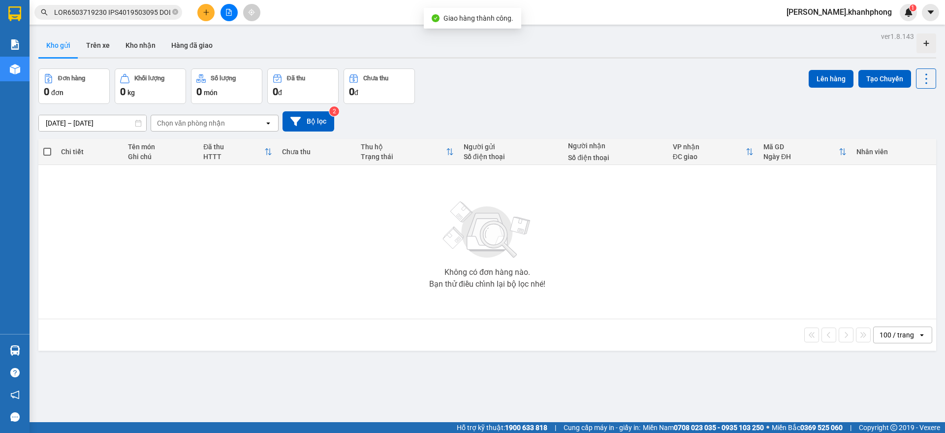
click at [114, 14] on input "text" at bounding box center [112, 12] width 116 height 11
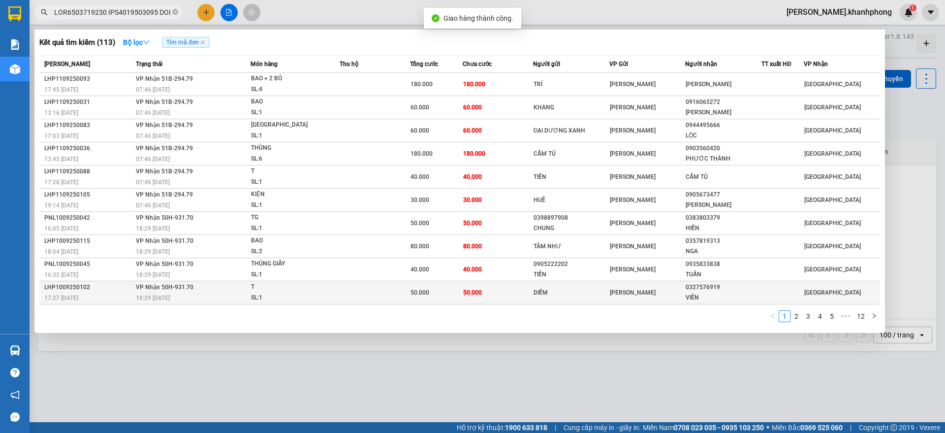
click at [111, 292] on div "17:27 [DATE]" at bounding box center [88, 297] width 89 height 11
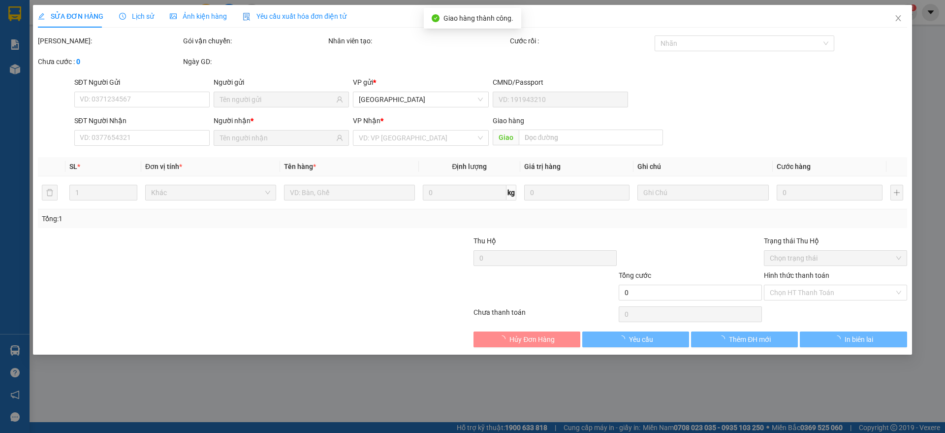
type input "DIỄM"
type input "0327576919"
type input "VIÊN"
type input "50.000"
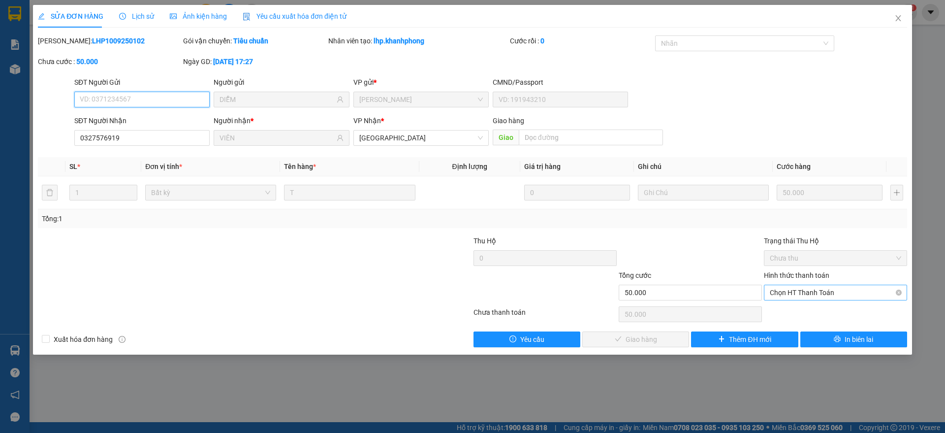
click at [811, 296] on span "Chọn HT Thanh Toán" at bounding box center [835, 292] width 131 height 15
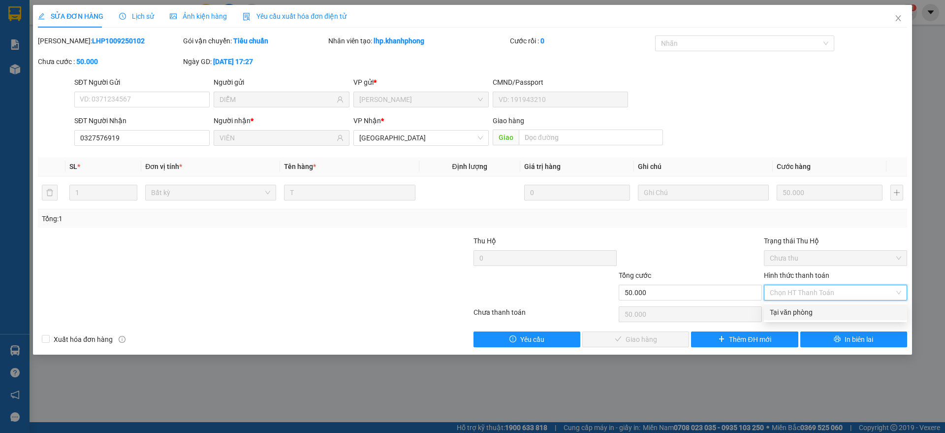
click at [802, 313] on div "Tại văn phòng" at bounding box center [835, 312] width 131 height 11
type input "0"
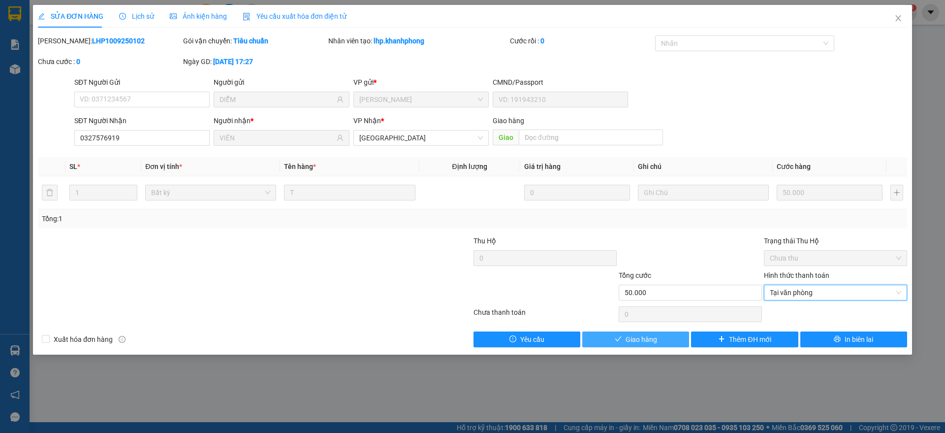
click at [627, 342] on span "Giao hàng" at bounding box center [641, 339] width 31 height 11
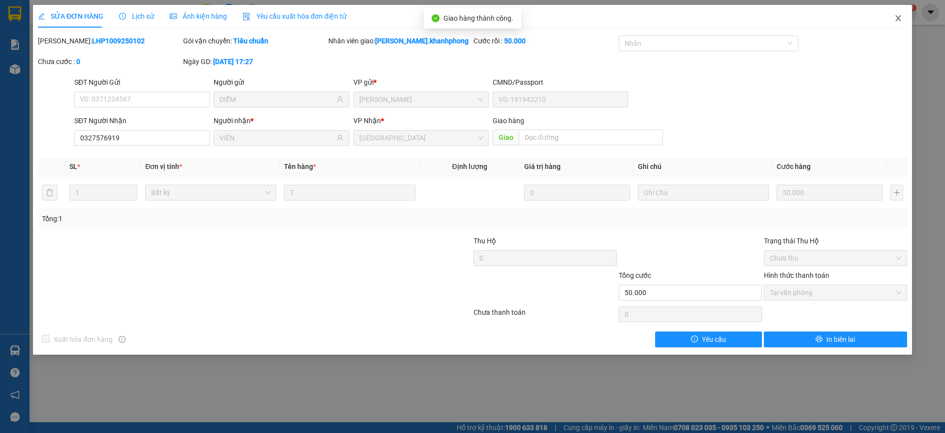
click at [900, 18] on icon "close" at bounding box center [898, 18] width 8 height 8
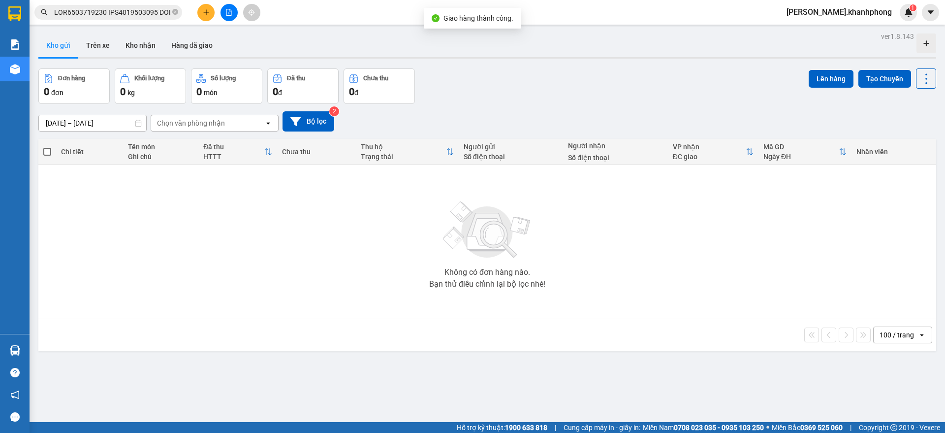
click at [102, 13] on input "text" at bounding box center [112, 12] width 116 height 11
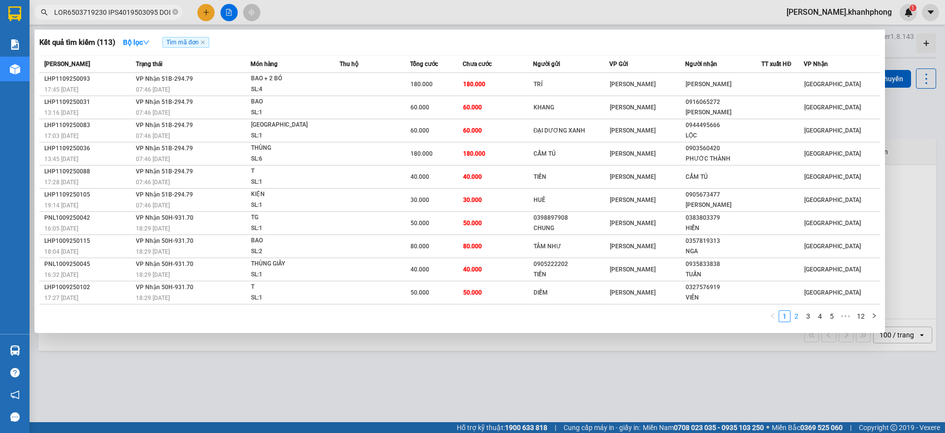
click at [797, 315] on link "2" at bounding box center [796, 316] width 11 height 11
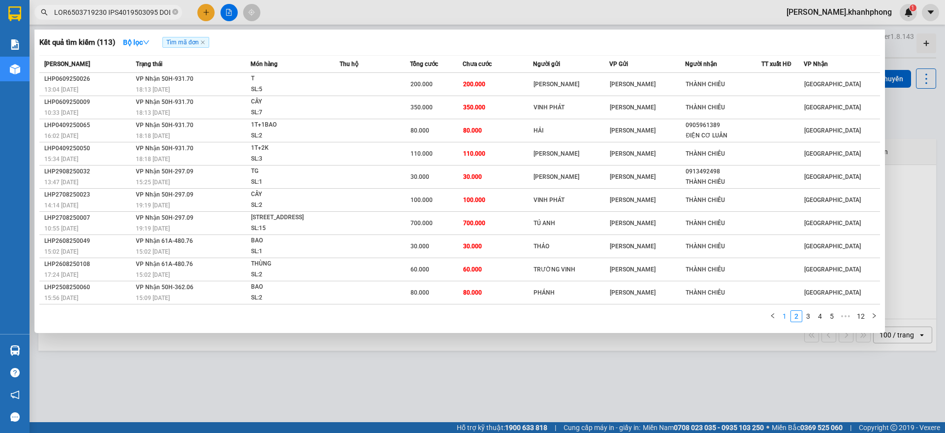
click at [785, 319] on link "1" at bounding box center [784, 316] width 11 height 11
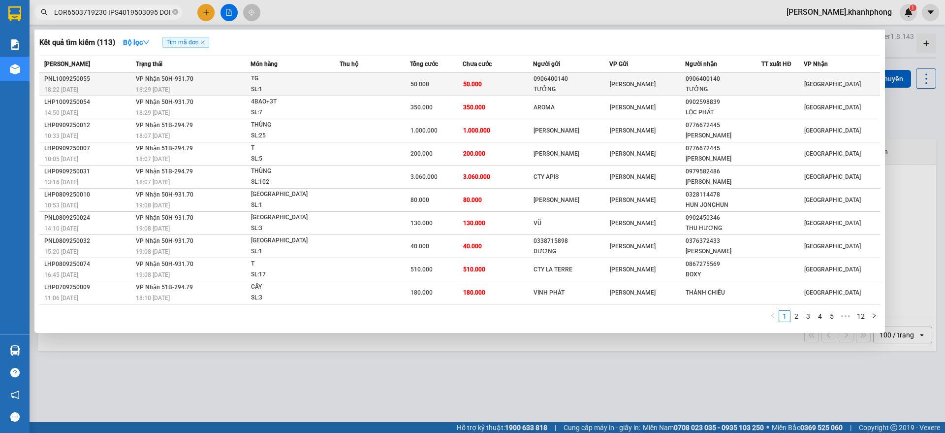
click at [462, 81] on div "50.000" at bounding box center [436, 84] width 52 height 11
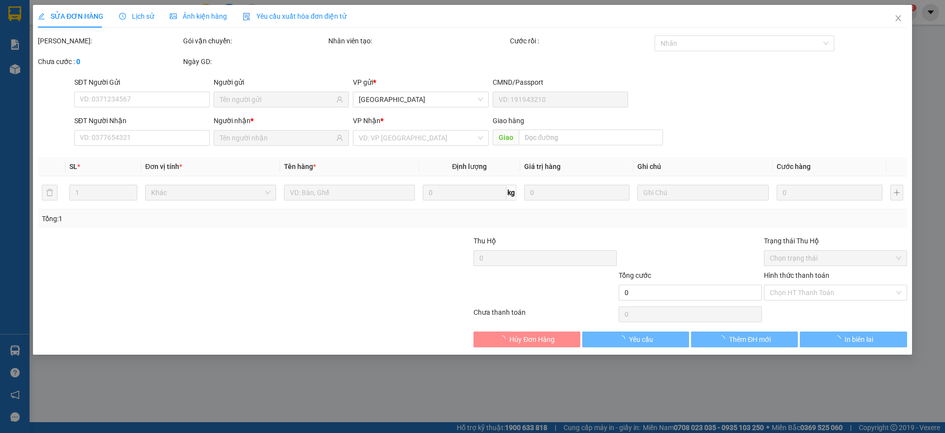
type input "0906400140"
type input "TƯỞNG"
type input "0906400140"
type input "TƯỞNG"
type input "50.000"
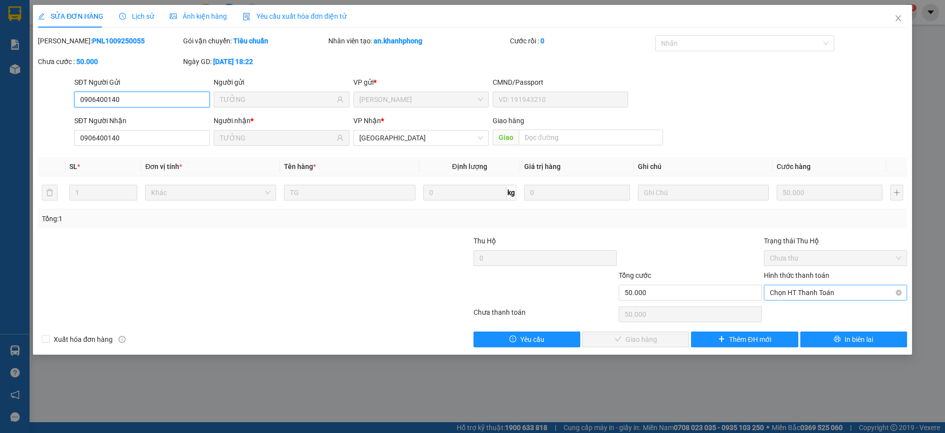
click at [840, 297] on span "Chọn HT Thanh Toán" at bounding box center [835, 292] width 131 height 15
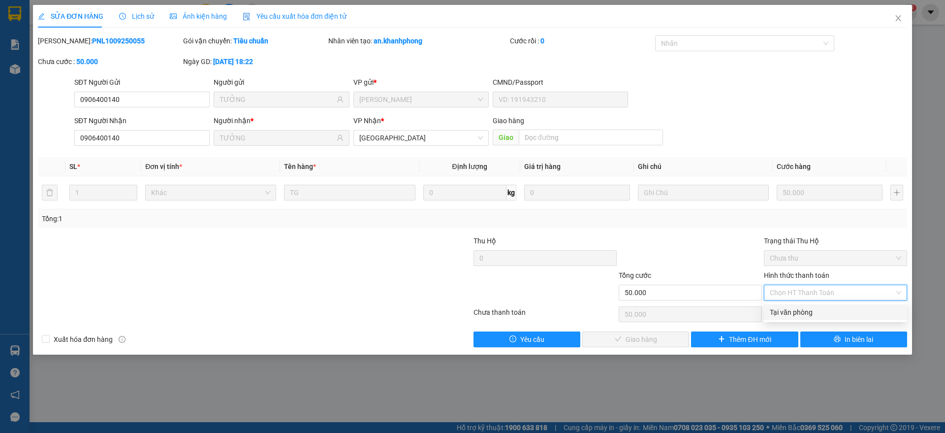
click at [802, 316] on div "Tại văn phòng" at bounding box center [835, 312] width 131 height 11
type input "0"
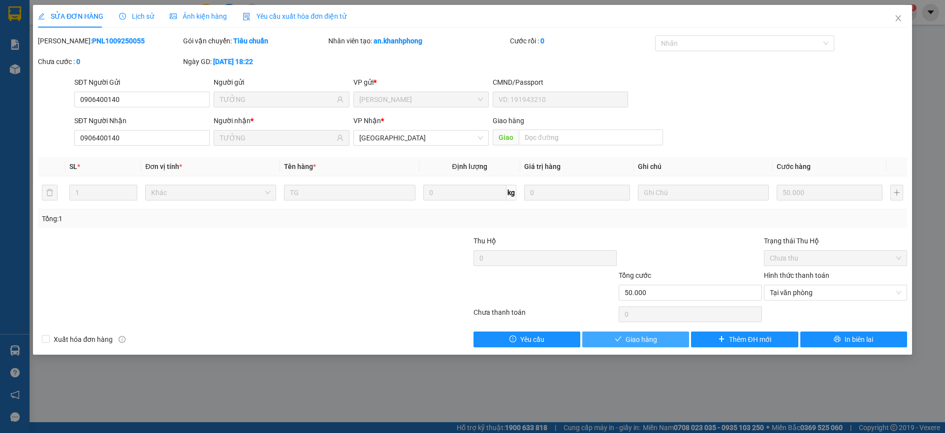
click at [627, 332] on button "Giao hàng" at bounding box center [635, 339] width 107 height 16
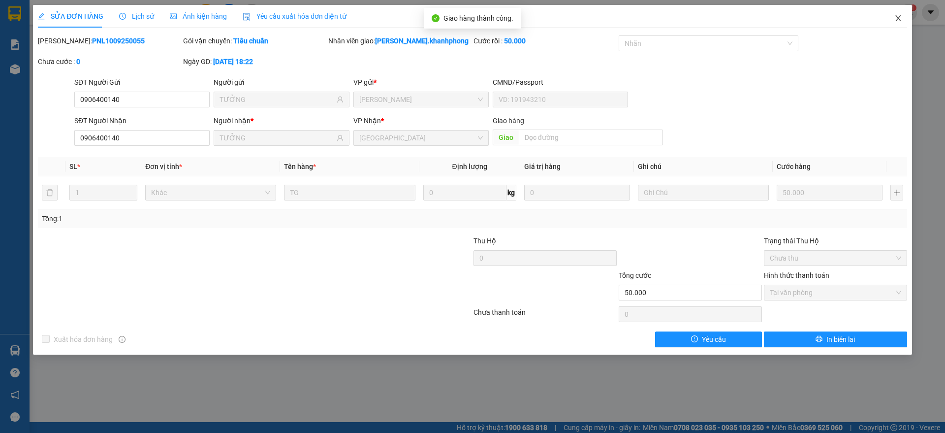
click at [902, 13] on span "Close" at bounding box center [898, 19] width 28 height 28
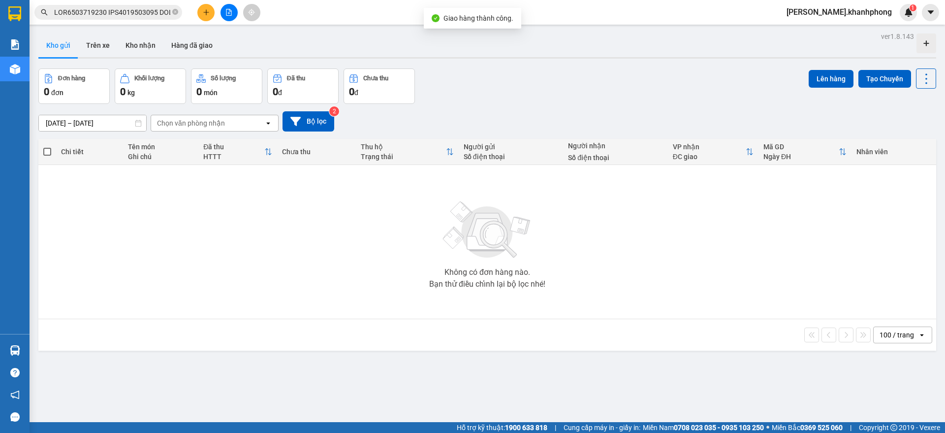
click at [124, 12] on input "text" at bounding box center [112, 12] width 116 height 11
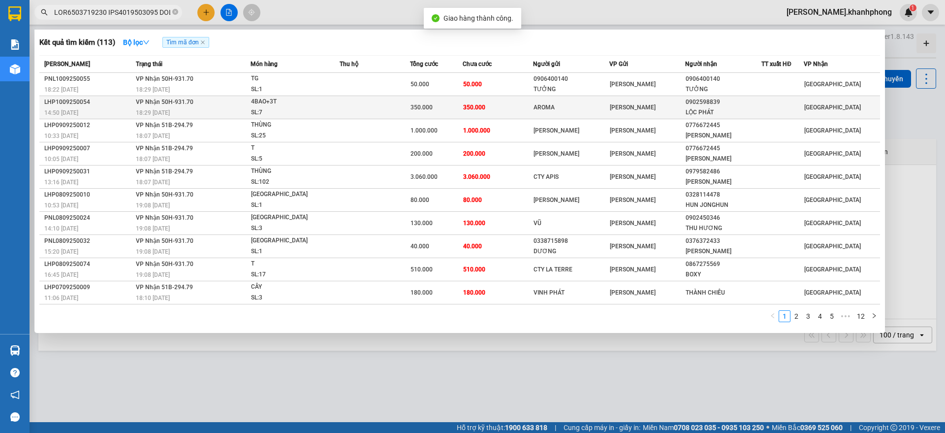
click at [186, 102] on span "VP Nhận 50H-931.70" at bounding box center [165, 101] width 58 height 7
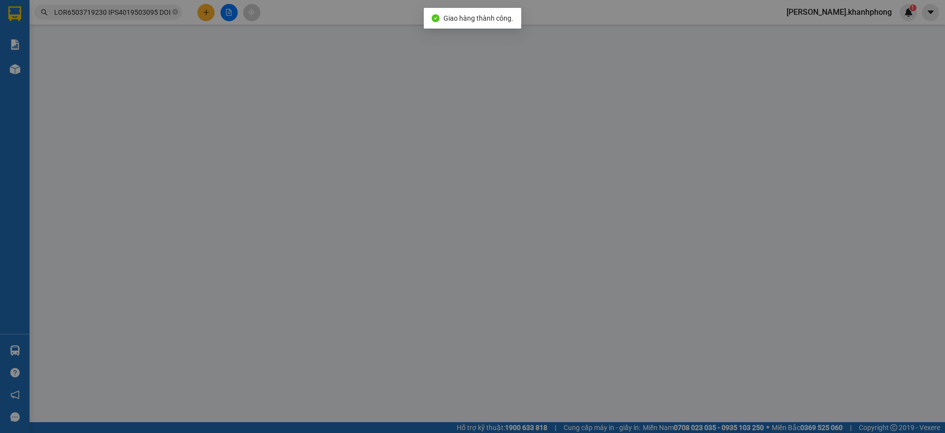
type input "AROMA"
type input "0902598839"
type input "LỘC PHÁT"
type input "350.000"
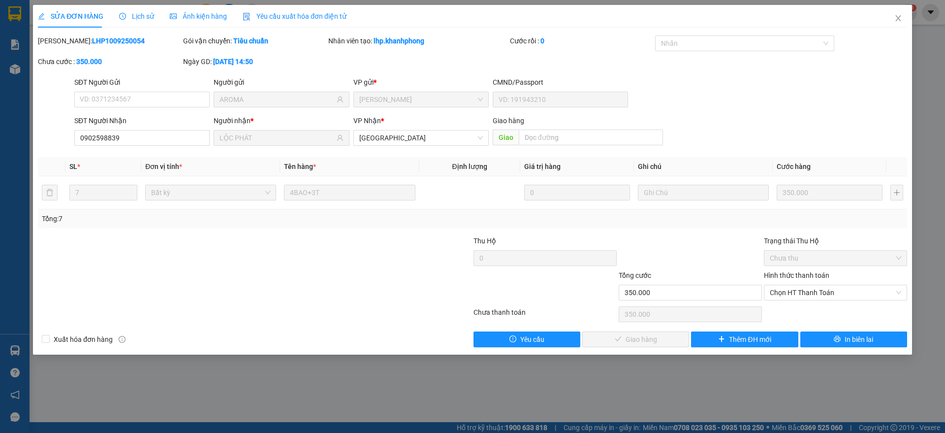
click at [791, 282] on div "Hình thức thanh toán" at bounding box center [835, 277] width 143 height 15
click at [789, 294] on span "Chọn HT Thanh Toán" at bounding box center [835, 292] width 131 height 15
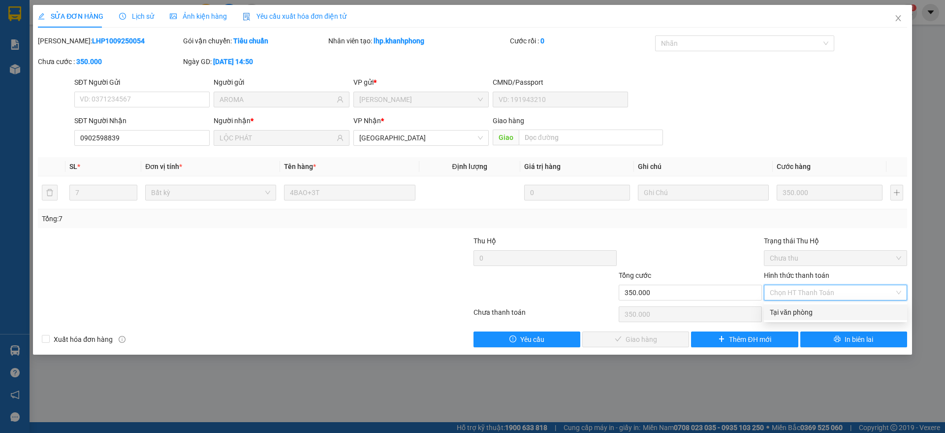
drag, startPoint x: 789, startPoint y: 312, endPoint x: 753, endPoint y: 318, distance: 37.5
click at [789, 311] on div "Tại văn phòng" at bounding box center [835, 312] width 131 height 11
type input "0"
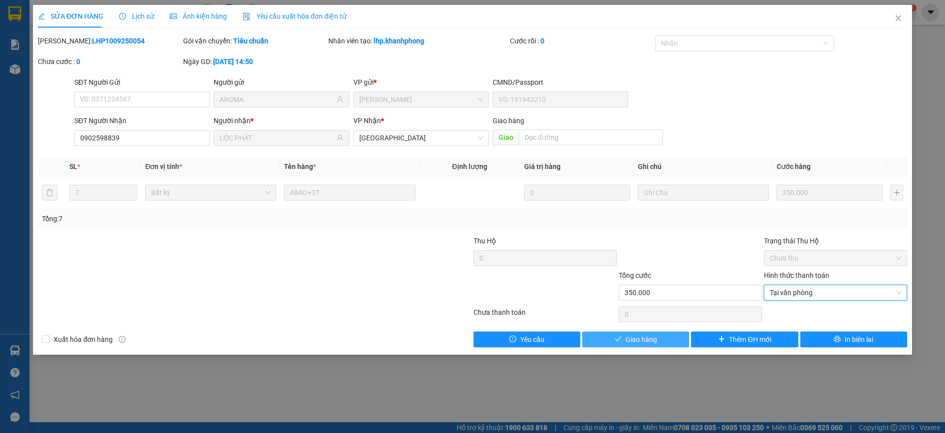
drag, startPoint x: 636, startPoint y: 336, endPoint x: 641, endPoint y: 324, distance: 12.2
click at [636, 336] on span "Giao hàng" at bounding box center [641, 339] width 31 height 11
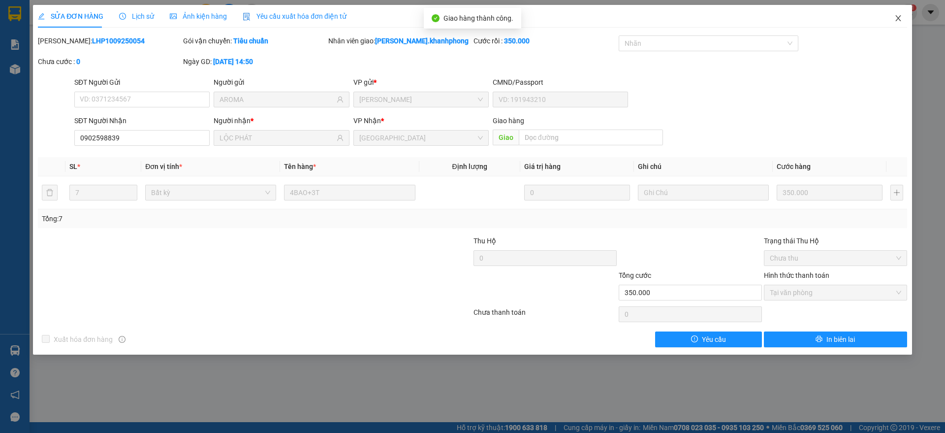
click at [897, 14] on icon "close" at bounding box center [898, 18] width 8 height 8
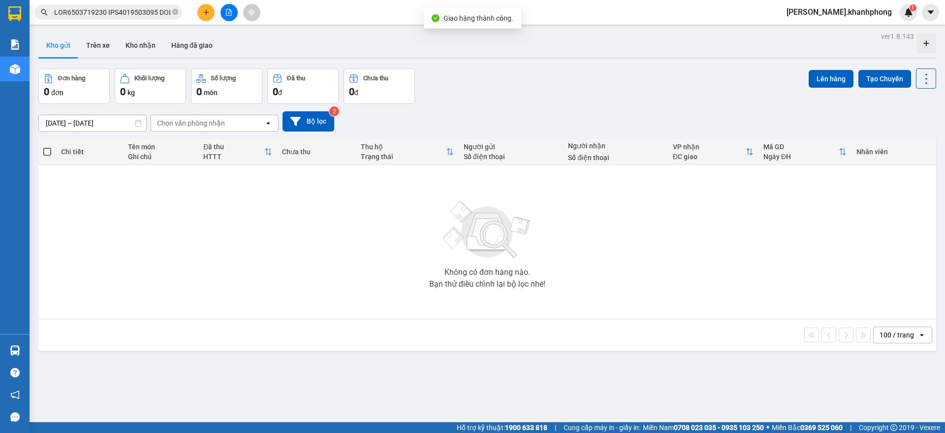
click at [132, 13] on input "text" at bounding box center [112, 12] width 116 height 11
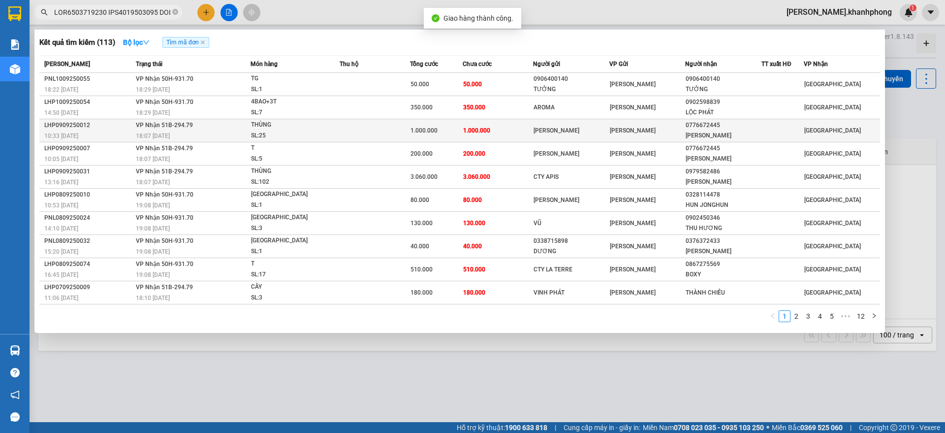
click at [119, 134] on div "10:33 - 09/09" at bounding box center [88, 135] width 89 height 11
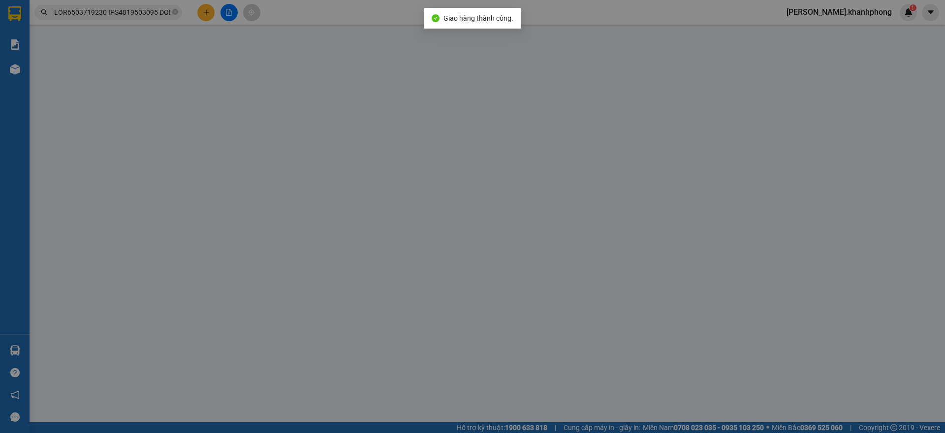
type input "HUỲNH ANH"
type input "0776672445"
type input "MINH ĐẠT"
type input "1.000.000"
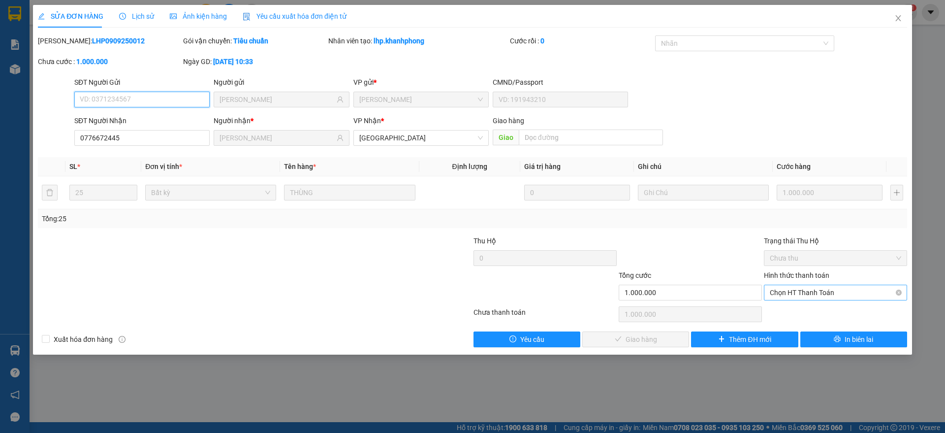
click at [812, 294] on span "Chọn HT Thanh Toán" at bounding box center [835, 292] width 131 height 15
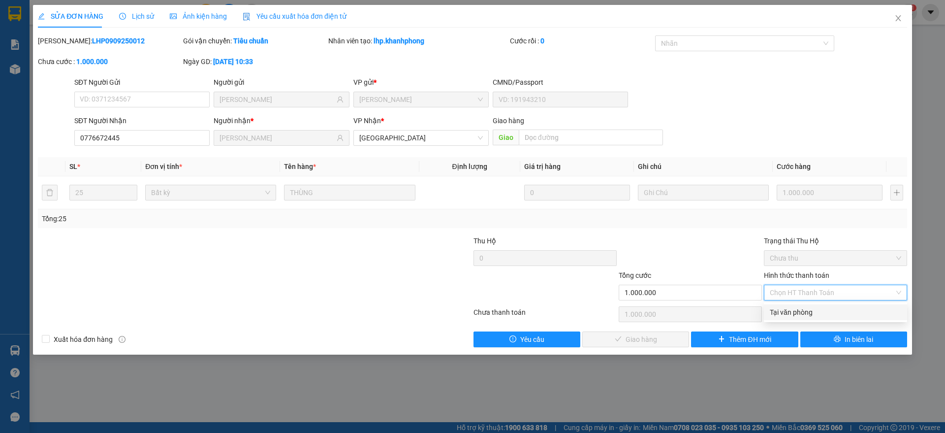
click at [795, 314] on div "Tại văn phòng" at bounding box center [835, 312] width 131 height 11
type input "0"
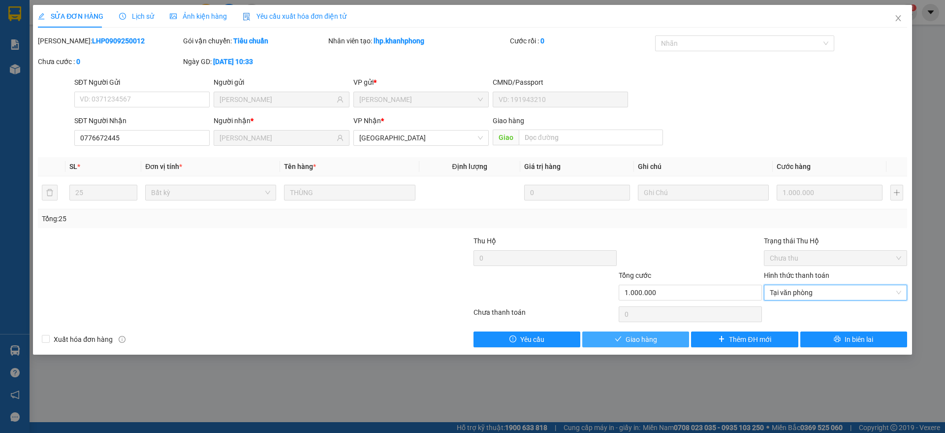
click at [628, 334] on span "Giao hàng" at bounding box center [641, 339] width 31 height 11
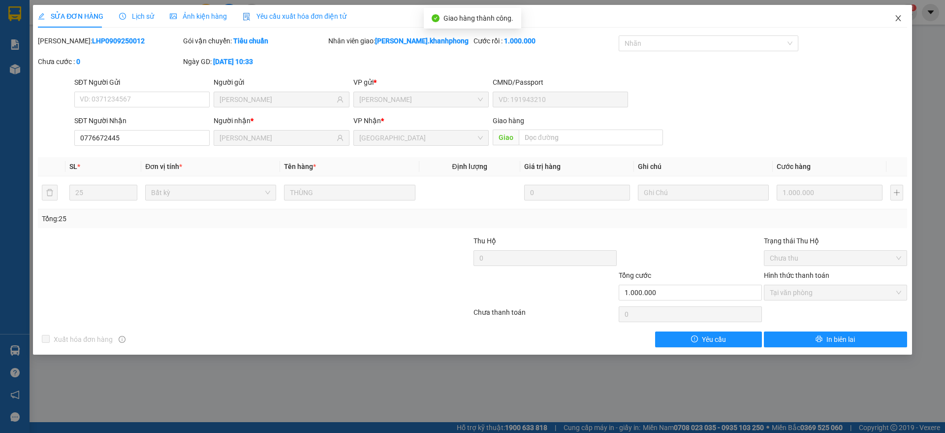
click at [903, 13] on span "Close" at bounding box center [898, 19] width 28 height 28
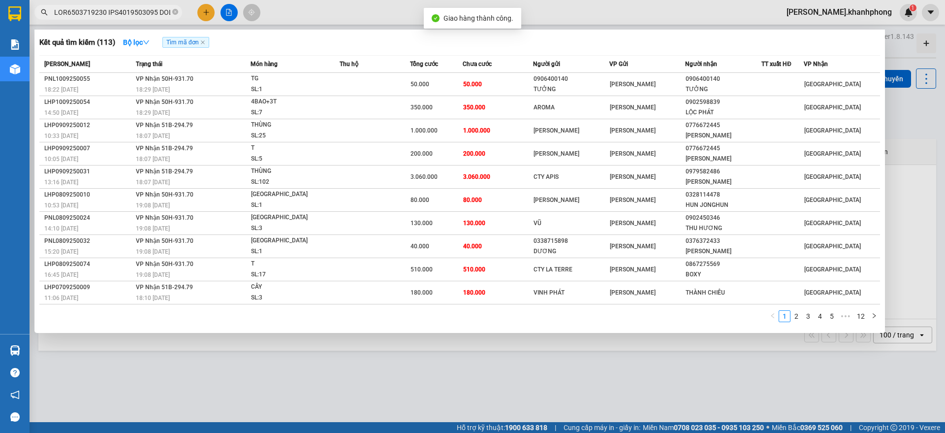
click at [103, 12] on input "text" at bounding box center [112, 12] width 116 height 11
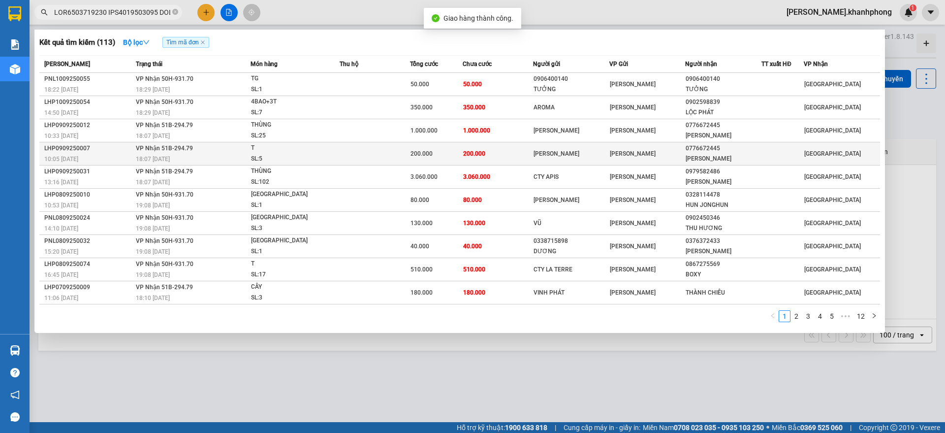
click at [105, 150] on div "LHP0909250007" at bounding box center [88, 148] width 89 height 10
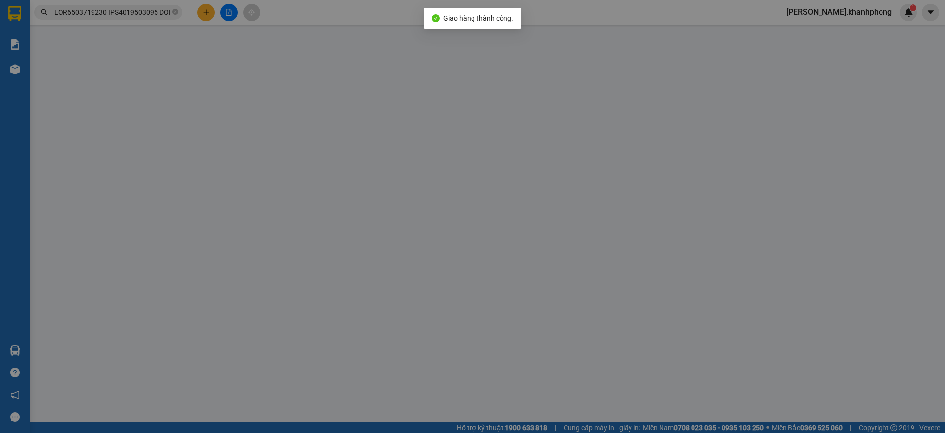
type input "HUỲNH ANH"
type input "0776672445"
type input "MINH ĐẠT"
type input "200.000"
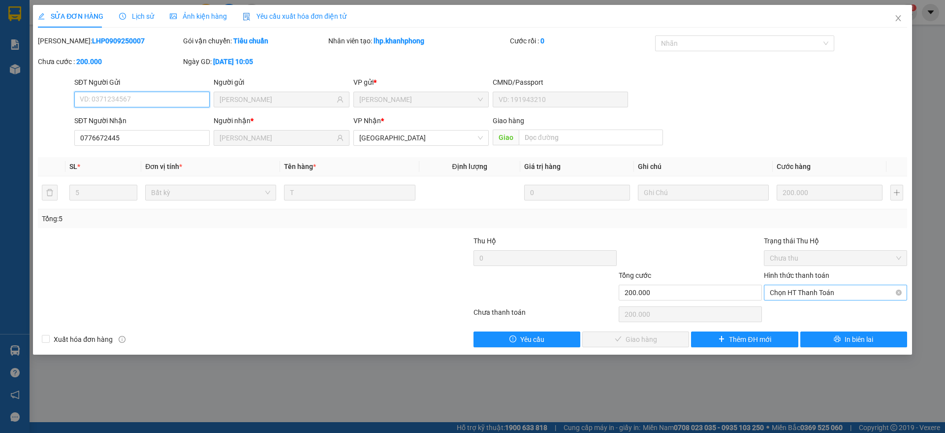
click at [823, 293] on span "Chọn HT Thanh Toán" at bounding box center [835, 292] width 131 height 15
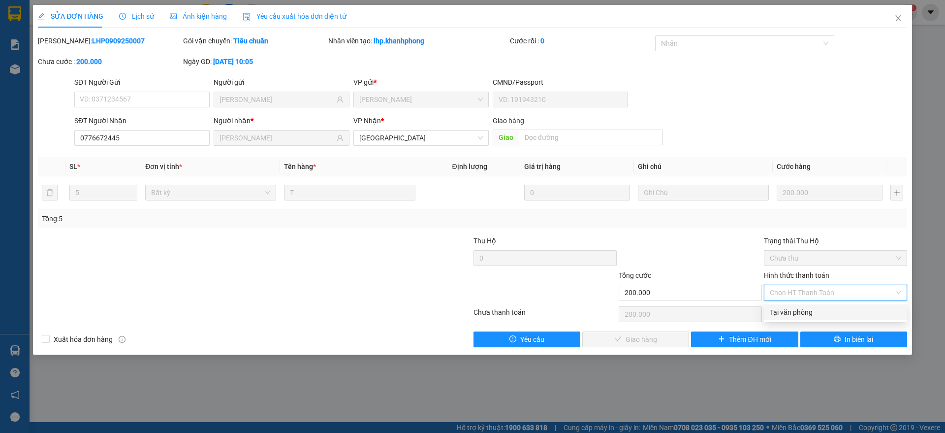
click at [790, 309] on div "Tại văn phòng" at bounding box center [835, 312] width 131 height 11
type input "0"
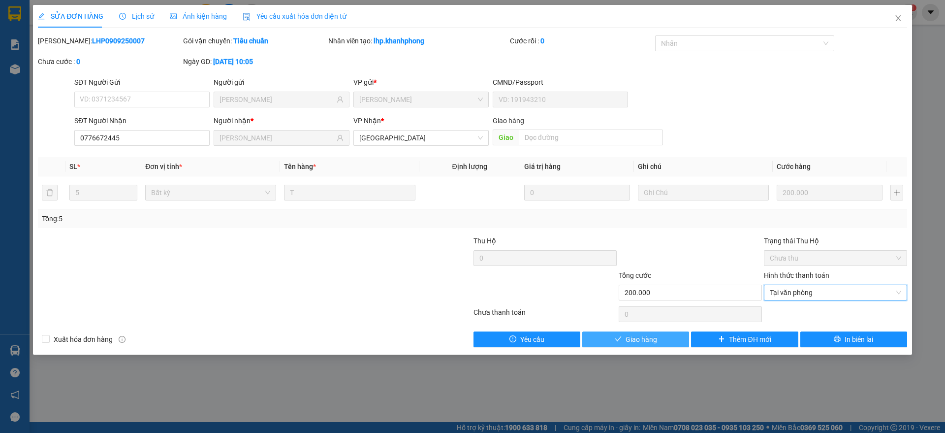
click at [617, 338] on icon "check" at bounding box center [618, 338] width 7 height 7
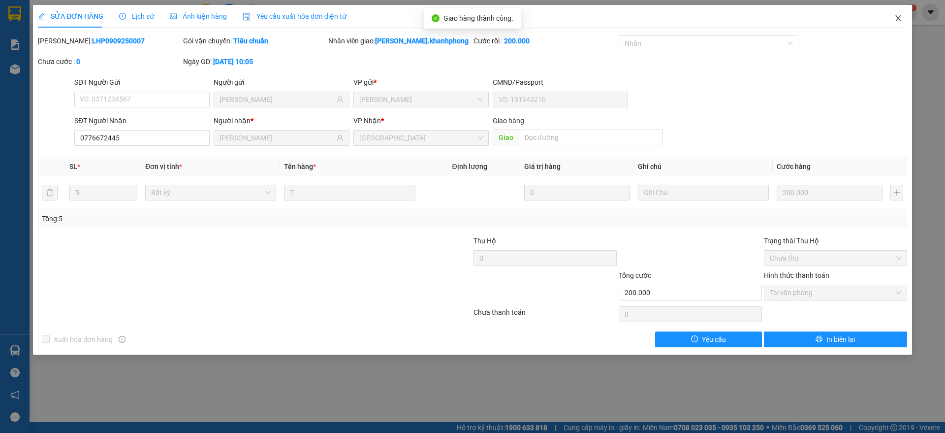
drag, startPoint x: 900, startPoint y: 13, endPoint x: 582, endPoint y: 26, distance: 318.7
click at [901, 13] on span "Close" at bounding box center [898, 19] width 28 height 28
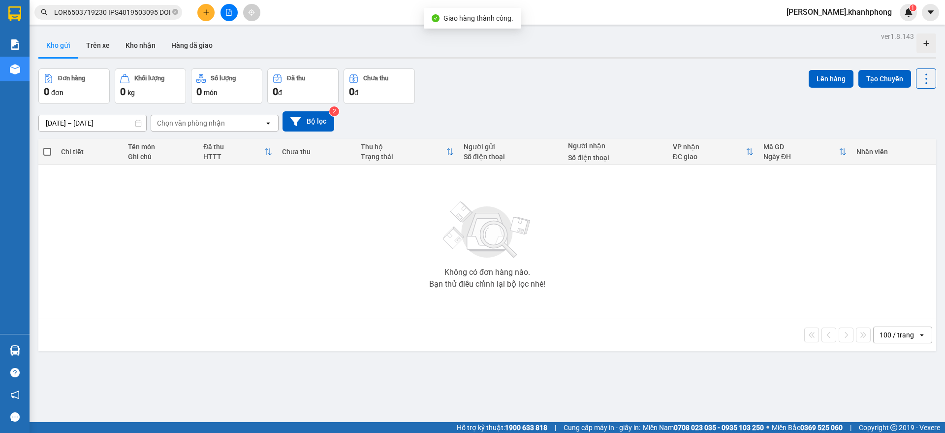
click at [97, 13] on input "text" at bounding box center [112, 12] width 116 height 11
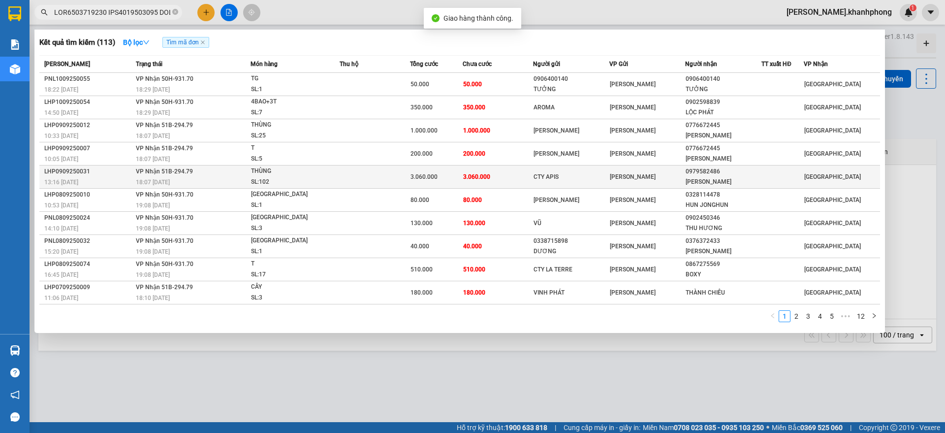
click at [110, 175] on div "LHP0909250031" at bounding box center [88, 171] width 89 height 10
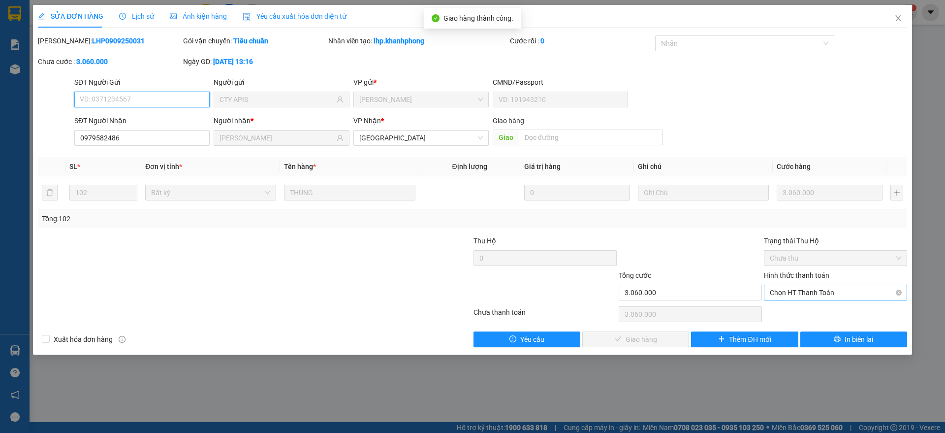
click at [790, 296] on span "Chọn HT Thanh Toán" at bounding box center [835, 292] width 131 height 15
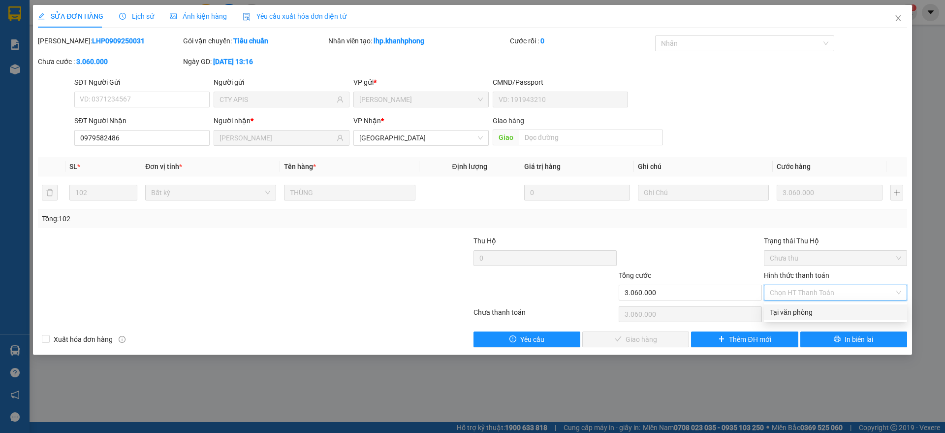
click at [784, 312] on div "Tại văn phòng" at bounding box center [835, 312] width 131 height 11
type input "0"
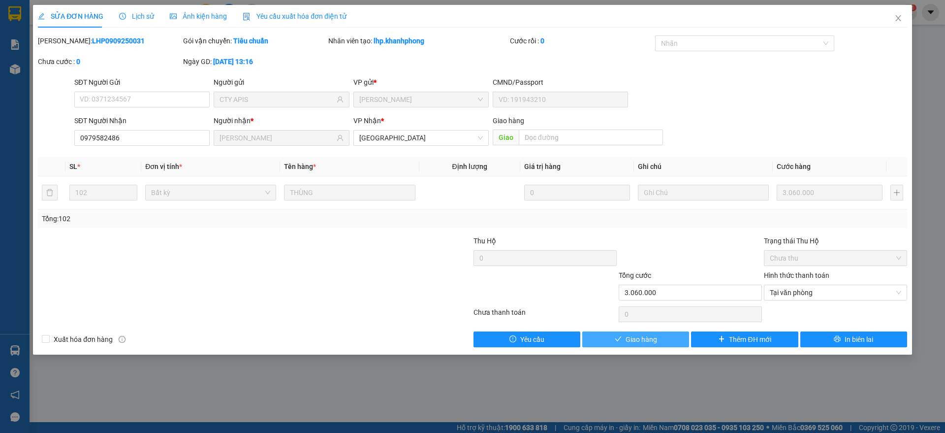
drag, startPoint x: 653, startPoint y: 337, endPoint x: 798, endPoint y: 99, distance: 278.5
click at [652, 336] on span "Giao hàng" at bounding box center [641, 339] width 31 height 11
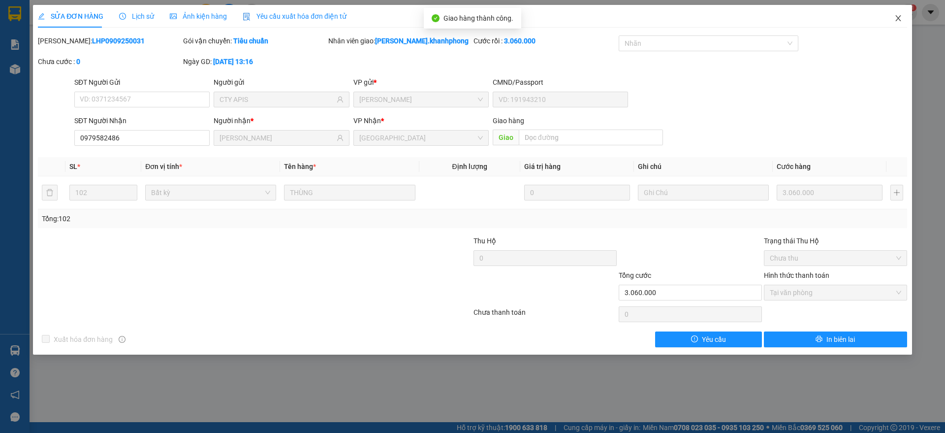
click at [898, 19] on icon "close" at bounding box center [897, 18] width 5 height 6
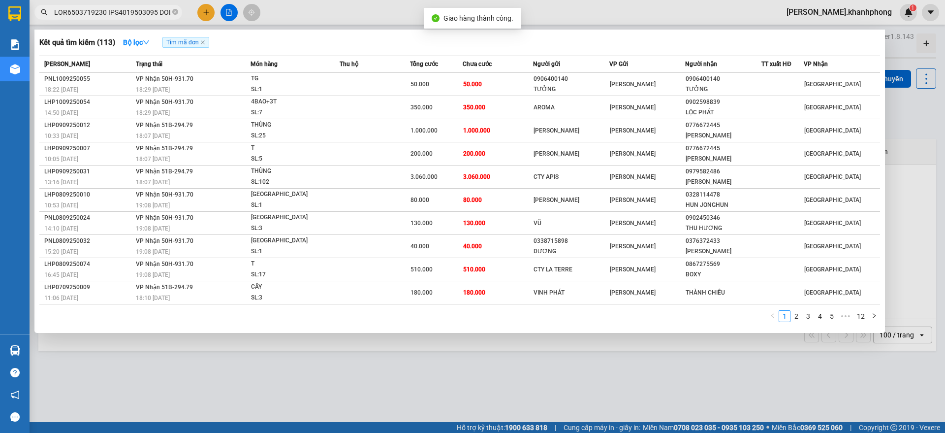
click at [105, 10] on input "text" at bounding box center [112, 12] width 116 height 11
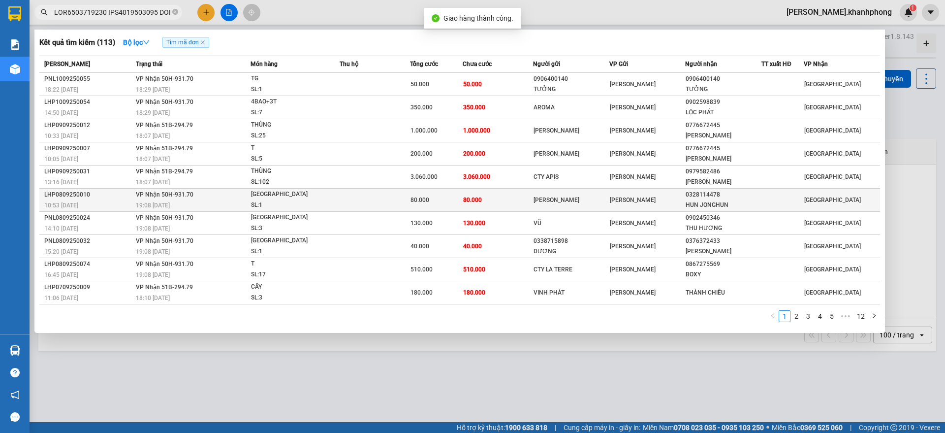
click at [102, 200] on div "10:53 - 08/09" at bounding box center [88, 205] width 89 height 11
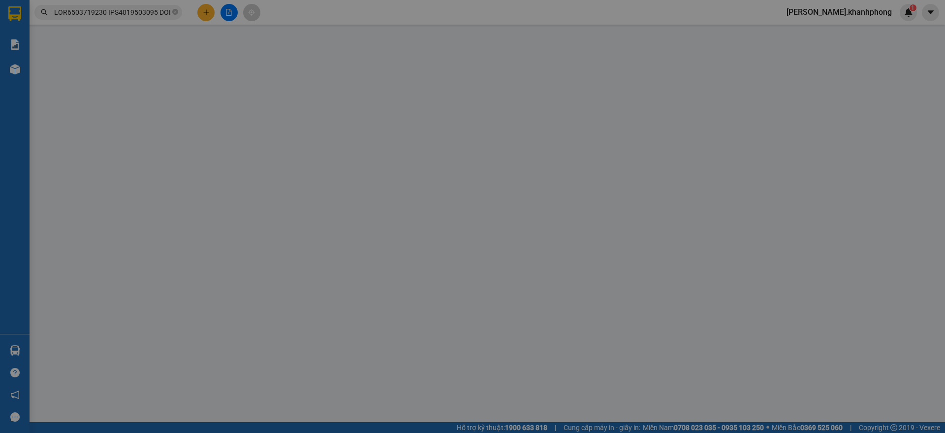
type input "KIM CHI"
type input "0328114478"
type input "HUN JONGHUN"
type input "80.000"
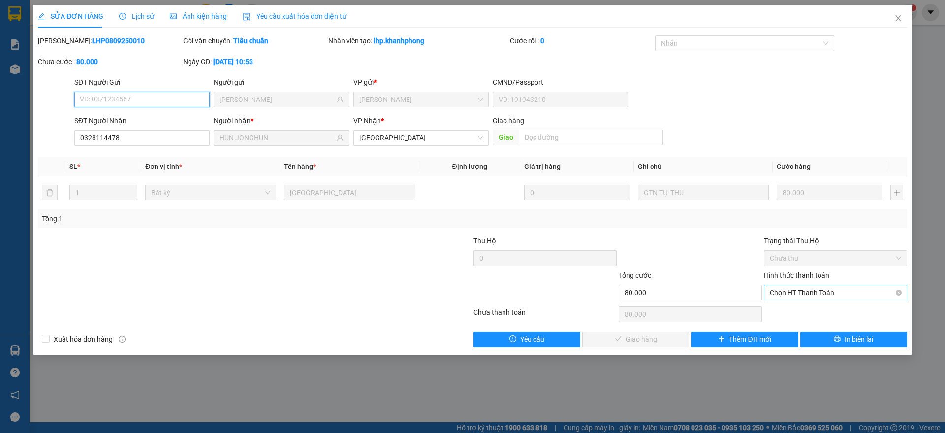
click at [814, 293] on span "Chọn HT Thanh Toán" at bounding box center [835, 292] width 131 height 15
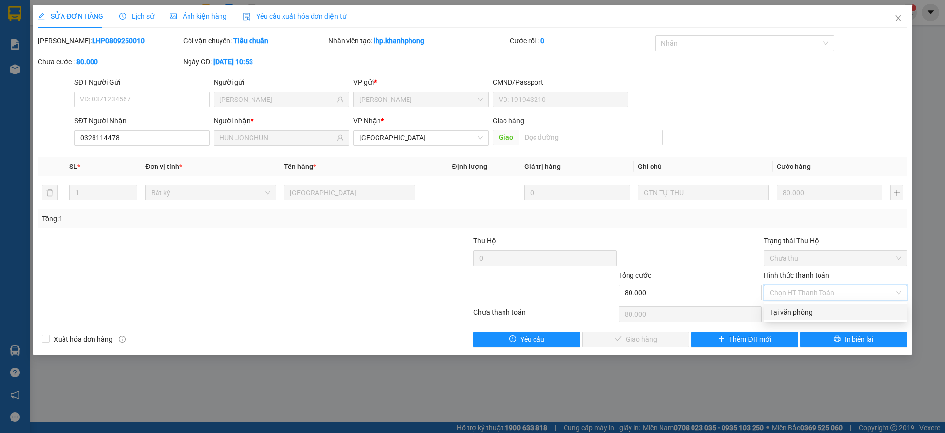
click at [794, 309] on div "Tại văn phòng" at bounding box center [835, 312] width 131 height 11
type input "0"
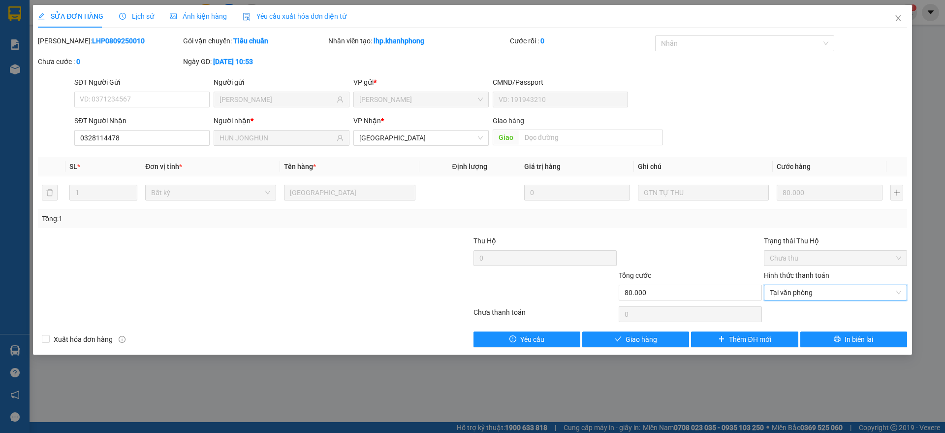
click at [650, 328] on div "Total Paid Fee 0 Total UnPaid Fee 80.000 Cash Collection Total Fee Mã ĐH: LHP08…" at bounding box center [472, 191] width 869 height 312
click at [651, 332] on button "Giao hàng" at bounding box center [635, 339] width 107 height 16
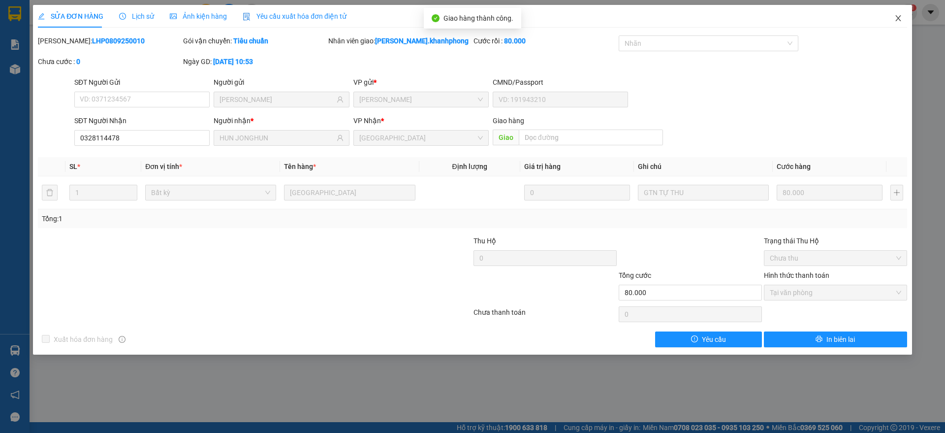
click at [898, 15] on icon "close" at bounding box center [898, 18] width 8 height 8
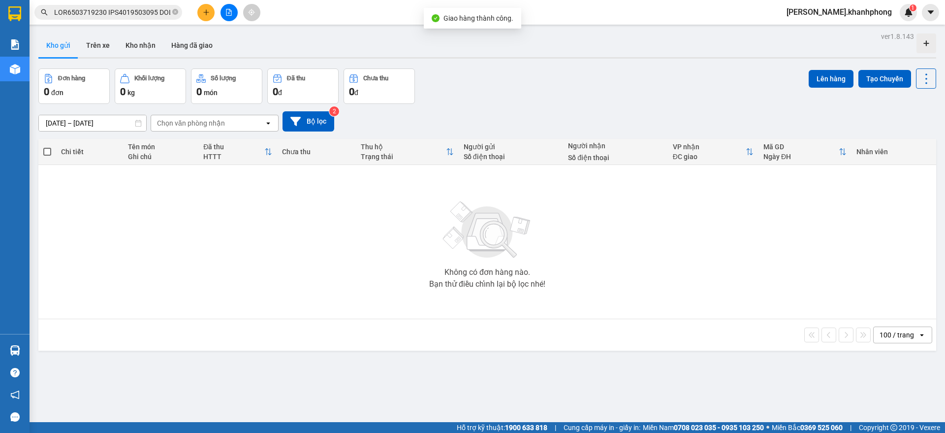
click at [131, 15] on input "text" at bounding box center [112, 12] width 116 height 11
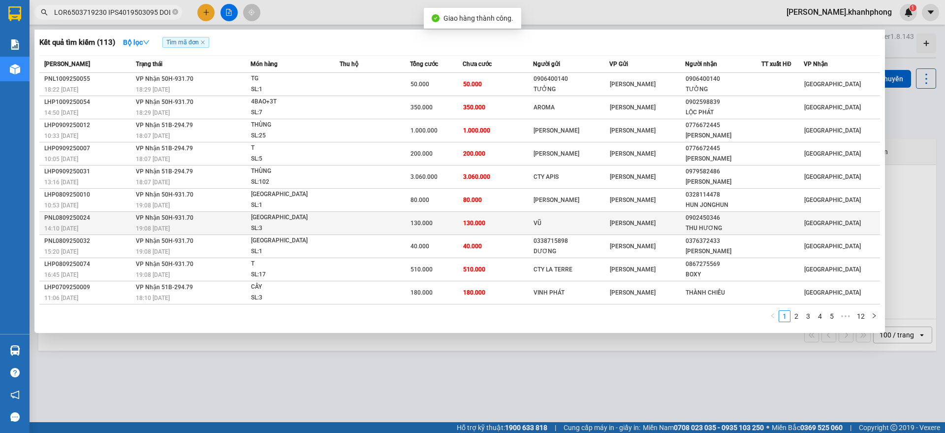
click at [106, 221] on div "PNL0809250024" at bounding box center [88, 218] width 89 height 10
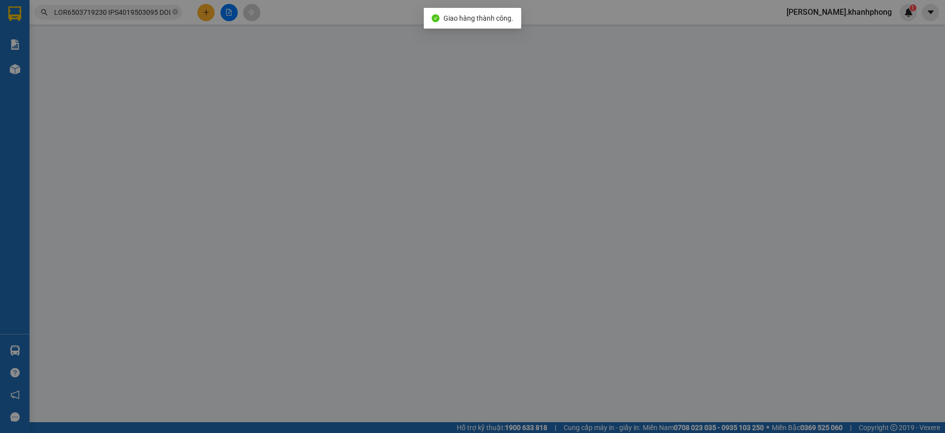
type input "VŨ"
type input "0902450346"
type input "THU HƯƠNG"
type input "130.000"
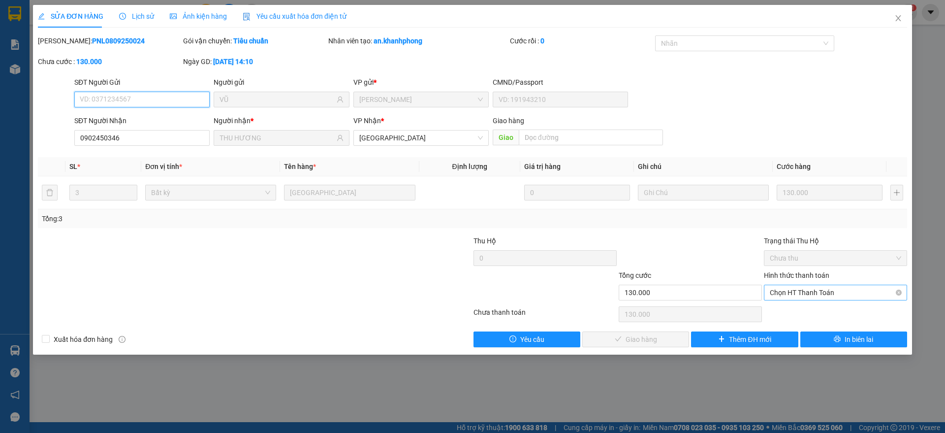
click at [793, 294] on span "Chọn HT Thanh Toán" at bounding box center [835, 292] width 131 height 15
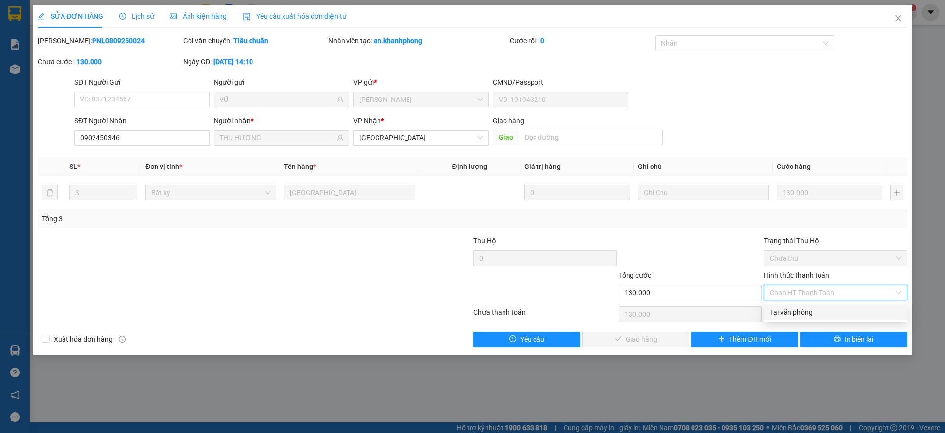
click at [785, 314] on div "Tại văn phòng" at bounding box center [835, 312] width 131 height 11
type input "0"
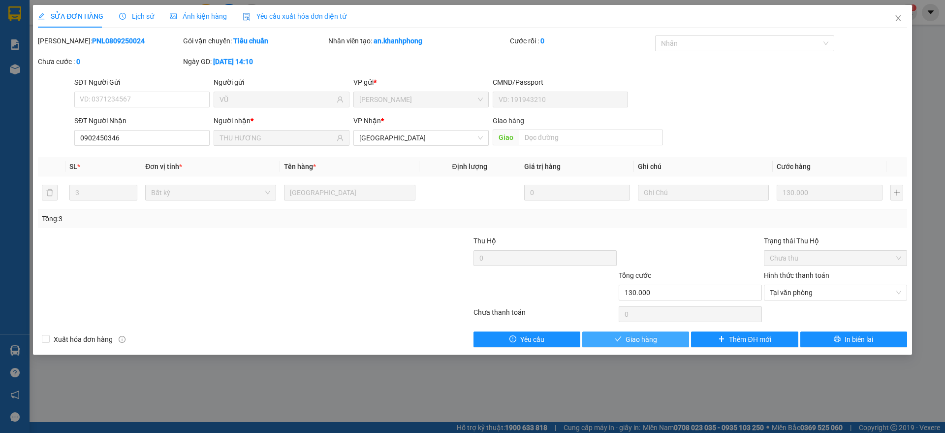
click at [612, 337] on button "Giao hàng" at bounding box center [635, 339] width 107 height 16
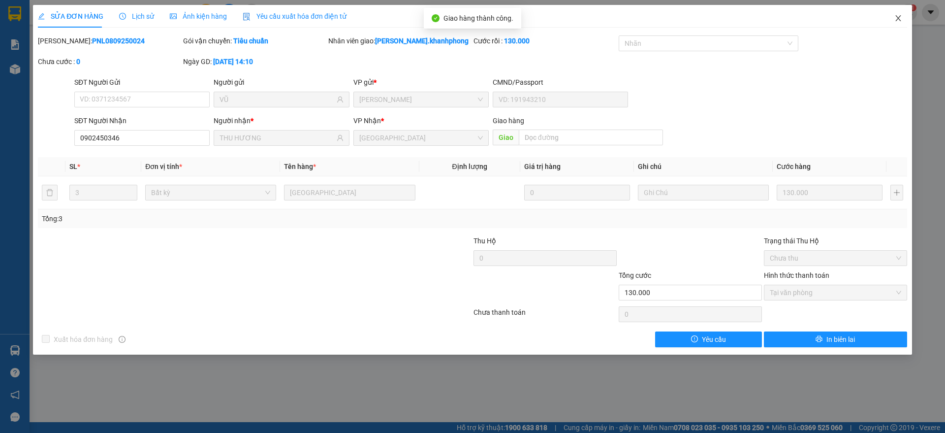
click at [895, 20] on icon "close" at bounding box center [898, 18] width 8 height 8
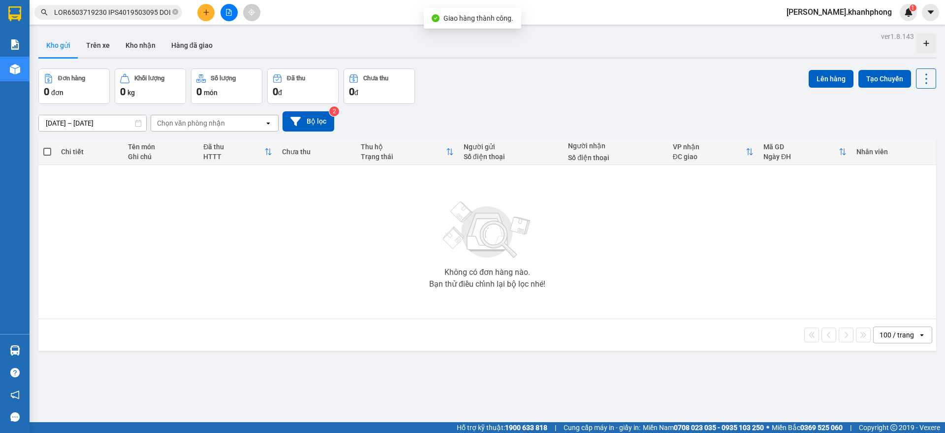
click at [106, 10] on input "text" at bounding box center [112, 12] width 116 height 11
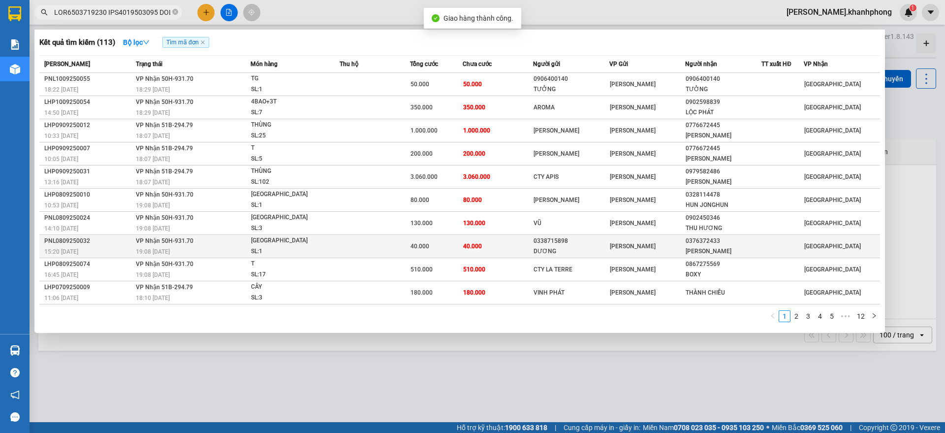
click at [120, 242] on div "PNL0809250032" at bounding box center [88, 241] width 89 height 10
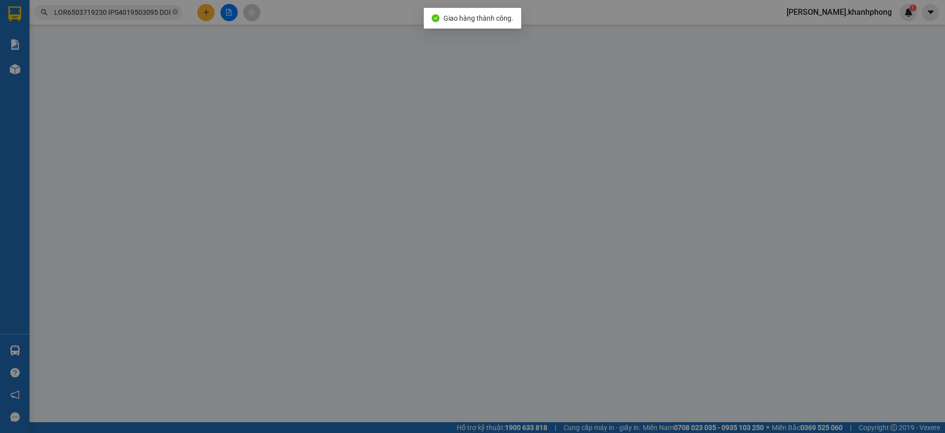
type input "0338715898"
type input "DƯƠNG"
type input "0376372433"
type input "KIM CHI"
type input "40.000"
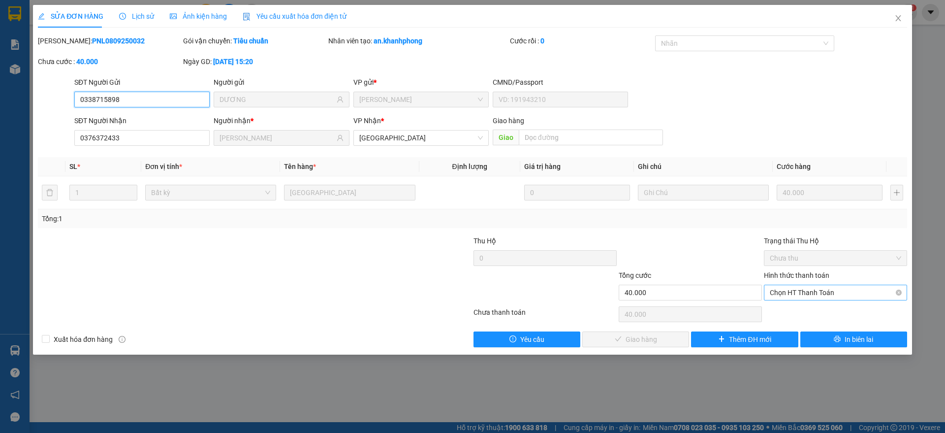
click at [830, 296] on span "Chọn HT Thanh Toán" at bounding box center [835, 292] width 131 height 15
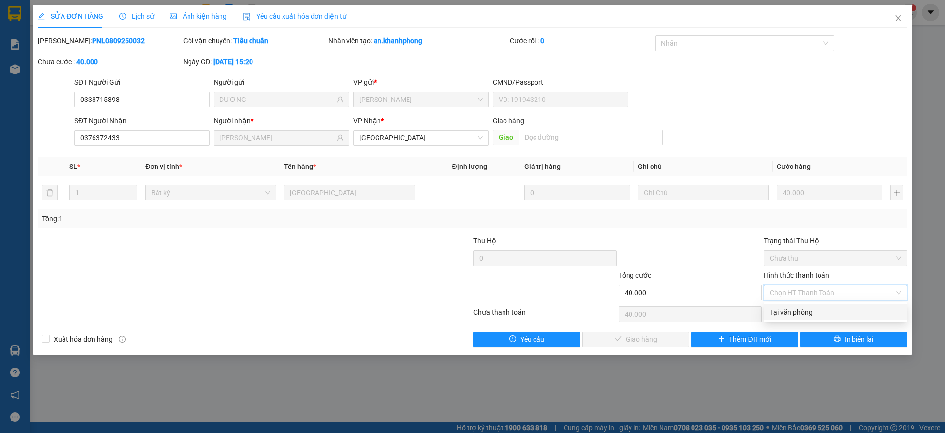
click at [804, 309] on div "Tại văn phòng" at bounding box center [835, 312] width 131 height 11
type input "0"
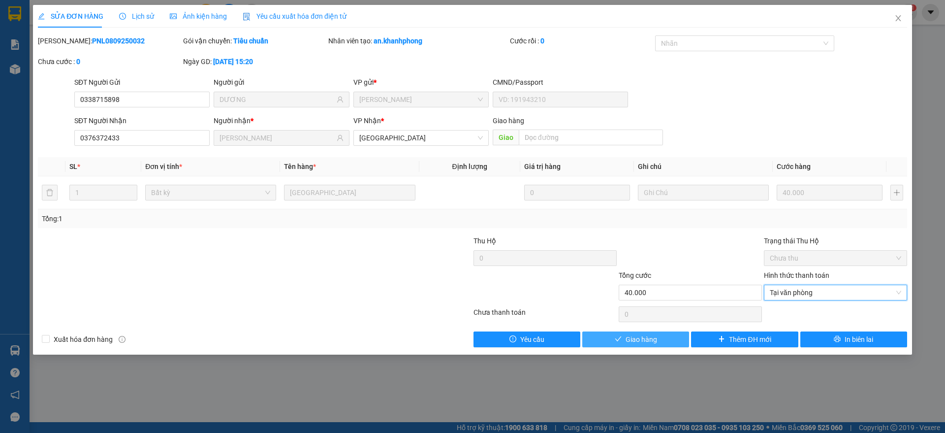
click at [643, 337] on span "Giao hàng" at bounding box center [641, 339] width 31 height 11
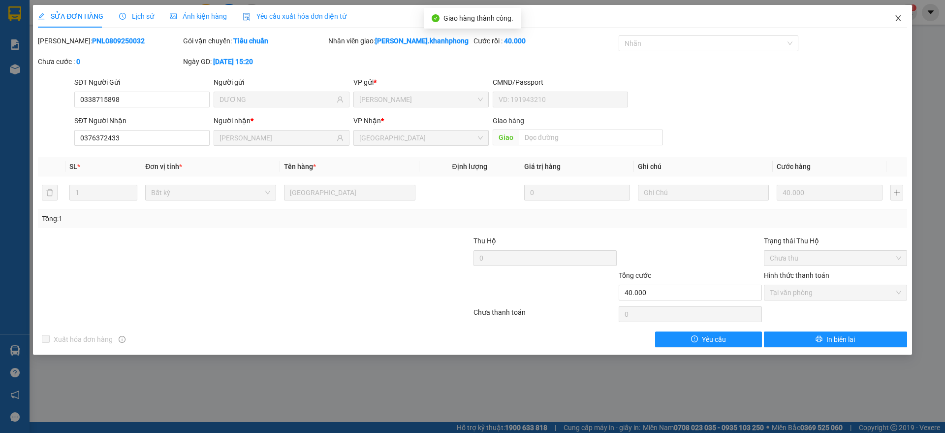
click at [905, 11] on span "Close" at bounding box center [898, 19] width 28 height 28
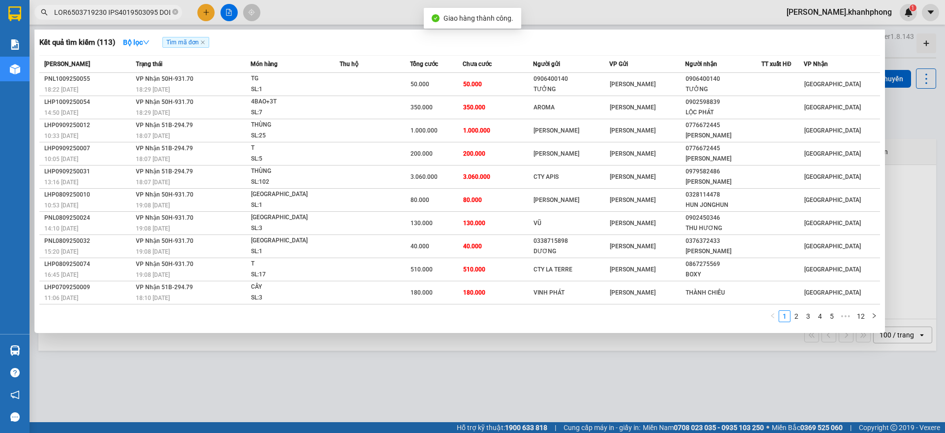
click at [132, 15] on input "text" at bounding box center [112, 12] width 116 height 11
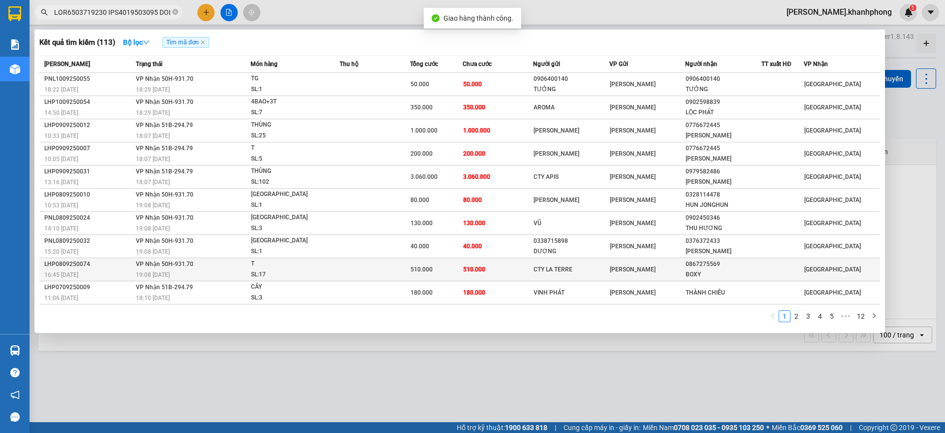
click at [131, 267] on div "LHP0809250074" at bounding box center [88, 264] width 89 height 10
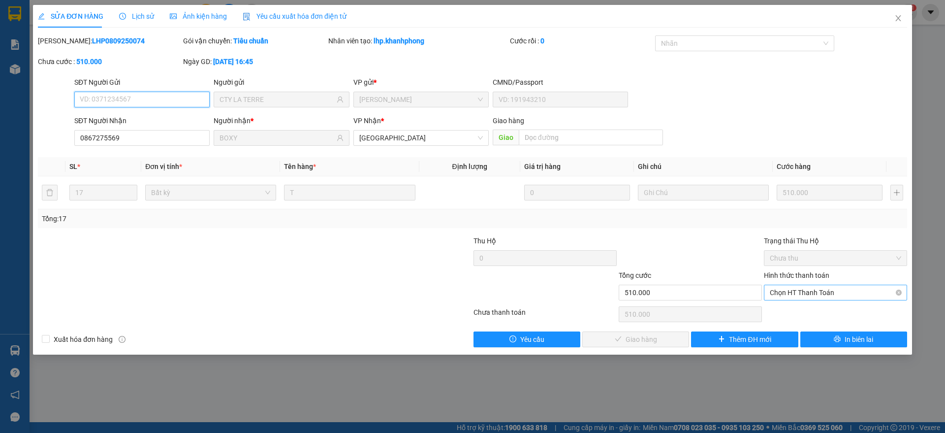
click at [782, 293] on span "Chọn HT Thanh Toán" at bounding box center [835, 292] width 131 height 15
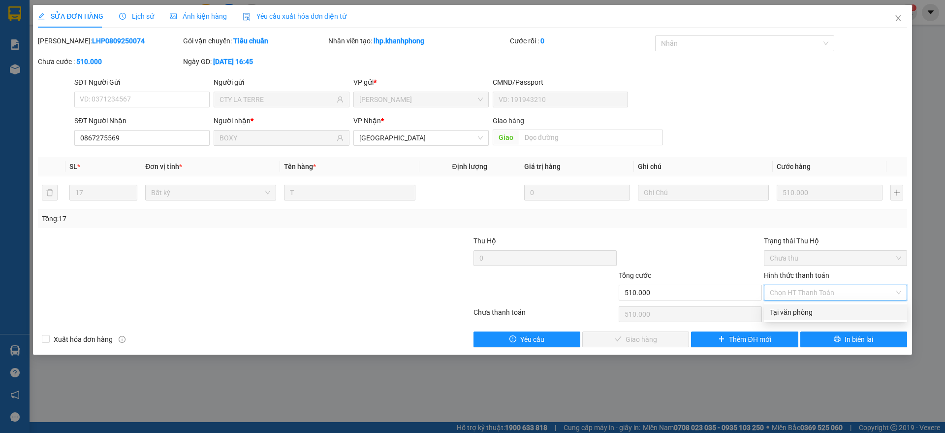
click at [786, 309] on div "Tại văn phòng" at bounding box center [835, 312] width 131 height 11
type input "0"
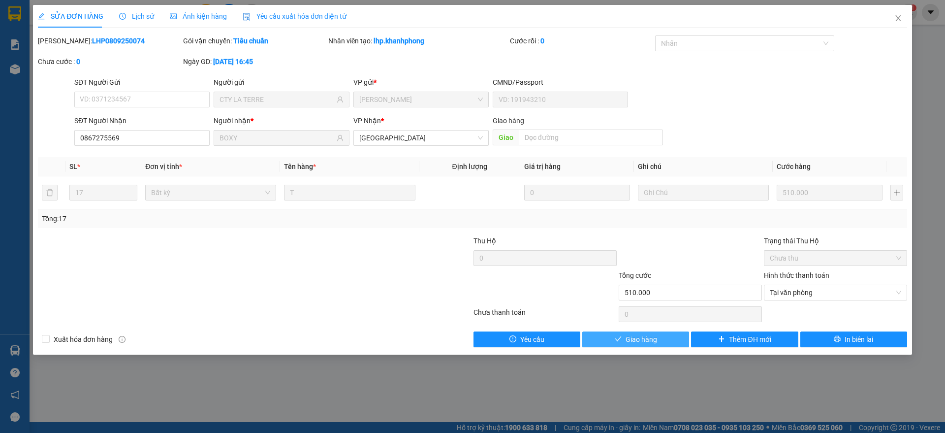
drag, startPoint x: 643, startPoint y: 335, endPoint x: 815, endPoint y: 114, distance: 279.6
click at [644, 334] on span "Giao hàng" at bounding box center [641, 339] width 31 height 11
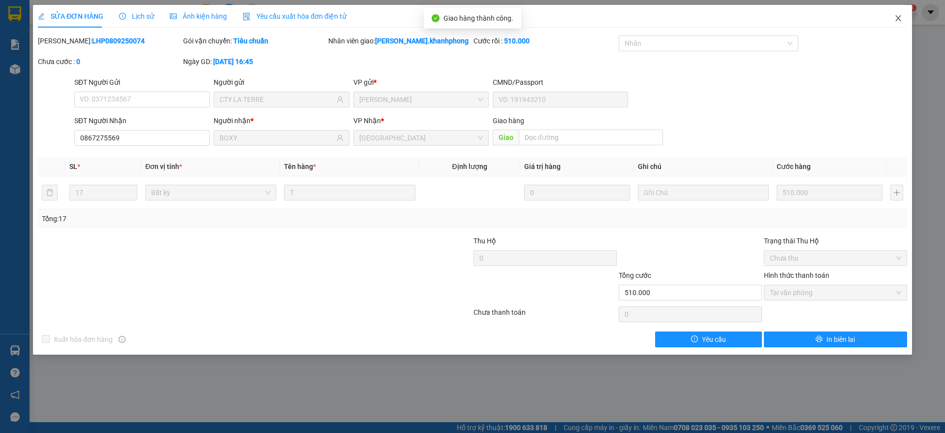
click at [904, 19] on span "Close" at bounding box center [898, 19] width 28 height 28
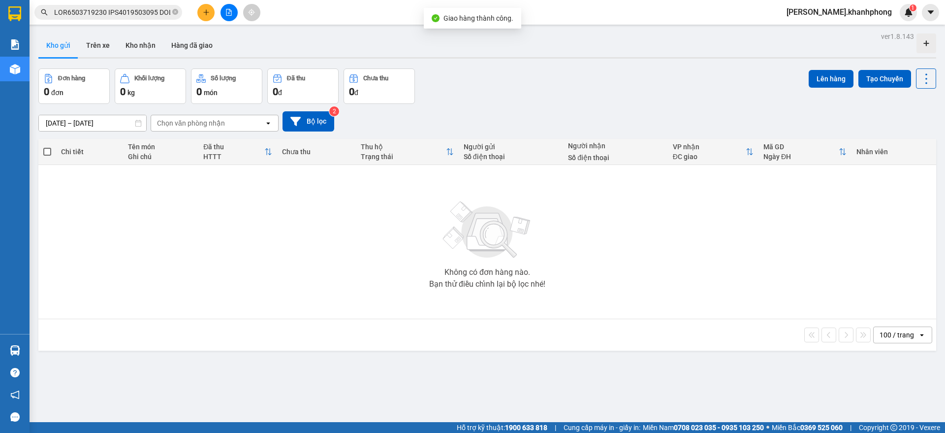
click at [122, 10] on input "text" at bounding box center [112, 12] width 116 height 11
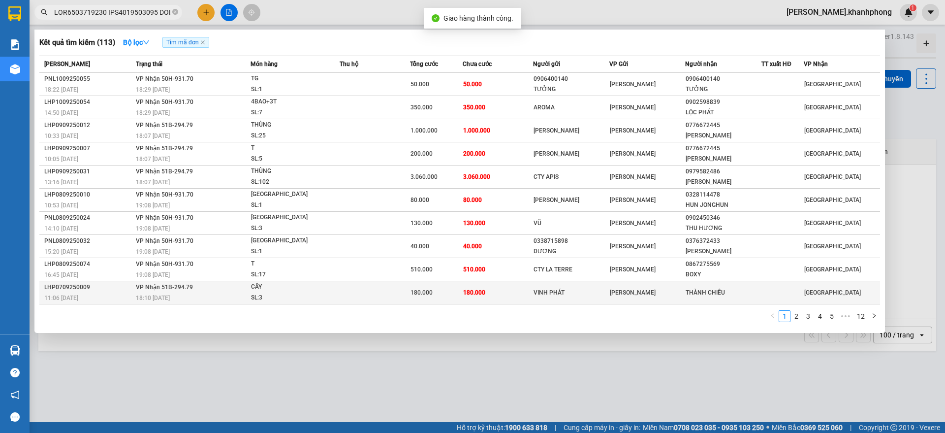
click at [113, 290] on div "LHP0709250009" at bounding box center [88, 287] width 89 height 10
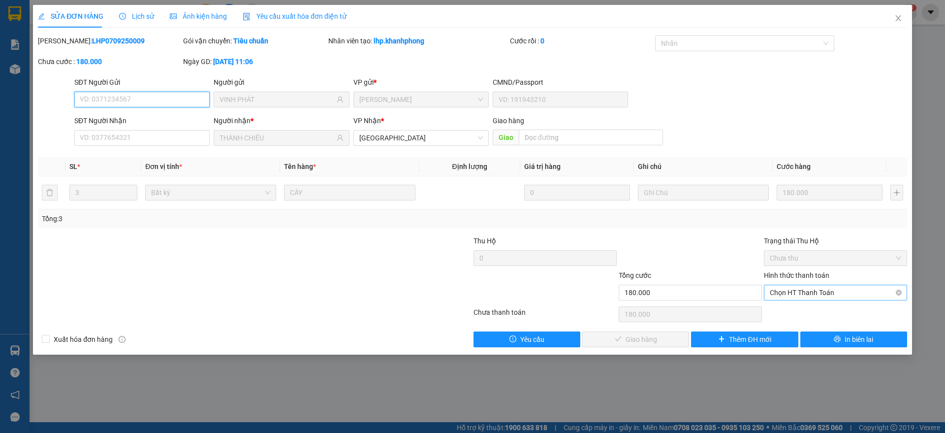
click at [784, 295] on span "Chọn HT Thanh Toán" at bounding box center [835, 292] width 131 height 15
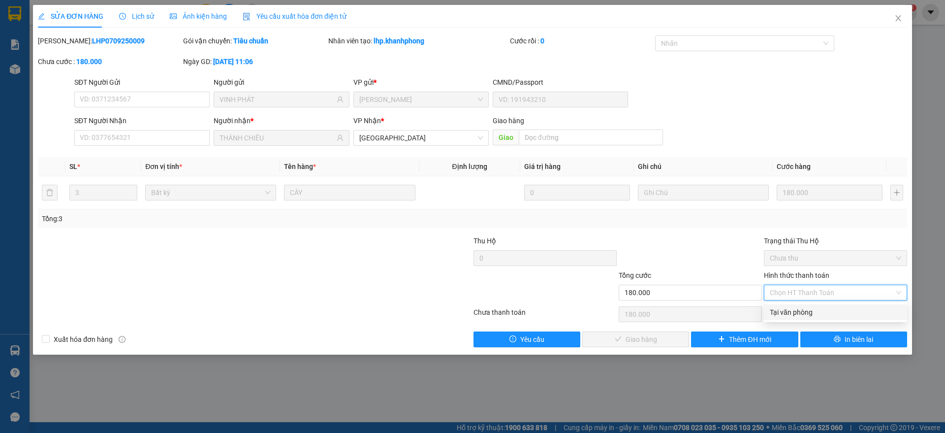
click at [783, 309] on div "Tại văn phòng" at bounding box center [835, 312] width 131 height 11
type input "0"
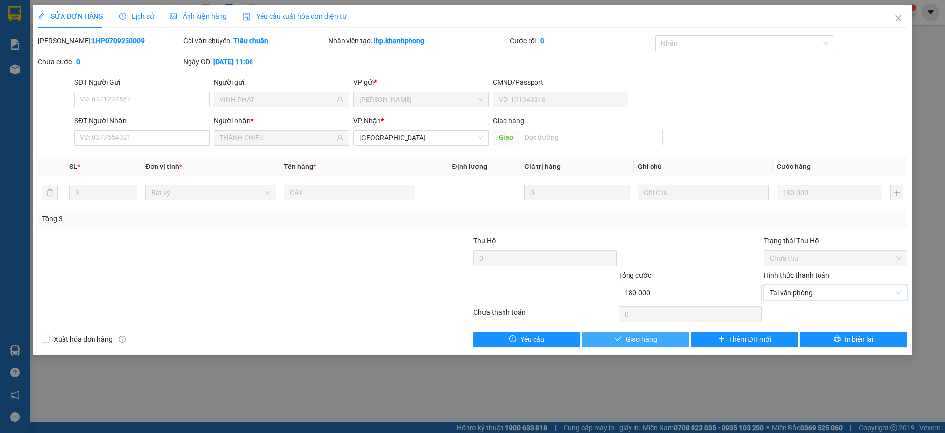
click at [628, 345] on button "Giao hàng" at bounding box center [635, 339] width 107 height 16
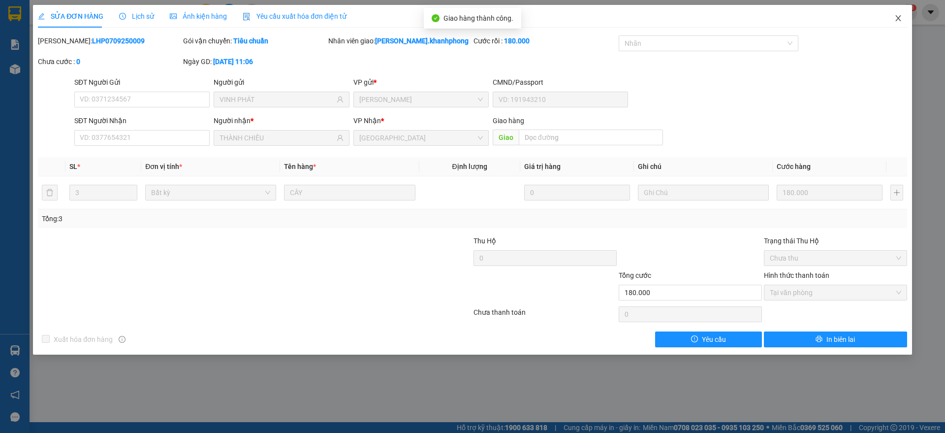
click at [907, 18] on span "Close" at bounding box center [898, 19] width 28 height 28
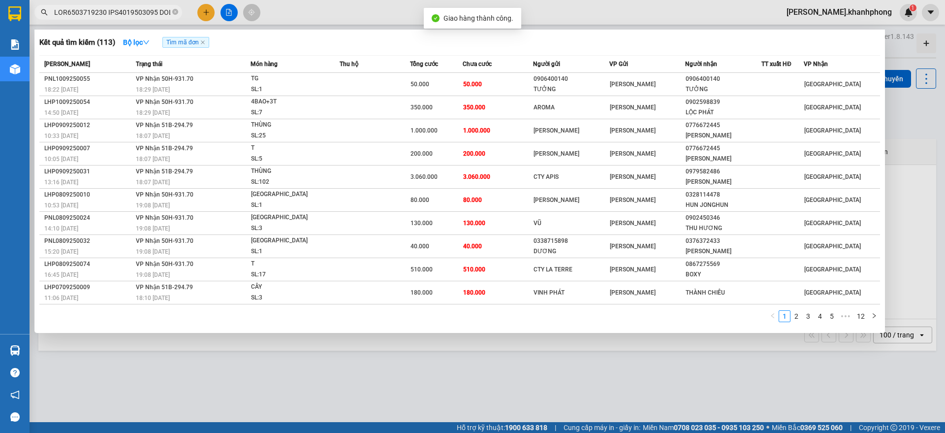
click at [165, 14] on input "text" at bounding box center [112, 12] width 116 height 11
click at [798, 319] on link "2" at bounding box center [796, 316] width 11 height 11
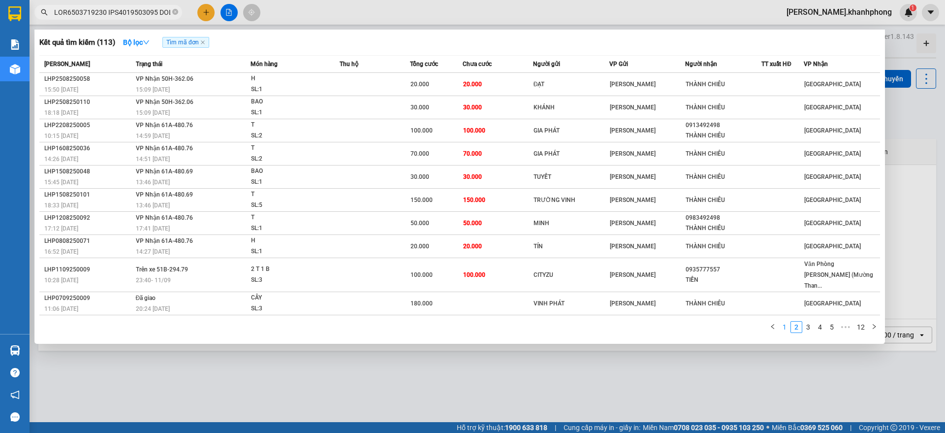
click at [787, 321] on link "1" at bounding box center [784, 326] width 11 height 11
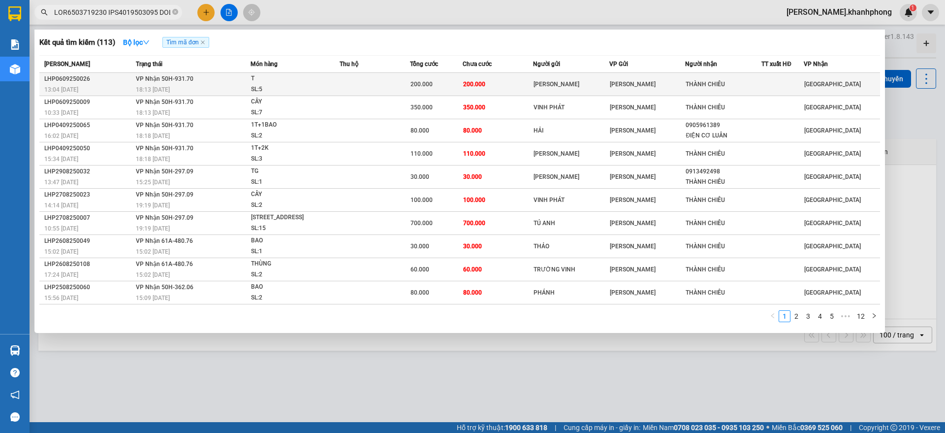
click at [512, 85] on td "200.000" at bounding box center [498, 84] width 70 height 23
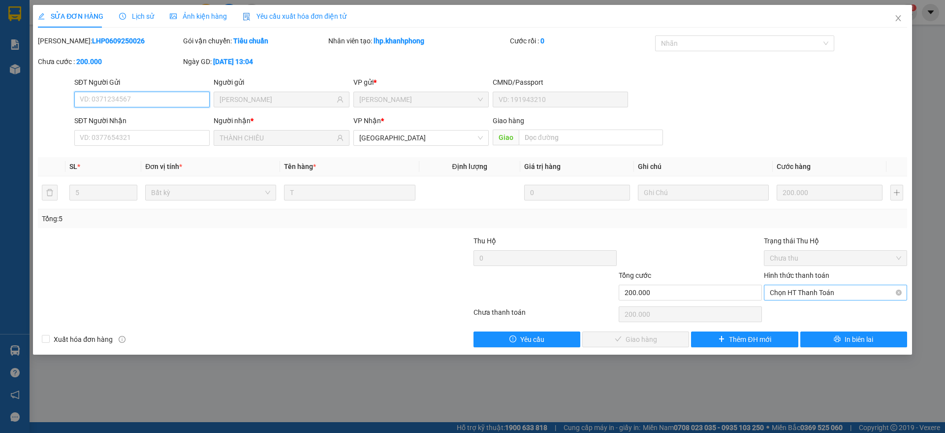
click at [784, 292] on span "Chọn HT Thanh Toán" at bounding box center [835, 292] width 131 height 15
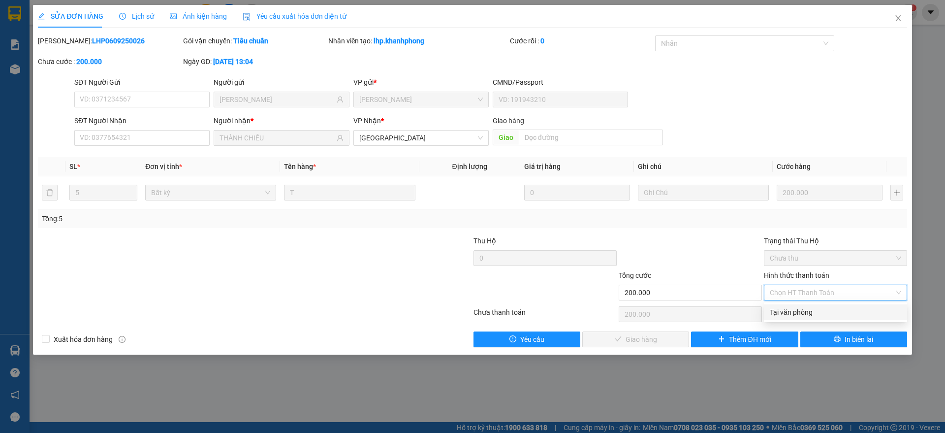
drag, startPoint x: 791, startPoint y: 316, endPoint x: 763, endPoint y: 322, distance: 28.8
click at [791, 315] on div "Tại văn phòng" at bounding box center [835, 312] width 131 height 11
type input "0"
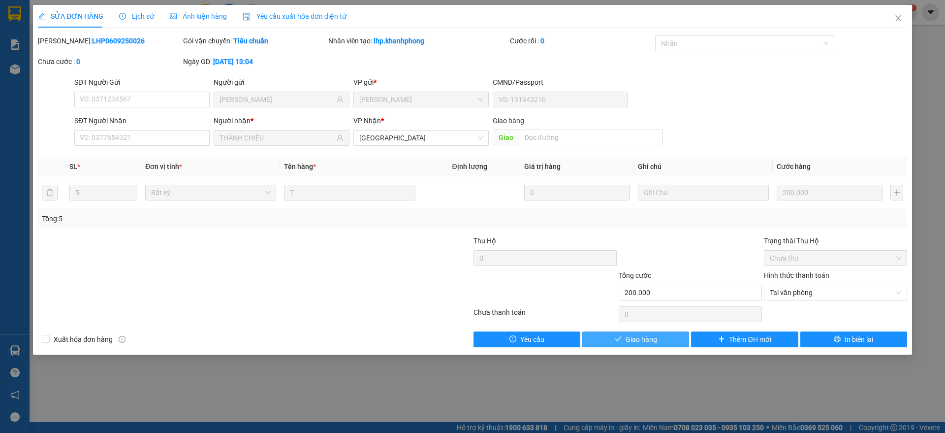
click at [655, 335] on span "Giao hàng" at bounding box center [641, 339] width 31 height 11
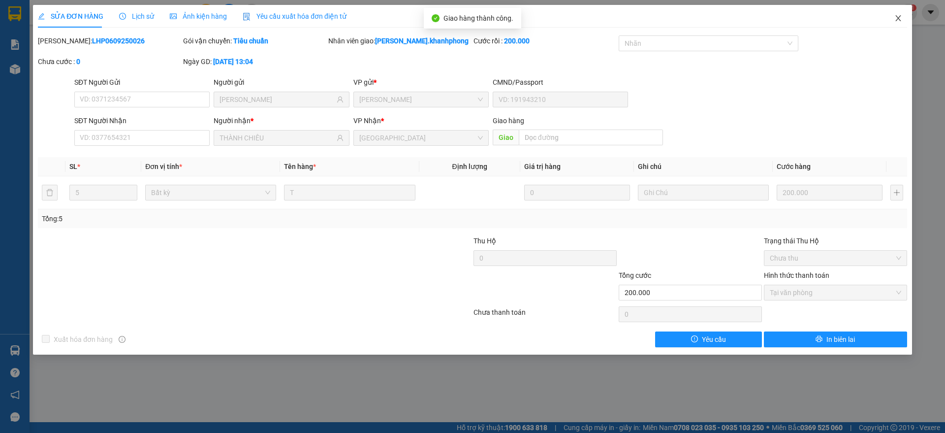
click at [902, 14] on span "Close" at bounding box center [898, 19] width 28 height 28
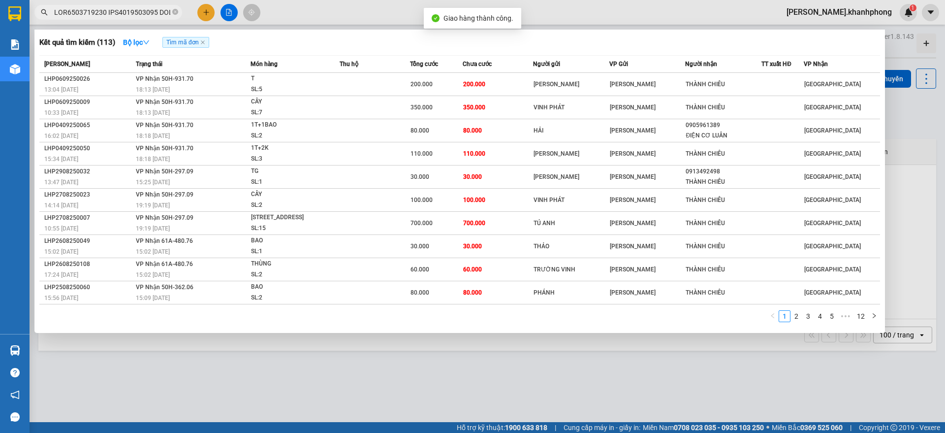
click at [118, 15] on input "text" at bounding box center [112, 12] width 116 height 11
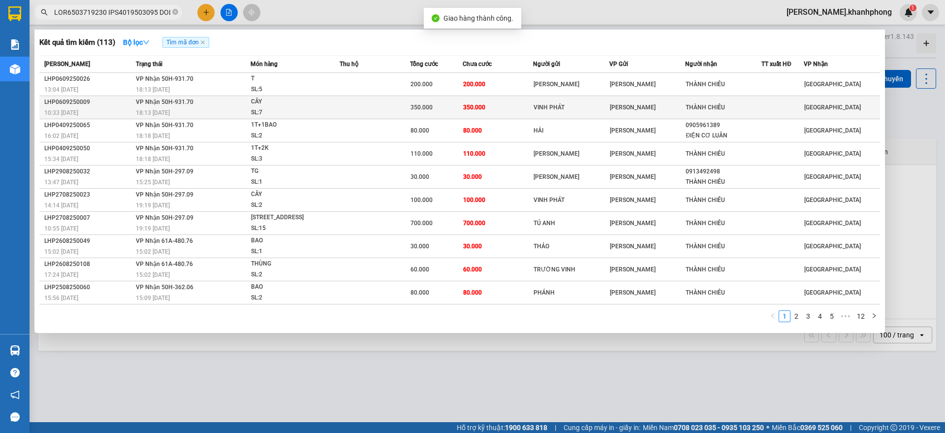
click at [261, 97] on div "CÂY" at bounding box center [288, 101] width 74 height 11
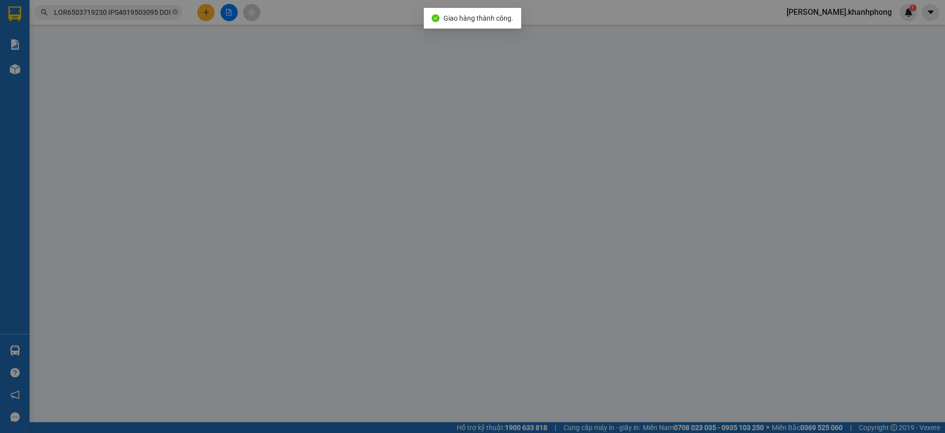
type input "VINH PHÁT"
type input "THÀNH CHIÊU"
type input "350.000"
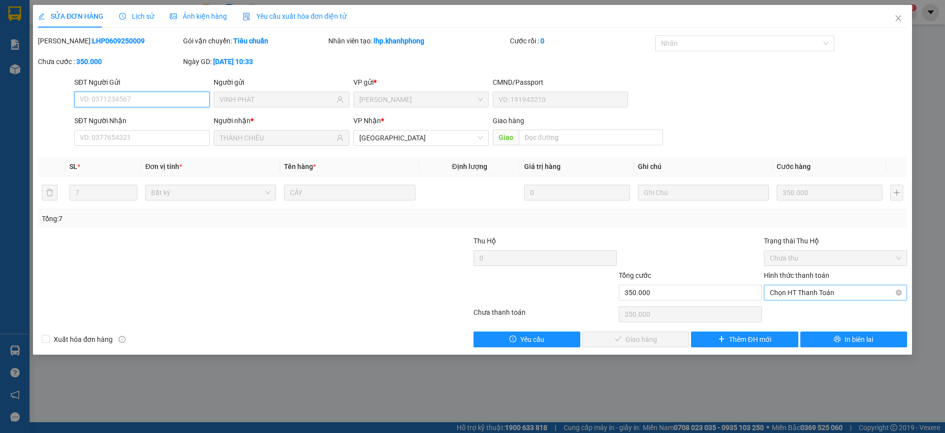
click at [780, 289] on span "Chọn HT Thanh Toán" at bounding box center [835, 292] width 131 height 15
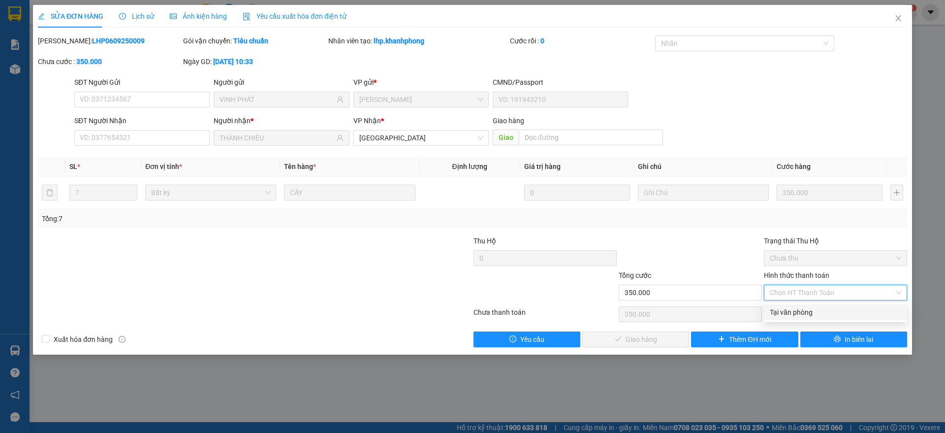
click at [789, 313] on div "Tại văn phòng" at bounding box center [835, 312] width 131 height 11
type input "0"
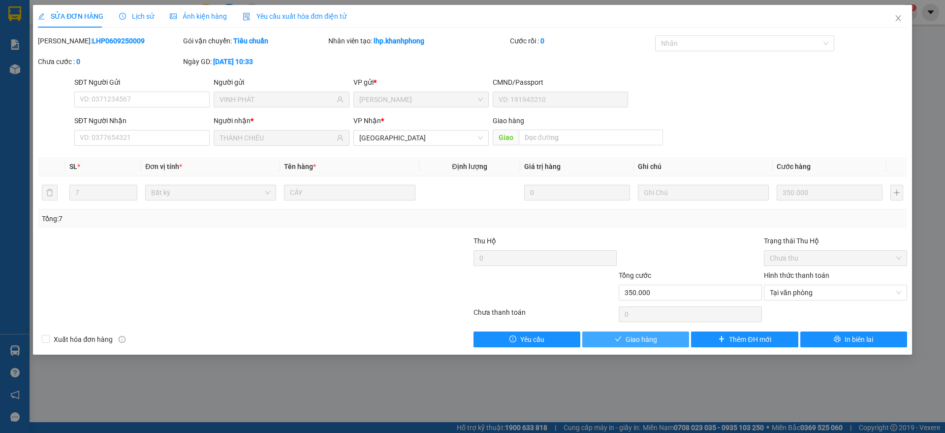
drag, startPoint x: 631, startPoint y: 339, endPoint x: 636, endPoint y: 329, distance: 11.0
click at [632, 339] on span "Giao hàng" at bounding box center [641, 339] width 31 height 11
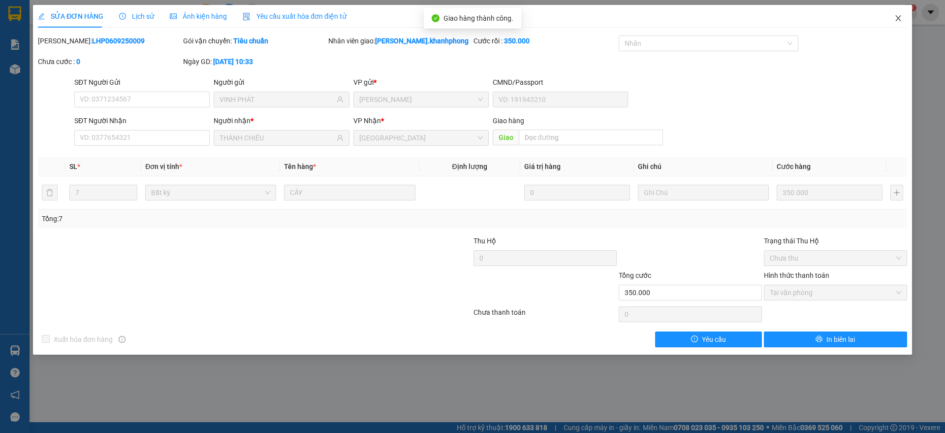
click at [900, 18] on icon "close" at bounding box center [898, 18] width 8 height 8
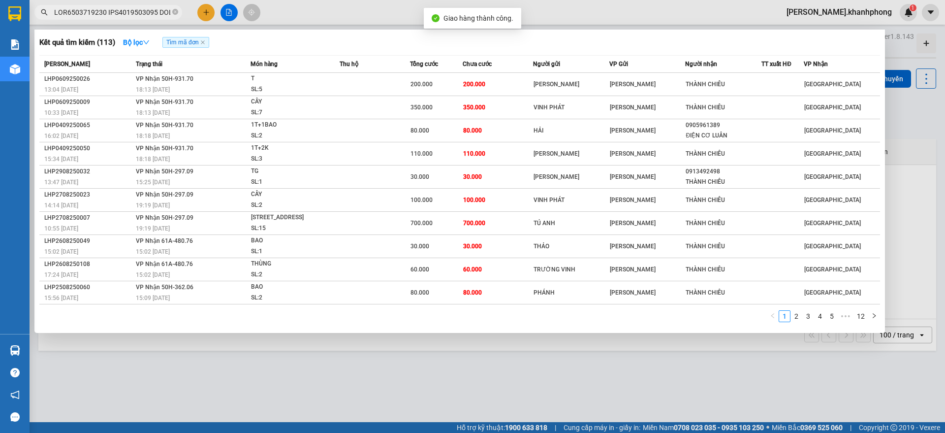
click at [151, 13] on input "text" at bounding box center [112, 12] width 116 height 11
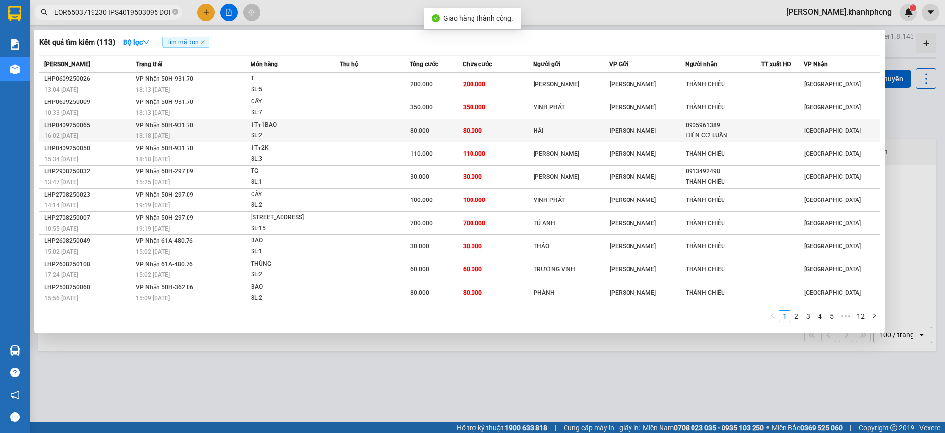
click at [268, 126] on div "1T+1BAO" at bounding box center [288, 125] width 74 height 11
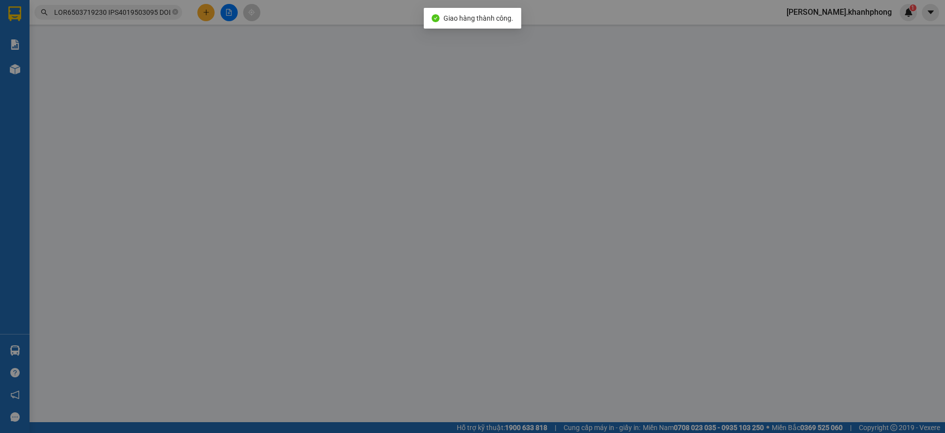
type input "HẢI"
type input "0905961389"
type input "ĐIỆN CƠ LUÂN"
type input "80.000"
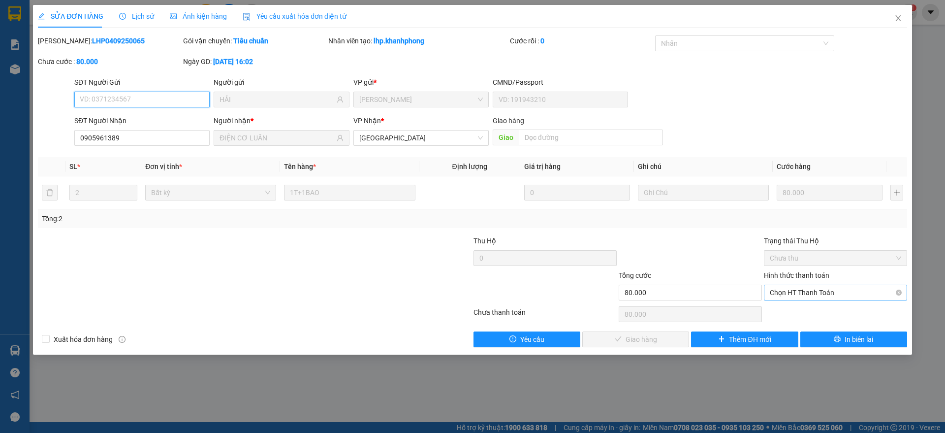
drag, startPoint x: 781, startPoint y: 292, endPoint x: 785, endPoint y: 302, distance: 10.1
click at [785, 293] on span "Chọn HT Thanh Toán" at bounding box center [835, 292] width 131 height 15
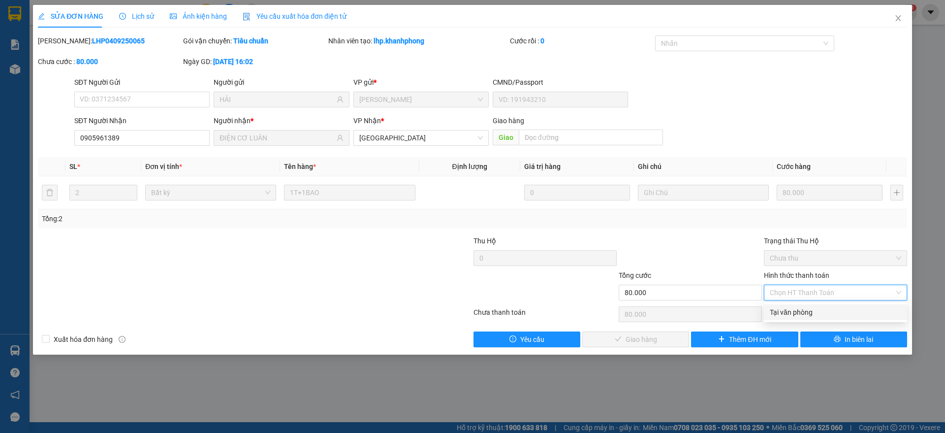
click at [788, 315] on div "Tại văn phòng" at bounding box center [835, 312] width 131 height 11
type input "0"
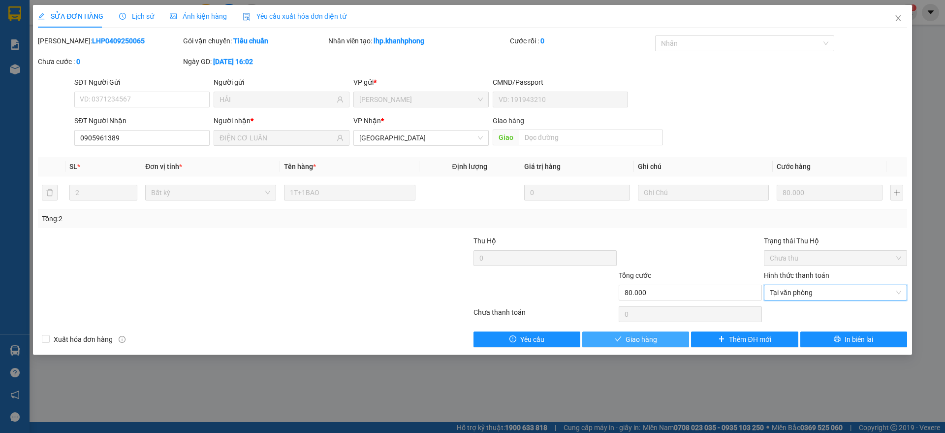
click at [636, 335] on span "Giao hàng" at bounding box center [641, 339] width 31 height 11
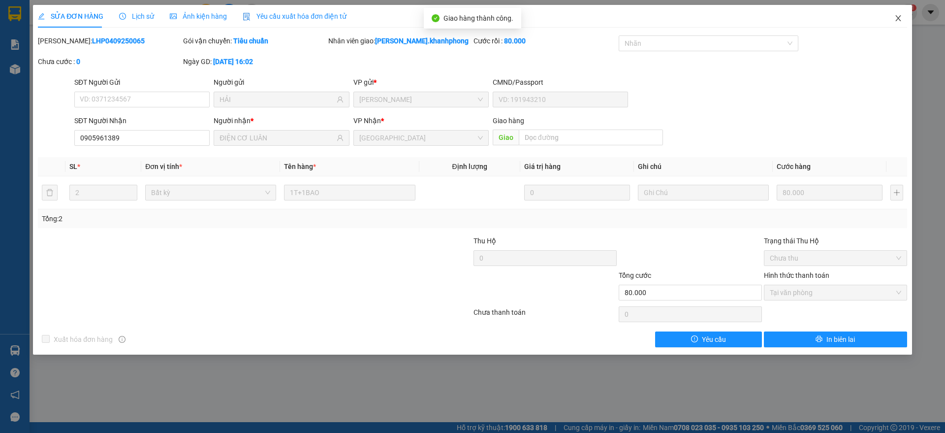
click at [901, 14] on icon "close" at bounding box center [898, 18] width 8 height 8
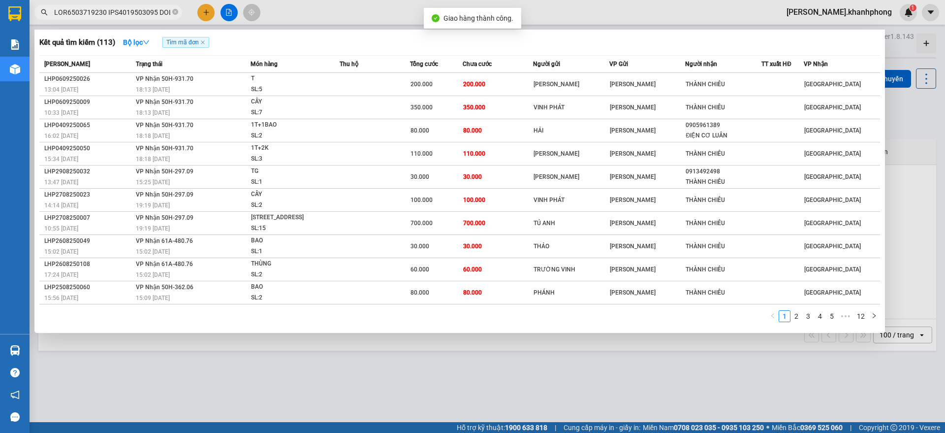
click at [136, 8] on input "text" at bounding box center [112, 12] width 116 height 11
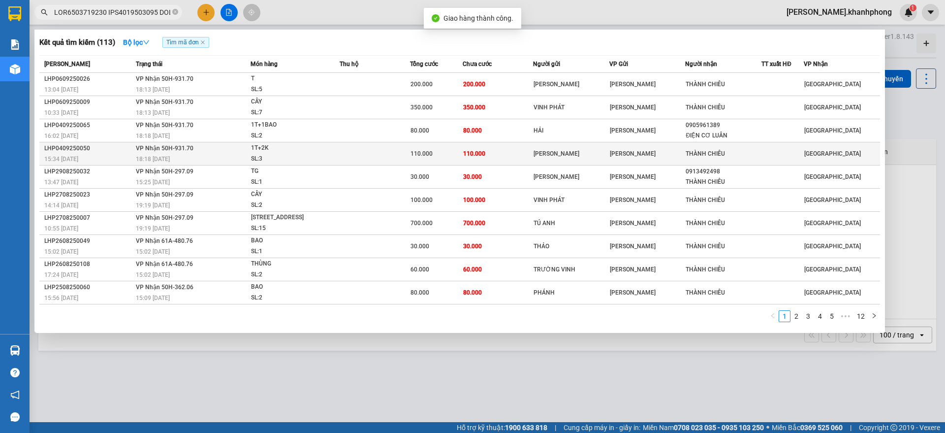
click at [138, 142] on td "VP Nhận 50H-931.70 18:18 - 05/09" at bounding box center [191, 153] width 117 height 23
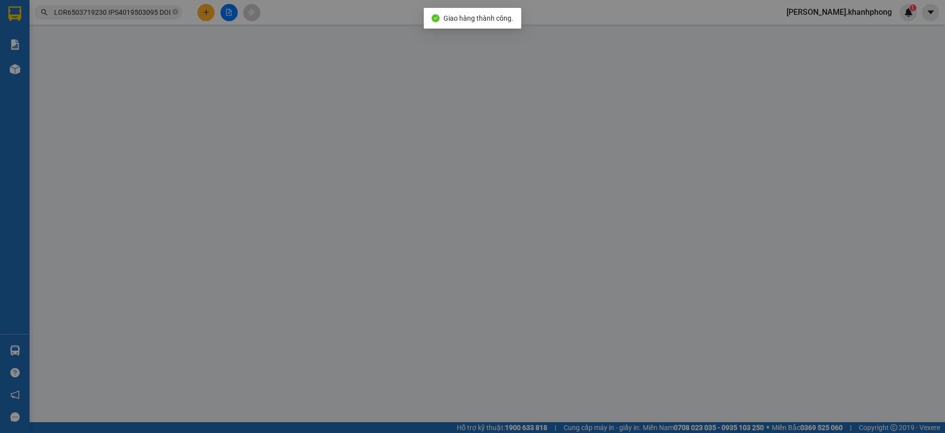
type input "KIM THUÊ"
type input "THÀNH CHIÊU"
type input "110.000"
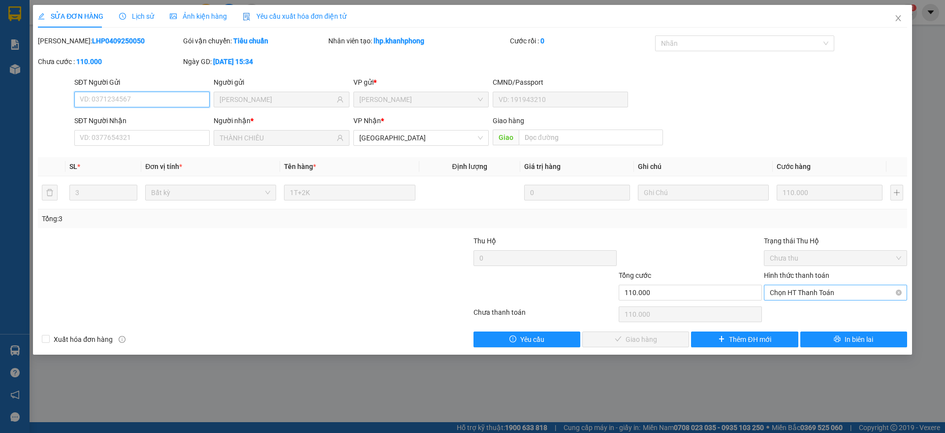
click at [818, 294] on span "Chọn HT Thanh Toán" at bounding box center [835, 292] width 131 height 15
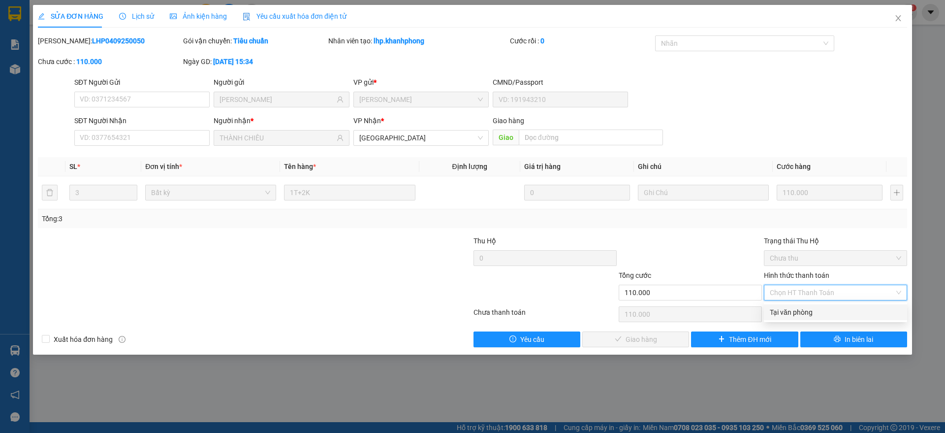
click at [792, 315] on div "Tại văn phòng" at bounding box center [835, 312] width 131 height 11
type input "0"
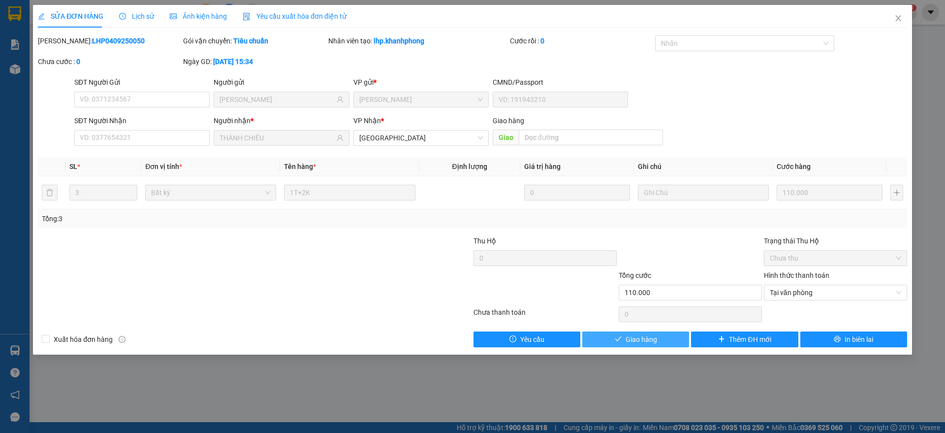
click at [630, 336] on span "Giao hàng" at bounding box center [641, 339] width 31 height 11
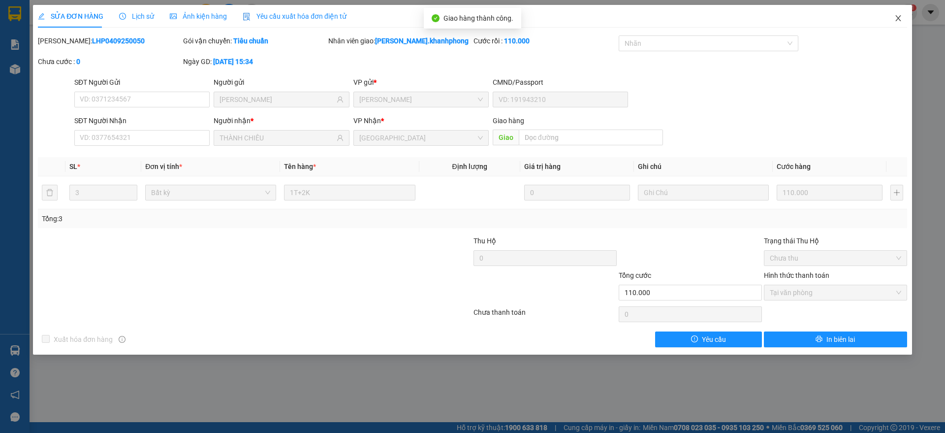
click at [903, 13] on span "Close" at bounding box center [898, 19] width 28 height 28
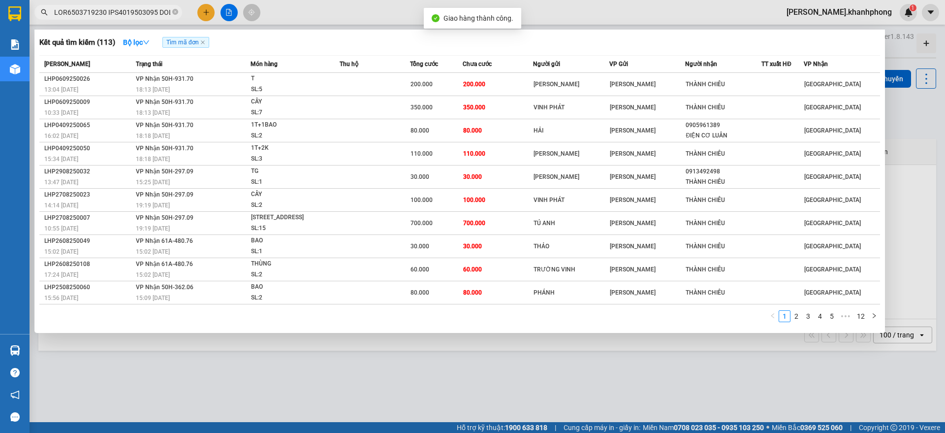
click at [126, 13] on input "text" at bounding box center [112, 12] width 116 height 11
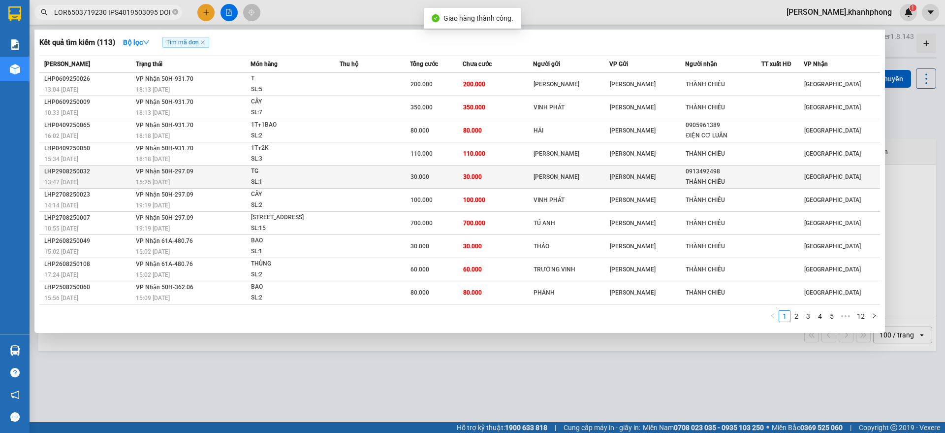
click at [134, 175] on td "VP Nhận 50H-297.09 15:25 - 30/08" at bounding box center [191, 176] width 117 height 23
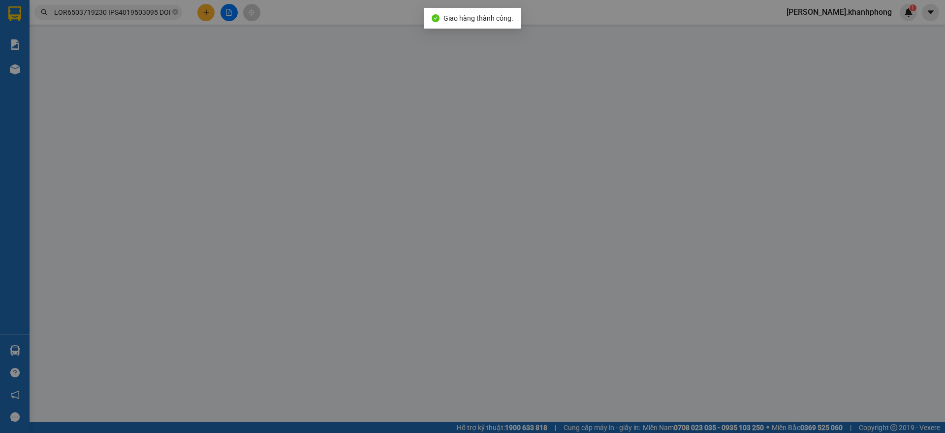
type input "HÙNG KIM MINH"
type input "0913492498"
type input "THÀNH CHIÊU"
type input "30.000"
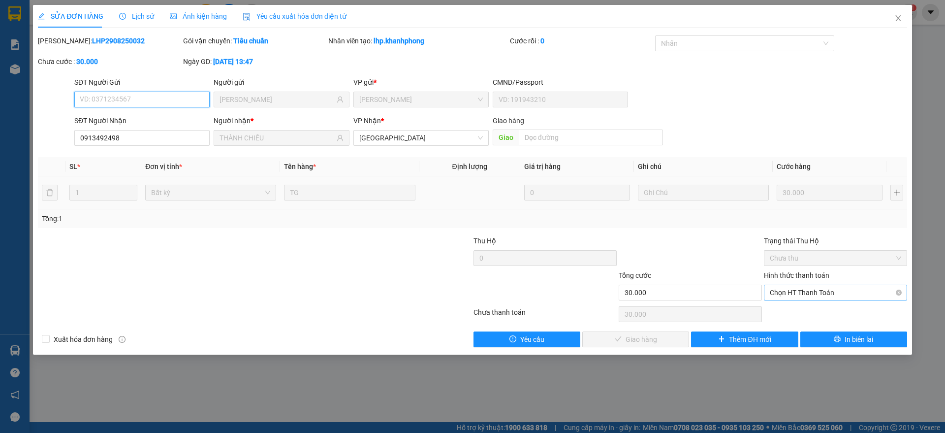
click at [811, 295] on span "Chọn HT Thanh Toán" at bounding box center [835, 292] width 131 height 15
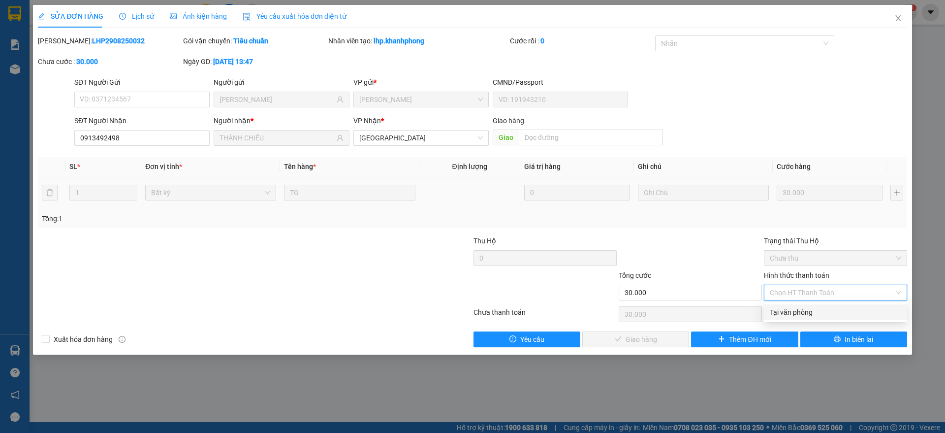
click at [795, 312] on div "Tại văn phòng" at bounding box center [835, 312] width 131 height 11
type input "0"
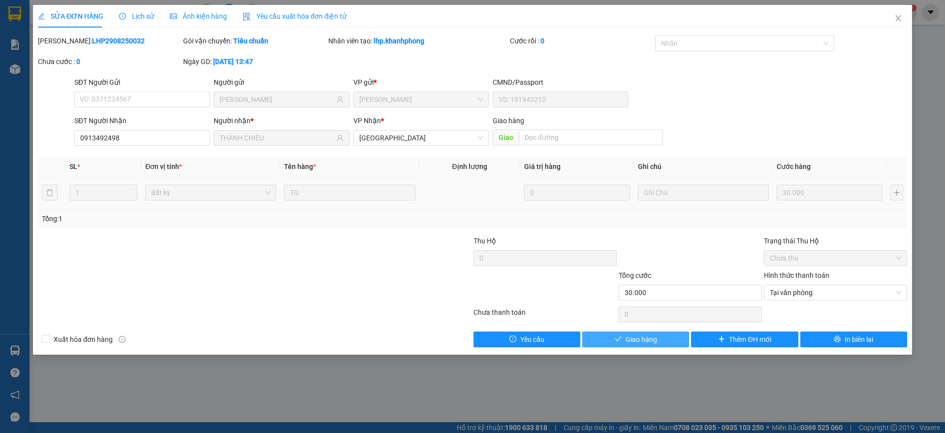
click at [617, 343] on button "Giao hàng" at bounding box center [635, 339] width 107 height 16
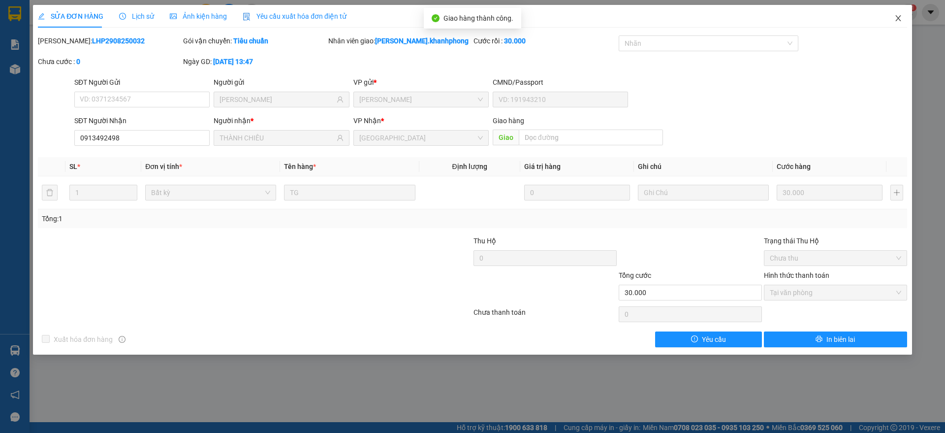
click at [894, 15] on icon "close" at bounding box center [898, 18] width 8 height 8
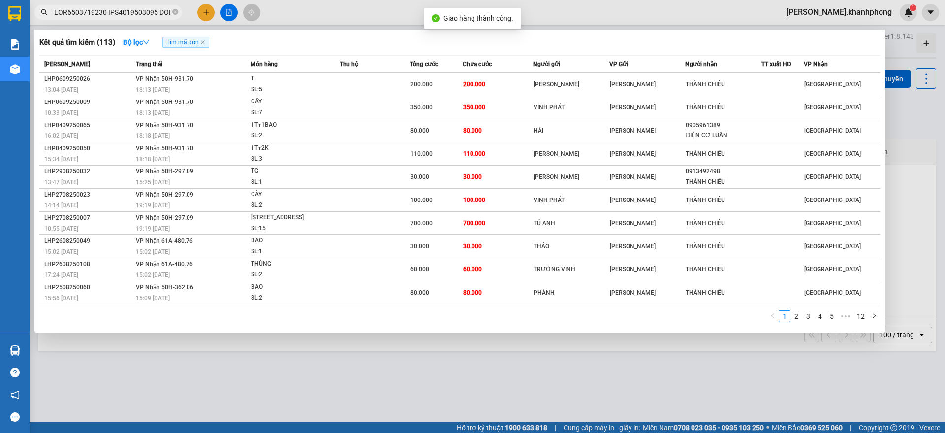
click at [103, 16] on input "text" at bounding box center [112, 12] width 116 height 11
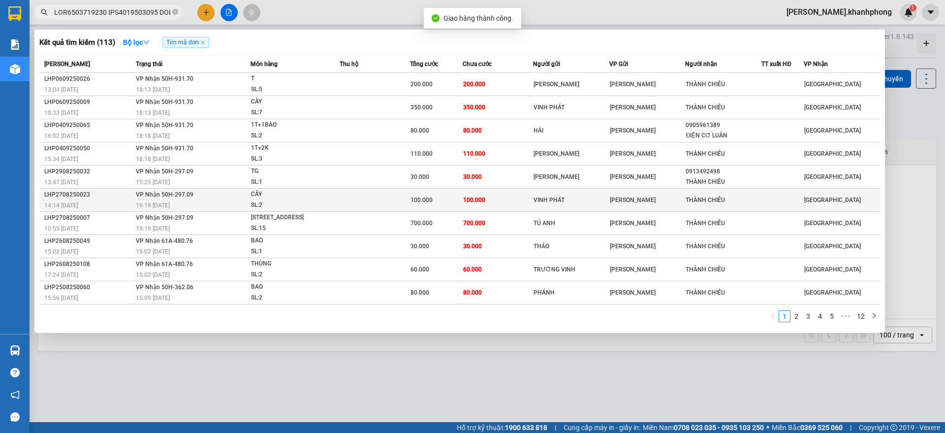
click at [128, 196] on div "LHP2708250023" at bounding box center [88, 194] width 89 height 10
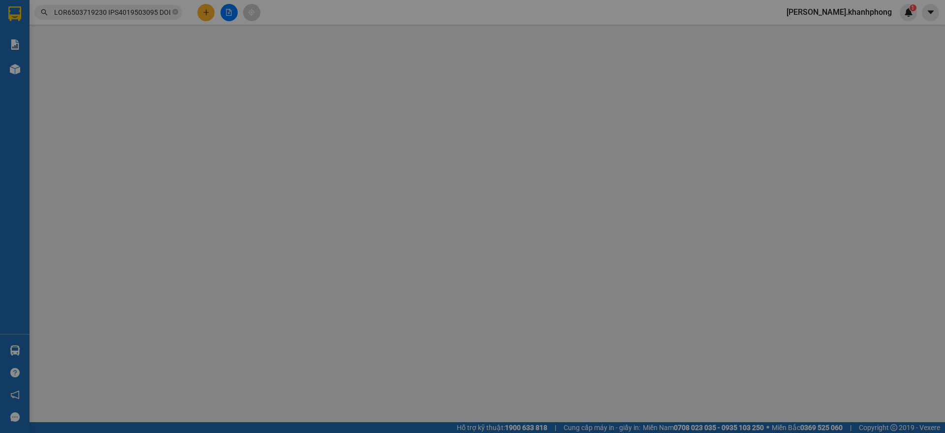
type input "VINH PHÁT"
type input "THÀNH CHIÊU"
type input "100.000"
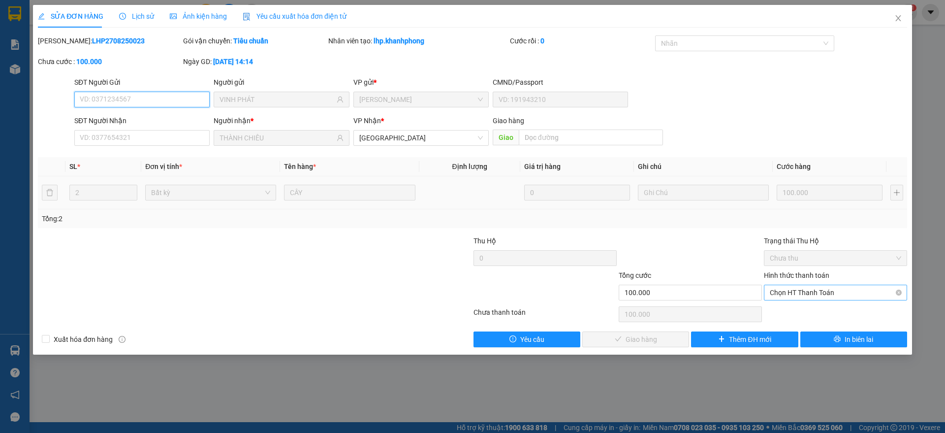
click at [798, 295] on span "Chọn HT Thanh Toán" at bounding box center [835, 292] width 131 height 15
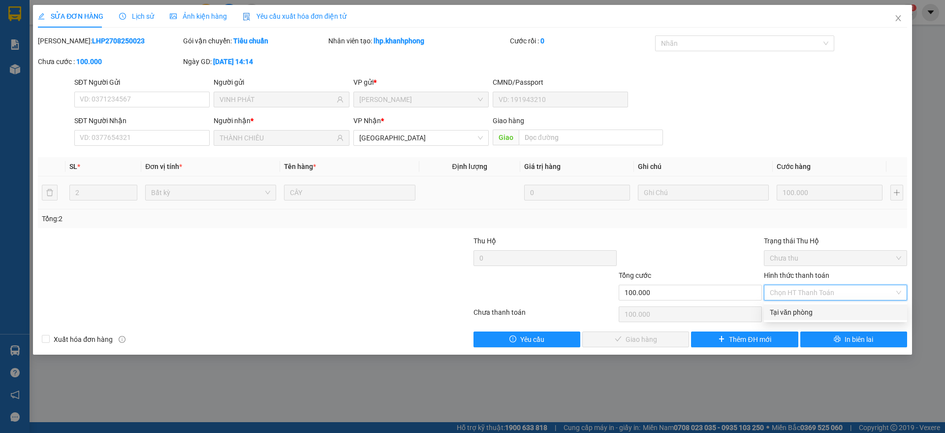
drag, startPoint x: 789, startPoint y: 313, endPoint x: 674, endPoint y: 333, distance: 117.4
click at [790, 313] on div "Tại văn phòng" at bounding box center [835, 312] width 131 height 11
type input "0"
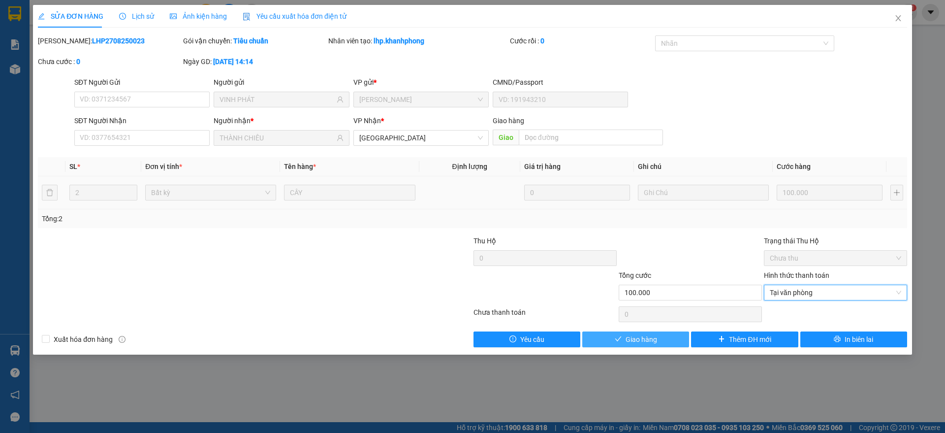
click at [617, 336] on icon "check" at bounding box center [618, 338] width 7 height 7
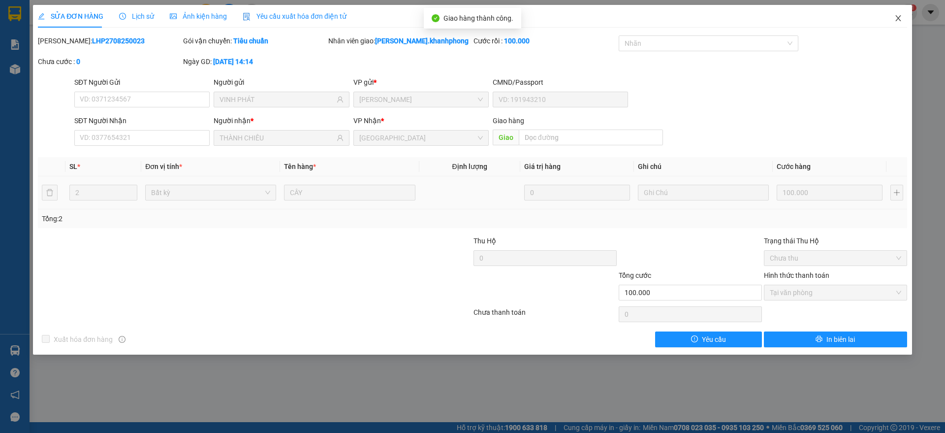
click at [896, 20] on icon "close" at bounding box center [898, 18] width 8 height 8
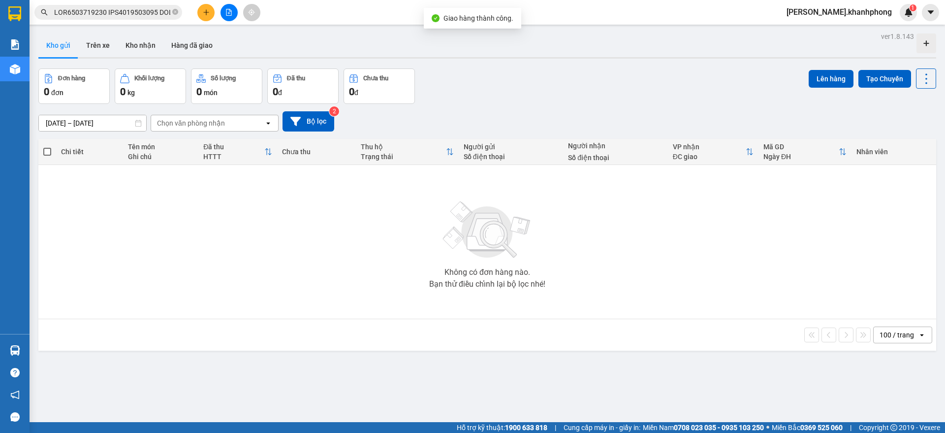
click at [129, 9] on input "text" at bounding box center [112, 12] width 116 height 11
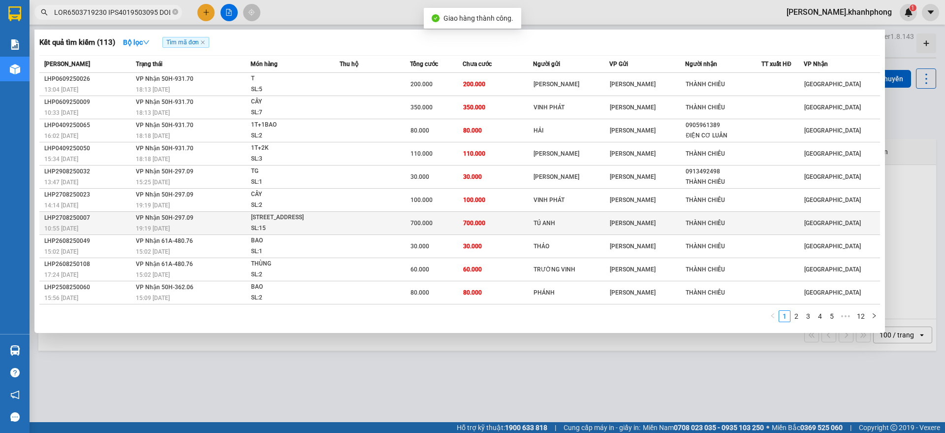
click at [129, 217] on div "LHP2708250007" at bounding box center [88, 218] width 89 height 10
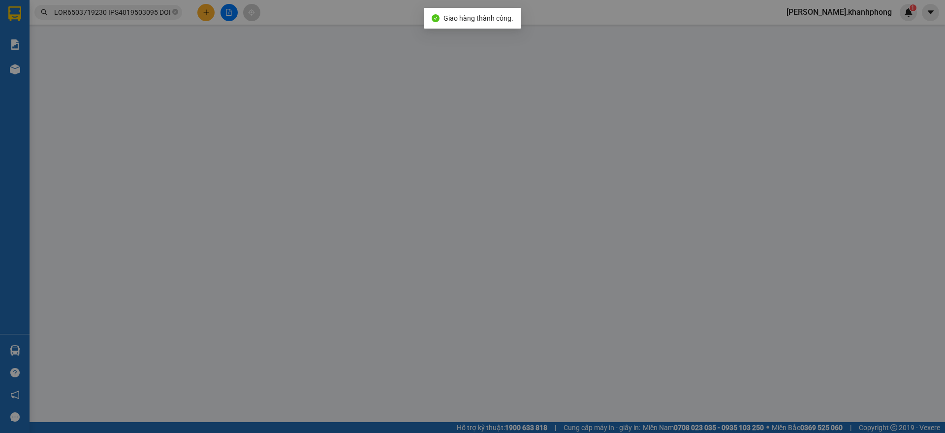
type input "TÚ ANH"
type input "THÀNH CHIÊU"
type input "700.000"
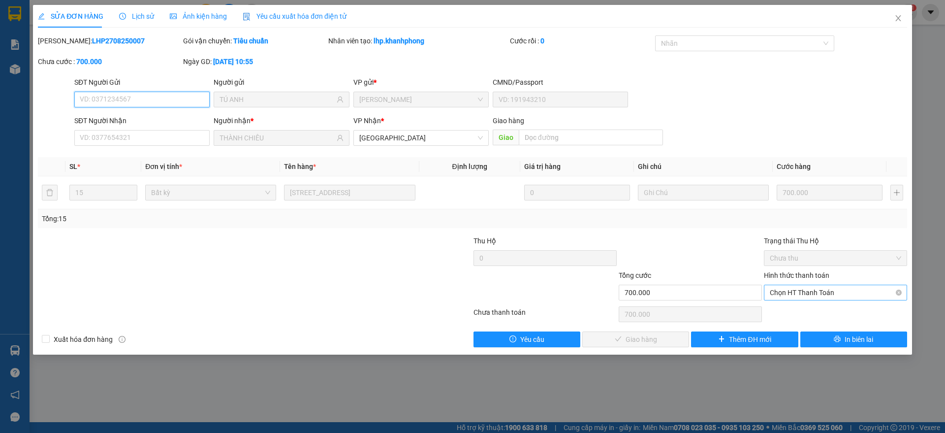
click at [793, 291] on span "Chọn HT Thanh Toán" at bounding box center [835, 292] width 131 height 15
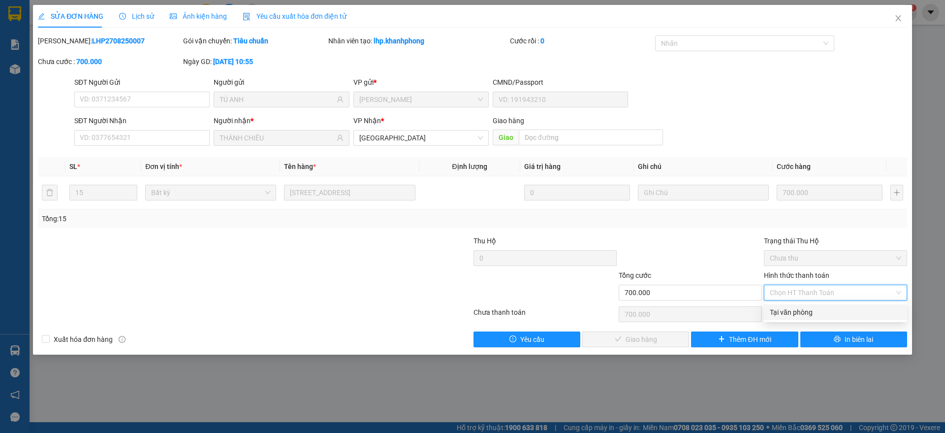
click at [792, 311] on div "Tại văn phòng" at bounding box center [835, 312] width 131 height 11
type input "0"
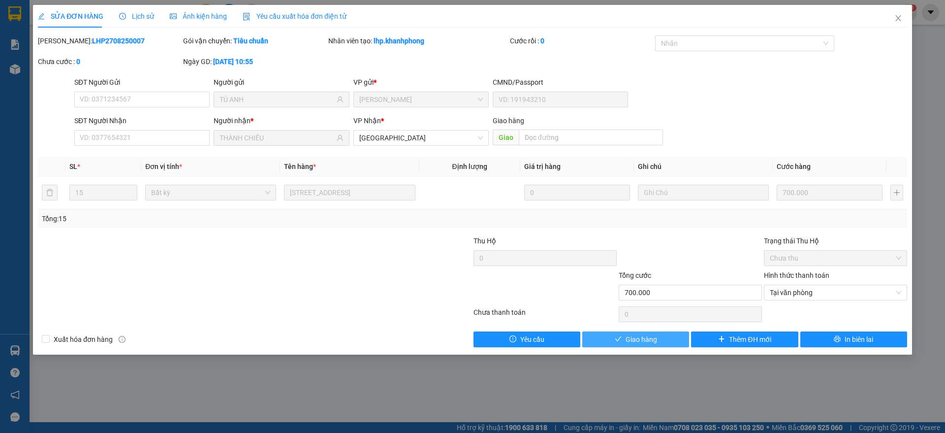
click at [631, 335] on span "Giao hàng" at bounding box center [641, 339] width 31 height 11
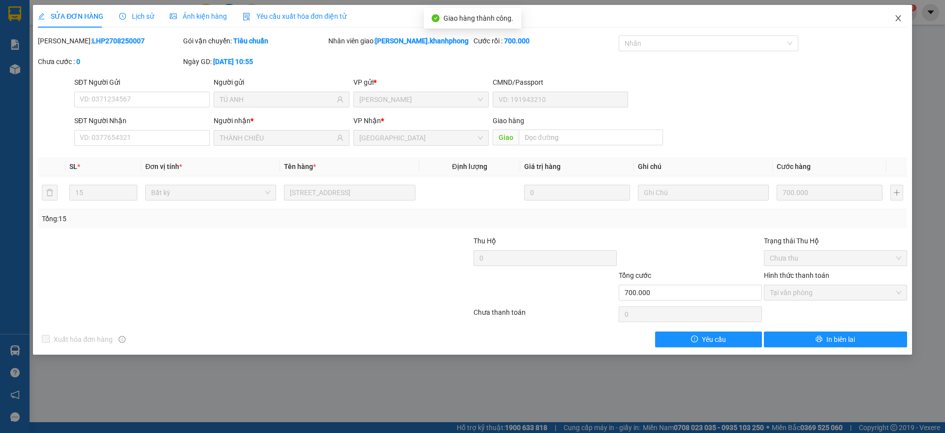
click at [901, 16] on icon "close" at bounding box center [897, 18] width 5 height 6
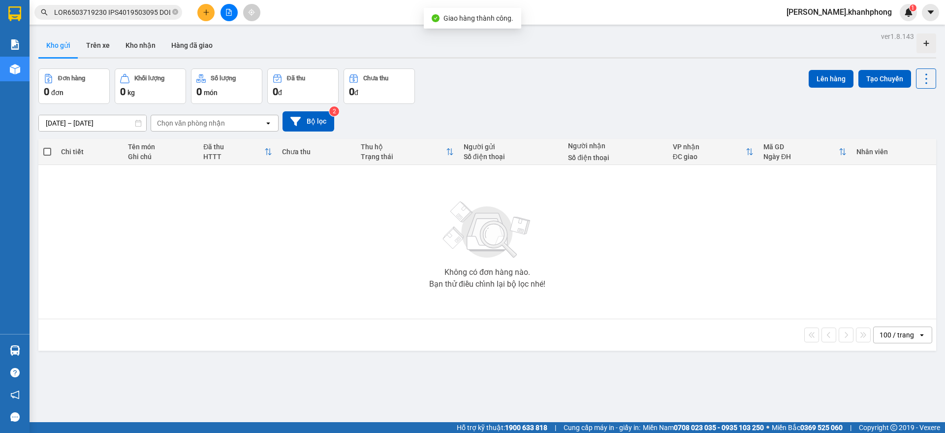
click at [140, 11] on input "text" at bounding box center [112, 12] width 116 height 11
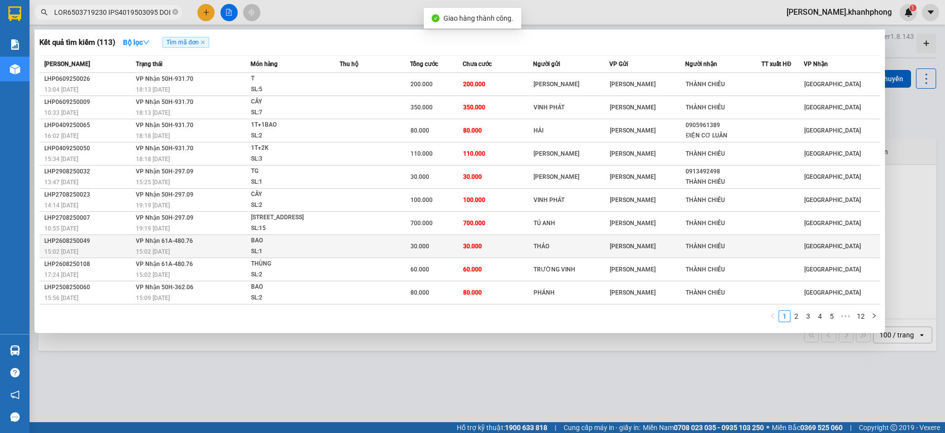
click at [98, 242] on div "LHP2608250049" at bounding box center [88, 241] width 89 height 10
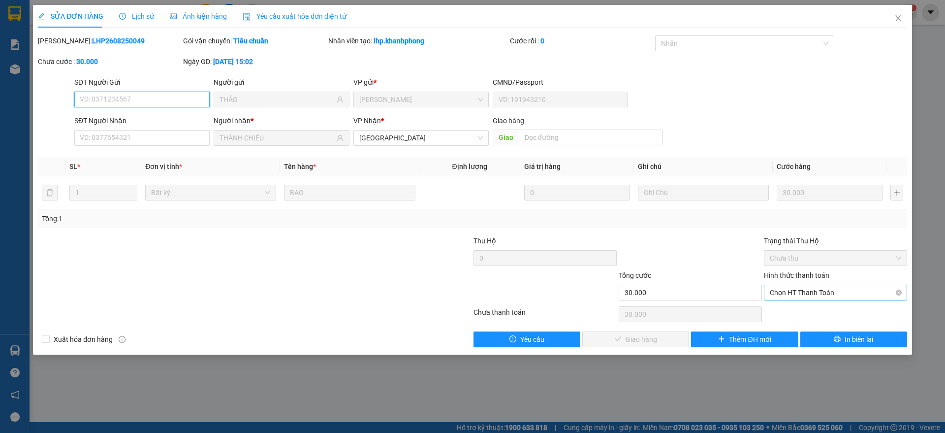
click at [805, 291] on span "Chọn HT Thanh Toán" at bounding box center [835, 292] width 131 height 15
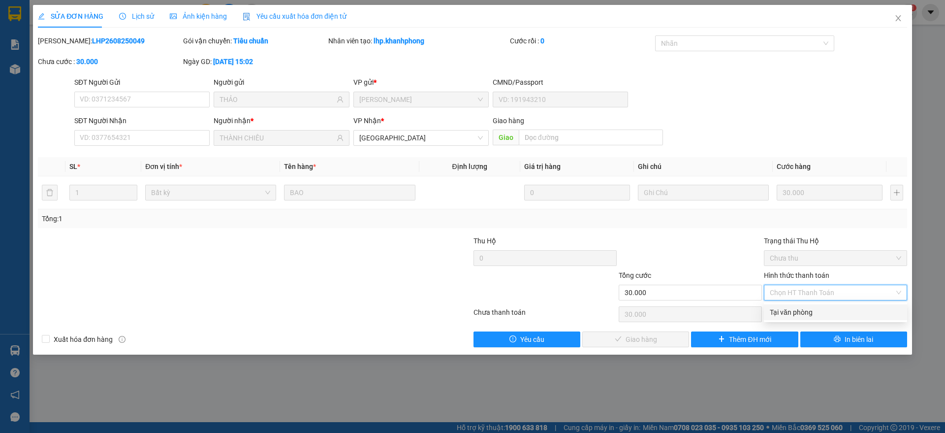
click at [794, 313] on div "Tại văn phòng" at bounding box center [835, 312] width 131 height 11
type input "0"
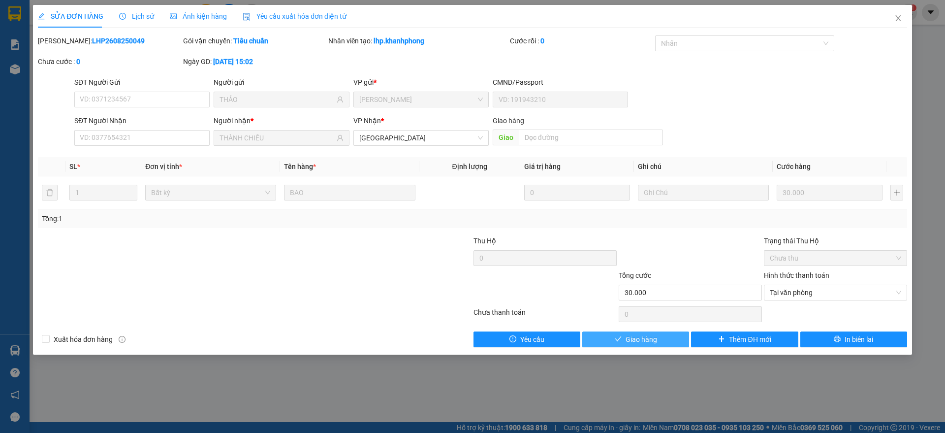
click at [625, 341] on button "Giao hàng" at bounding box center [635, 339] width 107 height 16
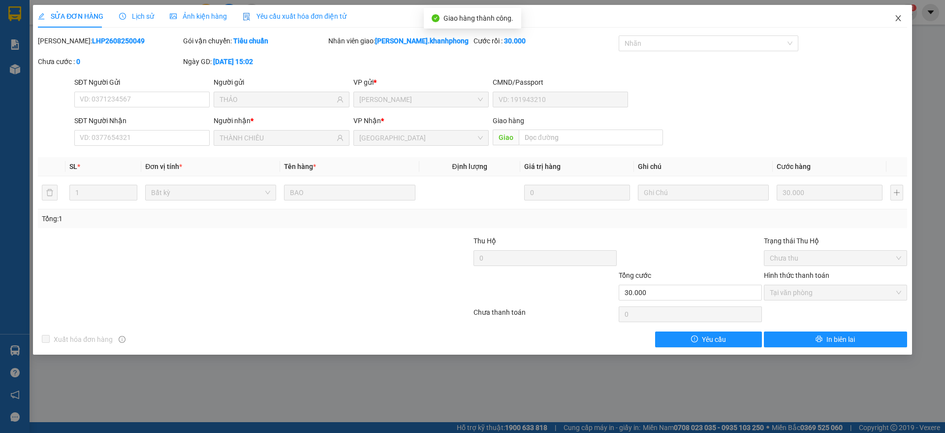
click at [894, 19] on icon "close" at bounding box center [898, 18] width 8 height 8
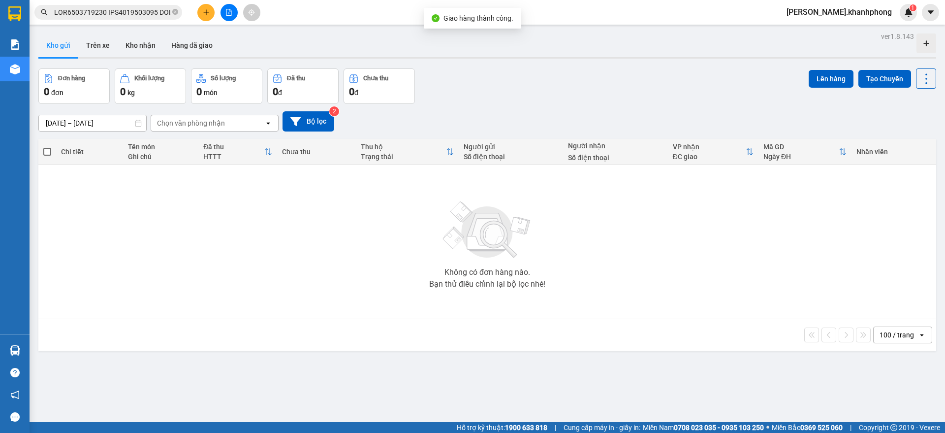
click at [134, 8] on input "text" at bounding box center [112, 12] width 116 height 11
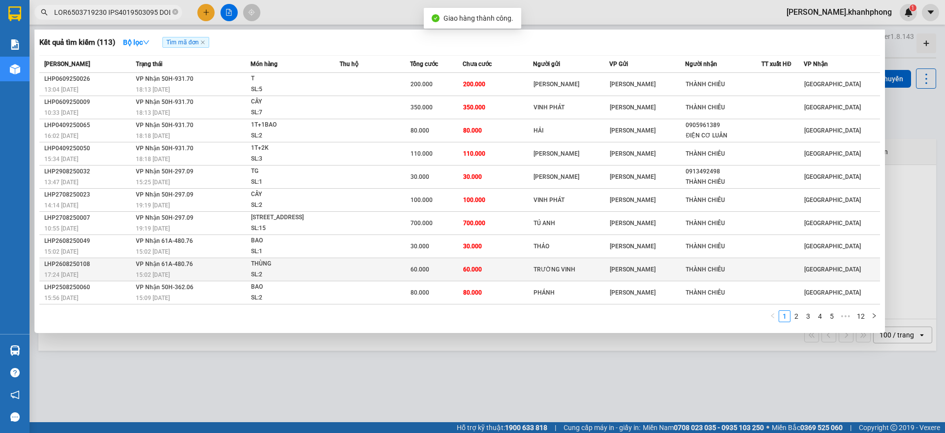
click at [106, 273] on div "17:24 - 26/08" at bounding box center [88, 274] width 89 height 11
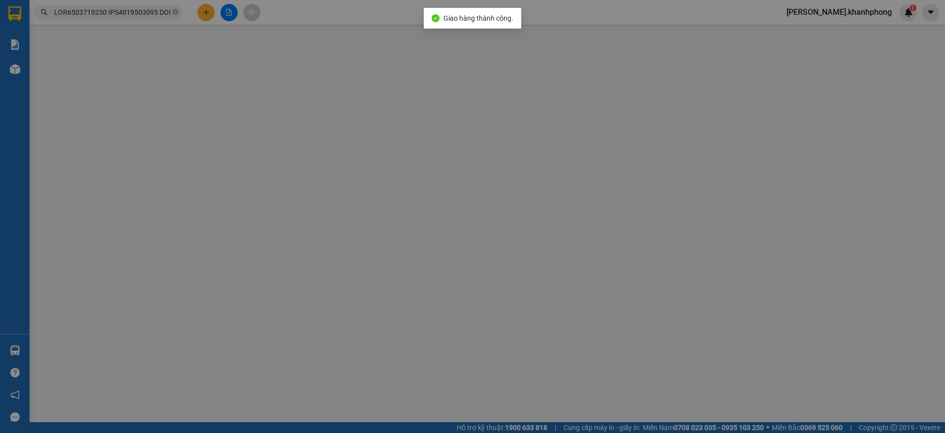
type input "TRƯỜNG VINH"
type input "THÀNH CHIÊU"
type input "60.000"
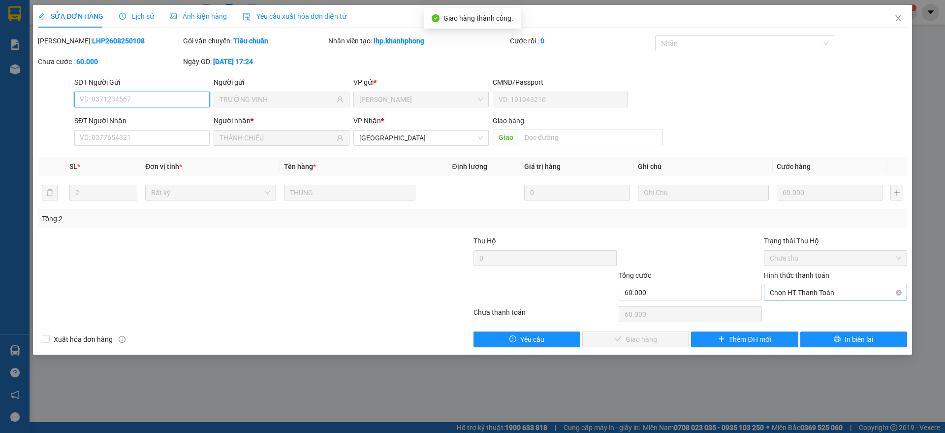
click at [775, 296] on span "Chọn HT Thanh Toán" at bounding box center [835, 292] width 131 height 15
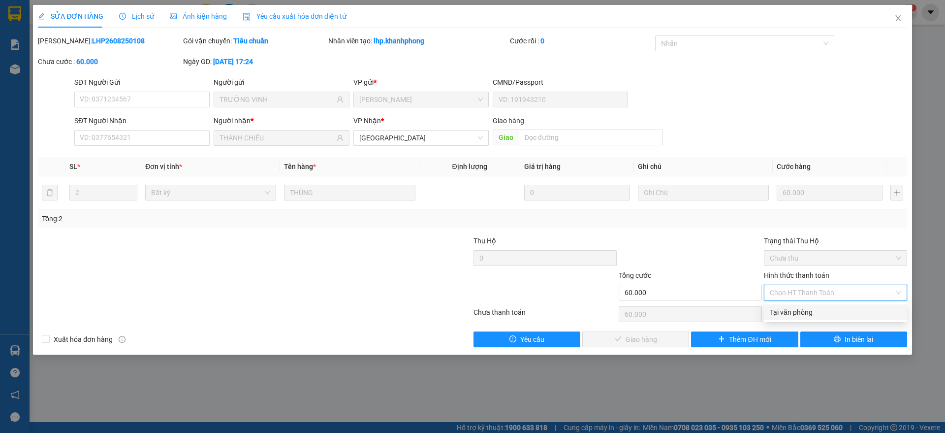
click at [779, 311] on div "Tại văn phòng" at bounding box center [835, 312] width 131 height 11
type input "0"
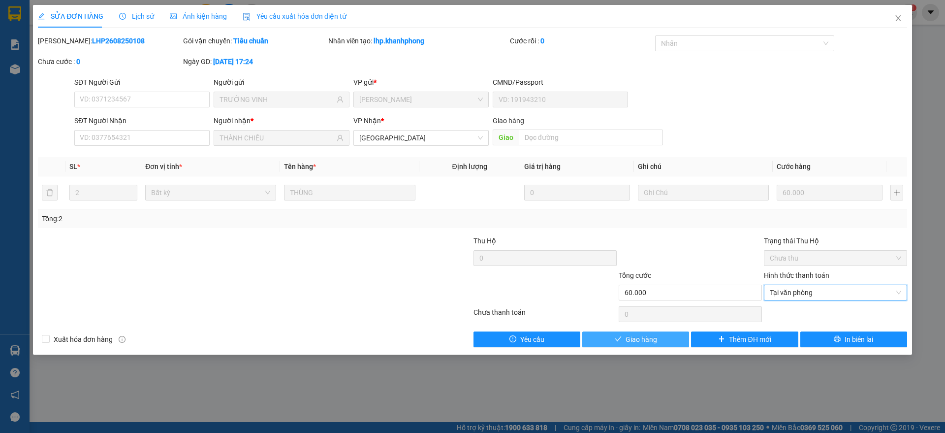
click at [635, 337] on span "Giao hàng" at bounding box center [641, 339] width 31 height 11
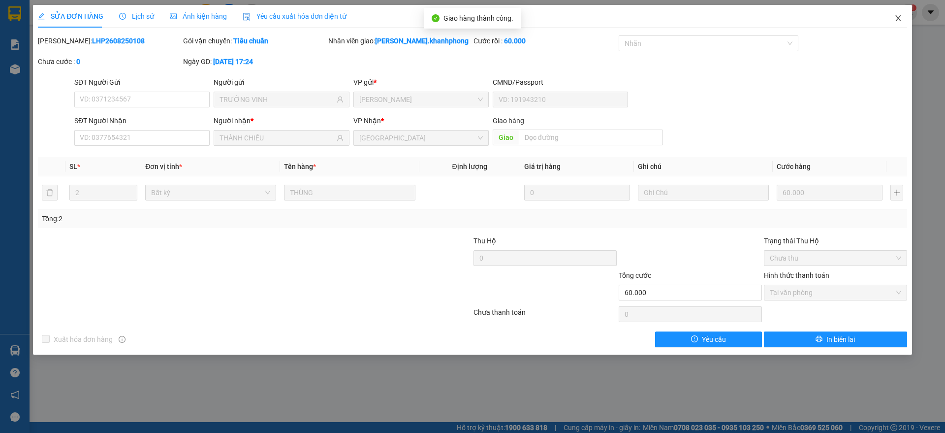
click at [906, 19] on span "Close" at bounding box center [898, 19] width 28 height 28
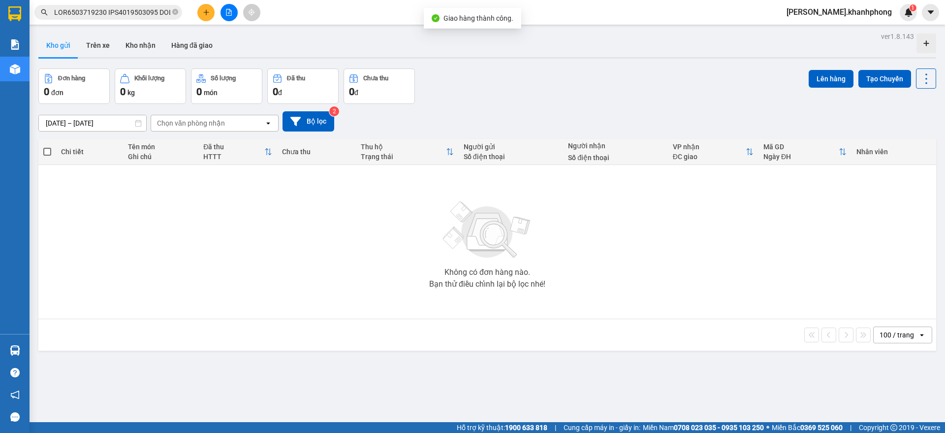
click at [141, 7] on input "text" at bounding box center [112, 12] width 116 height 11
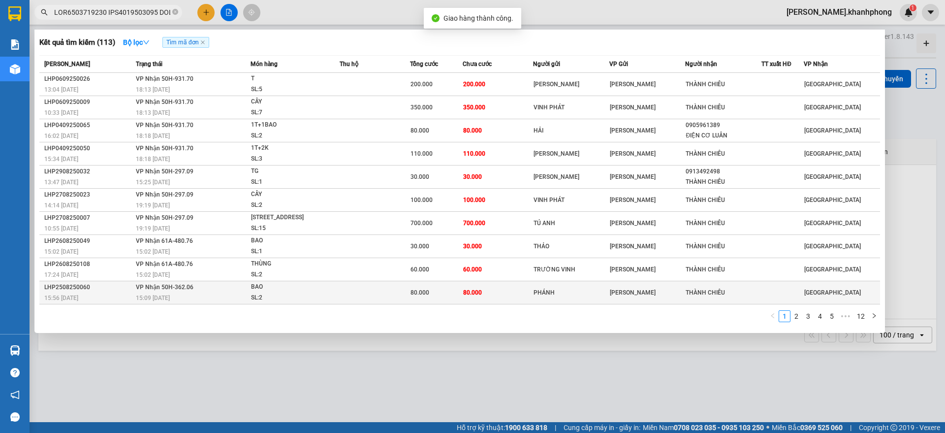
click at [139, 295] on span "15:09 - 26/08" at bounding box center [153, 297] width 34 height 7
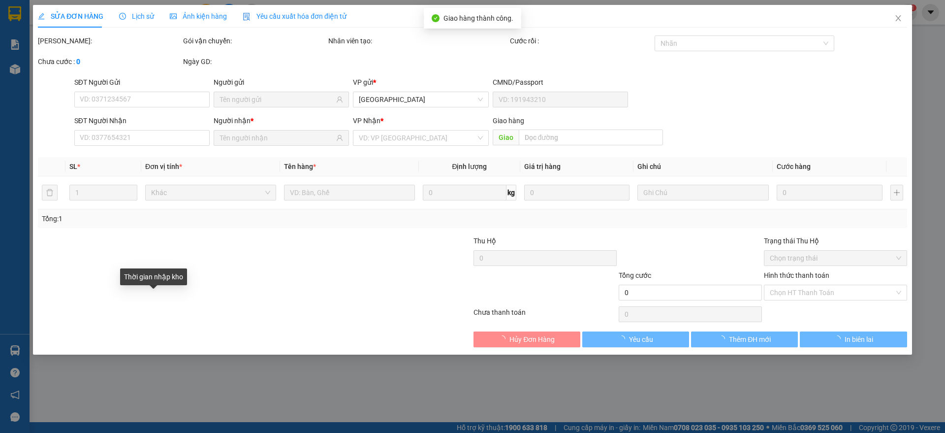
type input "PHÁNH"
type input "THÀNH CHIÊU"
type input "80.000"
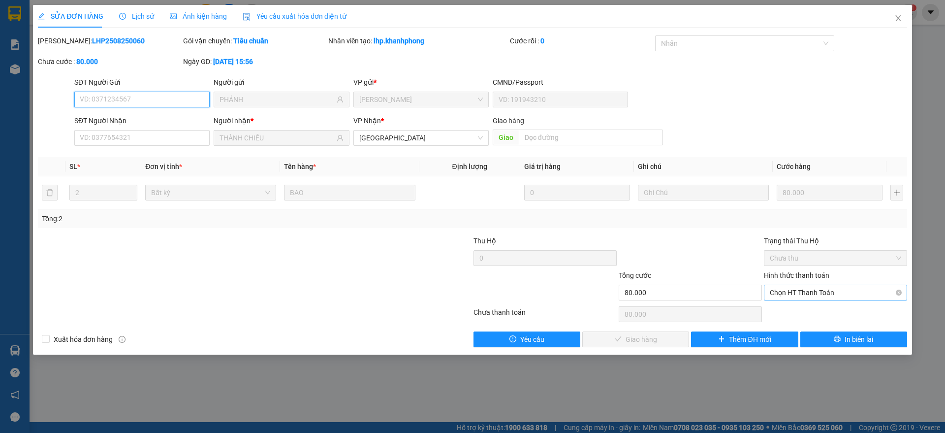
drag, startPoint x: 793, startPoint y: 294, endPoint x: 792, endPoint y: 301, distance: 6.5
click at [795, 294] on span "Chọn HT Thanh Toán" at bounding box center [835, 292] width 131 height 15
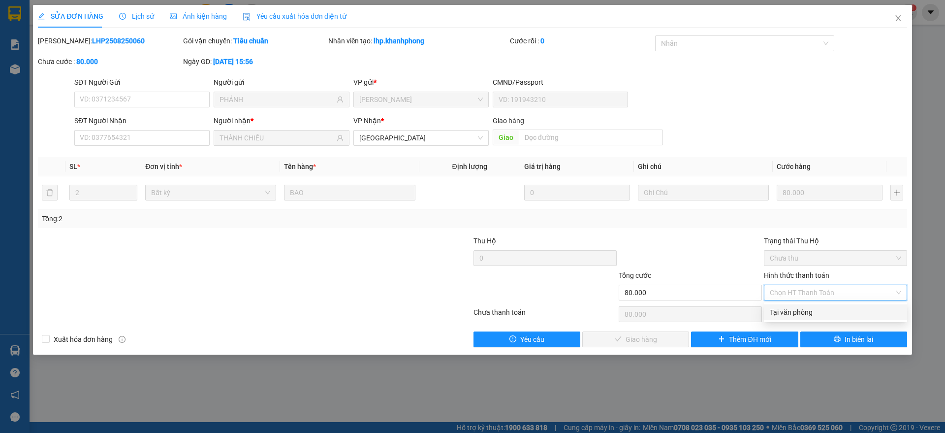
click at [785, 311] on div "Tại văn phòng" at bounding box center [835, 312] width 131 height 11
type input "0"
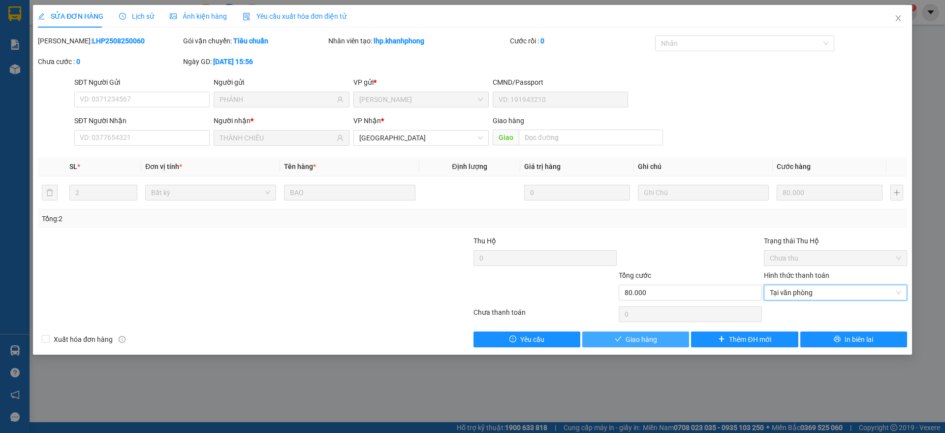
click at [637, 339] on span "Giao hàng" at bounding box center [641, 339] width 31 height 11
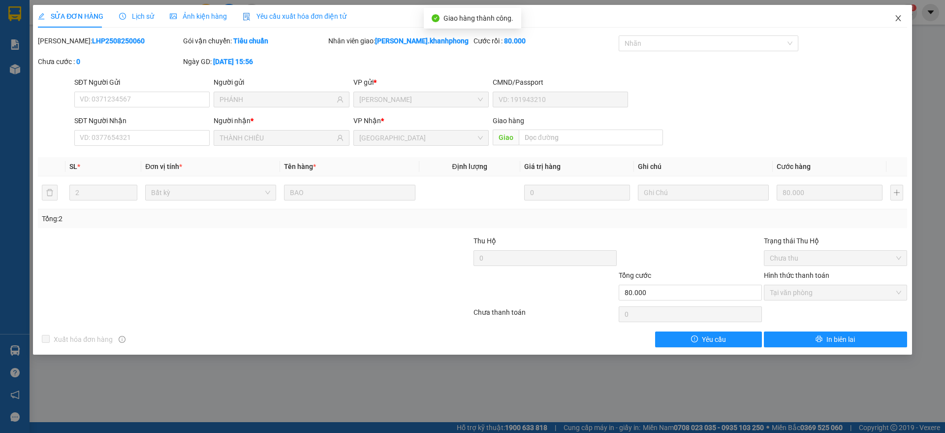
click at [897, 18] on icon "close" at bounding box center [898, 18] width 8 height 8
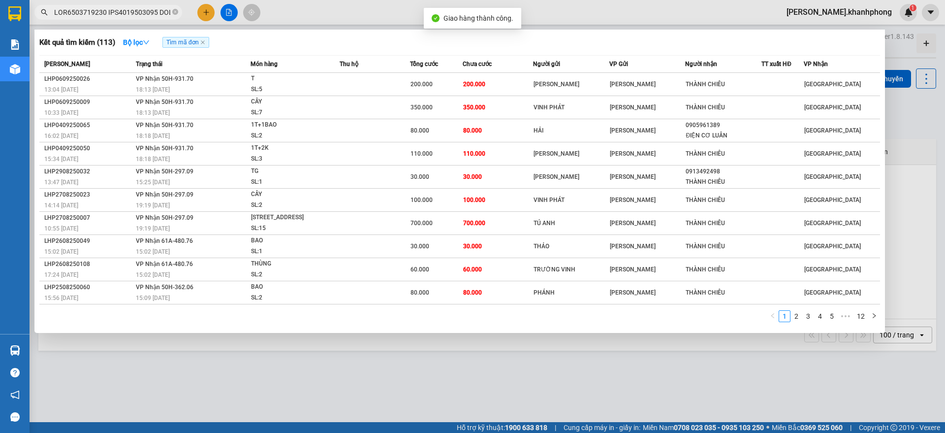
click at [115, 16] on input "text" at bounding box center [112, 12] width 116 height 11
click at [799, 318] on link "2" at bounding box center [796, 316] width 11 height 11
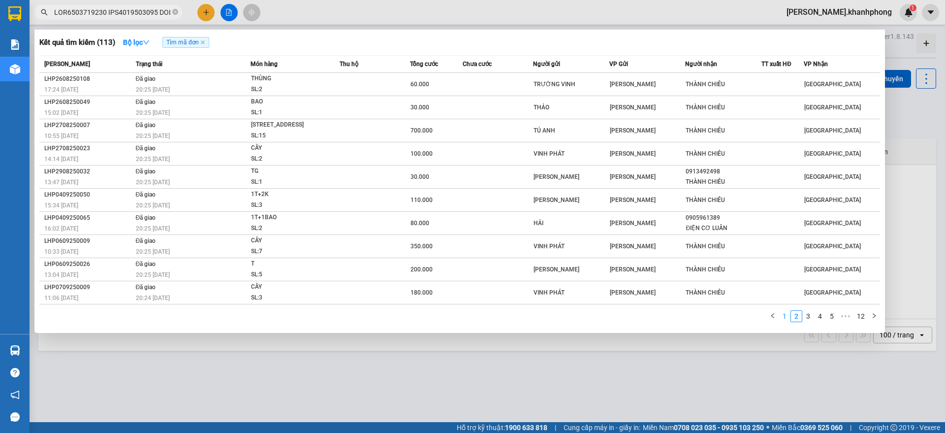
click at [783, 316] on link "1" at bounding box center [784, 316] width 11 height 11
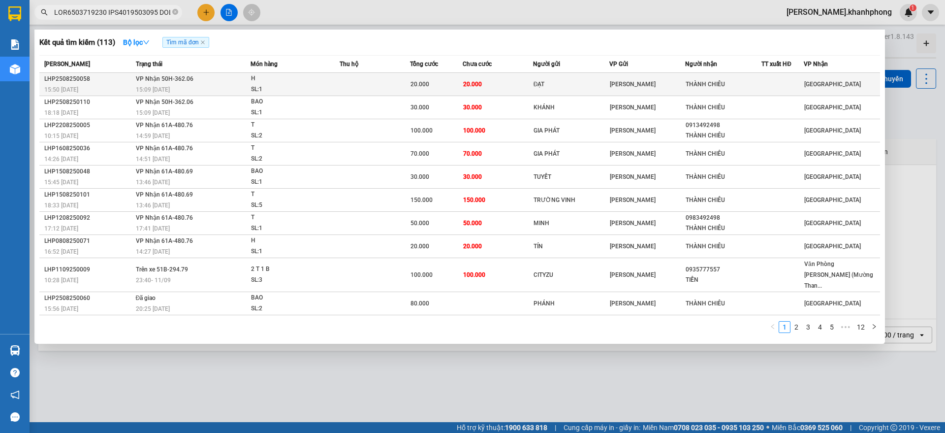
click at [480, 83] on span "20.000" at bounding box center [472, 84] width 19 height 7
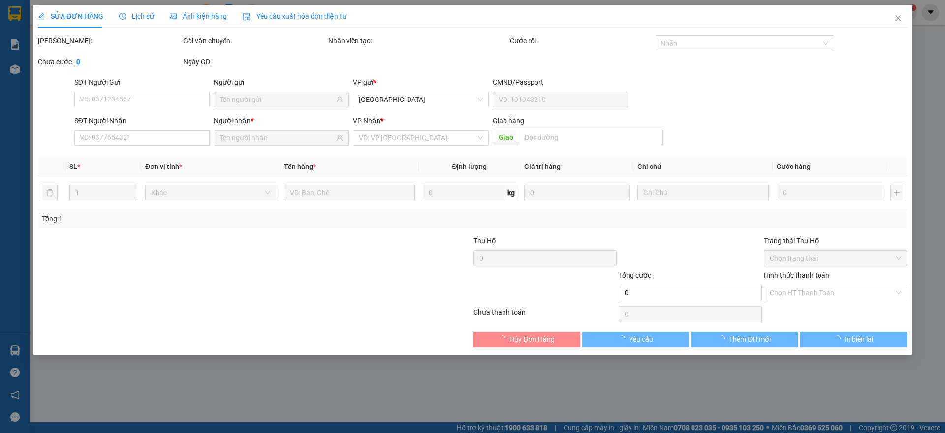
type input "ĐẠT"
type input "THÀNH CHIÊU"
type input "20.000"
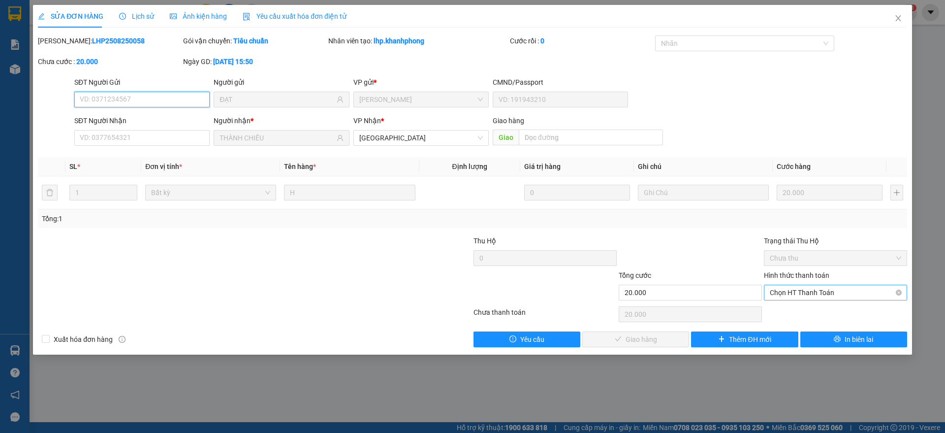
click at [801, 296] on span "Chọn HT Thanh Toán" at bounding box center [835, 292] width 131 height 15
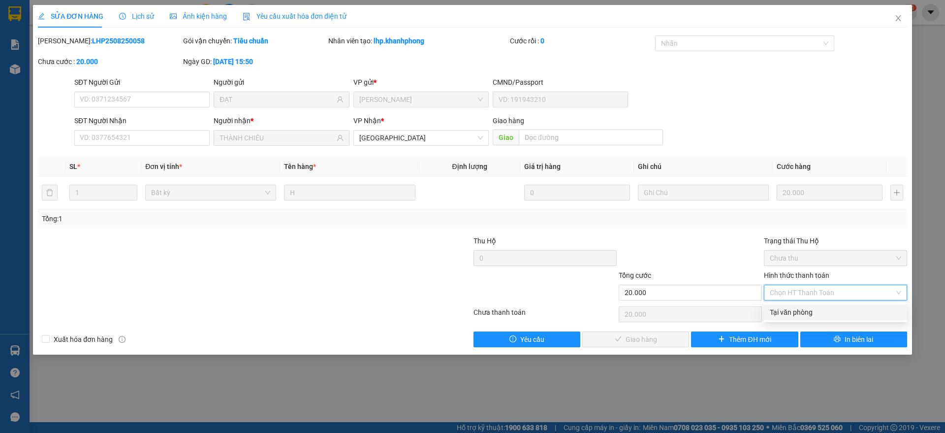
click at [801, 310] on div "Tại văn phòng" at bounding box center [835, 312] width 131 height 11
type input "0"
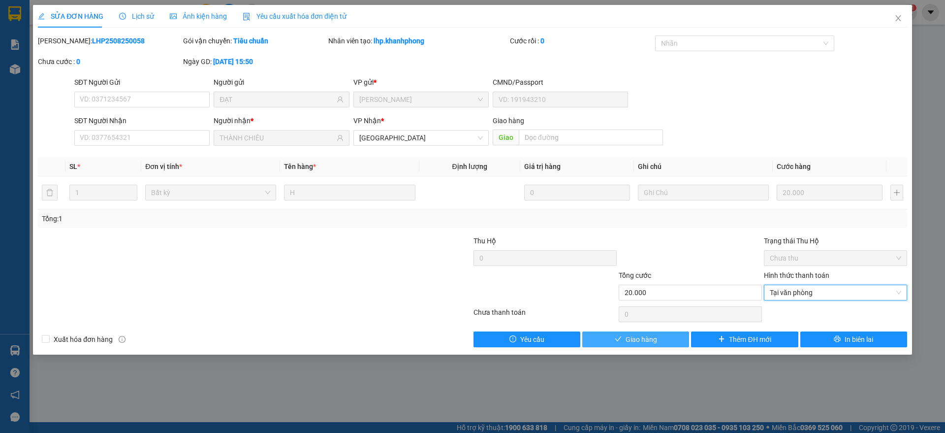
drag, startPoint x: 625, startPoint y: 342, endPoint x: 643, endPoint y: 332, distance: 20.3
click at [626, 341] on button "Giao hàng" at bounding box center [635, 339] width 107 height 16
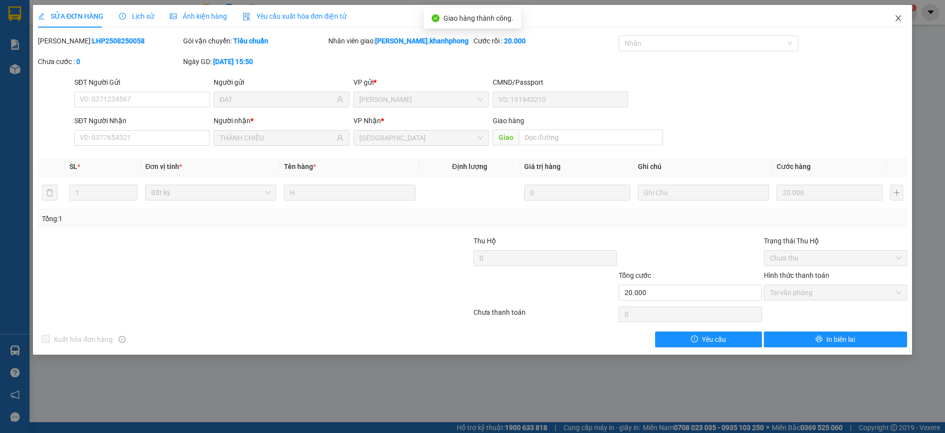
click at [893, 20] on span "Close" at bounding box center [898, 19] width 28 height 28
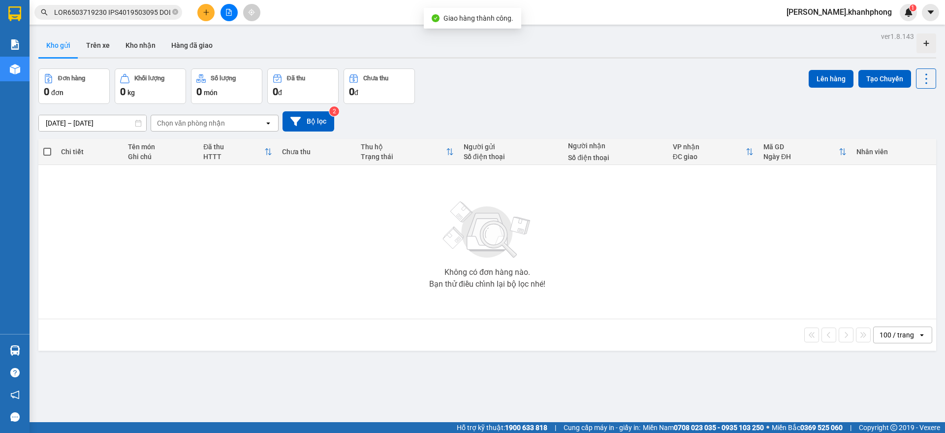
drag, startPoint x: 139, startPoint y: 12, endPoint x: 160, endPoint y: 31, distance: 28.2
click at [144, 11] on input "text" at bounding box center [112, 12] width 116 height 11
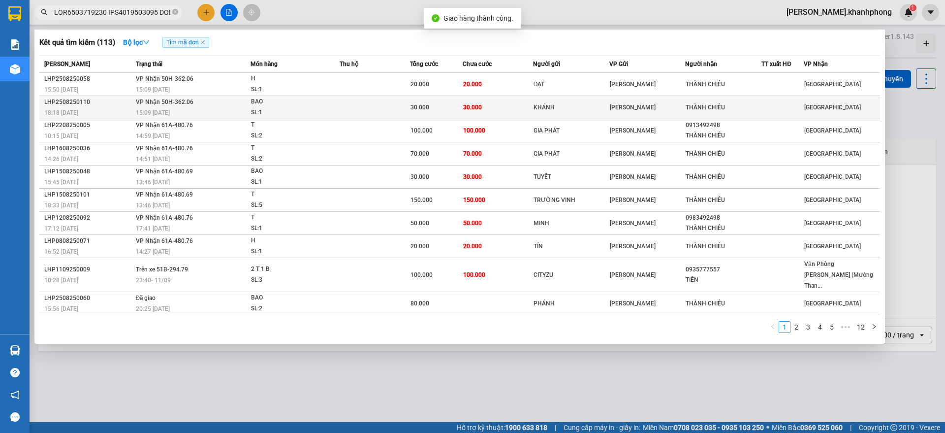
click at [299, 100] on div "BAO" at bounding box center [288, 101] width 74 height 11
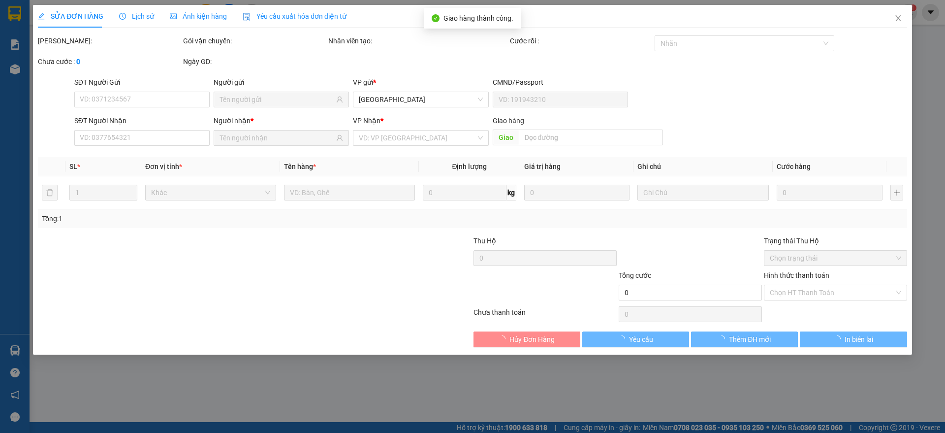
type input "KHÁNH"
type input "THÀNH CHIÊU"
type input "30.000"
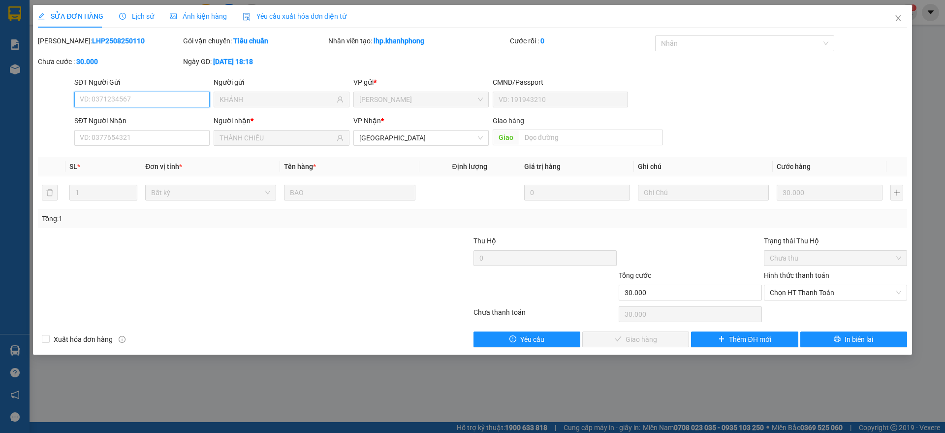
drag, startPoint x: 801, startPoint y: 291, endPoint x: 802, endPoint y: 304, distance: 12.8
click at [802, 292] on span "Chọn HT Thanh Toán" at bounding box center [835, 292] width 131 height 15
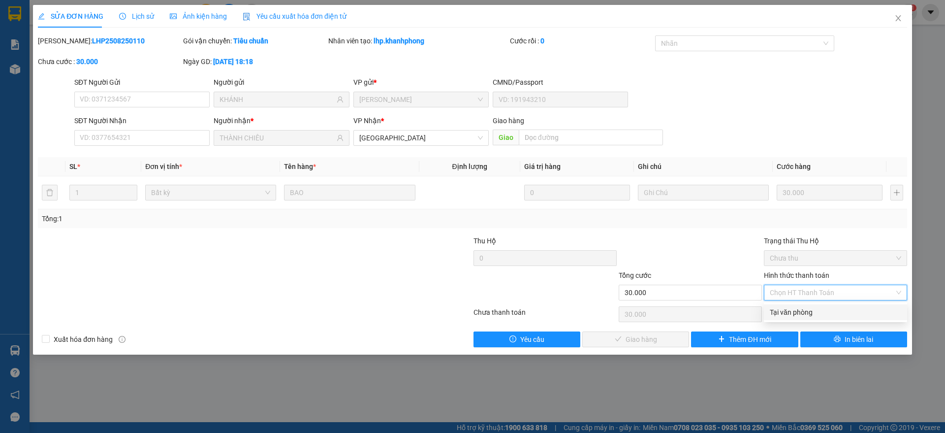
click at [794, 313] on div "Tại văn phòng" at bounding box center [835, 312] width 131 height 11
type input "0"
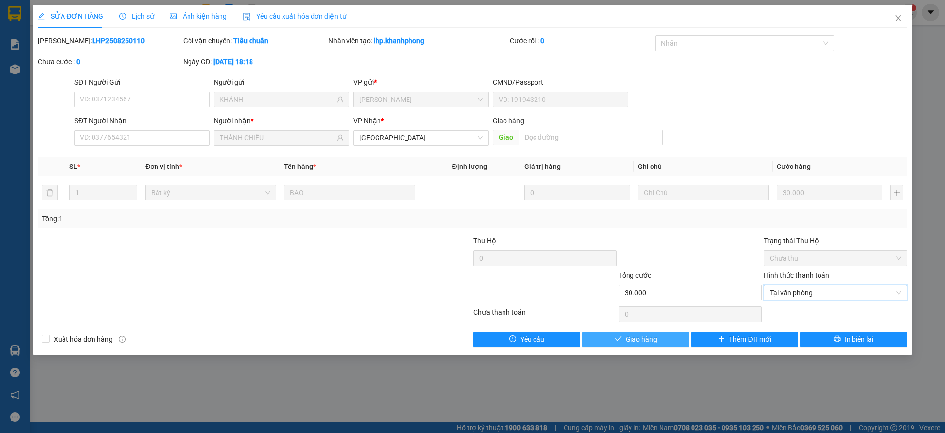
click at [647, 339] on span "Giao hàng" at bounding box center [641, 339] width 31 height 11
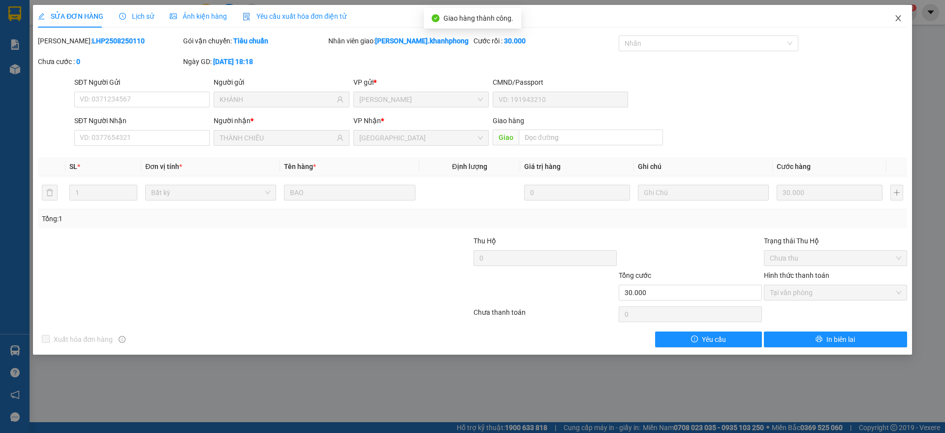
click at [900, 16] on icon "close" at bounding box center [898, 18] width 8 height 8
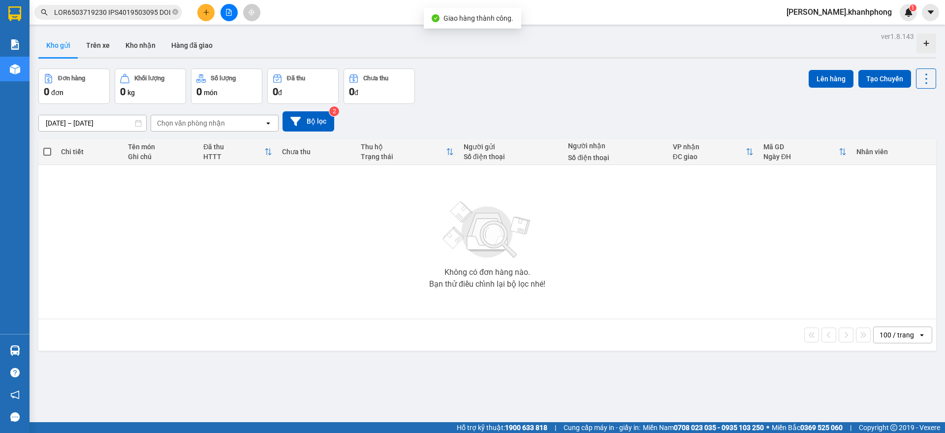
click at [118, 9] on input "text" at bounding box center [112, 12] width 116 height 11
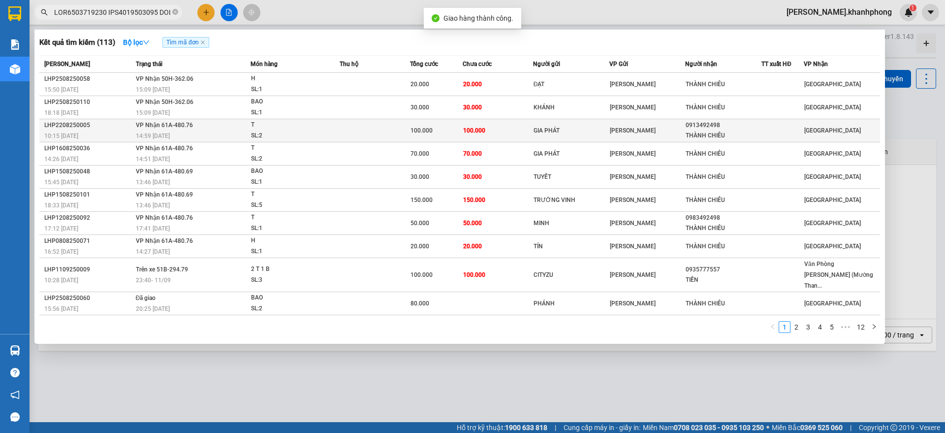
click at [133, 131] on td "VP Nhận 61A-480.76 14:59 - 23/08" at bounding box center [191, 130] width 117 height 23
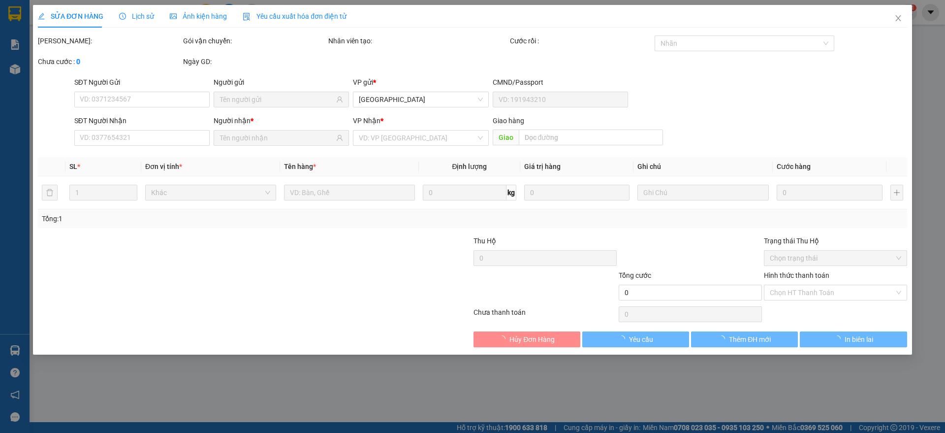
type input "GIA PHÁT"
type input "0913492498"
type input "THÀNH CHIÊU"
type input "100.000"
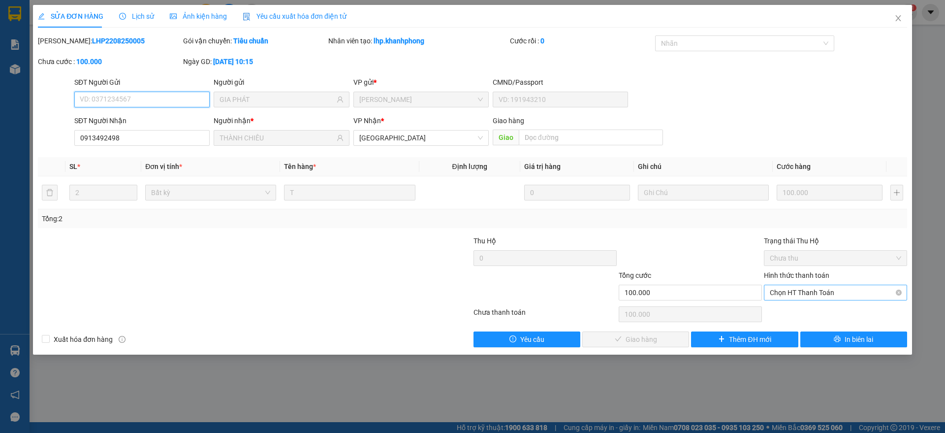
drag, startPoint x: 795, startPoint y: 290, endPoint x: 794, endPoint y: 297, distance: 7.4
click at [796, 290] on span "Chọn HT Thanh Toán" at bounding box center [835, 292] width 131 height 15
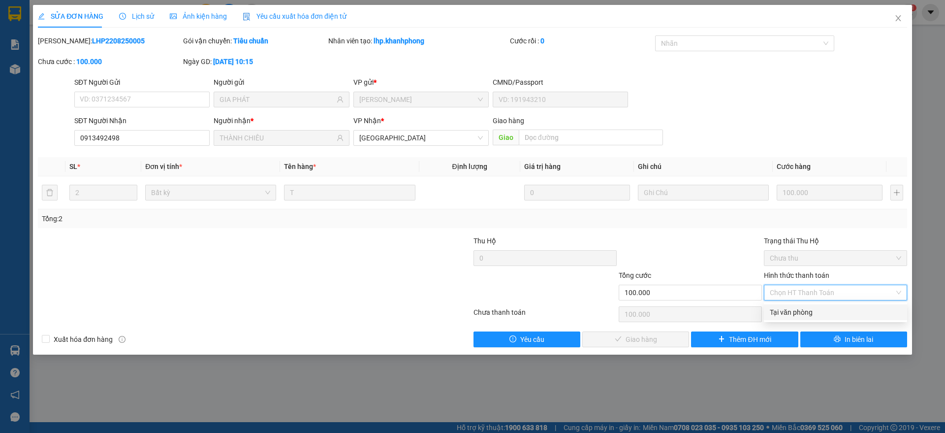
click at [785, 312] on div "Tại văn phòng" at bounding box center [835, 312] width 131 height 11
type input "0"
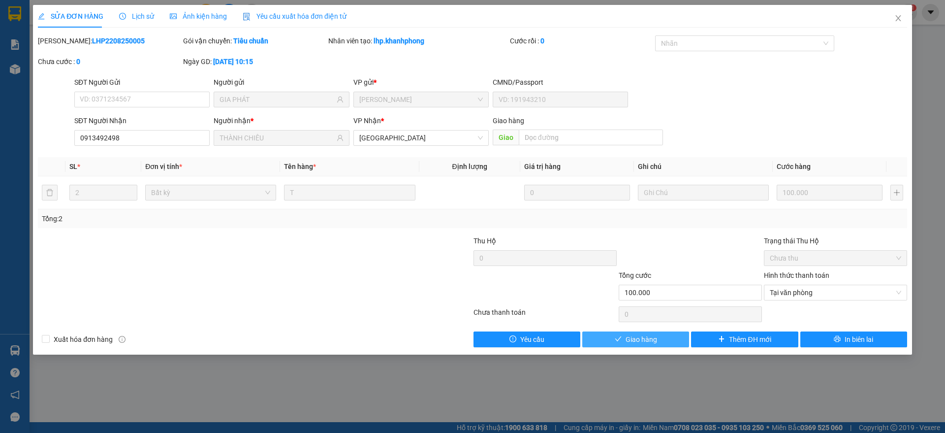
drag, startPoint x: 631, startPoint y: 336, endPoint x: 652, endPoint y: 309, distance: 33.7
click at [631, 336] on span "Giao hàng" at bounding box center [641, 339] width 31 height 11
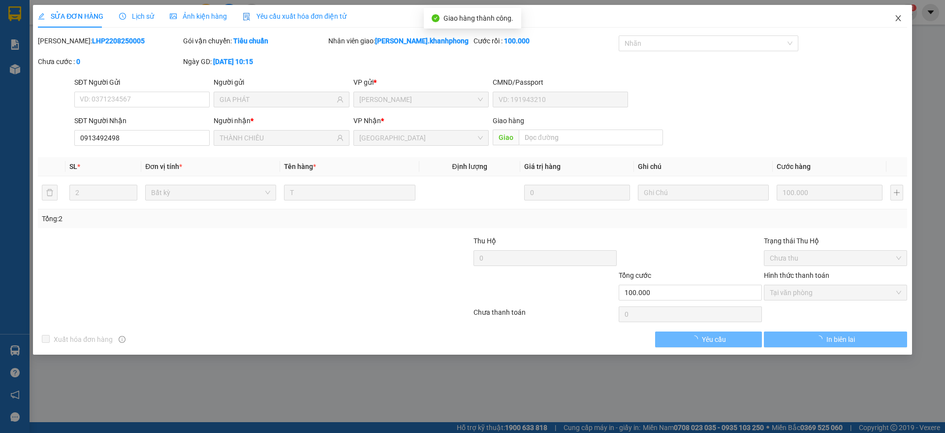
click at [898, 15] on icon "close" at bounding box center [898, 18] width 8 height 8
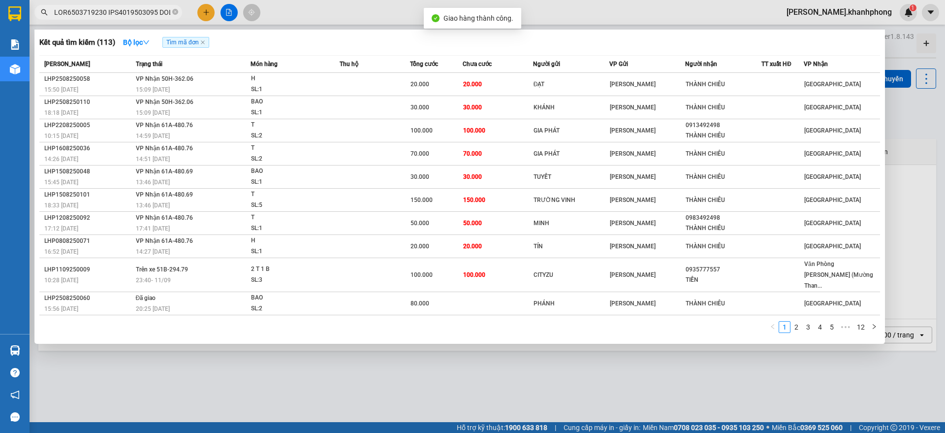
click at [108, 18] on span at bounding box center [108, 12] width 148 height 15
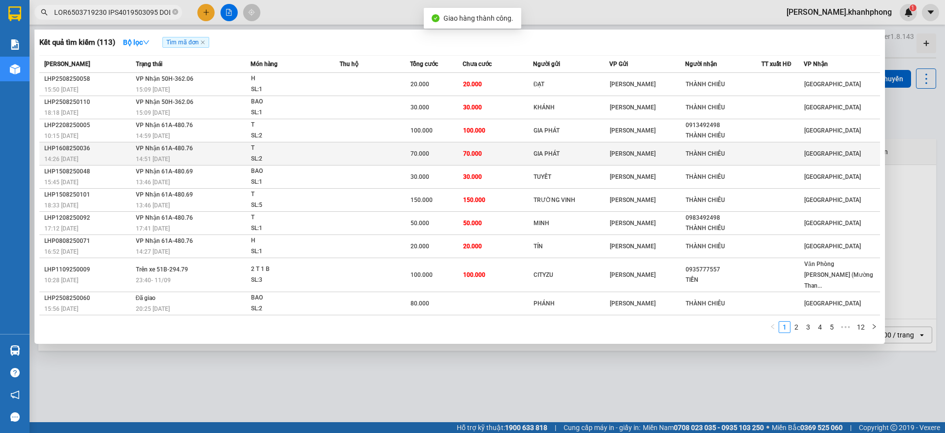
click at [104, 154] on div "14:26 - 16/08" at bounding box center [88, 159] width 89 height 11
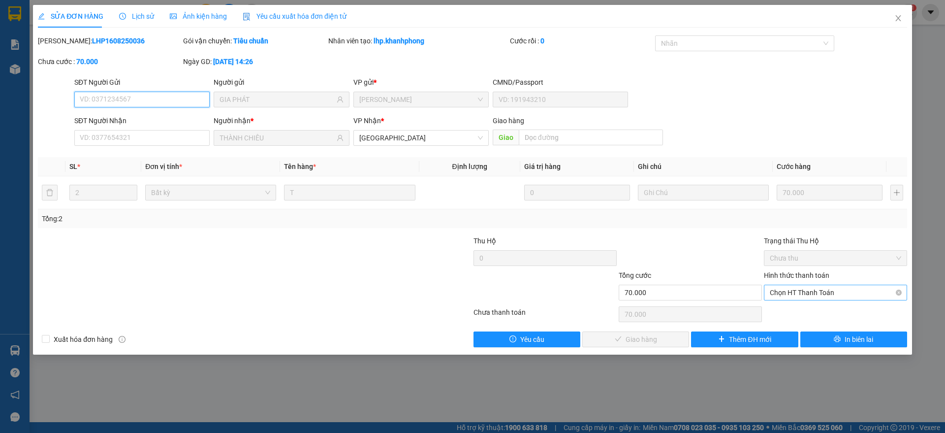
click at [798, 296] on span "Chọn HT Thanh Toán" at bounding box center [835, 292] width 131 height 15
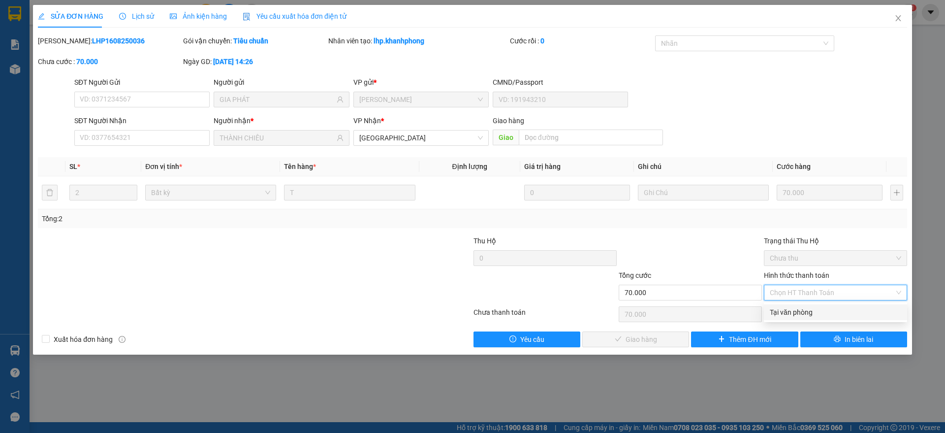
click at [788, 312] on div "Tại văn phòng" at bounding box center [835, 312] width 131 height 11
type input "0"
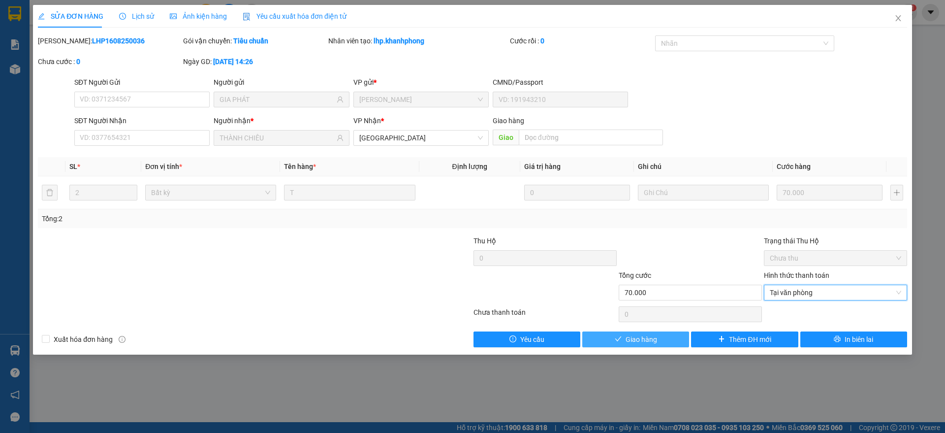
click at [634, 336] on span "Giao hàng" at bounding box center [641, 339] width 31 height 11
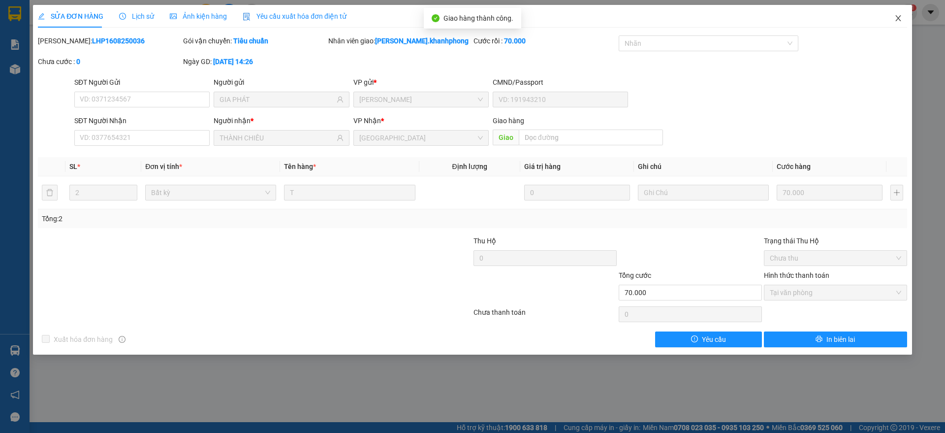
click at [900, 18] on icon "close" at bounding box center [898, 18] width 8 height 8
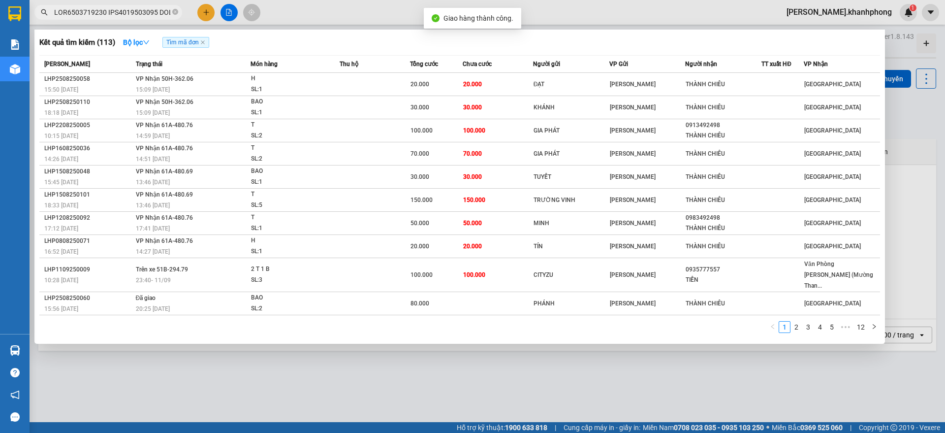
click at [96, 16] on input "text" at bounding box center [112, 12] width 116 height 11
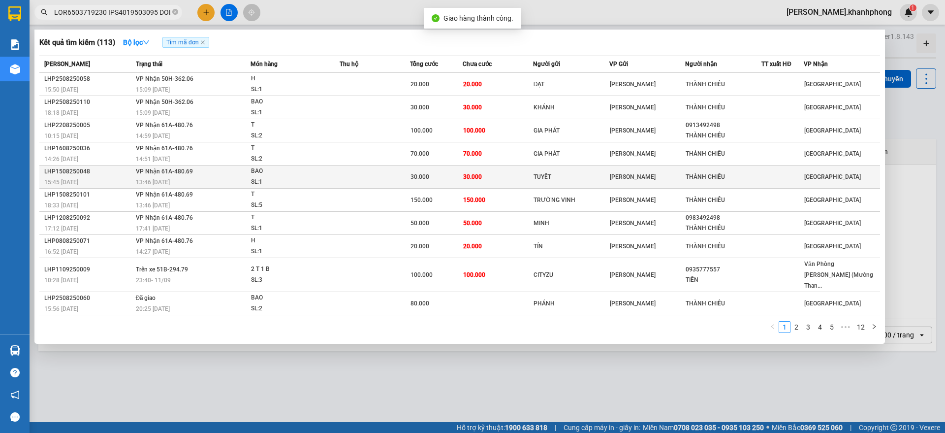
click at [113, 180] on div "15:45 - 15/08" at bounding box center [88, 182] width 89 height 11
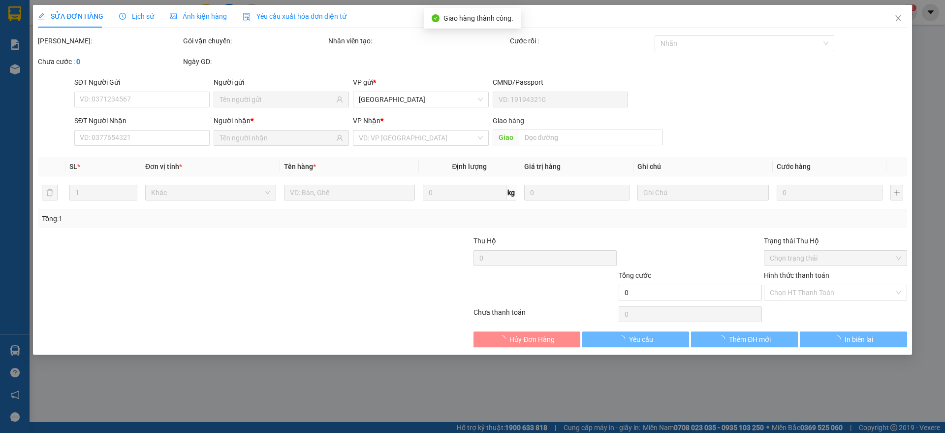
type input "TUYẾT"
type input "THÀNH CHIÊU"
type input "30.000"
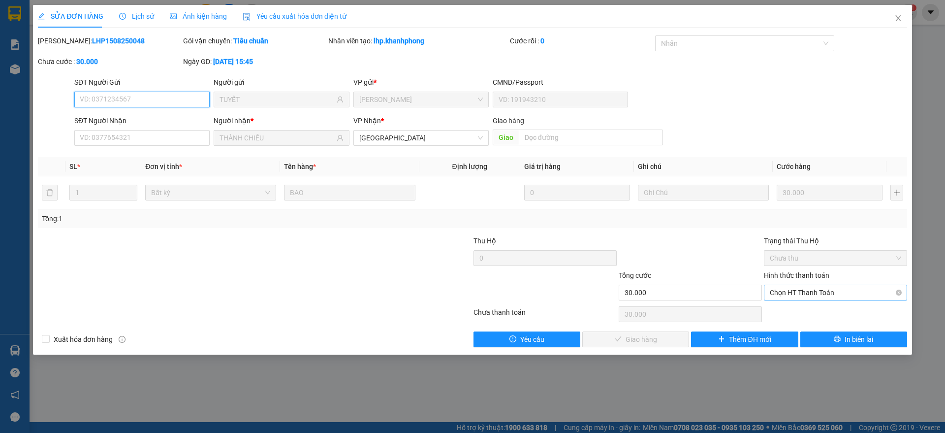
click at [796, 293] on span "Chọn HT Thanh Toán" at bounding box center [835, 292] width 131 height 15
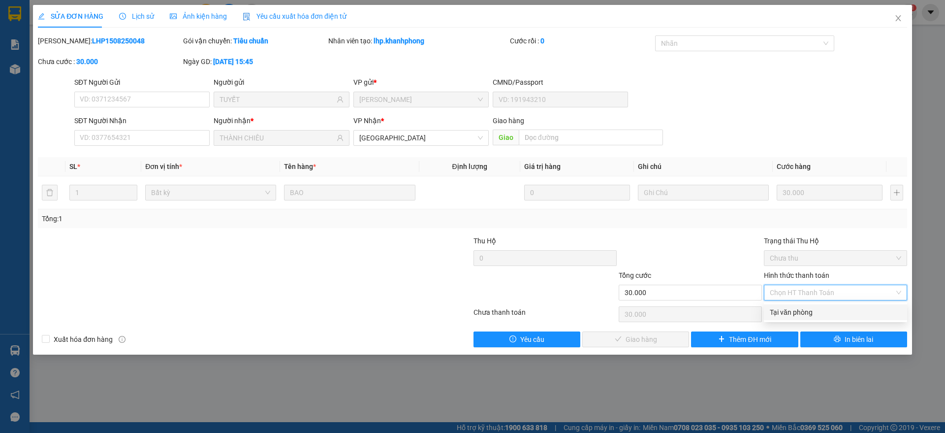
click at [802, 312] on div "Tại văn phòng" at bounding box center [835, 312] width 131 height 11
type input "0"
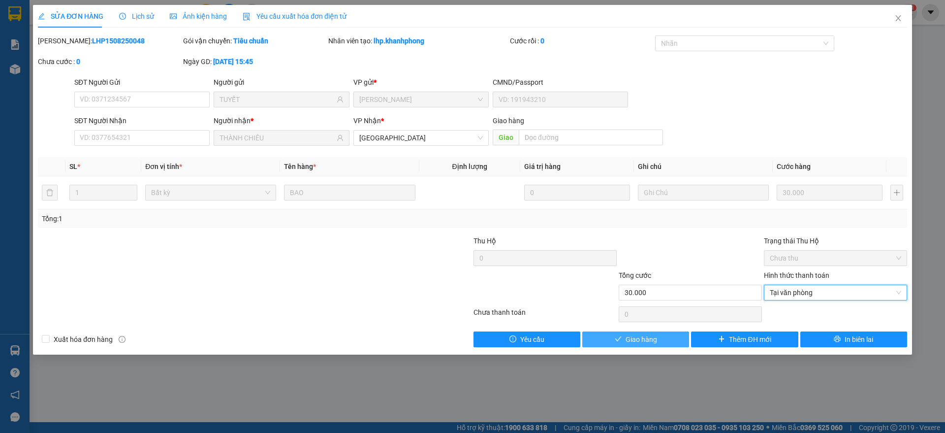
drag, startPoint x: 639, startPoint y: 340, endPoint x: 643, endPoint y: 336, distance: 5.2
click at [639, 339] on span "Giao hàng" at bounding box center [641, 339] width 31 height 11
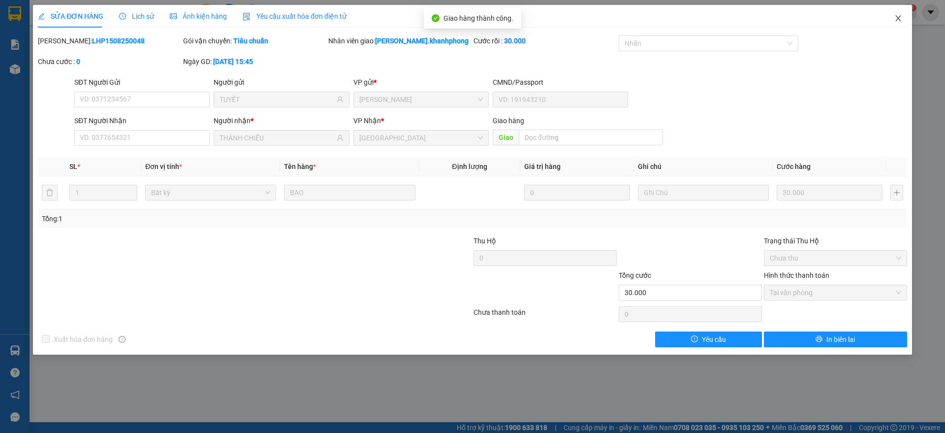
click at [897, 17] on icon "close" at bounding box center [898, 18] width 8 height 8
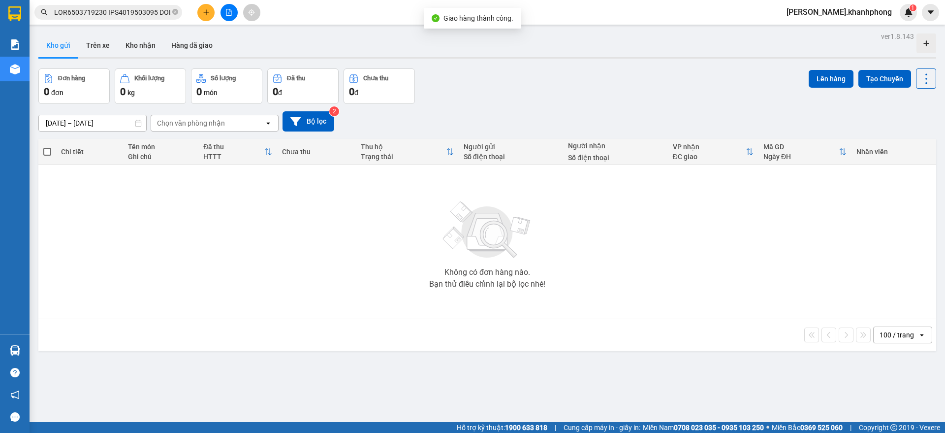
click at [127, 12] on input "text" at bounding box center [112, 12] width 116 height 11
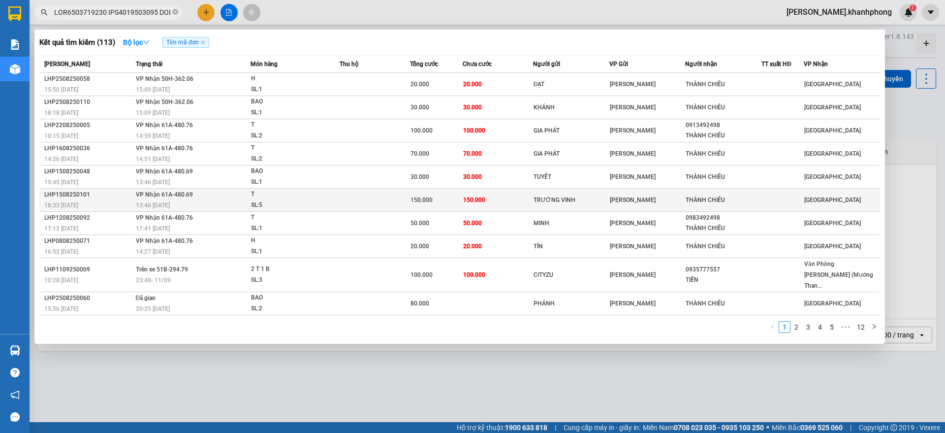
click at [103, 195] on div "LHP1508250101" at bounding box center [88, 194] width 89 height 10
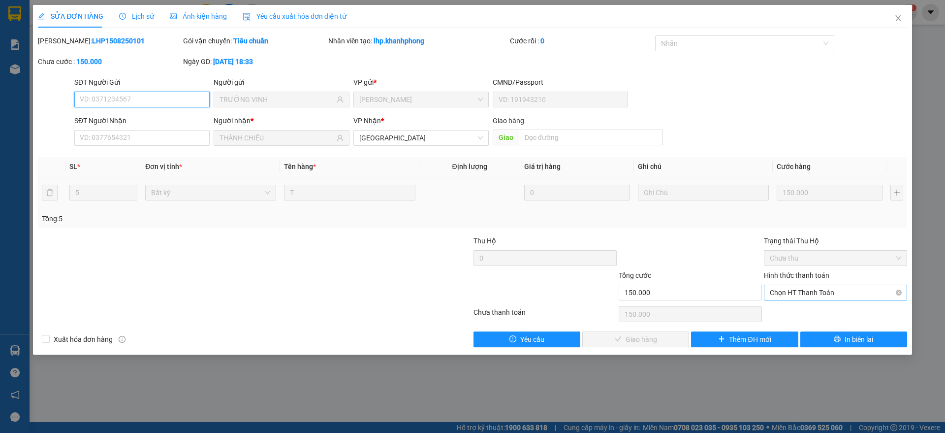
click at [814, 295] on span "Chọn HT Thanh Toán" at bounding box center [835, 292] width 131 height 15
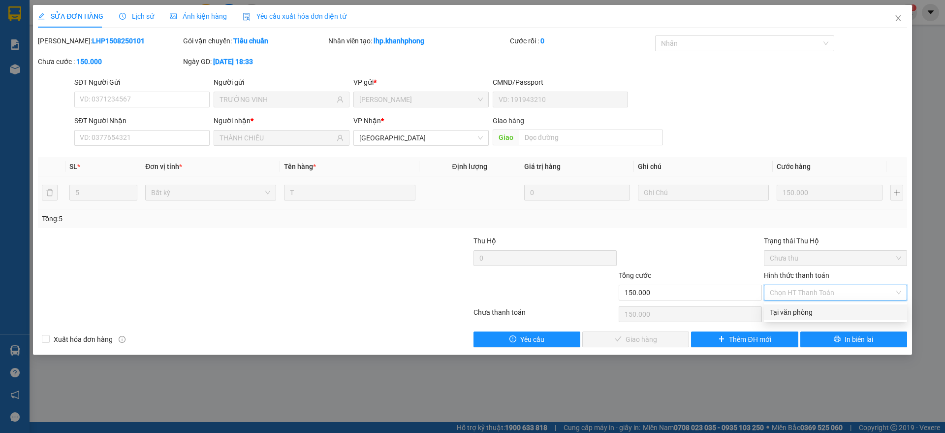
click at [780, 311] on div "Tại văn phòng" at bounding box center [835, 312] width 131 height 11
type input "0"
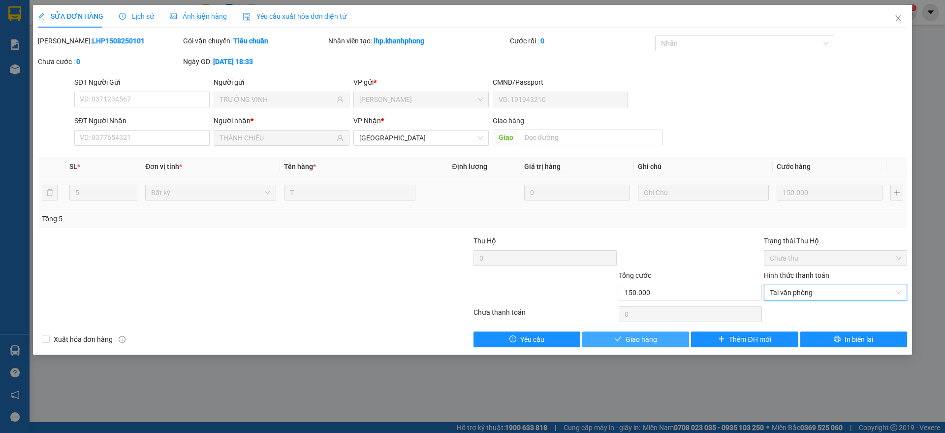
click at [630, 338] on span "Giao hàng" at bounding box center [641, 339] width 31 height 11
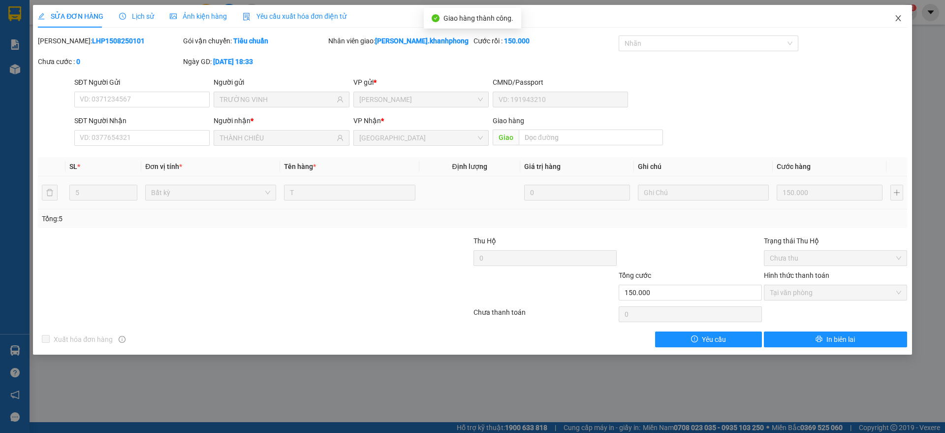
click at [898, 16] on icon "close" at bounding box center [898, 18] width 8 height 8
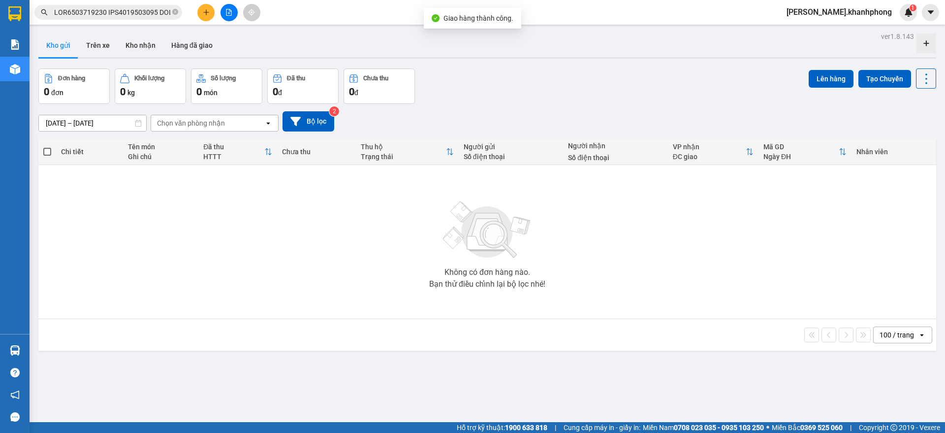
click at [131, 15] on input "text" at bounding box center [112, 12] width 116 height 11
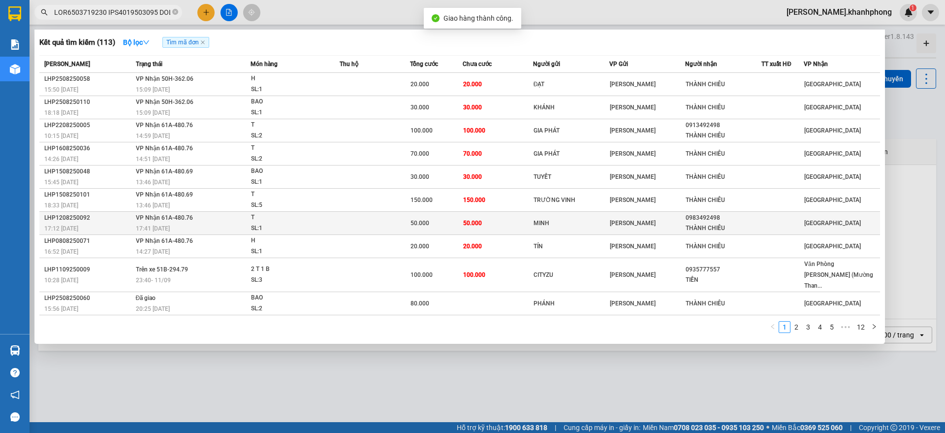
click at [117, 225] on div "17:12 - 12/08" at bounding box center [88, 228] width 89 height 11
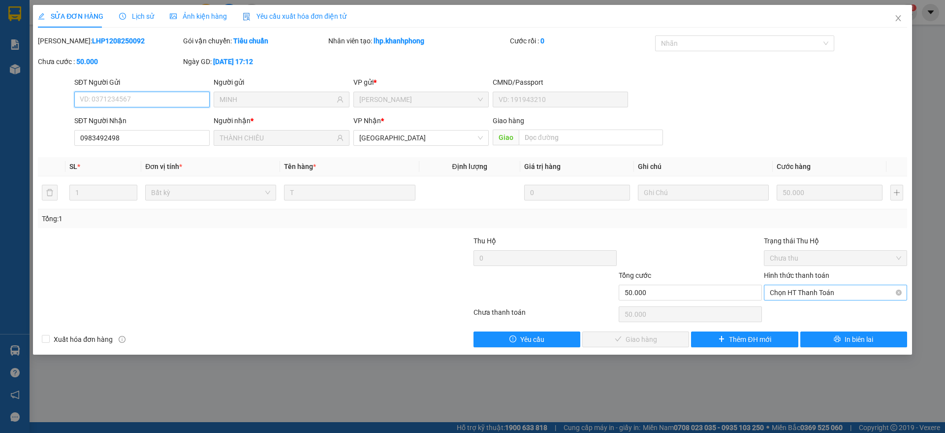
click at [789, 289] on span "Chọn HT Thanh Toán" at bounding box center [835, 292] width 131 height 15
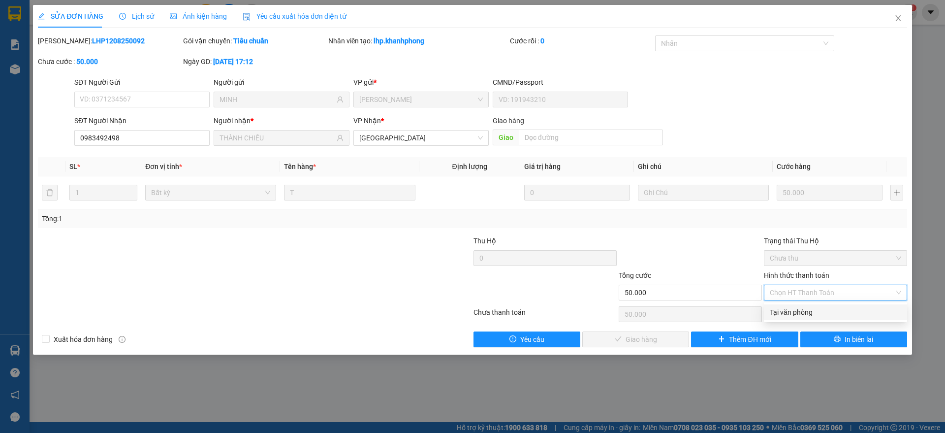
click at [789, 313] on div "Tại văn phòng" at bounding box center [835, 312] width 131 height 11
type input "0"
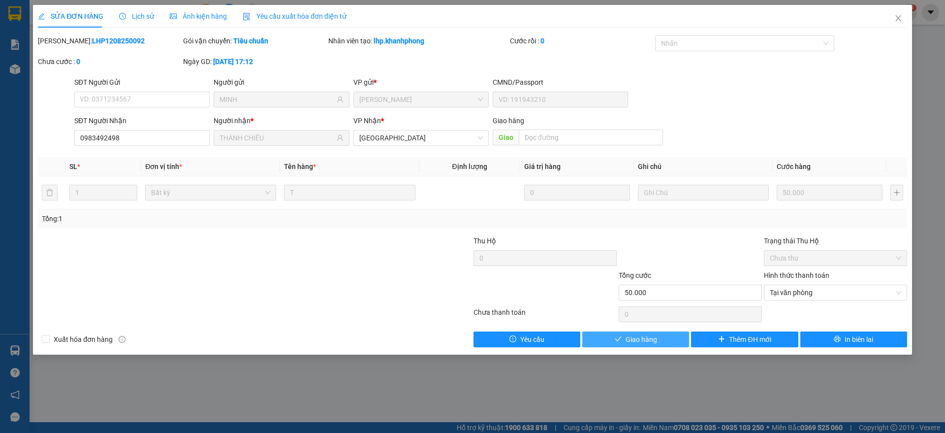
click at [646, 334] on span "Giao hàng" at bounding box center [641, 339] width 31 height 11
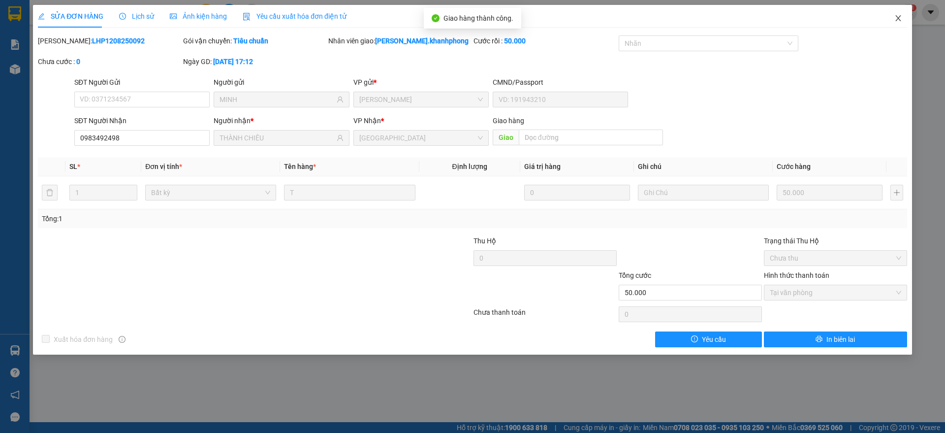
click at [896, 13] on span "Close" at bounding box center [898, 19] width 28 height 28
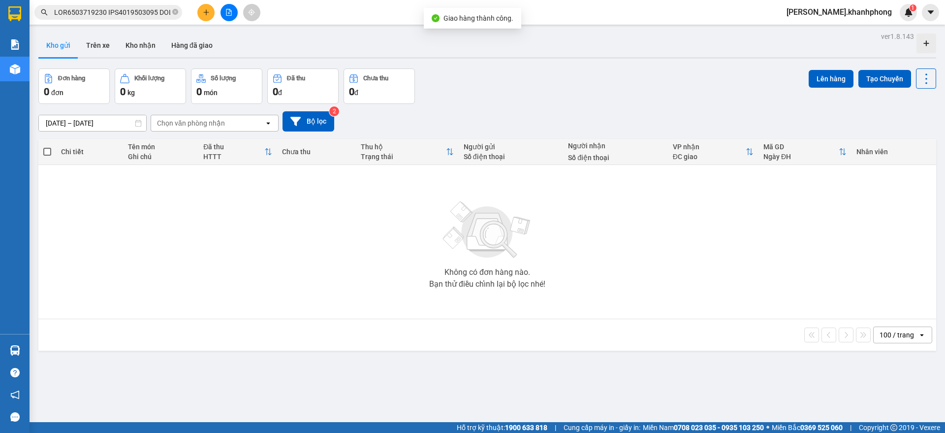
click at [111, 12] on input "text" at bounding box center [112, 12] width 116 height 11
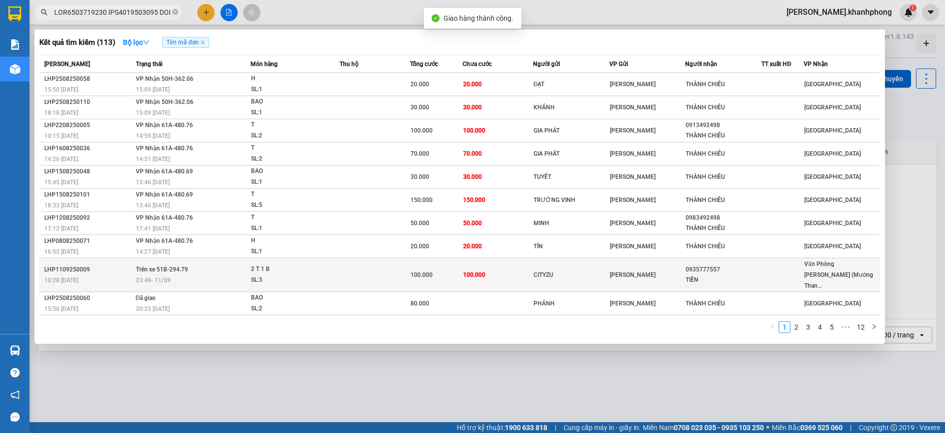
click at [112, 275] on div "10:28 - 11/09" at bounding box center [88, 280] width 89 height 11
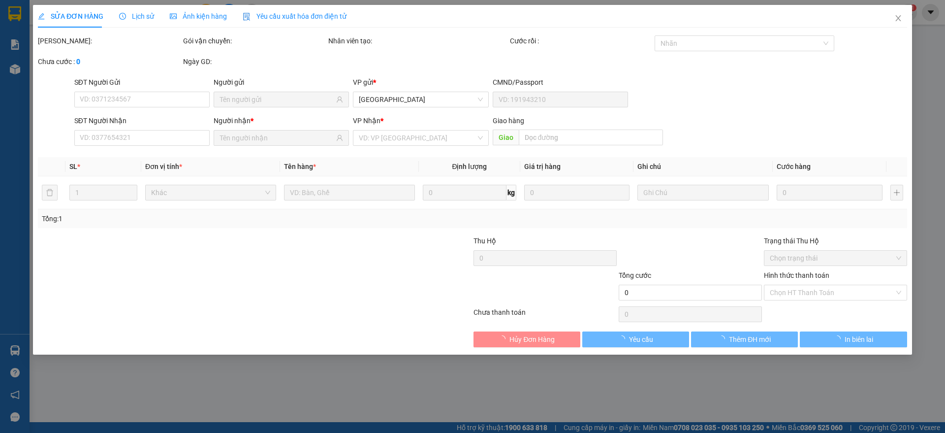
type input "CITYZU"
type input "0935777557"
type input "TIẾN"
type input "100.000"
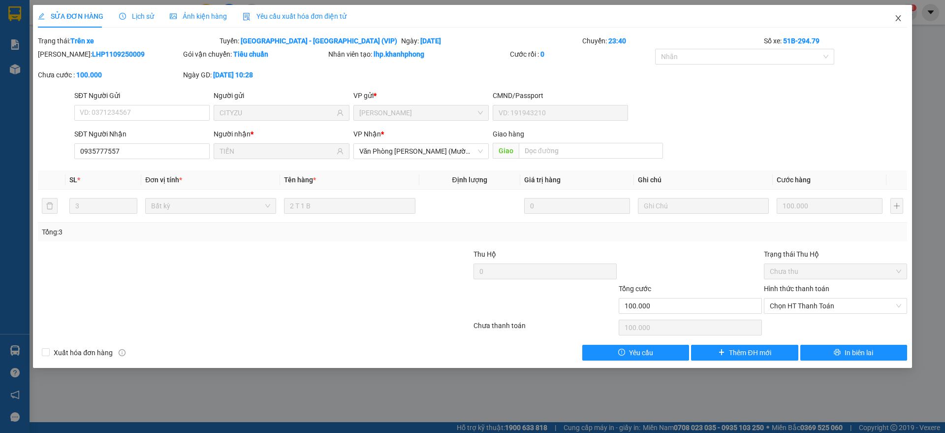
click at [891, 19] on span "Close" at bounding box center [898, 19] width 28 height 28
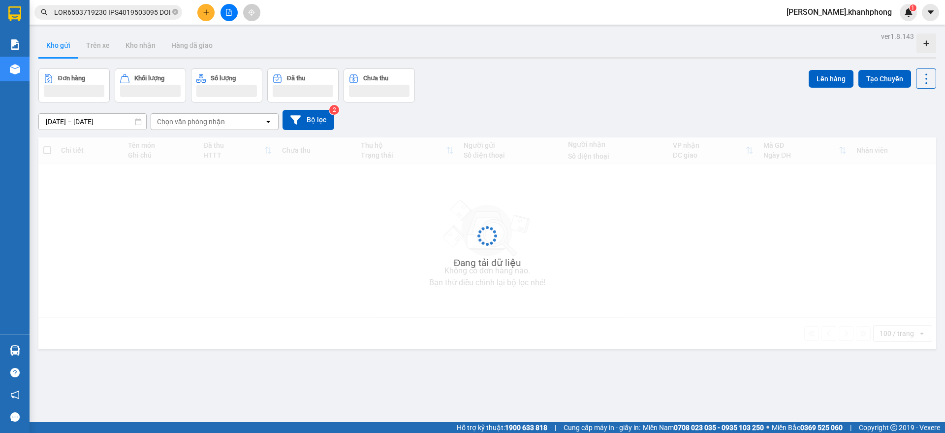
click at [117, 11] on input "text" at bounding box center [112, 12] width 116 height 11
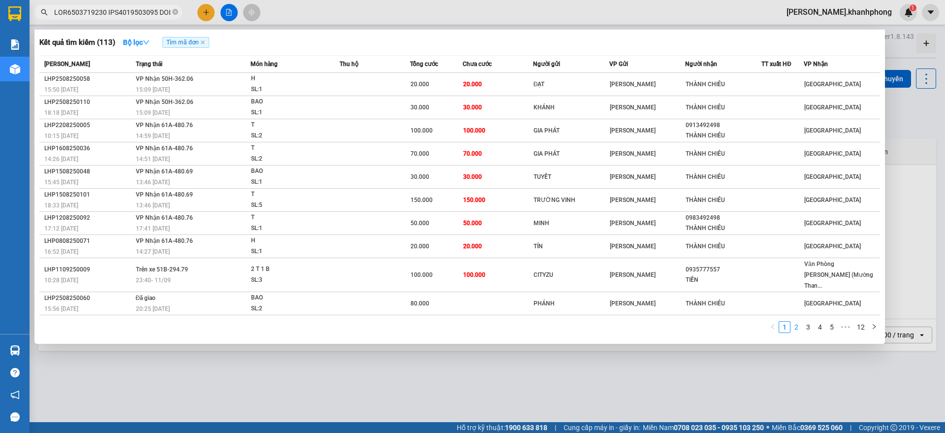
click at [798, 321] on link "2" at bounding box center [796, 326] width 11 height 11
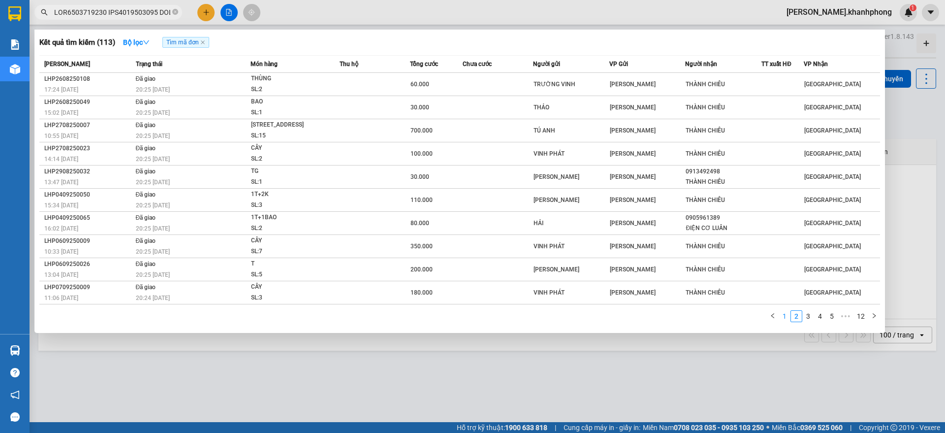
click at [786, 318] on link "1" at bounding box center [784, 316] width 11 height 11
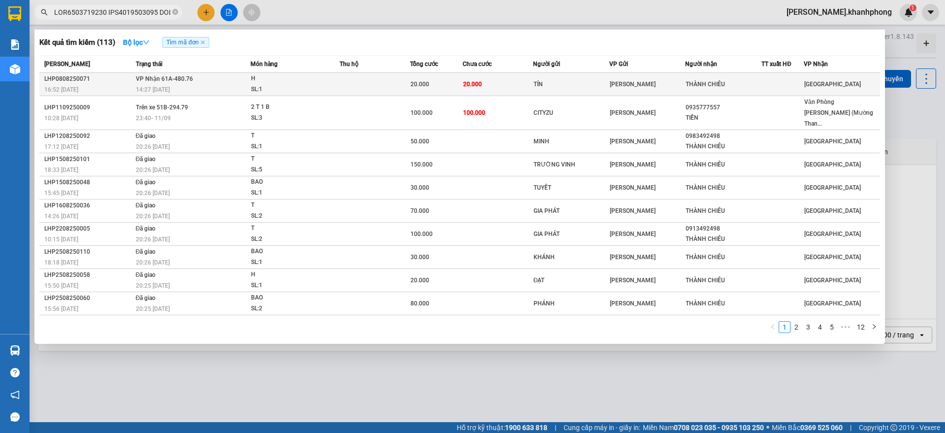
click at [486, 85] on td "20.000" at bounding box center [498, 84] width 70 height 23
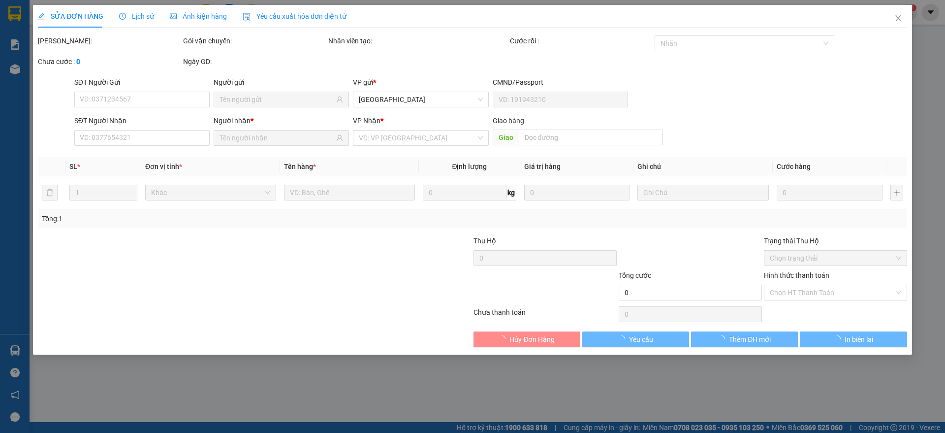
type input "TÍN"
type input "THÀNH CHIÊU"
type input "20.000"
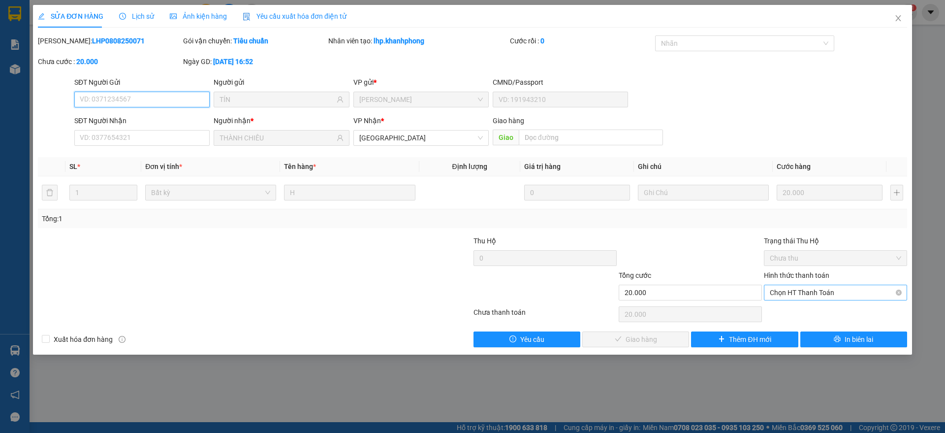
drag, startPoint x: 792, startPoint y: 292, endPoint x: 794, endPoint y: 298, distance: 5.8
click at [793, 291] on span "Chọn HT Thanh Toán" at bounding box center [835, 292] width 131 height 15
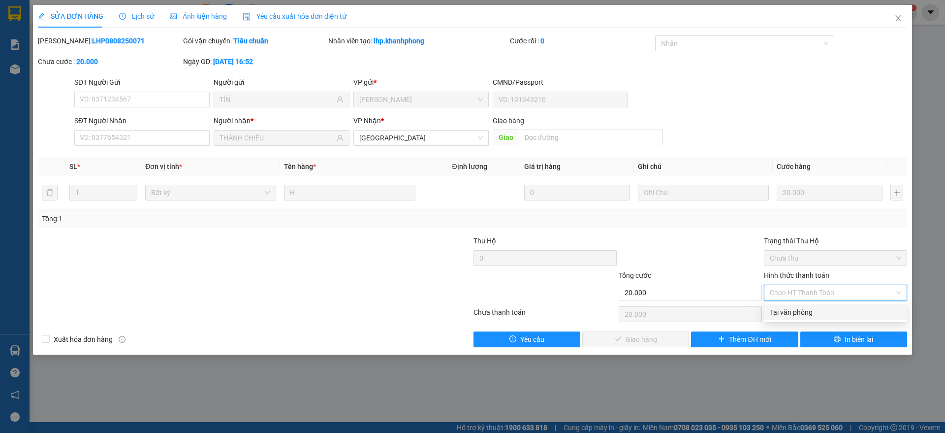
click at [789, 311] on div "Tại văn phòng" at bounding box center [835, 312] width 131 height 11
type input "0"
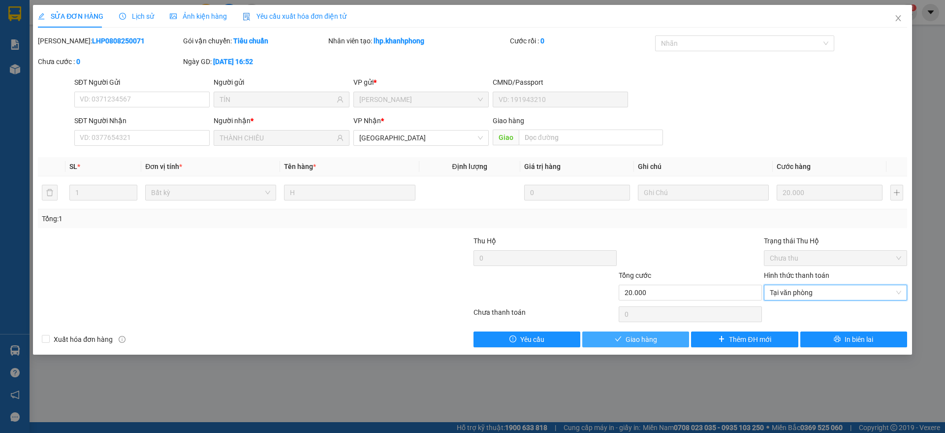
click at [621, 338] on icon "check" at bounding box center [618, 338] width 7 height 7
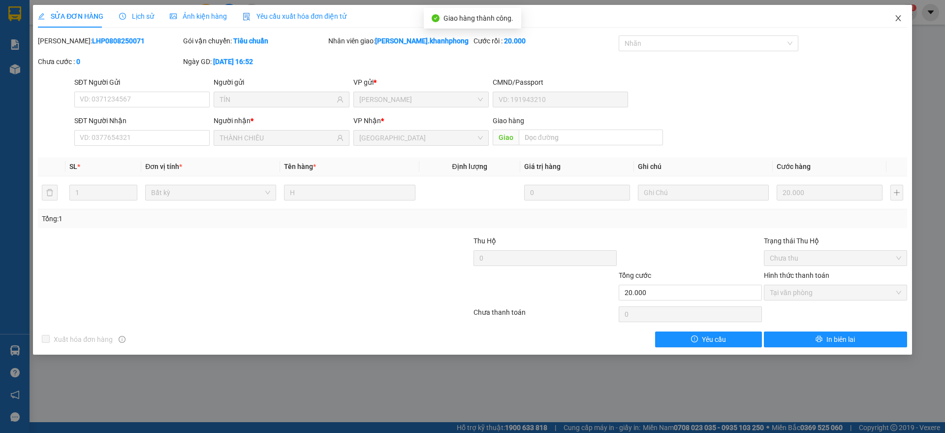
click at [897, 17] on icon "close" at bounding box center [898, 18] width 8 height 8
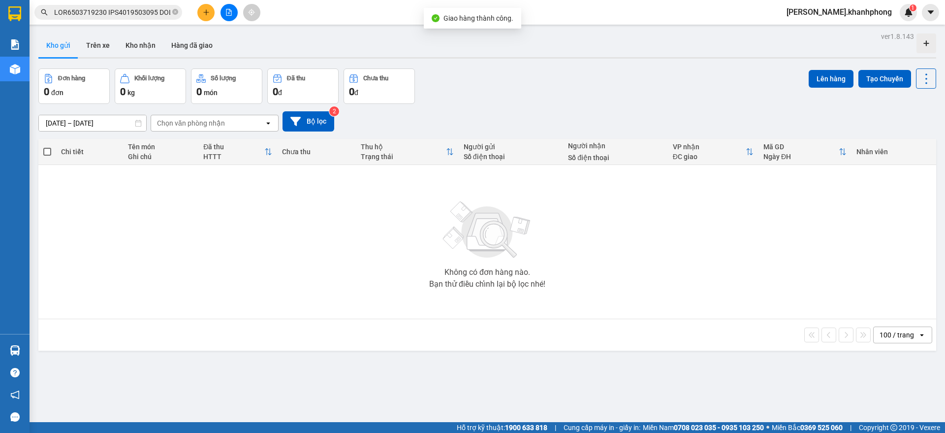
drag, startPoint x: 102, startPoint y: 14, endPoint x: 108, endPoint y: 16, distance: 6.2
click at [103, 14] on input "text" at bounding box center [112, 12] width 116 height 11
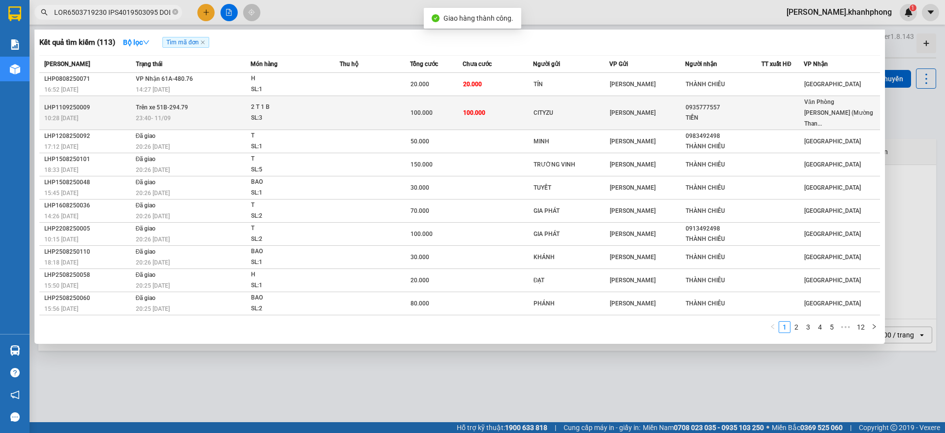
click at [518, 113] on td "100.000" at bounding box center [498, 113] width 70 height 34
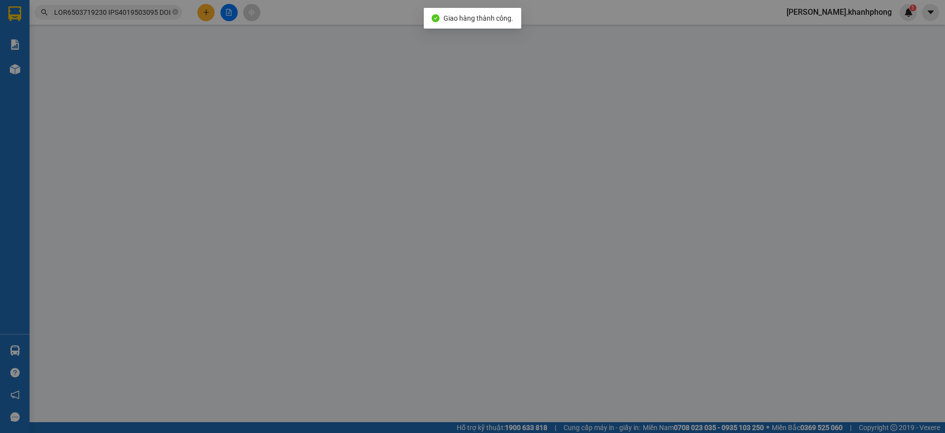
type input "CITYZU"
type input "0935777557"
type input "TIẾN"
type input "100.000"
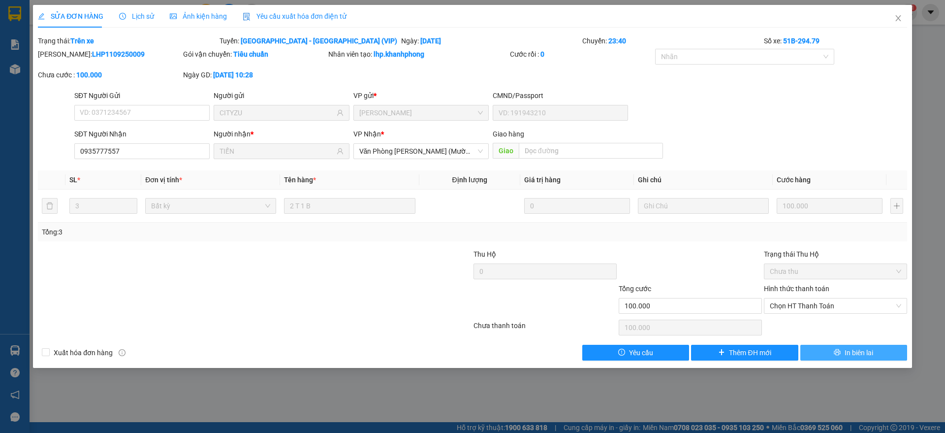
click at [842, 354] on button "In biên lai" at bounding box center [853, 353] width 107 height 16
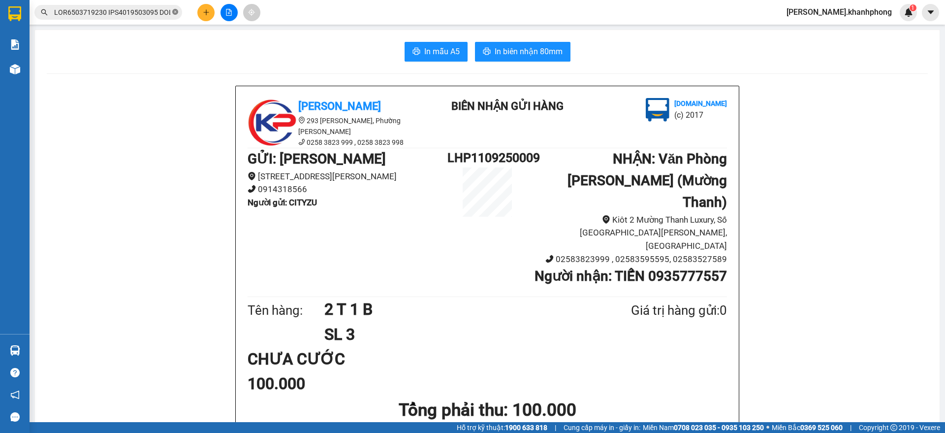
click at [174, 13] on icon "close-circle" at bounding box center [175, 12] width 6 height 6
click at [150, 12] on input "text" at bounding box center [112, 12] width 116 height 11
click at [123, 13] on input "text" at bounding box center [112, 12] width 116 height 11
paste input "PNL1109250012 PNL1109250013 PNL1109250017 PNL1109250020 PNL1109250027 PNL110925…"
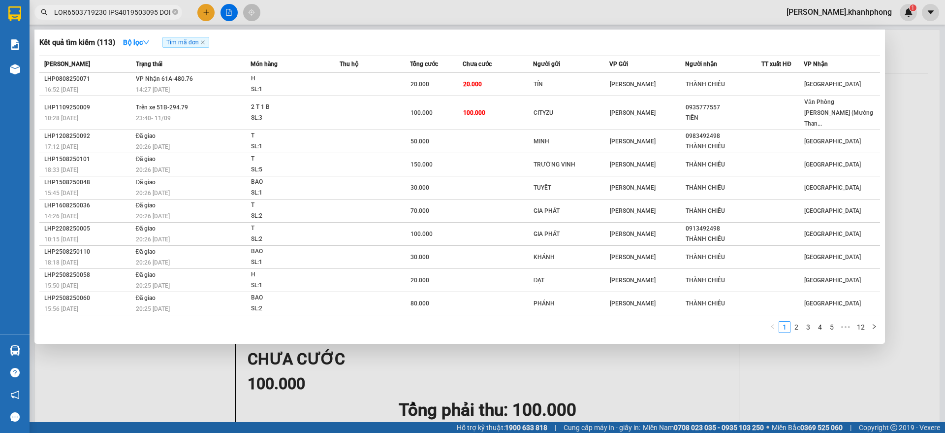
scroll to position [0, 5654]
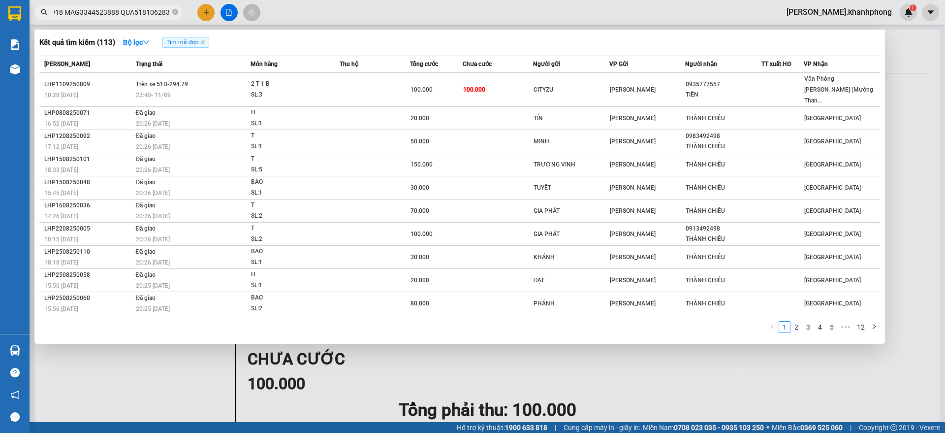
type input "PNL1109250012 PNL1109250013 PNL1109250017 PNL1109250020 PNL1109250027 PNL110925…"
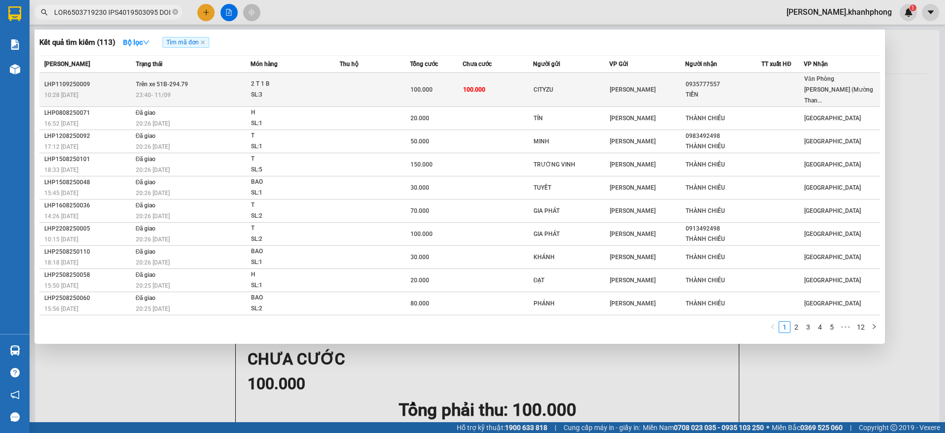
click at [440, 75] on td "100.000" at bounding box center [436, 90] width 53 height 34
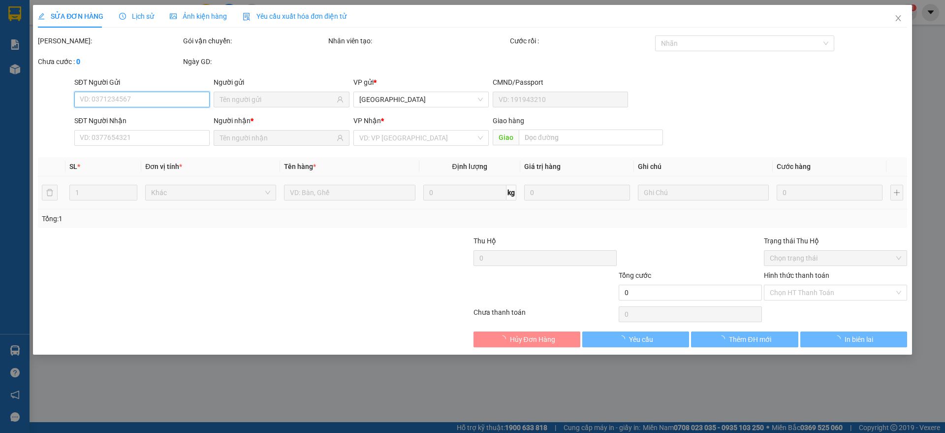
type input "CITYZU"
type input "0935777557"
type input "TIẾN"
type input "100.000"
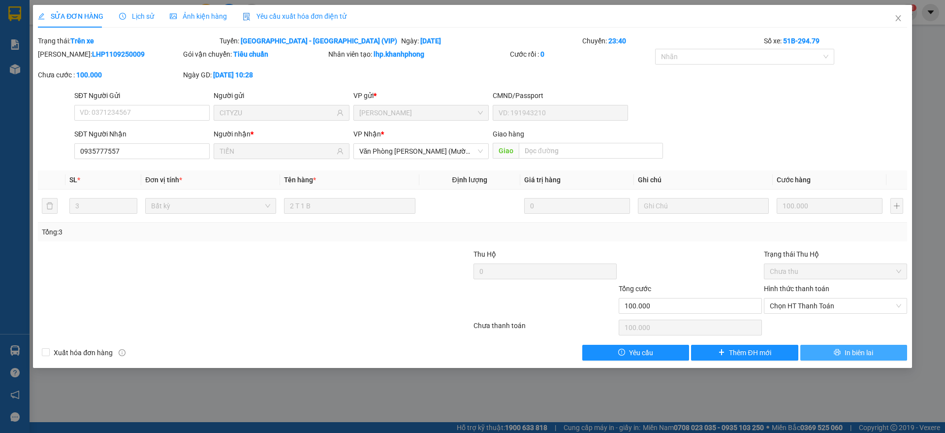
click at [827, 351] on button "In biên lai" at bounding box center [853, 353] width 107 height 16
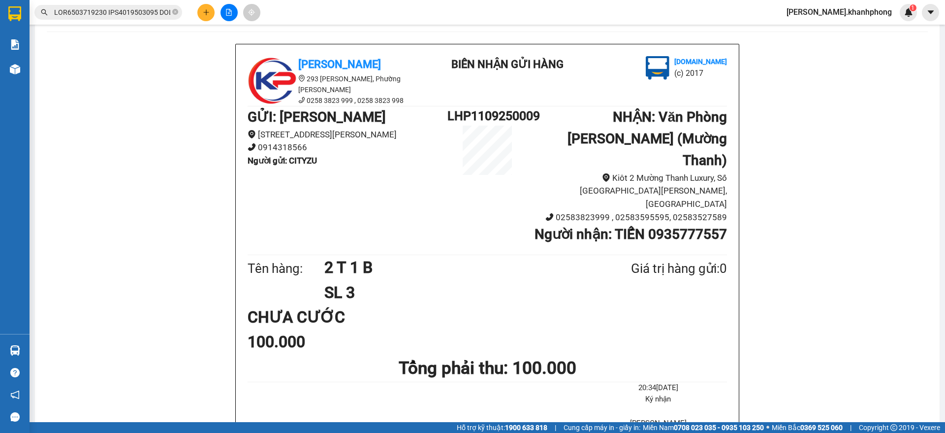
scroll to position [62, 0]
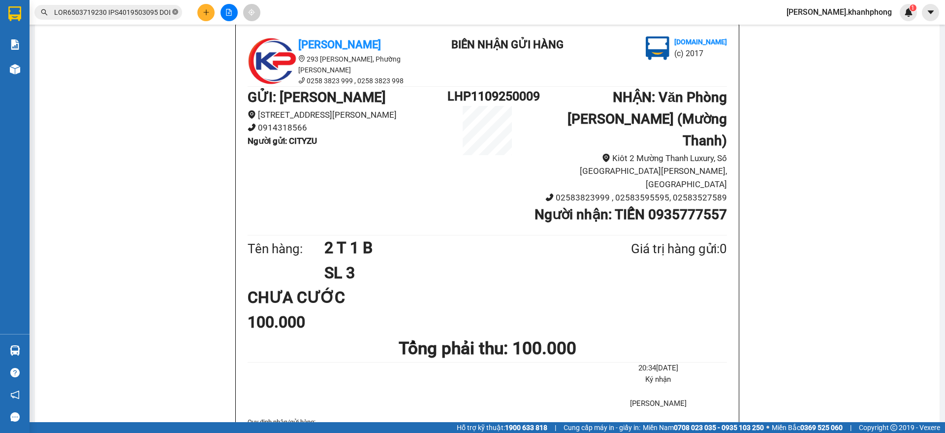
click at [175, 11] on icon "close-circle" at bounding box center [175, 12] width 6 height 6
click at [148, 15] on input "text" at bounding box center [112, 12] width 116 height 11
paste input "PNL1009250005 PNL1009250008 PNL1009250012"
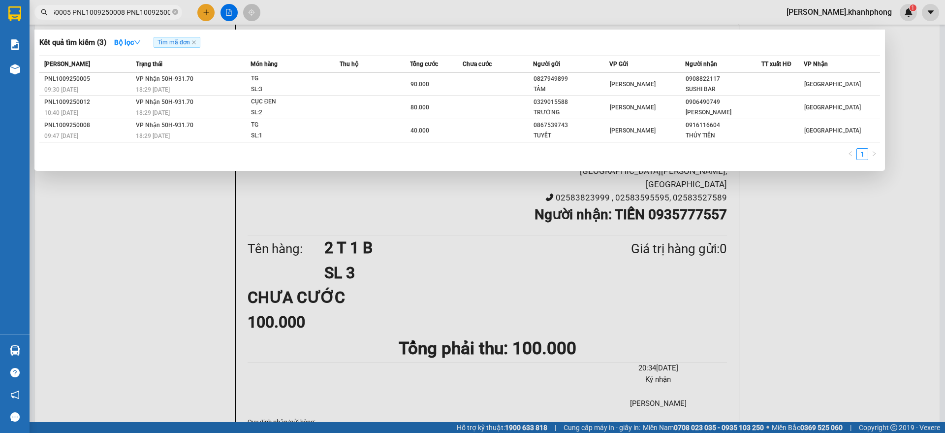
type input "PNL1009250005 PNL1009250008 PNL1009250012"
click at [176, 8] on span at bounding box center [175, 12] width 6 height 9
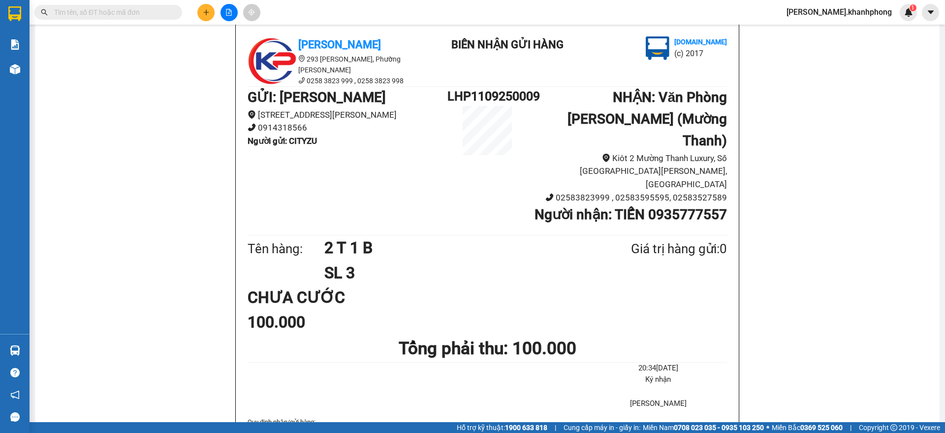
click at [162, 11] on input "text" at bounding box center [112, 12] width 116 height 11
paste input "PNL1009250015"
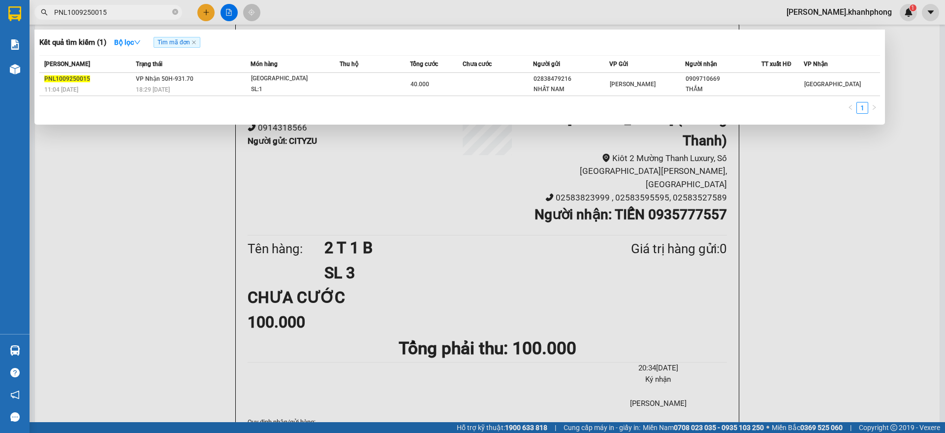
click at [151, 15] on input "PNL1009250015" at bounding box center [112, 12] width 116 height 11
paste input "57 PNL1009250002 PNL1009250003"
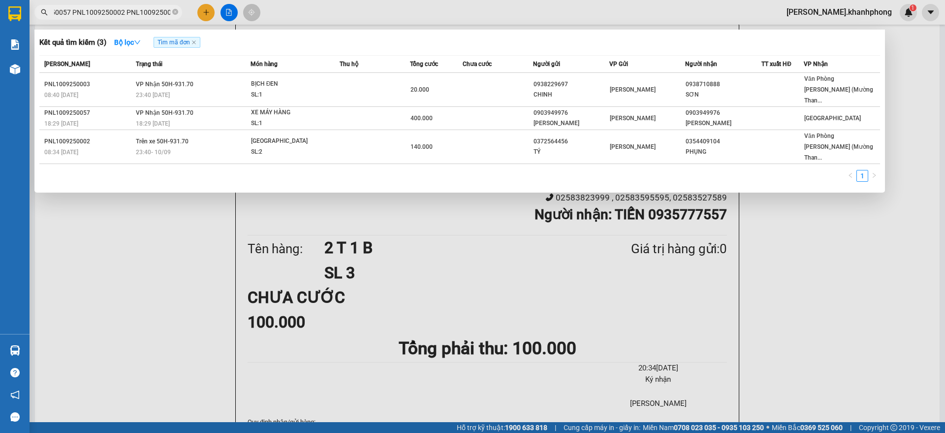
type input "PNL1009250057 PNL1009250002 PNL1009250003"
click at [174, 11] on icon "close-circle" at bounding box center [175, 12] width 6 height 6
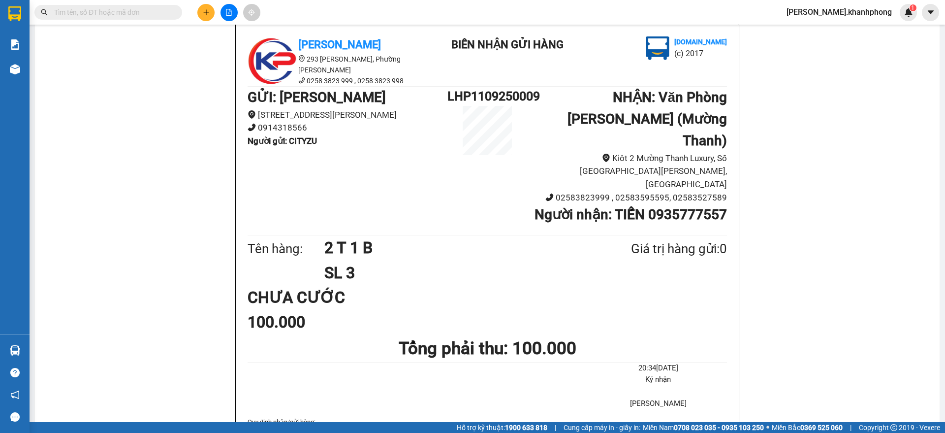
click at [158, 11] on input "text" at bounding box center [112, 12] width 116 height 11
paste input "PNL1009250022 PNL1009250038 PNL1009250053"
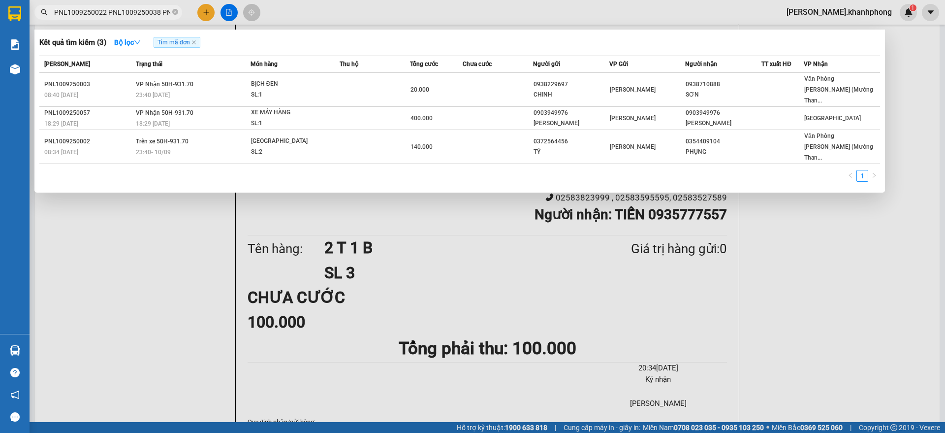
scroll to position [0, 36]
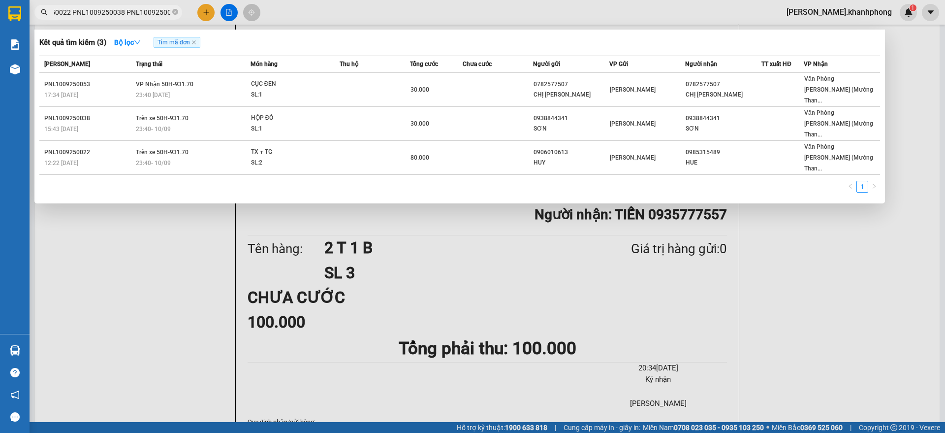
type input "PNL1009250022 PNL1009250038 PNL1009250053"
click at [178, 13] on icon "close-circle" at bounding box center [175, 12] width 6 height 6
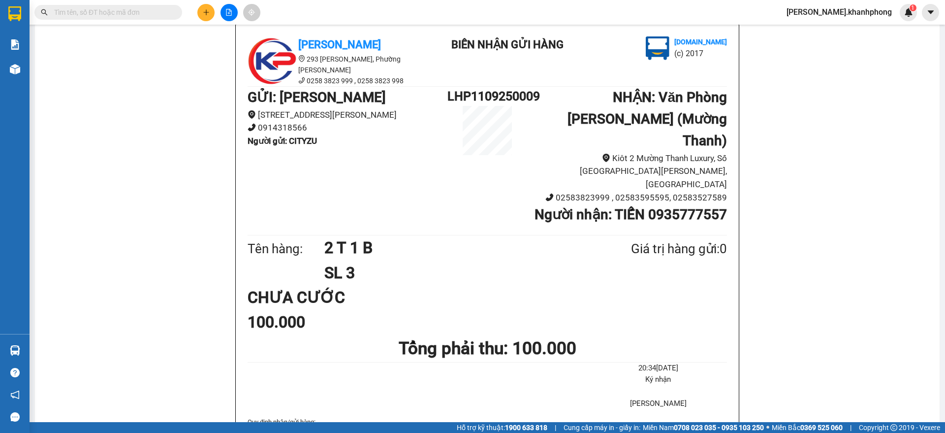
click at [145, 14] on input "text" at bounding box center [112, 12] width 116 height 11
paste input "PNL1009250069 PNL0909250024 PNL0809250005"
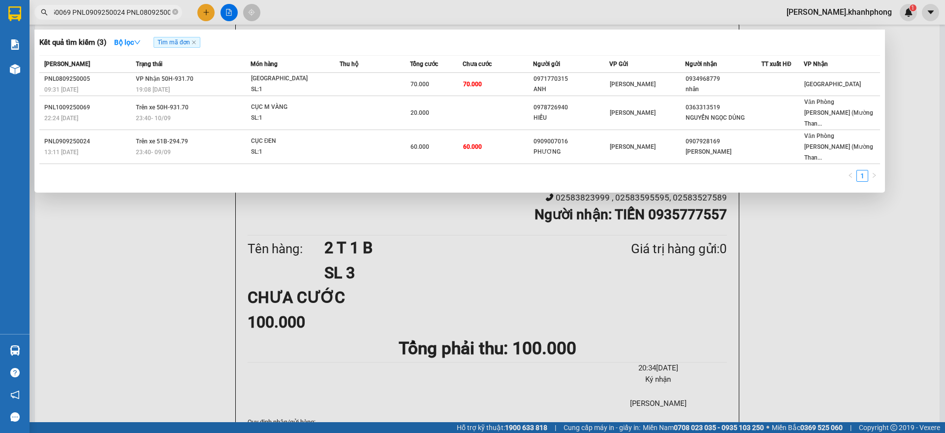
type input "PNL1009250069 PNL0909250024 PNL0809250005"
click at [178, 11] on icon "close-circle" at bounding box center [175, 12] width 6 height 6
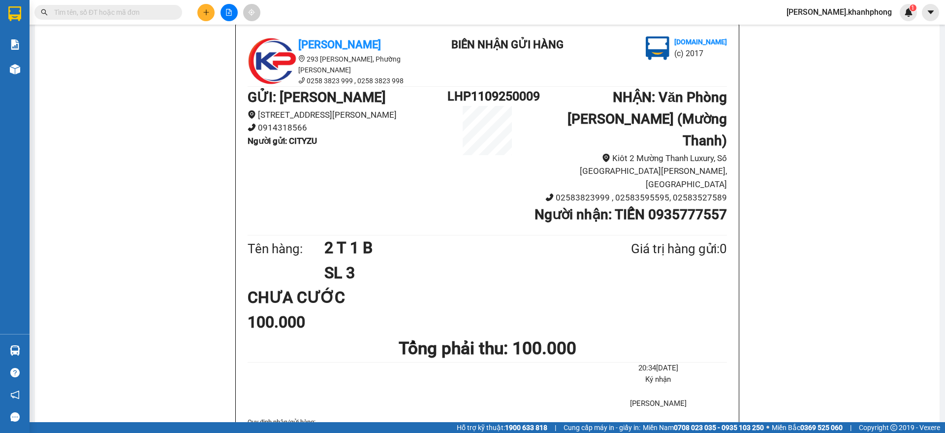
click at [147, 12] on input "text" at bounding box center [112, 12] width 116 height 11
paste input "PNL0709250014 LHP0709250017 PNL0509250009"
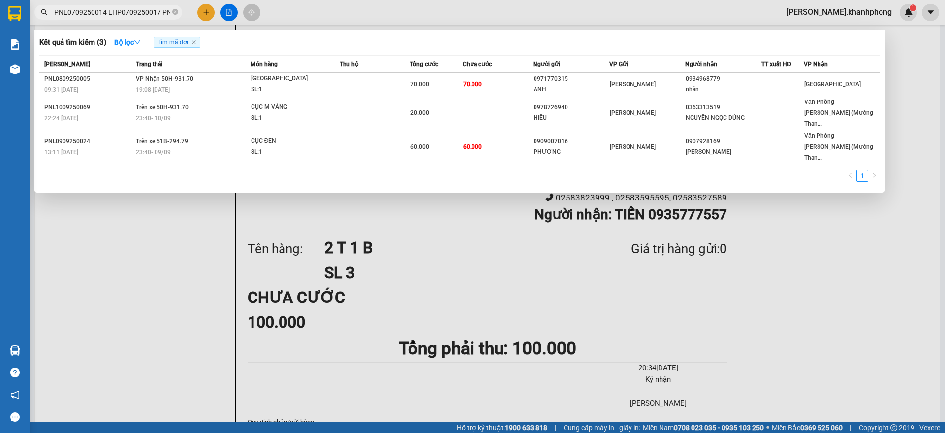
scroll to position [0, 35]
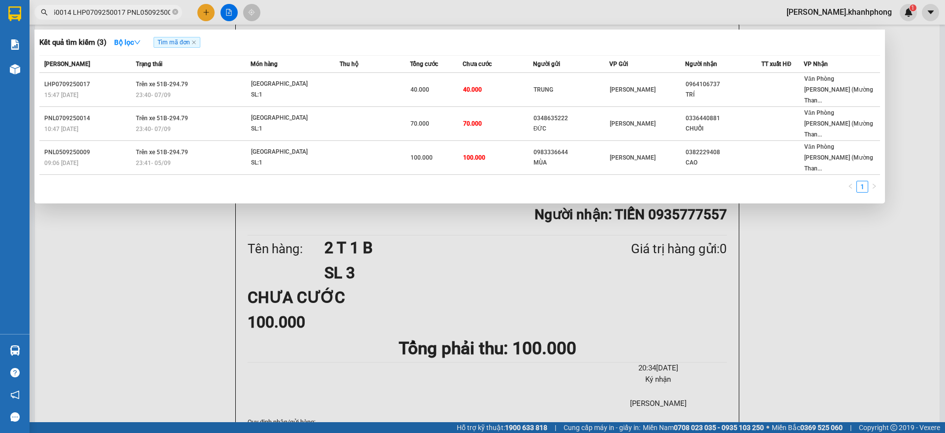
type input "PNL0709250014 LHP0709250017 PNL0509250009"
drag, startPoint x: 176, startPoint y: 11, endPoint x: 160, endPoint y: 12, distance: 15.8
click at [174, 10] on icon "close-circle" at bounding box center [175, 12] width 6 height 6
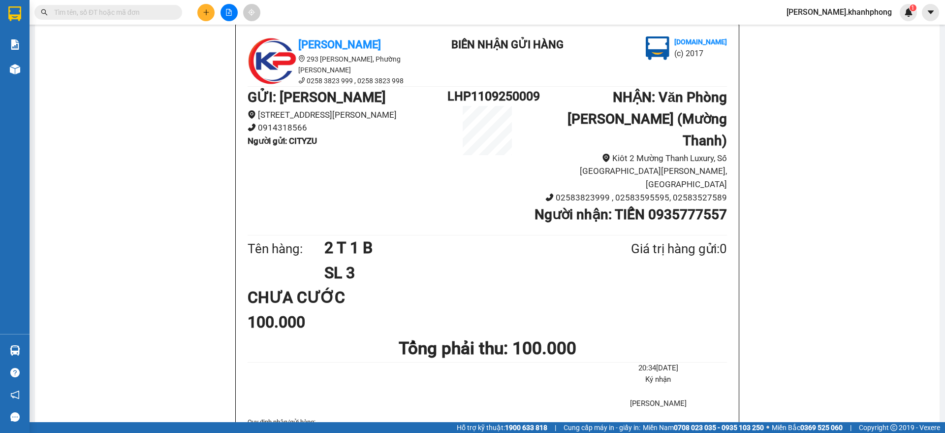
click at [128, 16] on input "text" at bounding box center [112, 12] width 116 height 11
paste input "PNL0509250019 PNL0409250010 PNL0309250002"
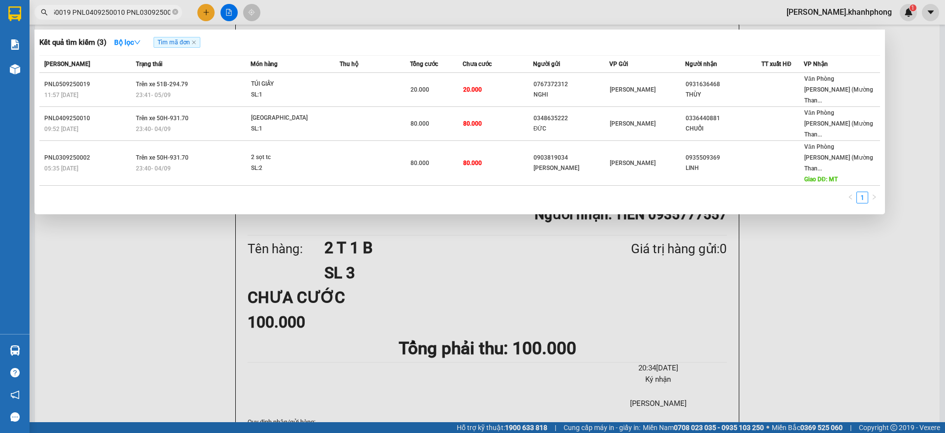
type input "PNL0509250019 PNL0409250010 PNL0309250002"
click at [799, 283] on div at bounding box center [472, 216] width 945 height 433
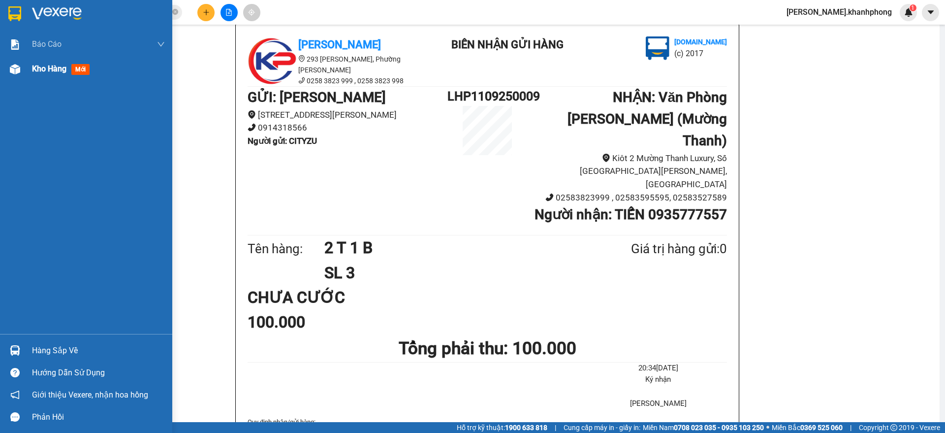
click at [18, 69] on img at bounding box center [15, 69] width 10 height 10
